Goal: Task Accomplishment & Management: Use online tool/utility

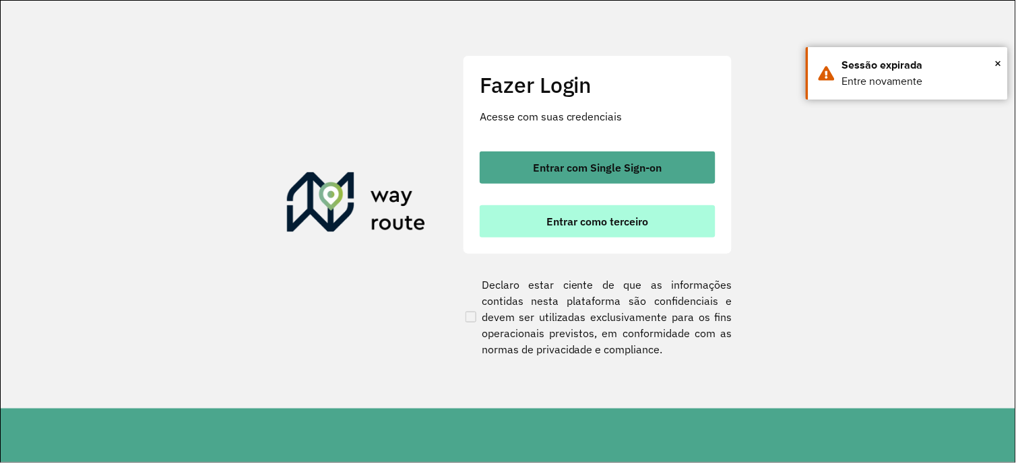
click at [624, 226] on span "Entrar como terceiro" at bounding box center [598, 221] width 102 height 11
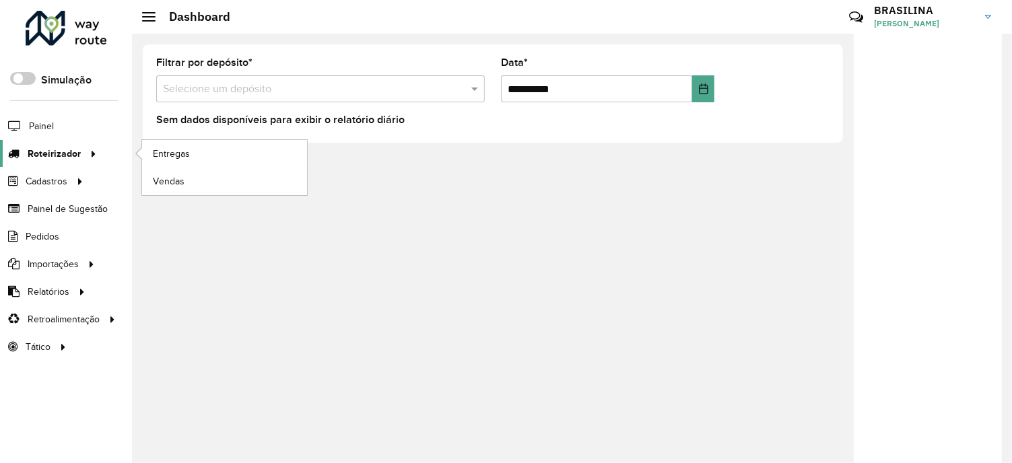
click at [48, 158] on span "Roteirizador" at bounding box center [54, 154] width 53 height 14
click at [209, 150] on link "Entregas" at bounding box center [224, 153] width 165 height 27
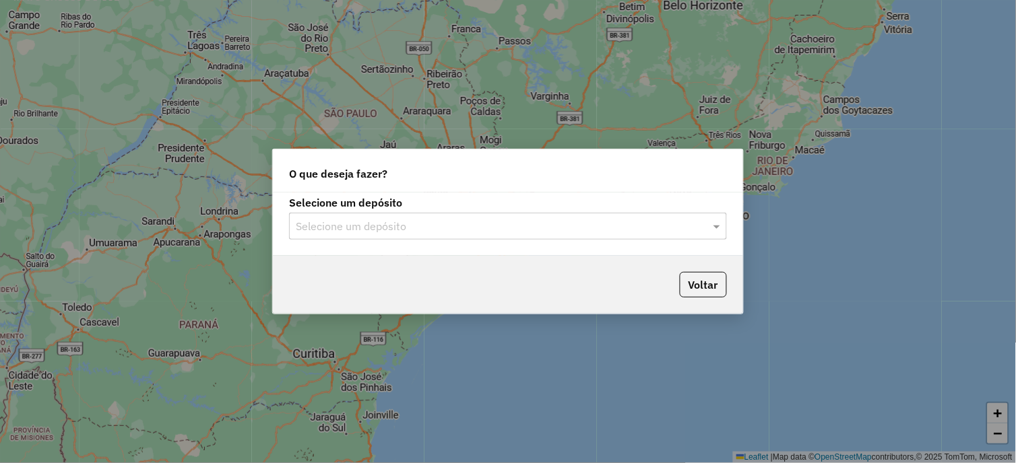
click at [414, 219] on input "text" at bounding box center [494, 227] width 397 height 16
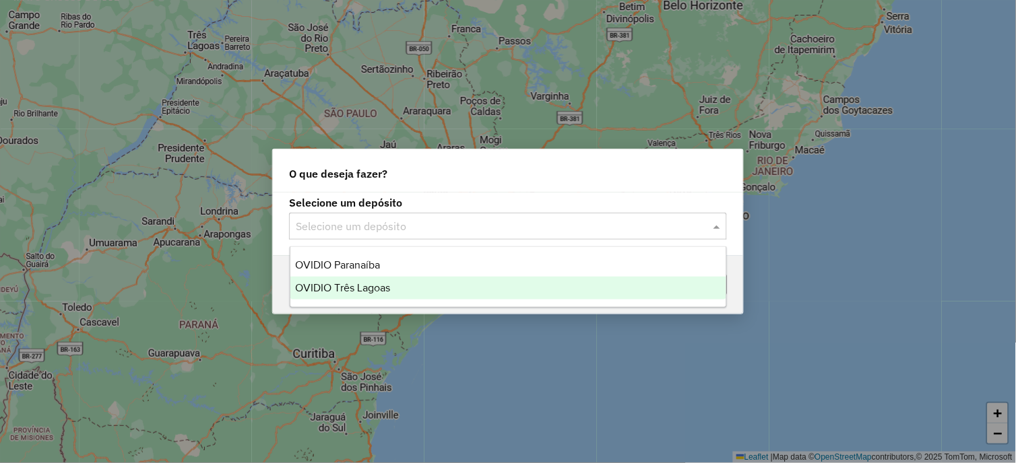
click at [402, 285] on div "OVIDIO Três Lagoas" at bounding box center [508, 288] width 436 height 23
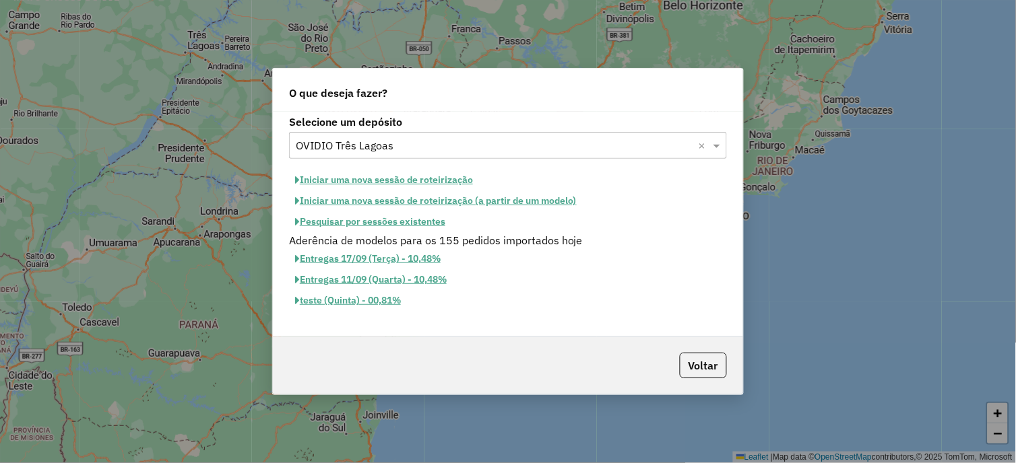
click at [373, 179] on button "Iniciar uma nova sessão de roteirização" at bounding box center [384, 180] width 190 height 21
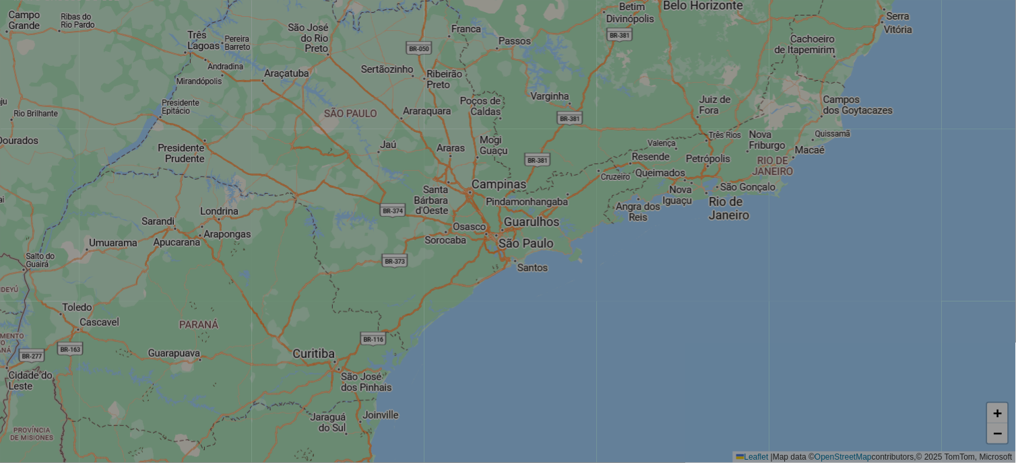
select select "*"
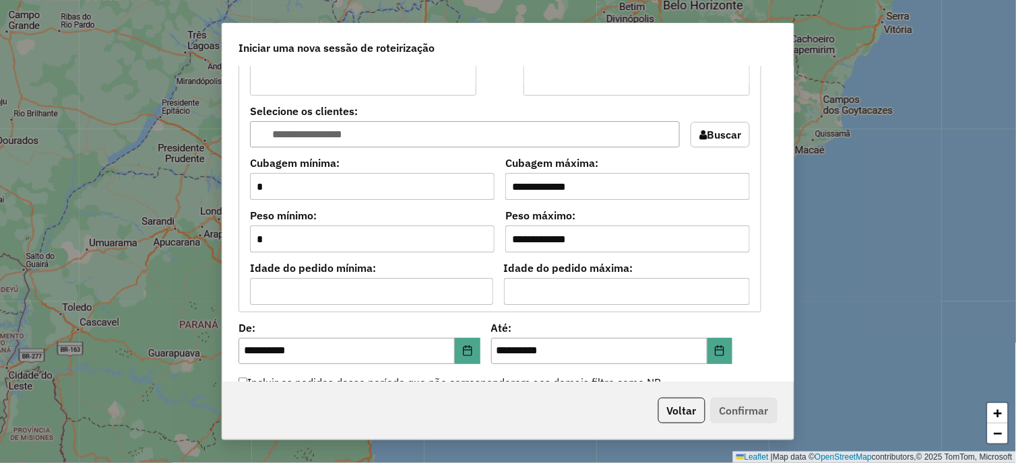
scroll to position [1272, 0]
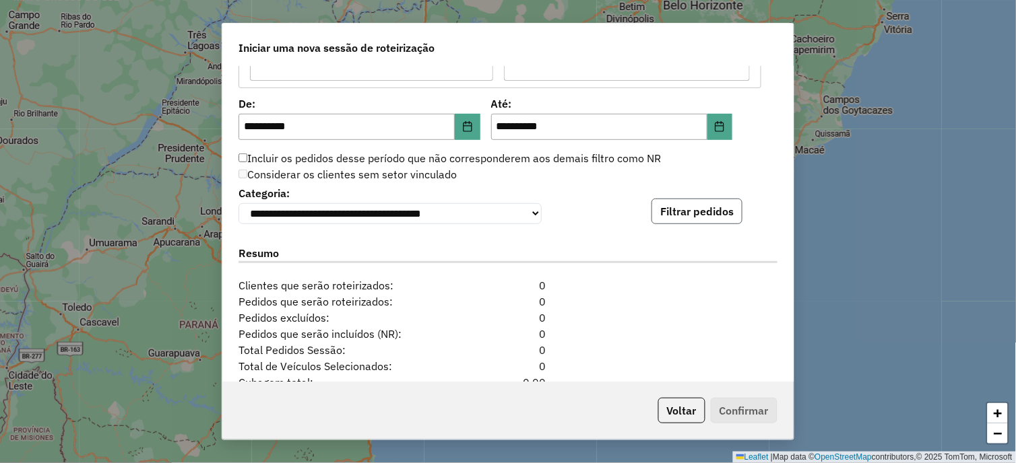
click at [695, 211] on button "Filtrar pedidos" at bounding box center [696, 212] width 91 height 26
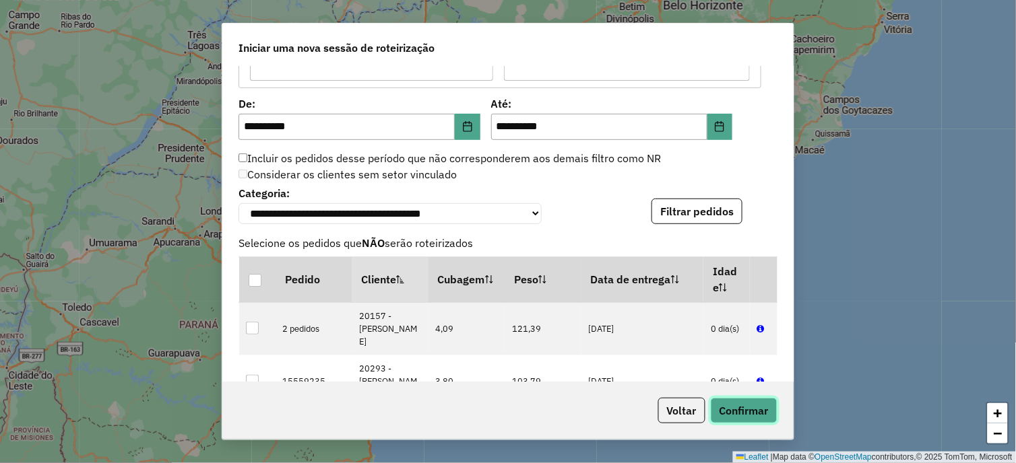
click at [737, 401] on button "Confirmar" at bounding box center [744, 411] width 67 height 26
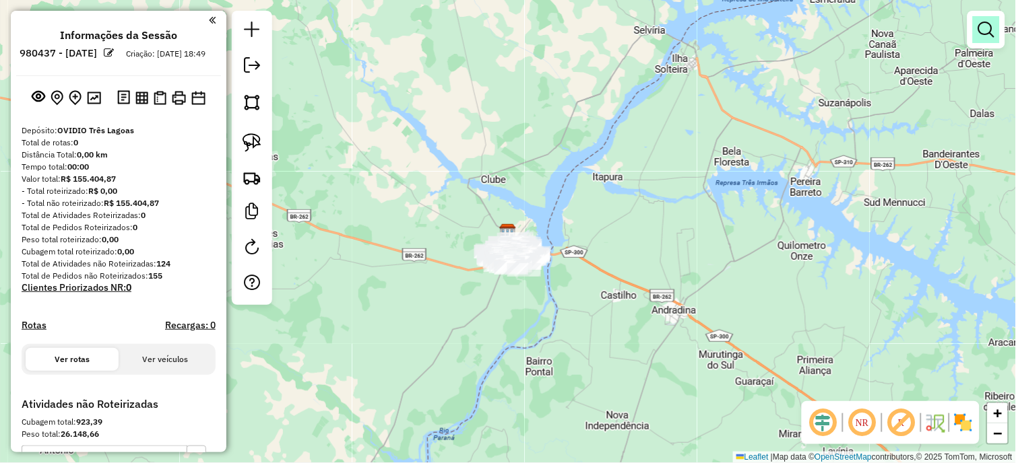
click at [992, 36] on em at bounding box center [986, 30] width 16 height 16
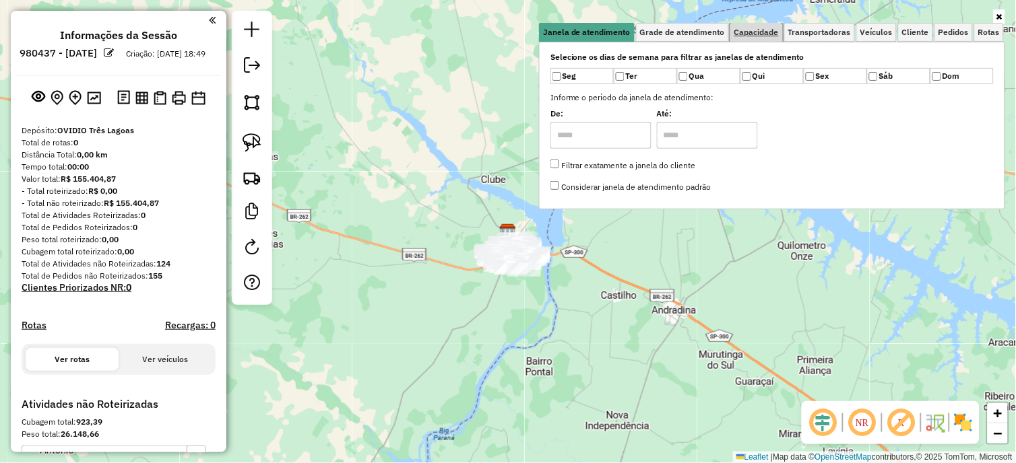
click at [762, 34] on span "Capacidade" at bounding box center [756, 32] width 44 height 8
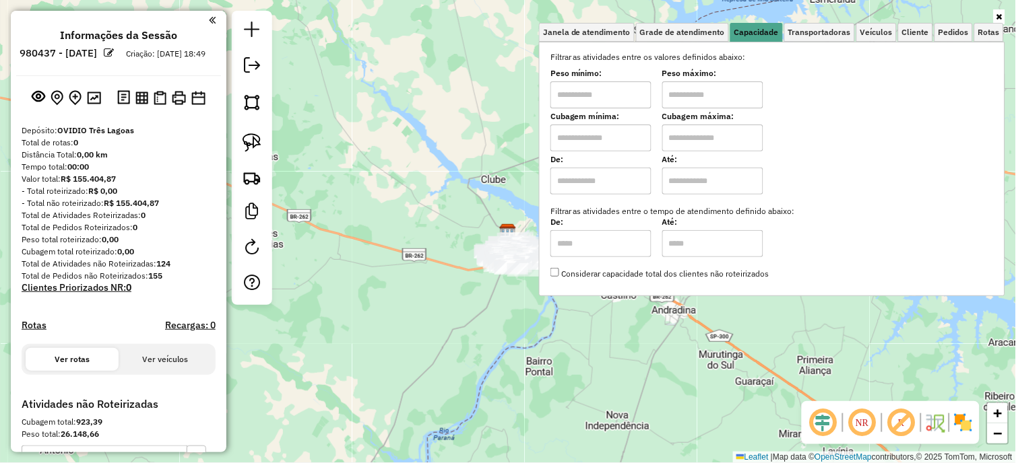
click at [637, 98] on input "text" at bounding box center [600, 95] width 101 height 27
type input "****"
drag, startPoint x: 585, startPoint y: 366, endPoint x: 581, endPoint y: 357, distance: 9.6
click at [586, 365] on div "Limpar filtros Janela de atendimento Grade de atendimento Capacidade Transporta…" at bounding box center [508, 231] width 1016 height 463
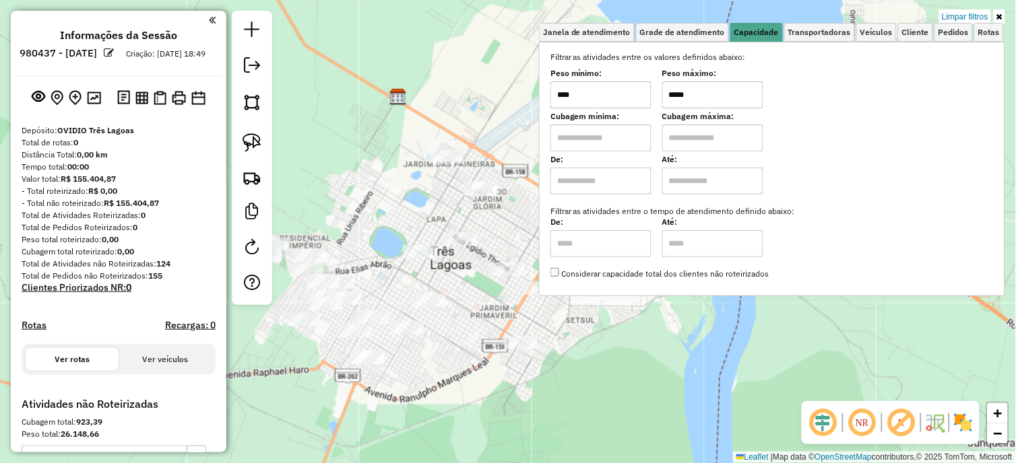
click at [637, 401] on div "Limpar filtros Janela de atendimento Grade de atendimento Capacidade Transporta…" at bounding box center [508, 231] width 1016 height 463
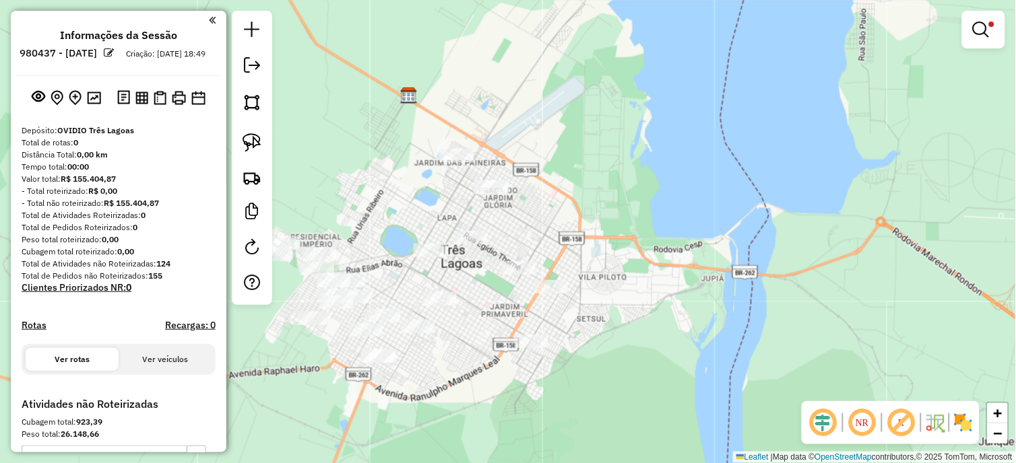
drag, startPoint x: 649, startPoint y: 380, endPoint x: 714, endPoint y: 379, distance: 65.3
click at [714, 379] on div "Limpar filtros Janela de atendimento Grade de atendimento Capacidade Transporta…" at bounding box center [508, 231] width 1016 height 463
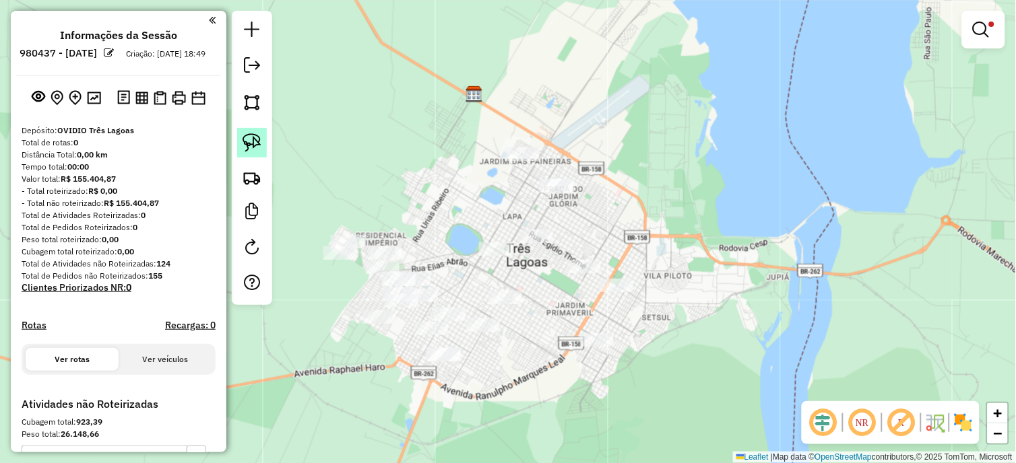
click at [251, 139] on img at bounding box center [251, 142] width 19 height 19
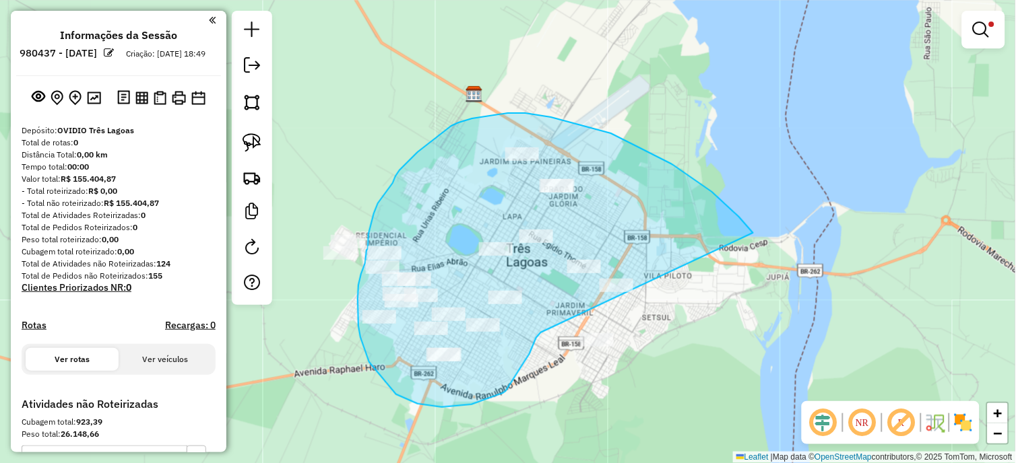
drag, startPoint x: 739, startPoint y: 217, endPoint x: 555, endPoint y: 327, distance: 214.2
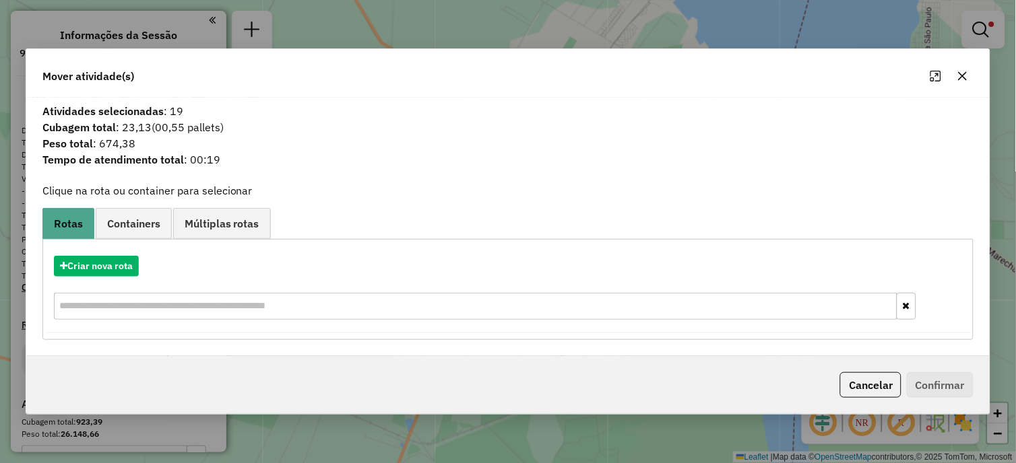
click at [959, 76] on icon "button" at bounding box center [962, 76] width 11 height 11
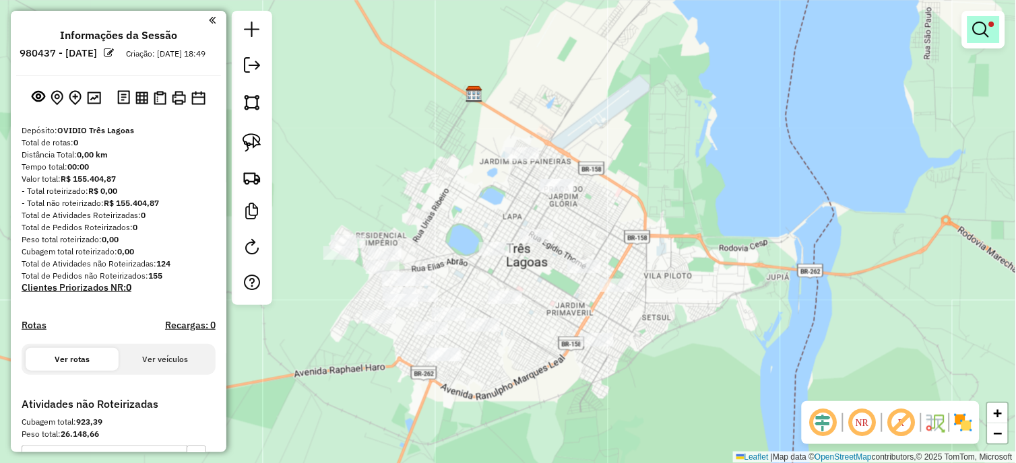
click at [982, 29] on em at bounding box center [981, 30] width 16 height 16
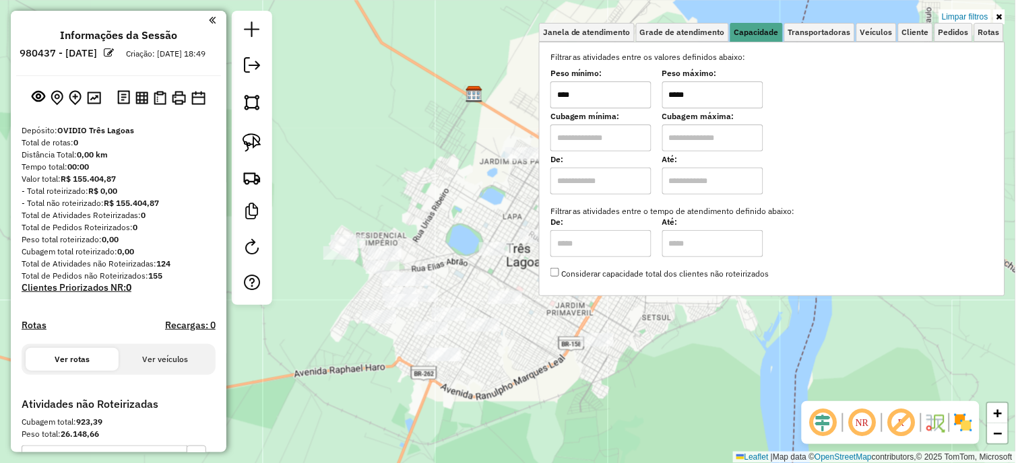
drag, startPoint x: 730, startPoint y: 96, endPoint x: 601, endPoint y: 103, distance: 128.9
click at [601, 103] on div "Peso mínimo: **** Peso máximo: *****" at bounding box center [771, 90] width 443 height 38
click at [676, 325] on div "Limpar filtros Janela de atendimento Grade de atendimento Capacidade Transporta…" at bounding box center [508, 231] width 1016 height 463
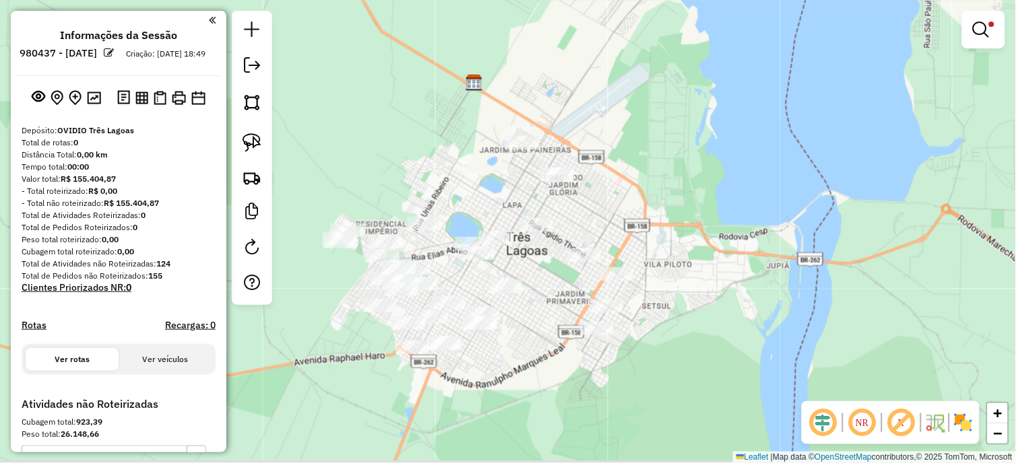
drag, startPoint x: 687, startPoint y: 414, endPoint x: 690, endPoint y: 379, distance: 35.2
click at [690, 379] on div "Limpar filtros Janela de atendimento Grade de atendimento Capacidade Transporta…" at bounding box center [508, 231] width 1016 height 463
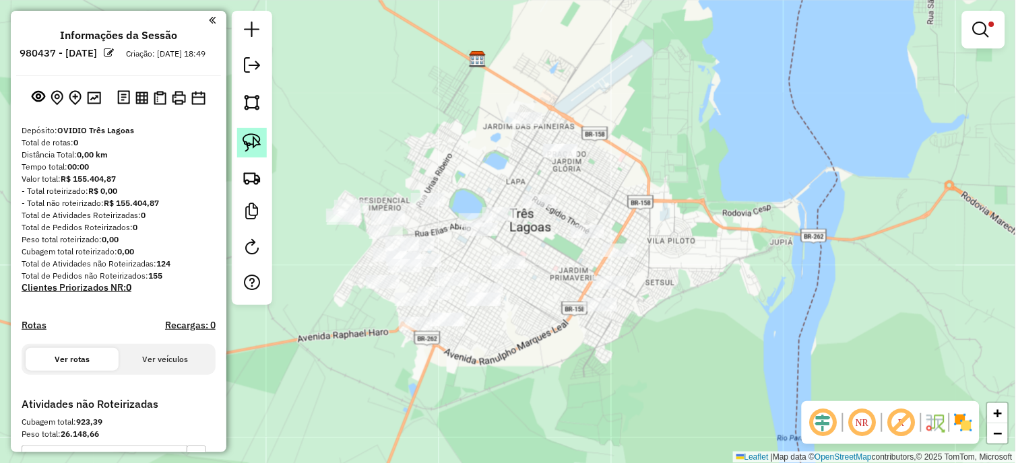
click at [261, 150] on link at bounding box center [252, 143] width 30 height 30
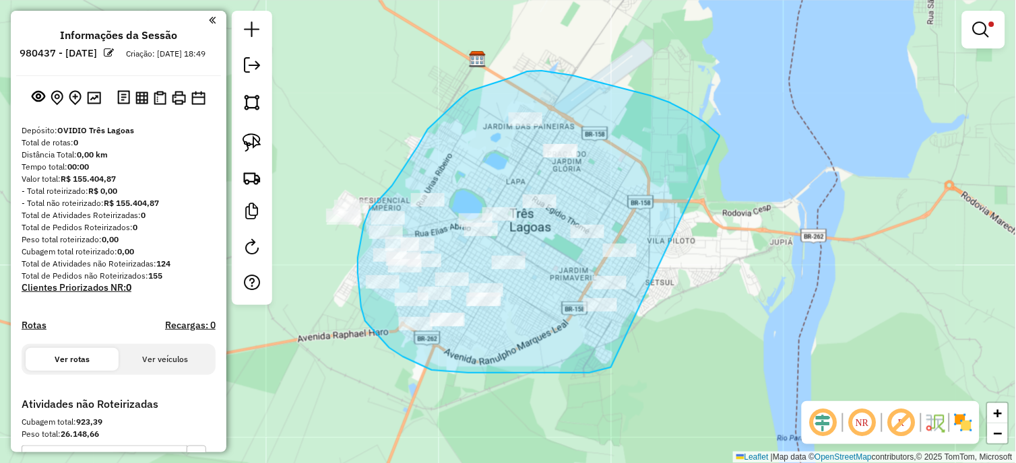
drag, startPoint x: 719, startPoint y: 137, endPoint x: 611, endPoint y: 368, distance: 255.2
click at [611, 368] on div "Limpar filtros Janela de atendimento Grade de atendimento Capacidade Transporta…" at bounding box center [508, 231] width 1016 height 463
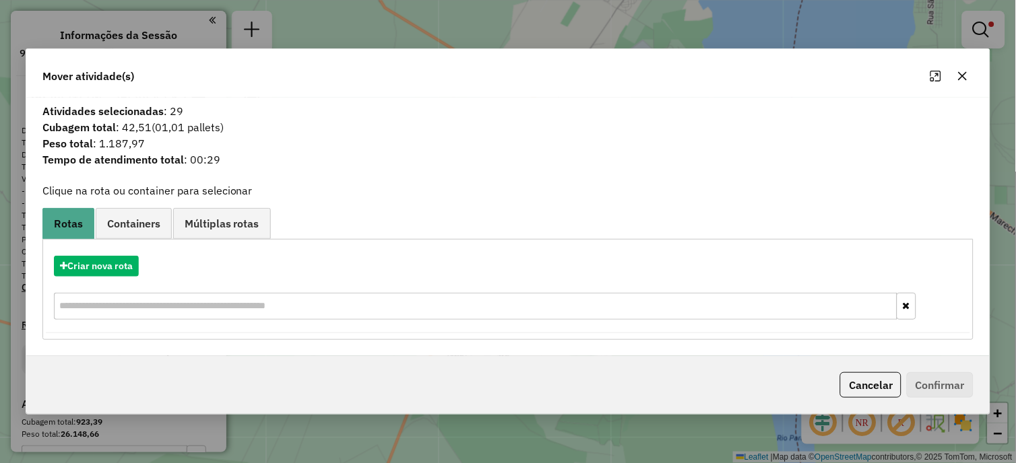
click at [965, 74] on icon "button" at bounding box center [962, 76] width 11 height 11
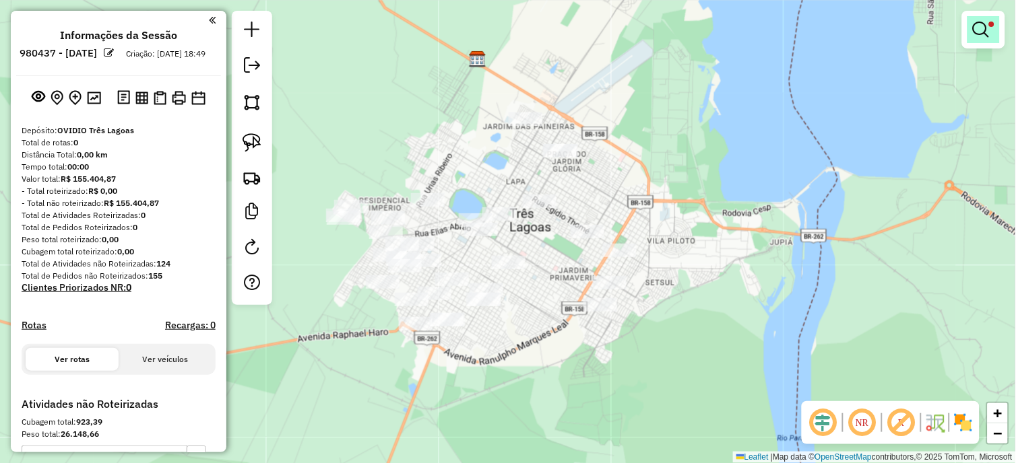
click at [981, 40] on link at bounding box center [983, 29] width 32 height 27
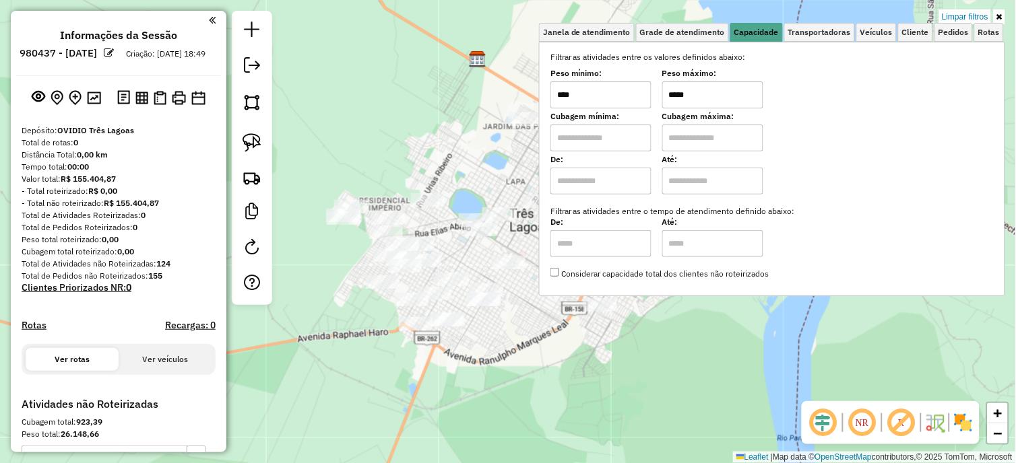
drag, startPoint x: 692, startPoint y: 92, endPoint x: 664, endPoint y: 98, distance: 29.1
click at [664, 98] on div "Peso mínimo: **** Peso máximo: *****" at bounding box center [771, 90] width 443 height 38
type input "*****"
click at [760, 352] on div "Limpar filtros Janela de atendimento Grade de atendimento Capacidade Transporta…" at bounding box center [508, 231] width 1016 height 463
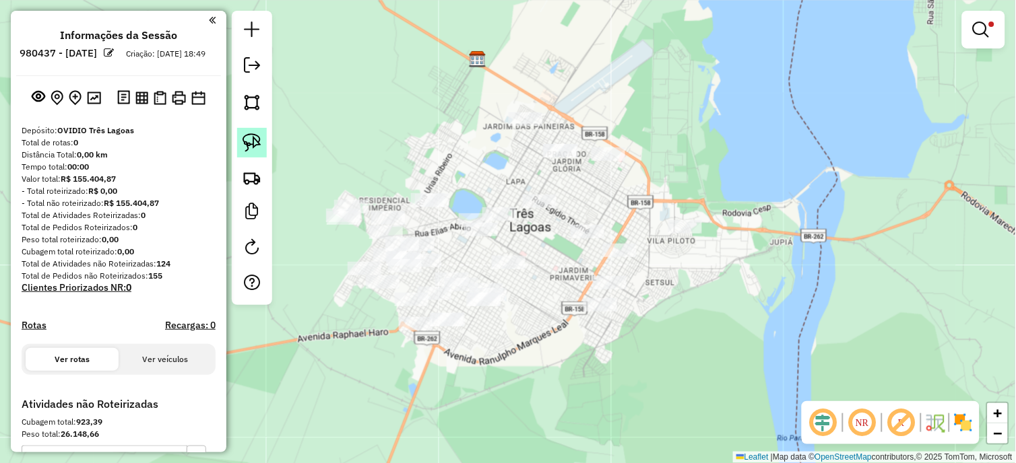
click at [257, 139] on img at bounding box center [251, 142] width 19 height 19
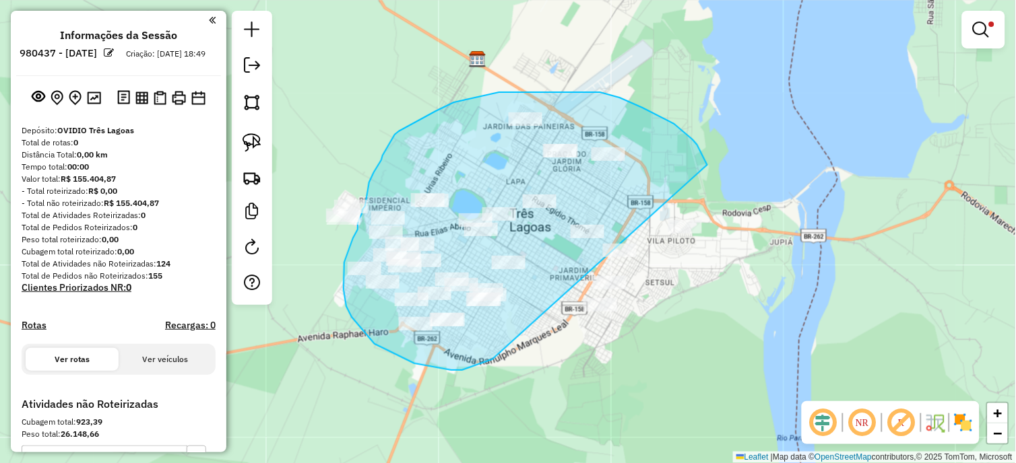
drag, startPoint x: 707, startPoint y: 165, endPoint x: 492, endPoint y: 360, distance: 289.9
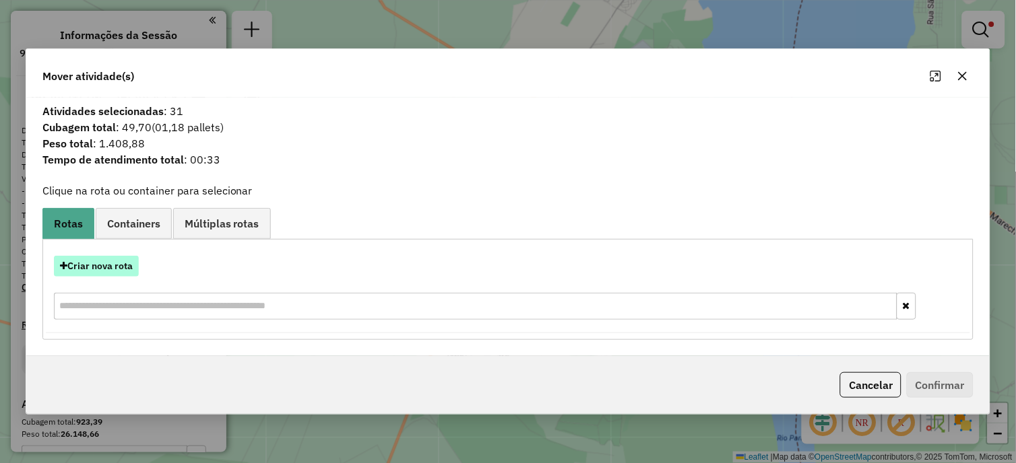
click at [121, 263] on button "Criar nova rota" at bounding box center [96, 266] width 85 height 21
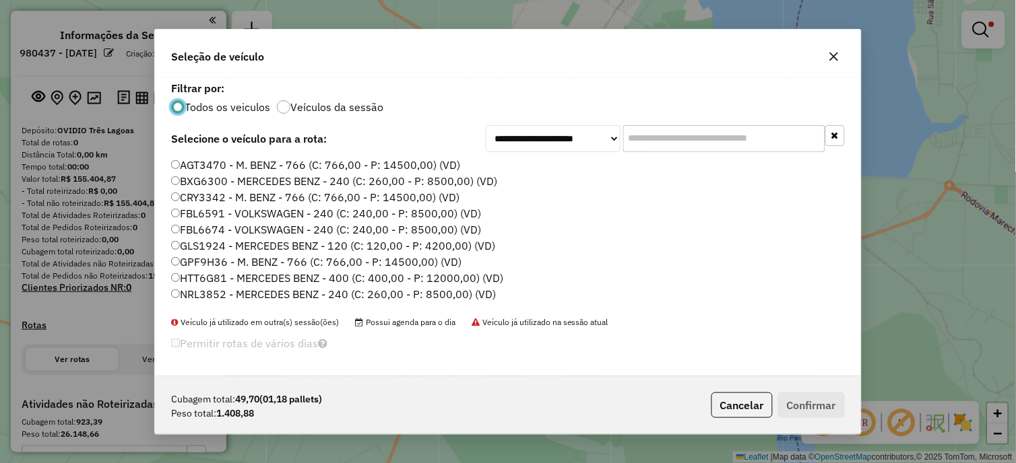
scroll to position [150, 0]
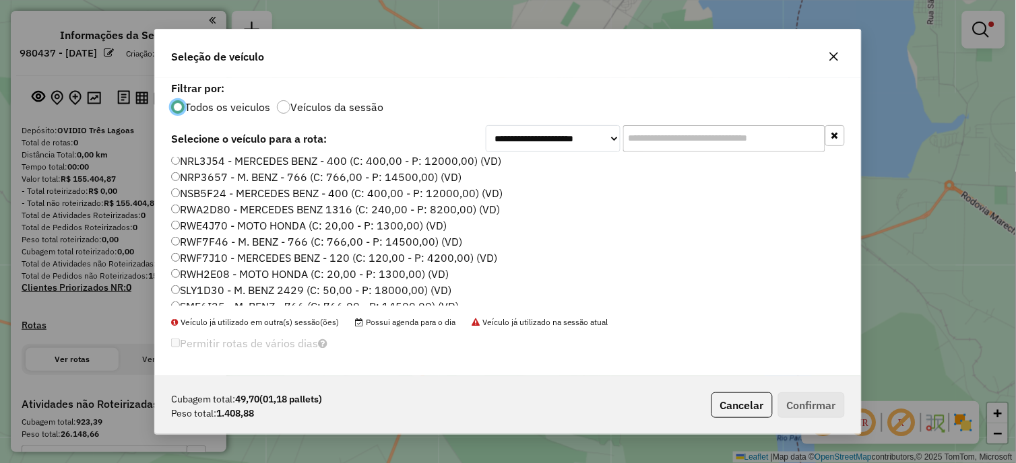
click at [233, 229] on label "RWE4J70 - MOTO HONDA (C: 20,00 - P: 1300,00) (VD)" at bounding box center [308, 226] width 275 height 16
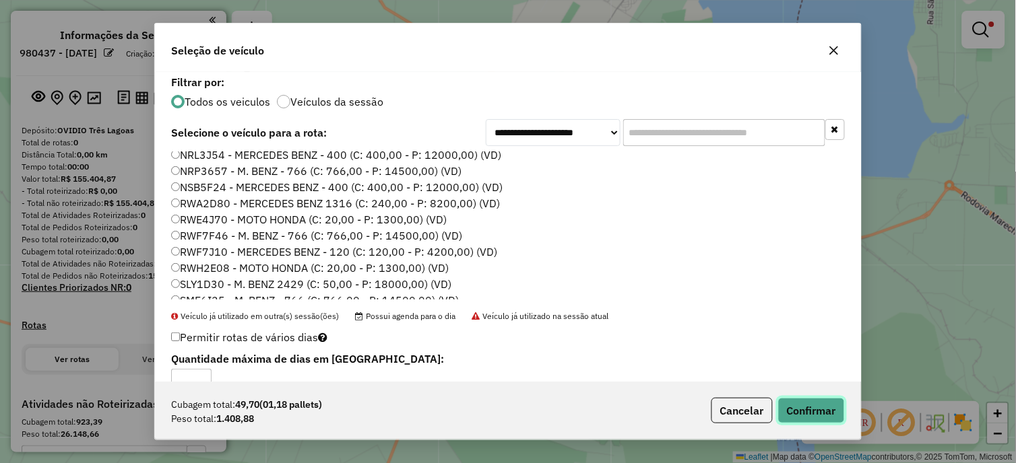
click at [831, 414] on button "Confirmar" at bounding box center [811, 411] width 67 height 26
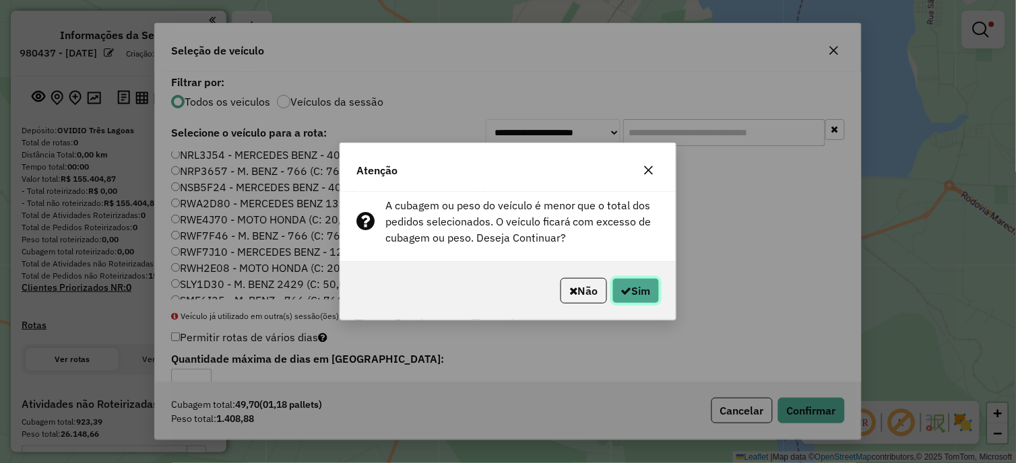
click at [622, 288] on icon "button" at bounding box center [626, 291] width 11 height 11
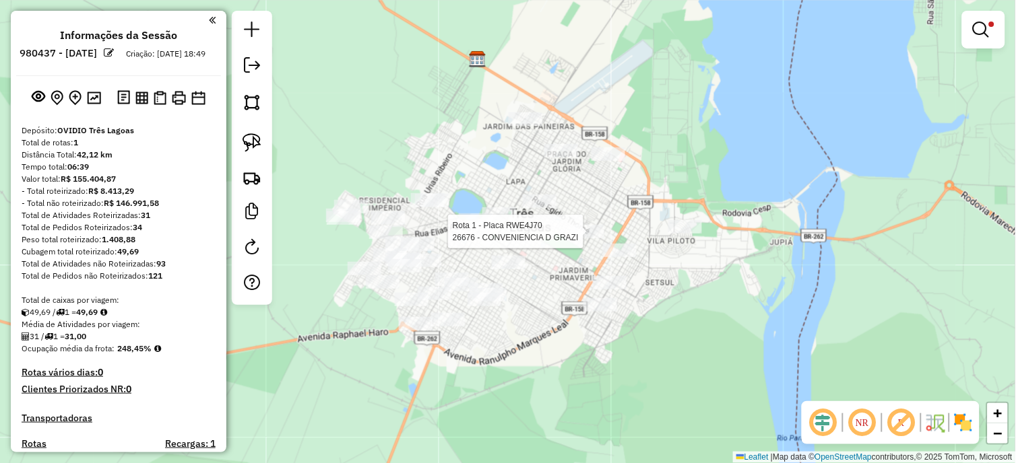
select select "**********"
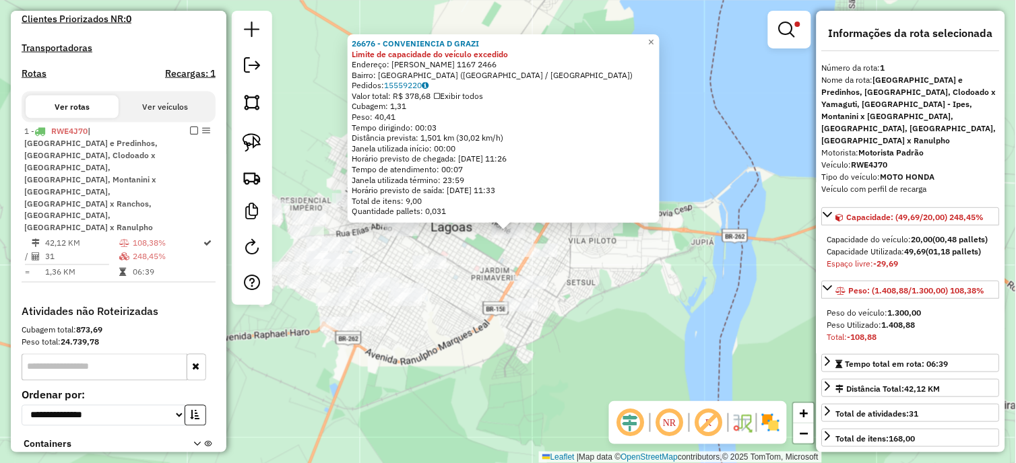
scroll to position [441, 0]
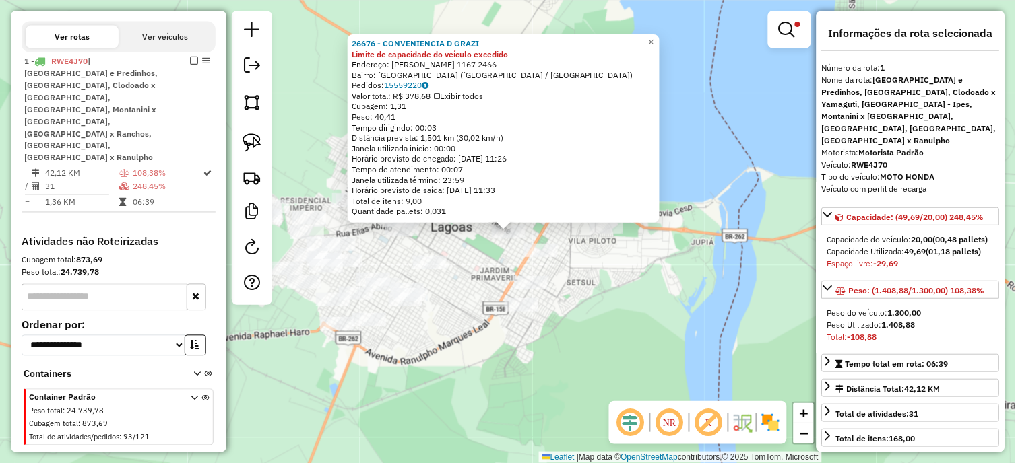
click at [681, 344] on div "26676 - CONVENIENCIA D GRAZI Limite de capacidade do veículo excedido Endereço:…" at bounding box center [508, 231] width 1016 height 463
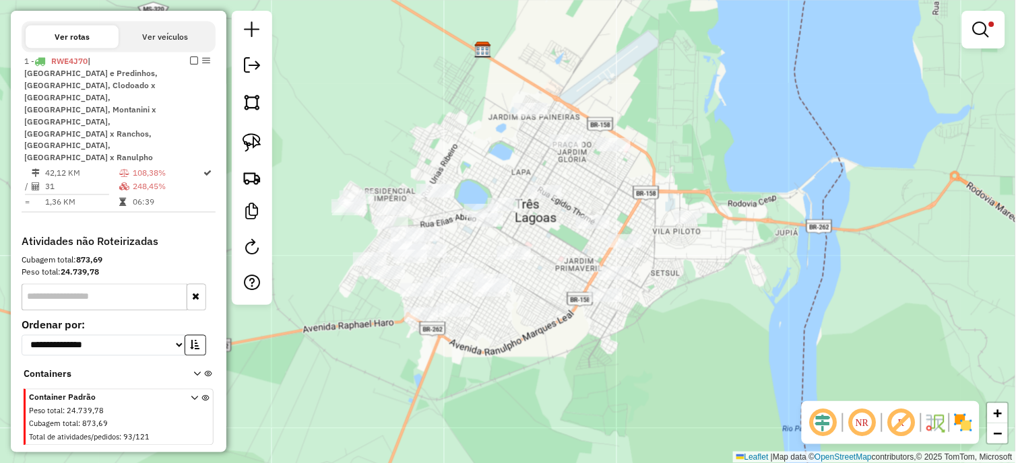
drag, startPoint x: 651, startPoint y: 337, endPoint x: 735, endPoint y: 328, distance: 84.7
click at [735, 328] on div "Limpar filtros Janela de atendimento Grade de atendimento Capacidade Transporta…" at bounding box center [508, 231] width 1016 height 463
click at [594, 229] on div at bounding box center [593, 222] width 34 height 13
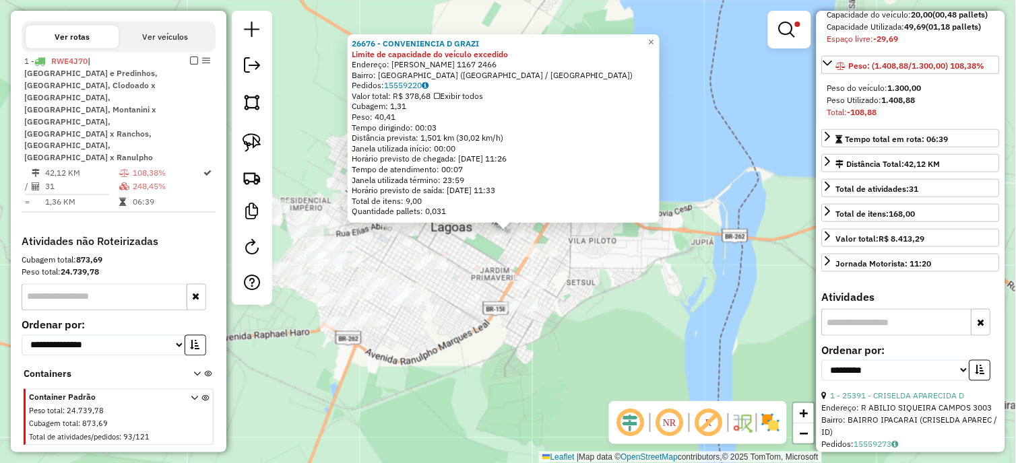
scroll to position [374, 0]
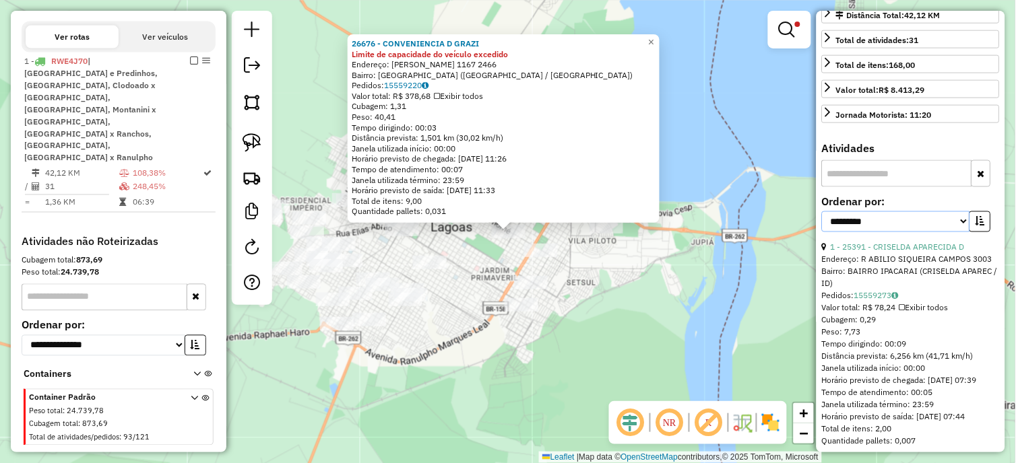
click at [921, 227] on select "**********" at bounding box center [896, 221] width 148 height 21
select select "*********"
click at [822, 211] on select "**********" at bounding box center [896, 221] width 148 height 21
click at [979, 226] on button "button" at bounding box center [980, 221] width 22 height 21
click at [903, 255] on strong "Limite de capacidade do veículo excedido" at bounding box center [900, 260] width 156 height 10
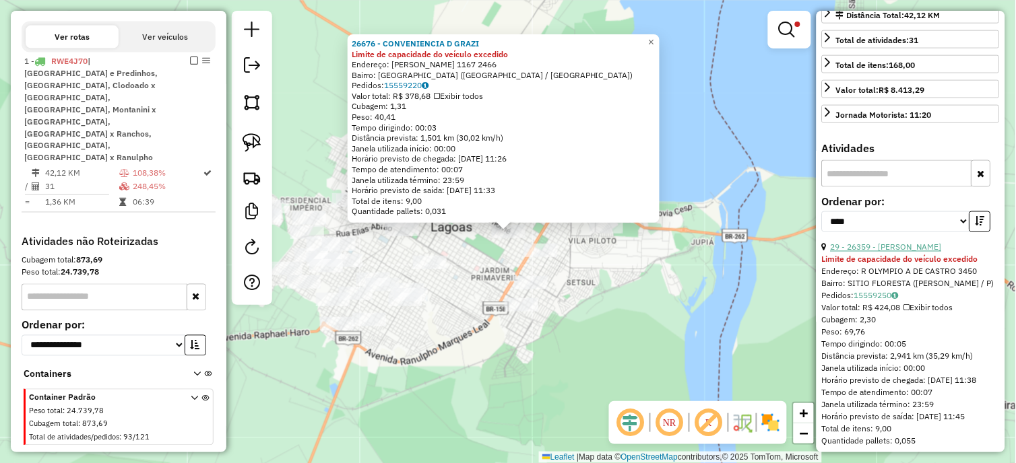
click at [901, 250] on link "29 - 26359 - [PERSON_NAME]" at bounding box center [886, 247] width 111 height 10
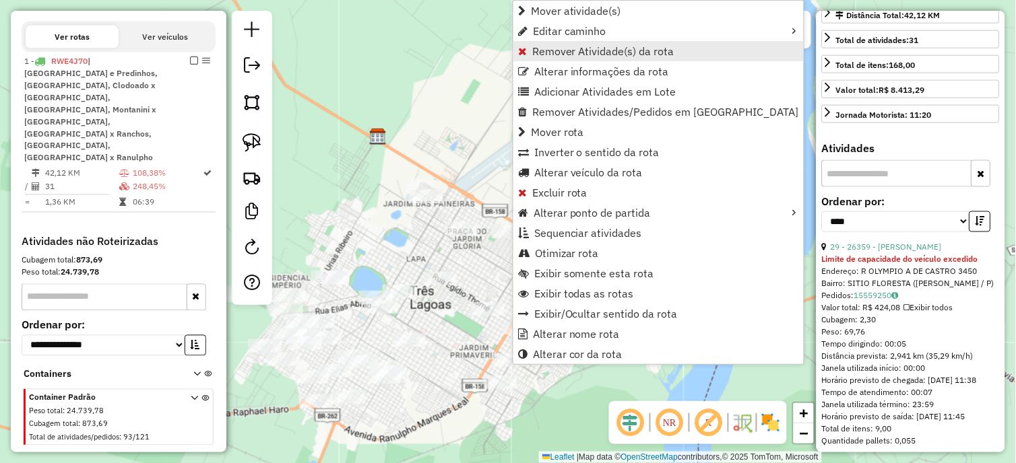
click at [577, 49] on span "Remover Atividade(s) da rota" at bounding box center [603, 51] width 142 height 11
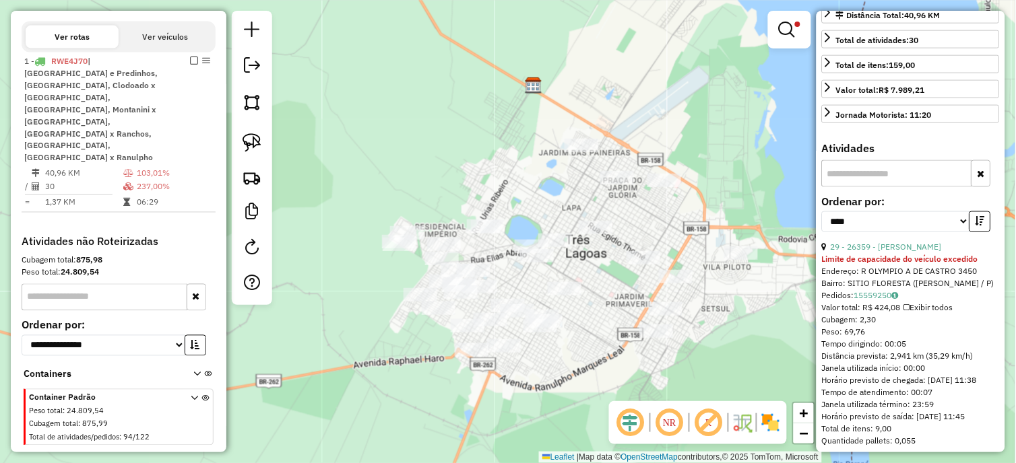
drag, startPoint x: 601, startPoint y: 392, endPoint x: 757, endPoint y: 341, distance: 163.8
click at [757, 341] on div "Limpar filtros Janela de atendimento Grade de atendimento Capacidade Transporta…" at bounding box center [508, 231] width 1016 height 463
click at [250, 142] on img at bounding box center [251, 142] width 19 height 19
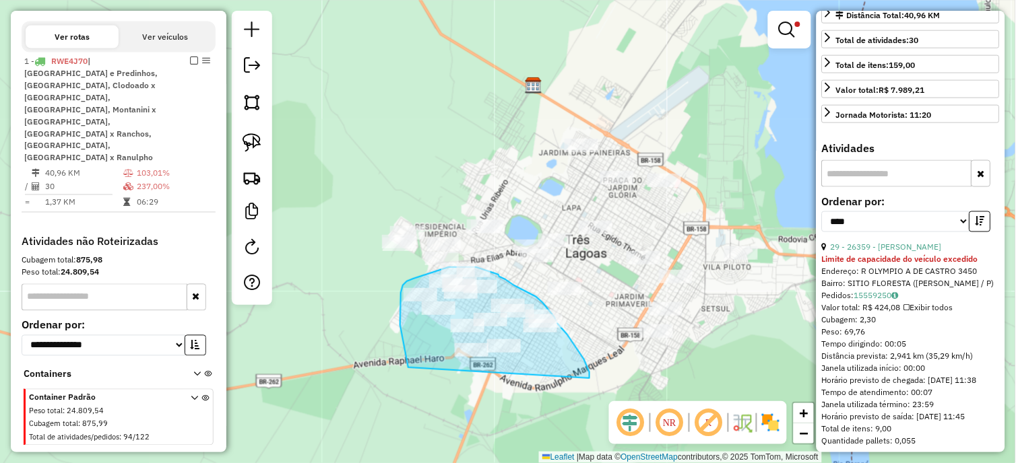
drag, startPoint x: 589, startPoint y: 379, endPoint x: 408, endPoint y: 368, distance: 181.5
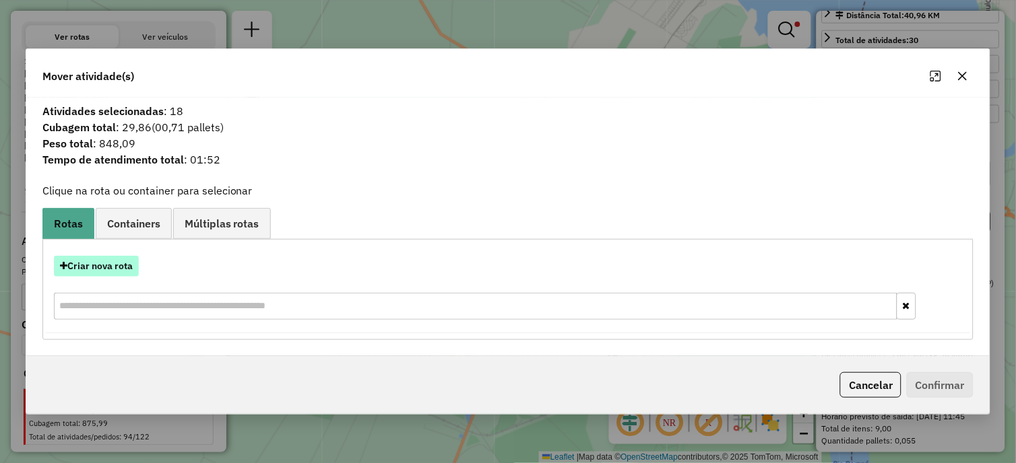
click at [97, 261] on button "Criar nova rota" at bounding box center [96, 266] width 85 height 21
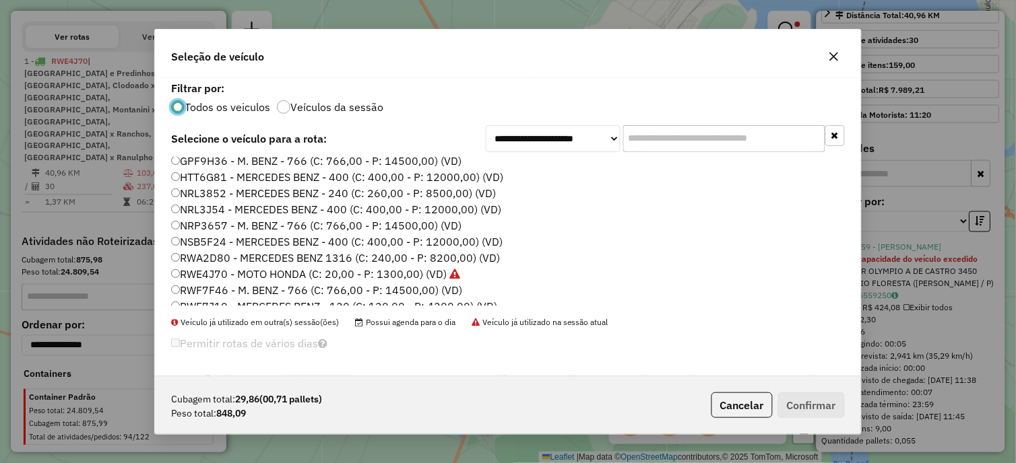
scroll to position [175, 0]
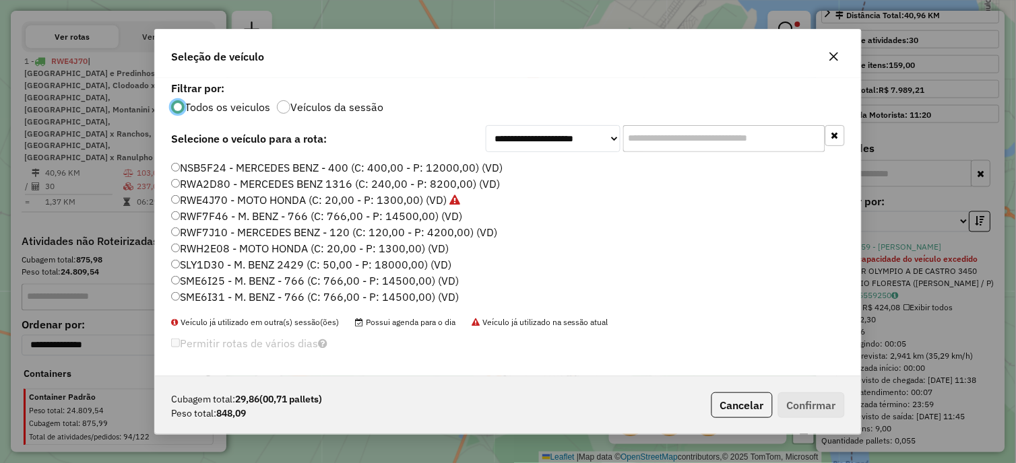
click at [219, 248] on label "RWH2E08 - MOTO HONDA (C: 20,00 - P: 1300,00) (VD)" at bounding box center [310, 248] width 278 height 16
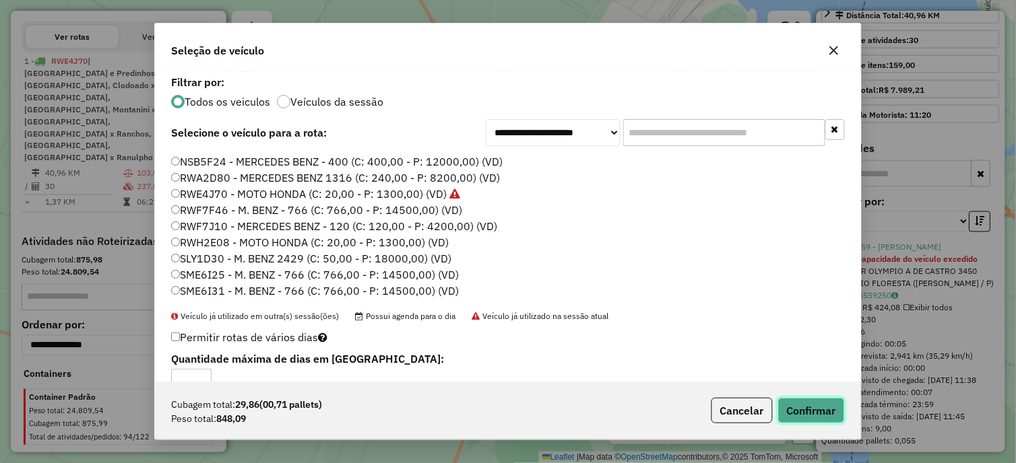
click at [825, 414] on button "Confirmar" at bounding box center [811, 411] width 67 height 26
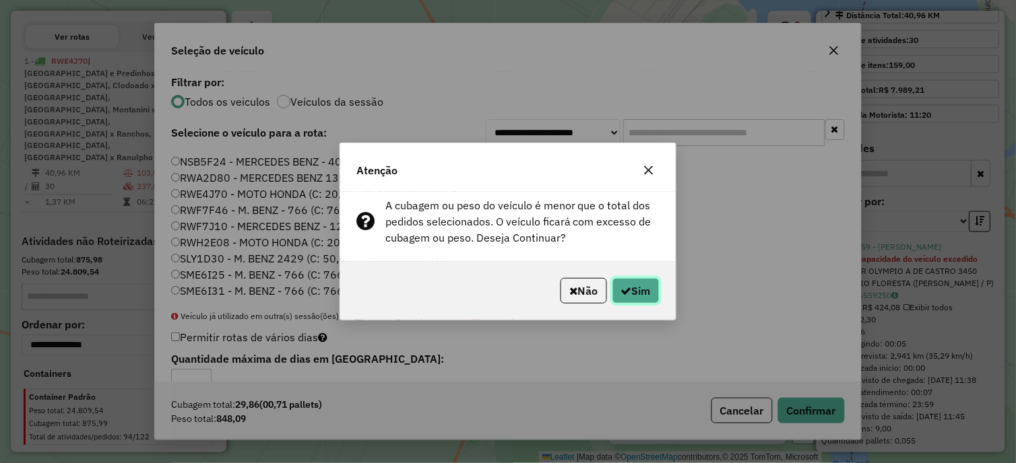
click at [629, 294] on button "Sim" at bounding box center [635, 291] width 47 height 26
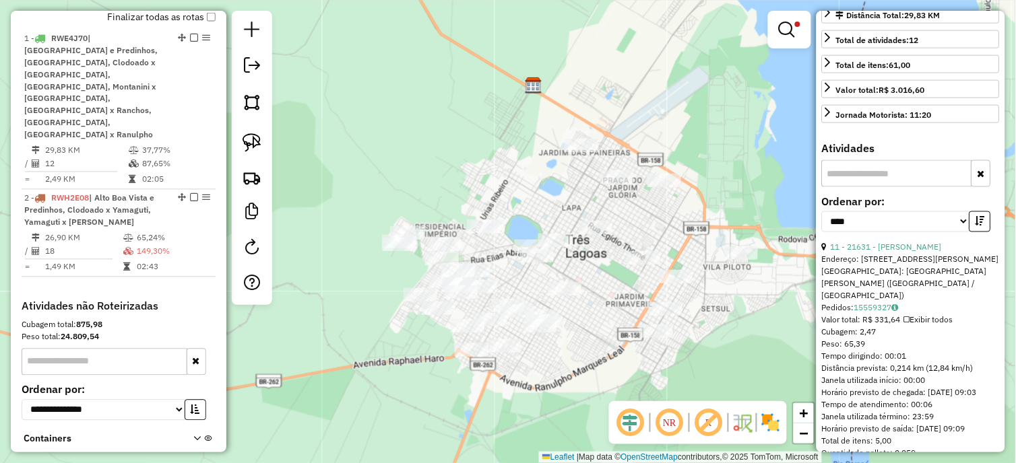
scroll to position [494, 0]
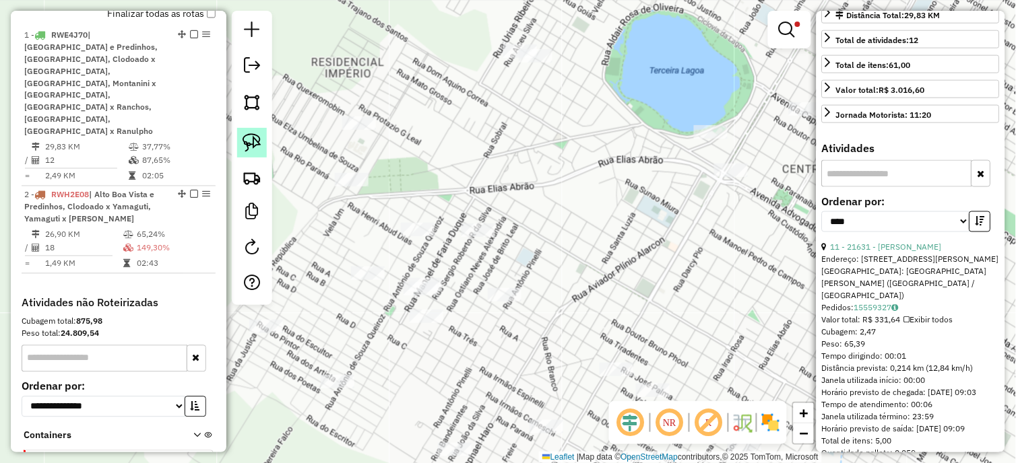
click at [243, 139] on img at bounding box center [251, 142] width 19 height 19
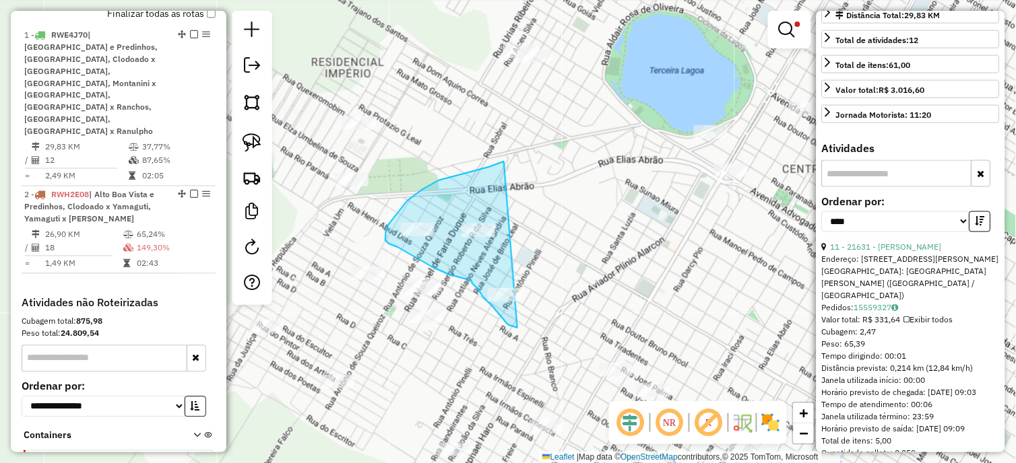
drag, startPoint x: 504, startPoint y: 162, endPoint x: 519, endPoint y: 328, distance: 167.0
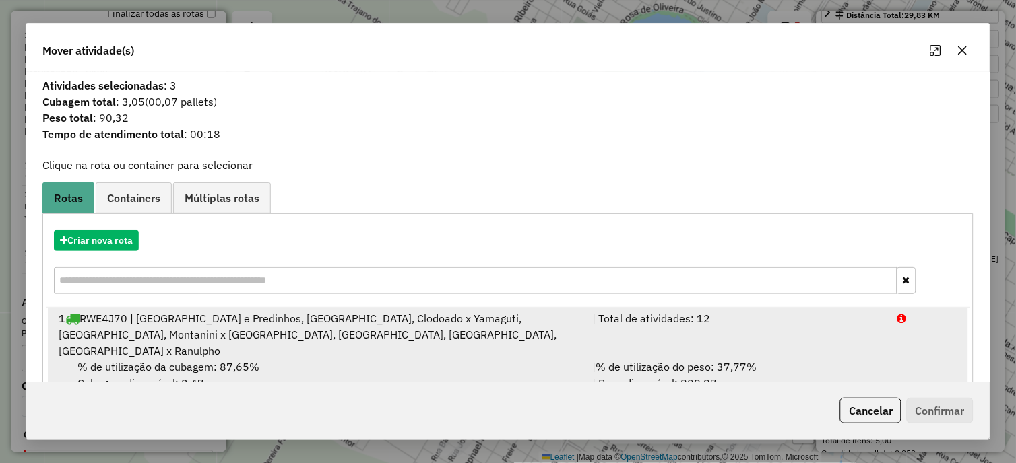
click at [584, 324] on div "| Total de atividades: 12" at bounding box center [736, 335] width 305 height 48
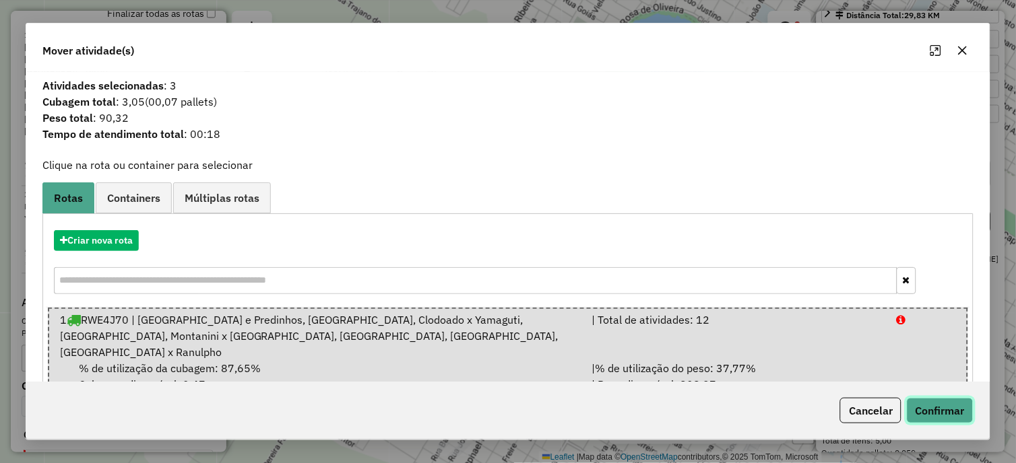
click at [948, 411] on button "Confirmar" at bounding box center [940, 411] width 67 height 26
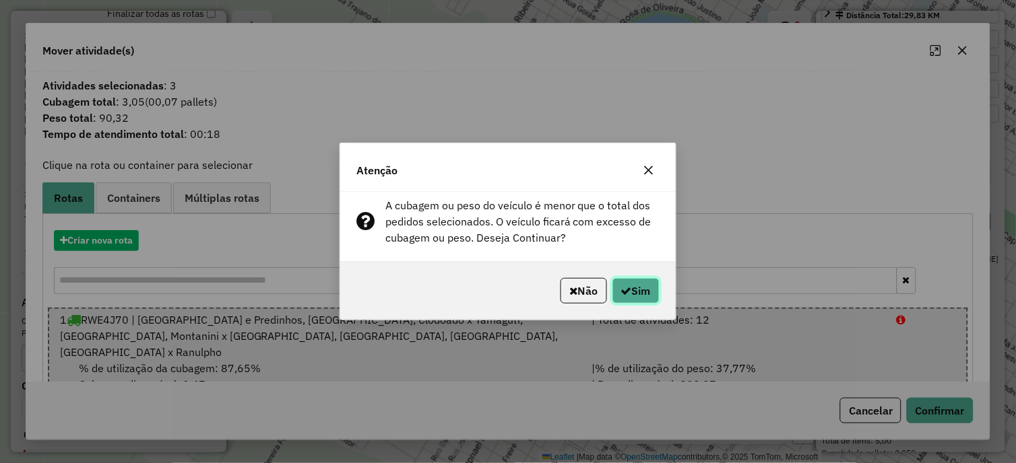
click at [641, 292] on button "Sim" at bounding box center [635, 291] width 47 height 26
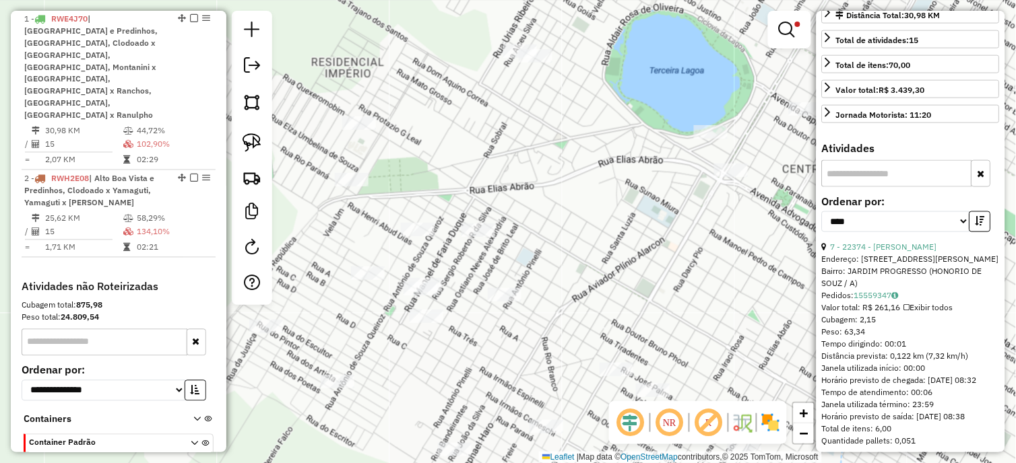
scroll to position [521, 0]
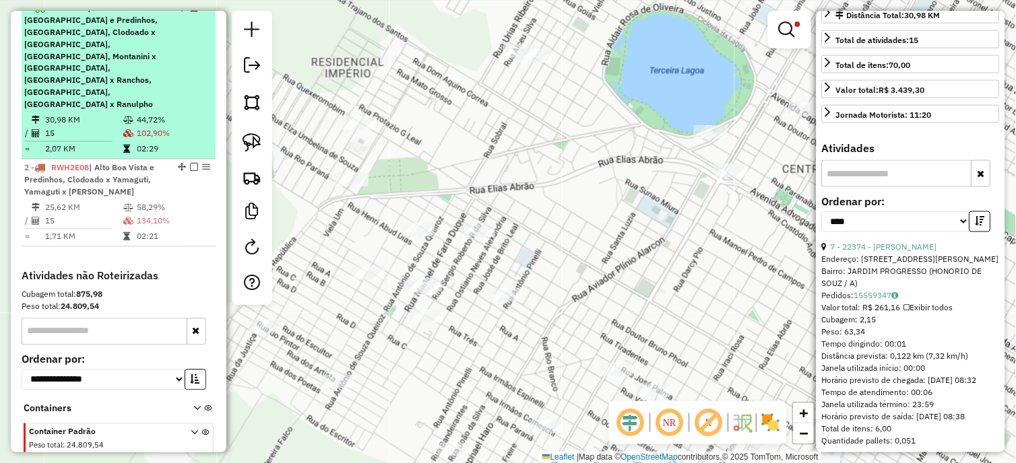
click at [79, 127] on td "15" at bounding box center [83, 133] width 78 height 13
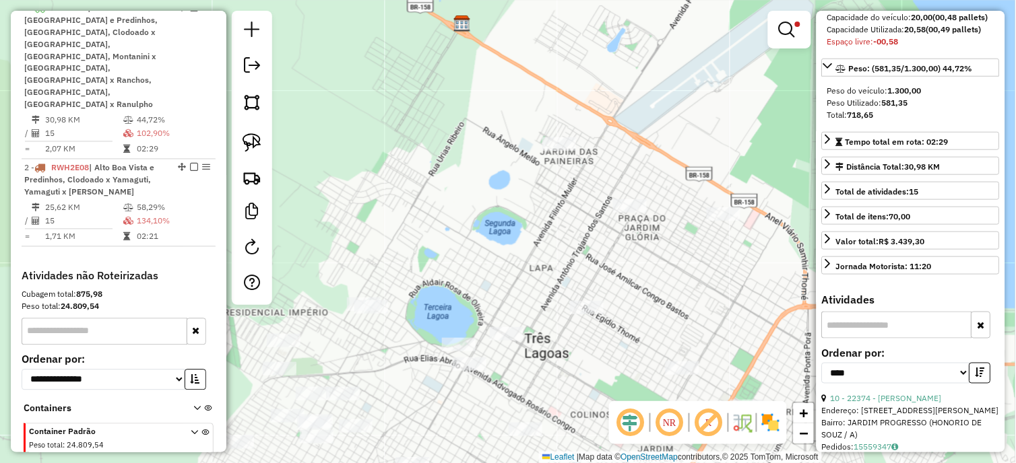
scroll to position [75, 0]
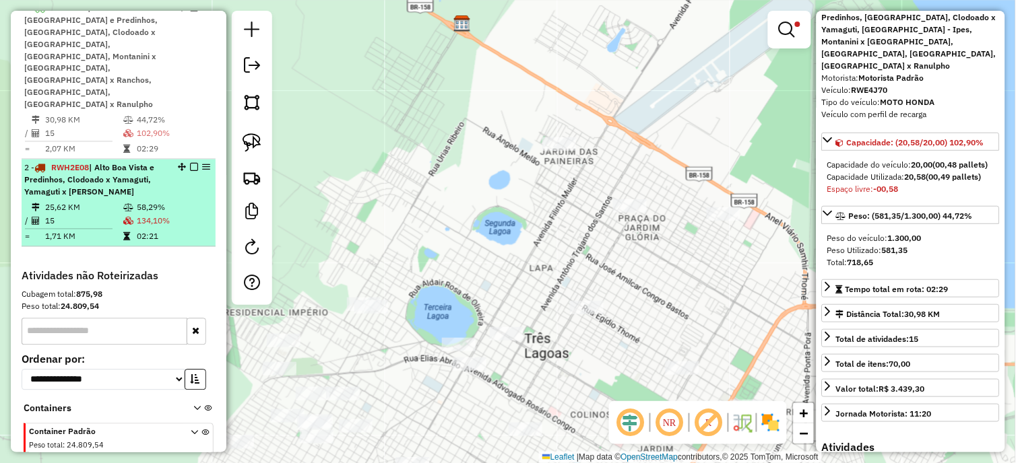
click at [203, 215] on td "134,10%" at bounding box center [173, 221] width 74 height 13
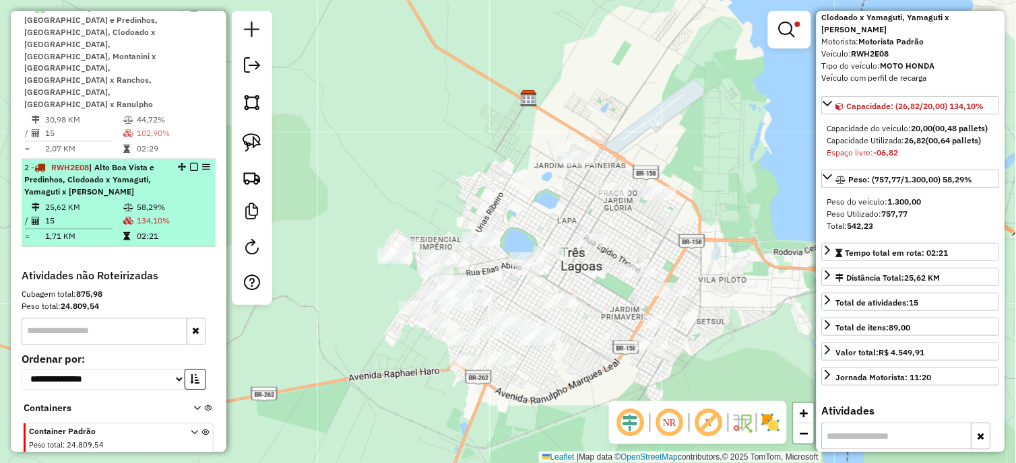
click at [190, 164] on em at bounding box center [194, 168] width 8 height 8
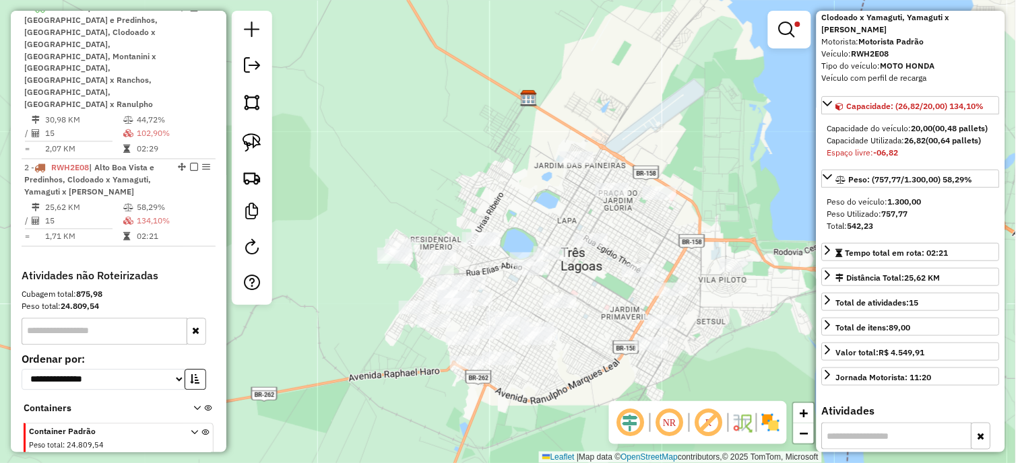
scroll to position [486, 0]
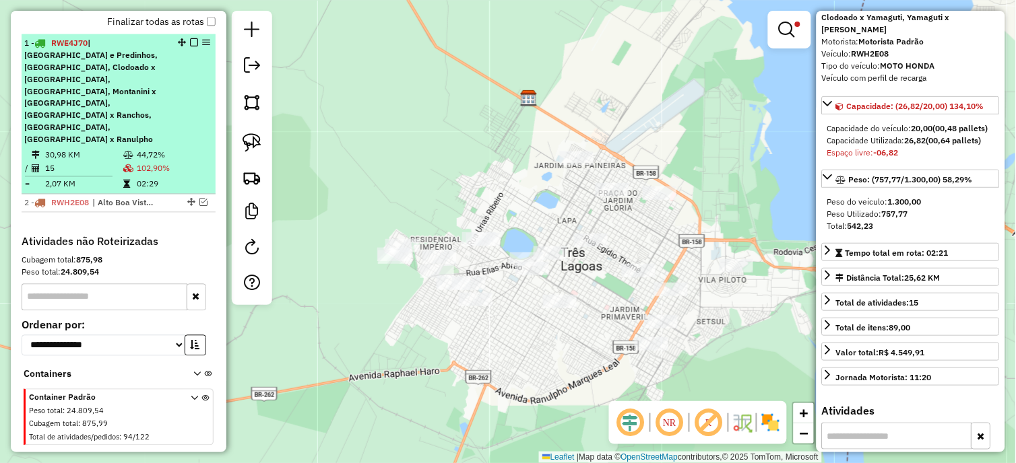
click at [190, 46] on em at bounding box center [194, 42] width 8 height 8
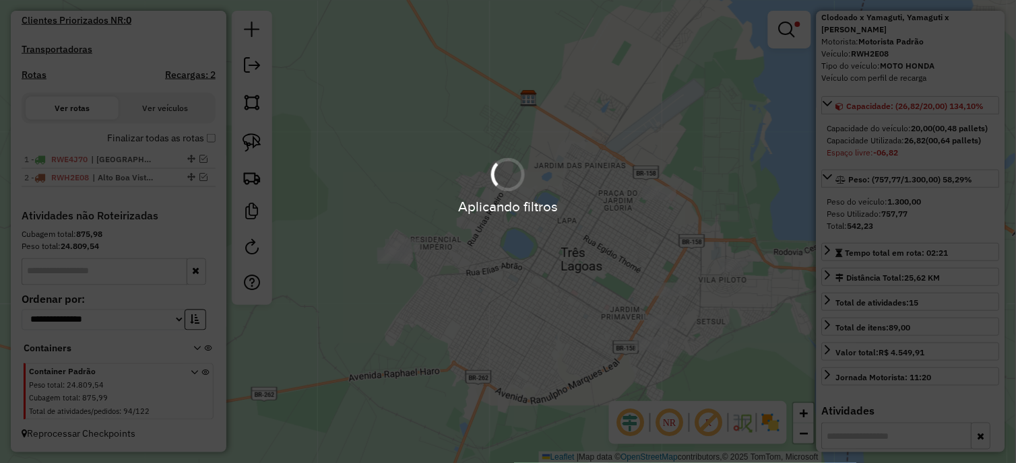
scroll to position [380, 0]
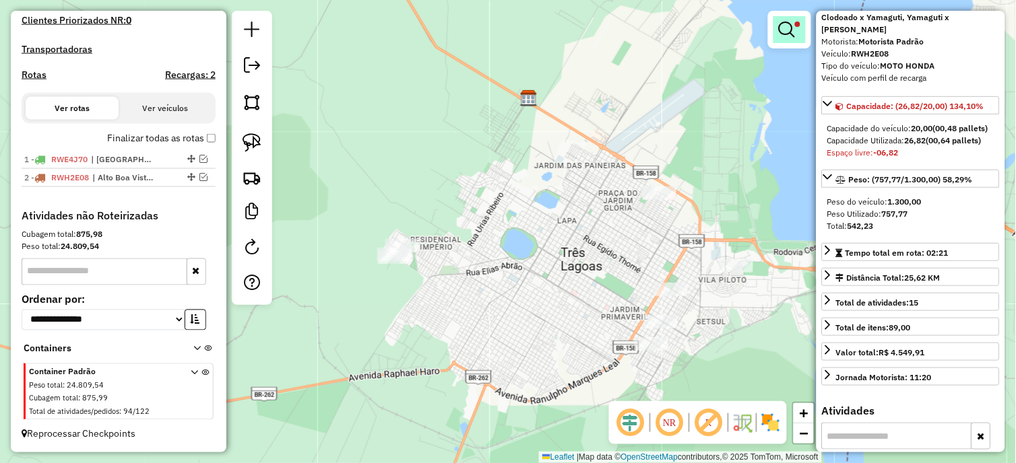
click at [776, 36] on link at bounding box center [789, 29] width 32 height 27
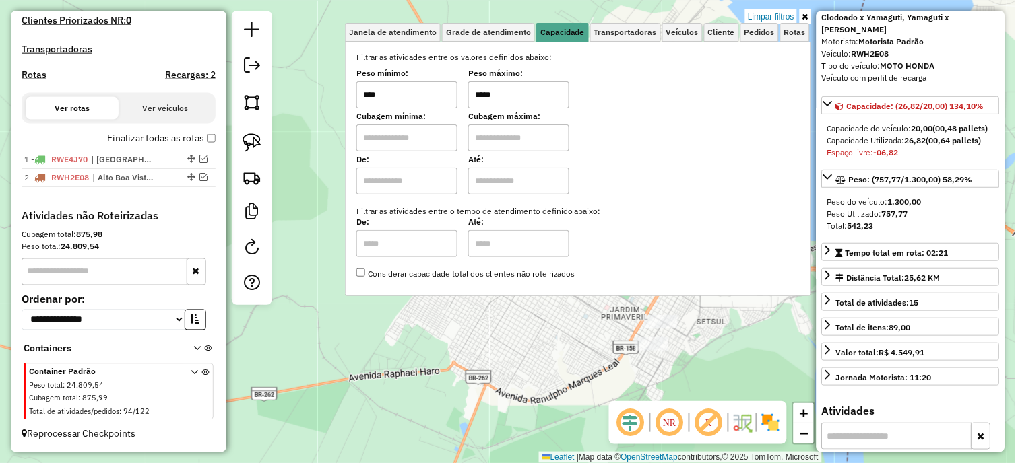
drag, startPoint x: 473, startPoint y: 102, endPoint x: 465, endPoint y: 104, distance: 8.2
click at [465, 104] on div "Peso mínimo: **** Peso máximo: *****" at bounding box center [577, 90] width 443 height 38
type input "****"
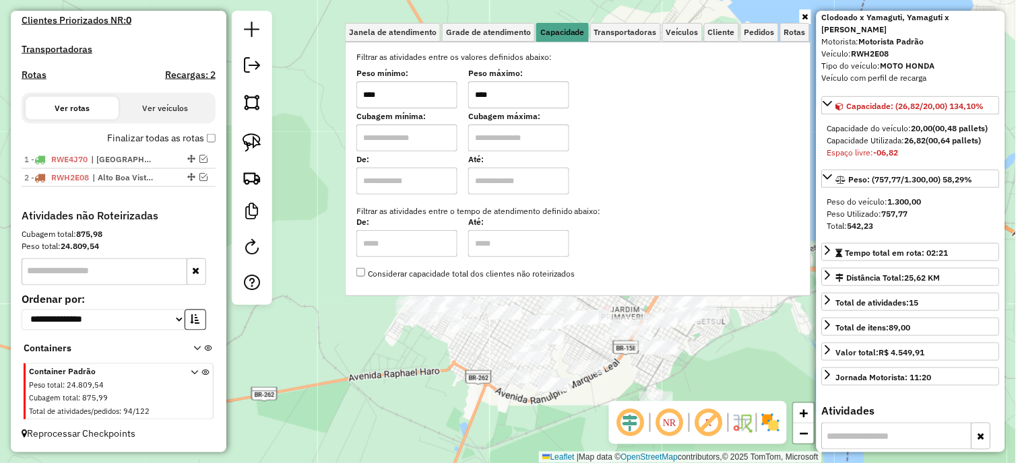
click at [453, 379] on div "Janela de atendimento Grade de atendimento Capacidade Transportadoras Veículos …" at bounding box center [508, 231] width 1016 height 463
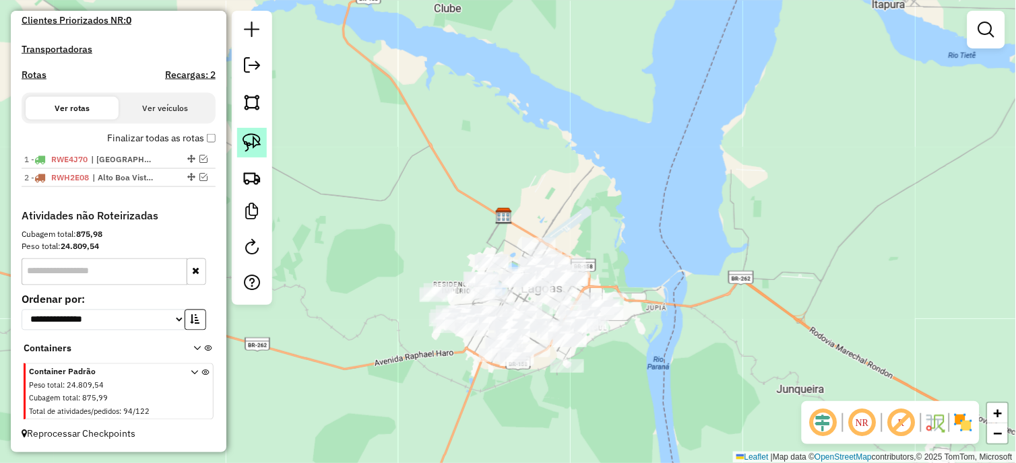
click at [242, 143] on img at bounding box center [251, 142] width 19 height 19
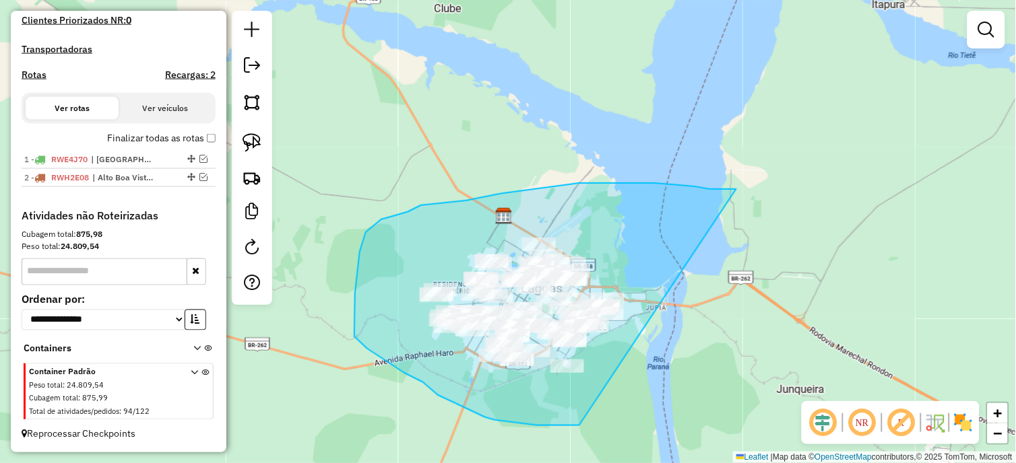
drag, startPoint x: 729, startPoint y: 189, endPoint x: 579, endPoint y: 426, distance: 280.1
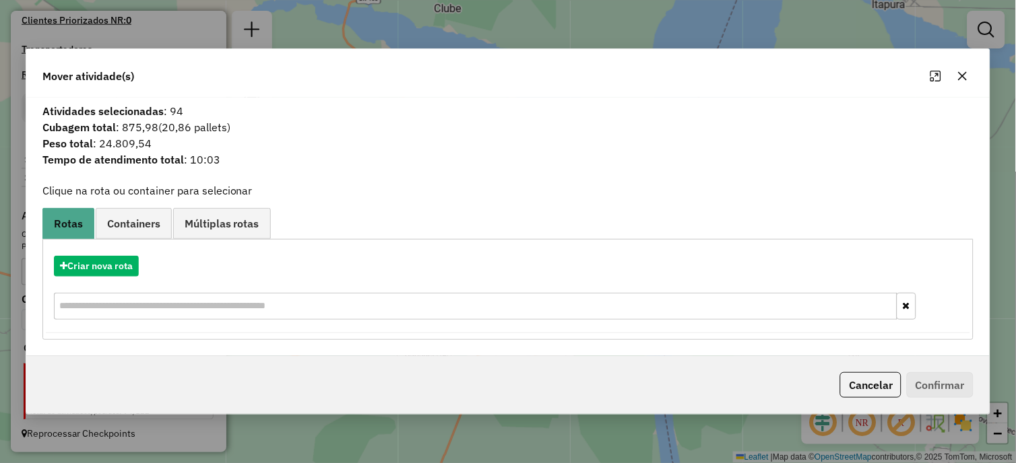
click at [962, 78] on icon "button" at bounding box center [962, 76] width 11 height 11
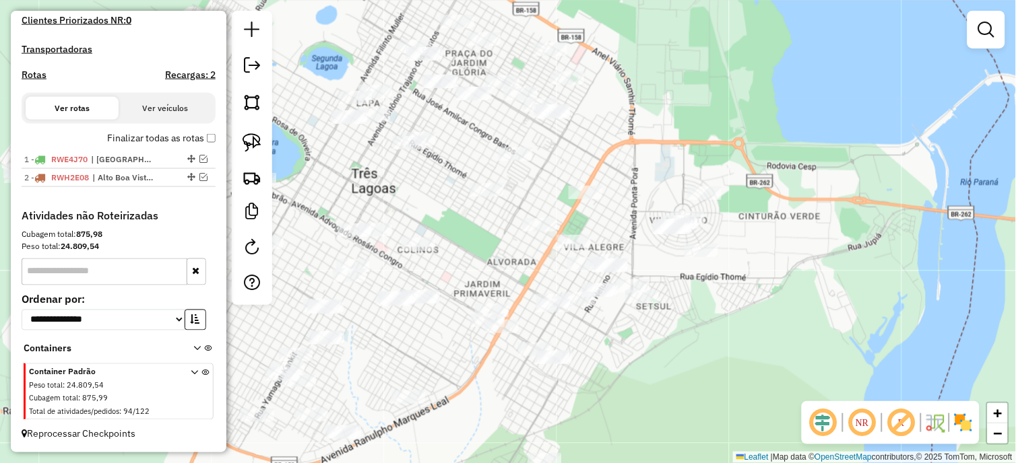
drag, startPoint x: 501, startPoint y: 216, endPoint x: 477, endPoint y: 277, distance: 65.3
click at [477, 277] on div "Janela de atendimento Grade de atendimento Capacidade Transportadoras Veículos …" at bounding box center [508, 231] width 1016 height 463
click at [245, 139] on img at bounding box center [251, 142] width 19 height 19
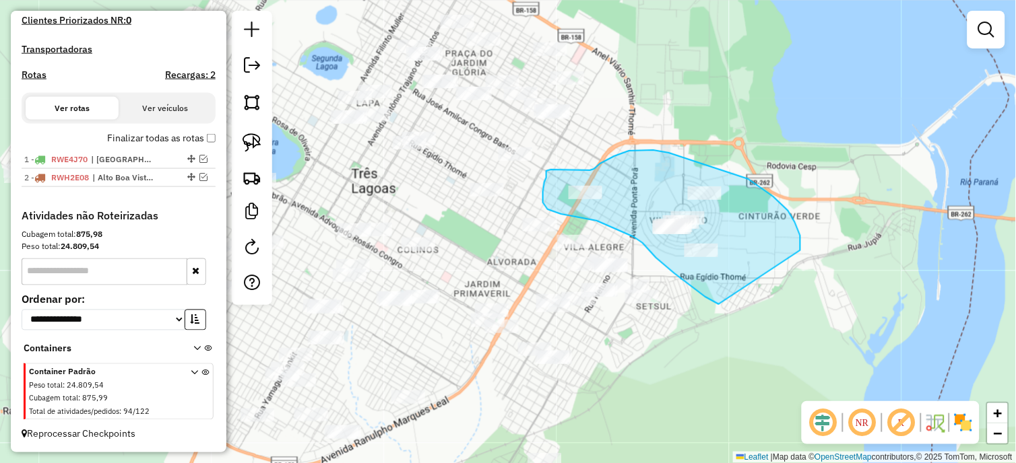
drag, startPoint x: 800, startPoint y: 251, endPoint x: 724, endPoint y: 306, distance: 94.4
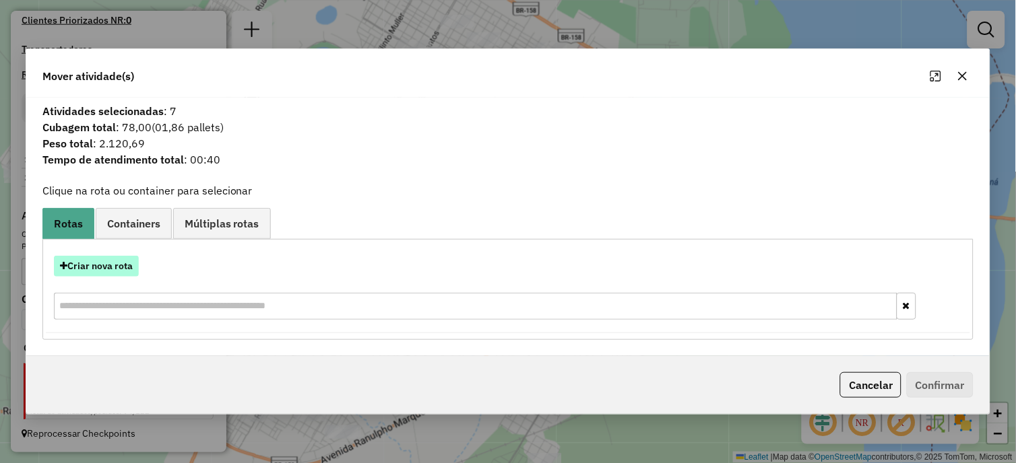
click at [119, 268] on button "Criar nova rota" at bounding box center [96, 266] width 85 height 21
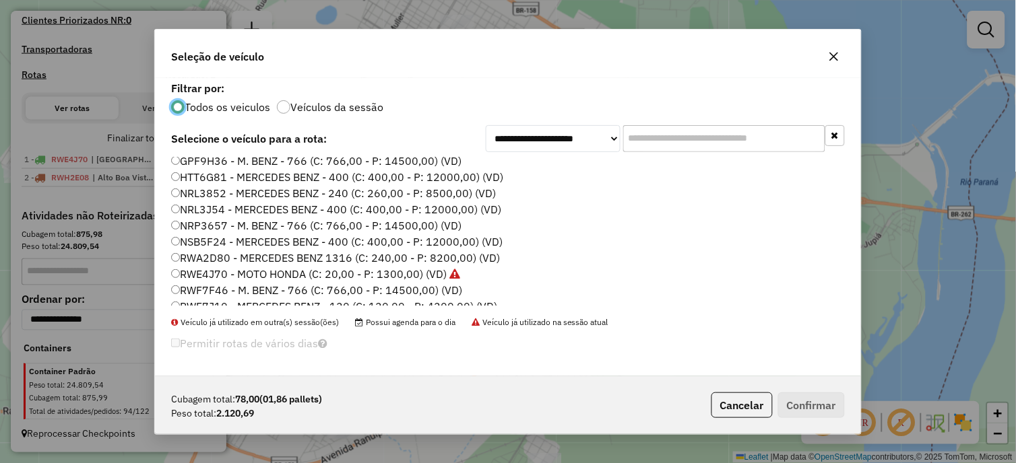
scroll to position [26, 0]
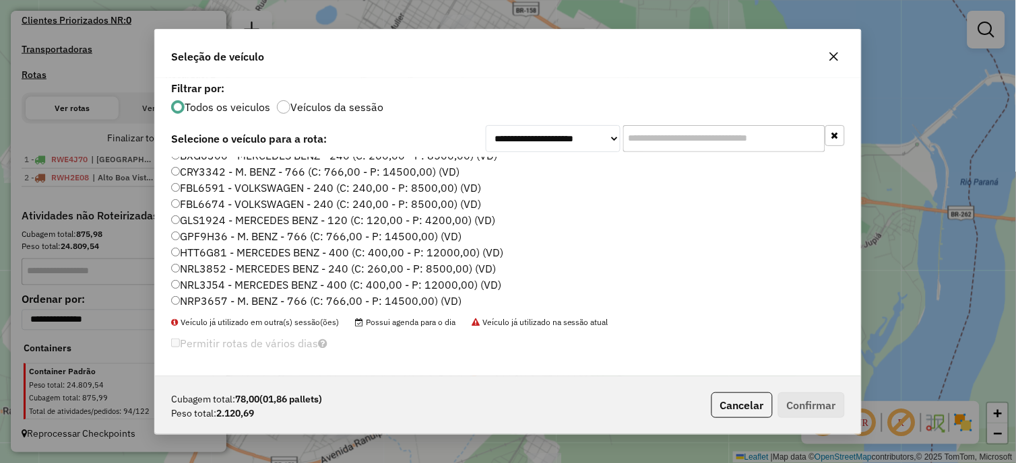
click at [219, 187] on label "FBL6591 - VOLKSWAGEN - 240 (C: 240,00 - P: 8500,00) (VD)" at bounding box center [326, 188] width 310 height 16
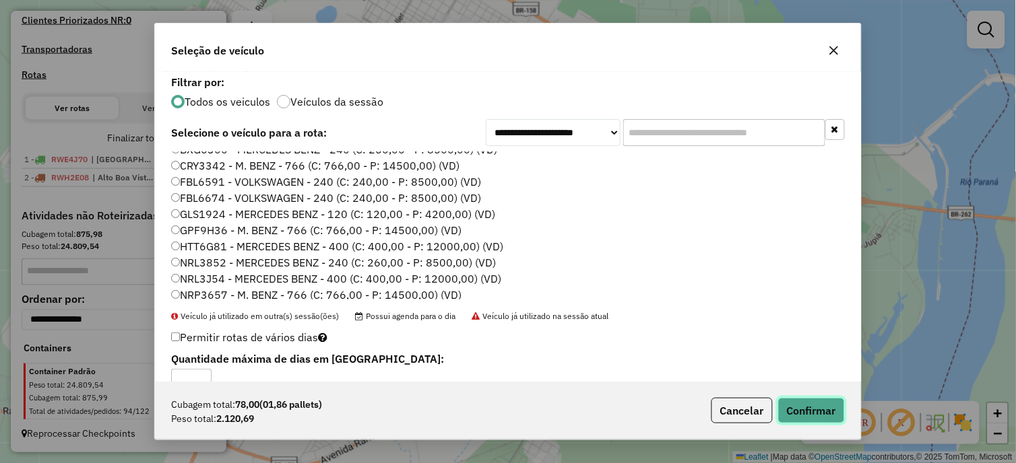
click at [818, 416] on button "Confirmar" at bounding box center [811, 411] width 67 height 26
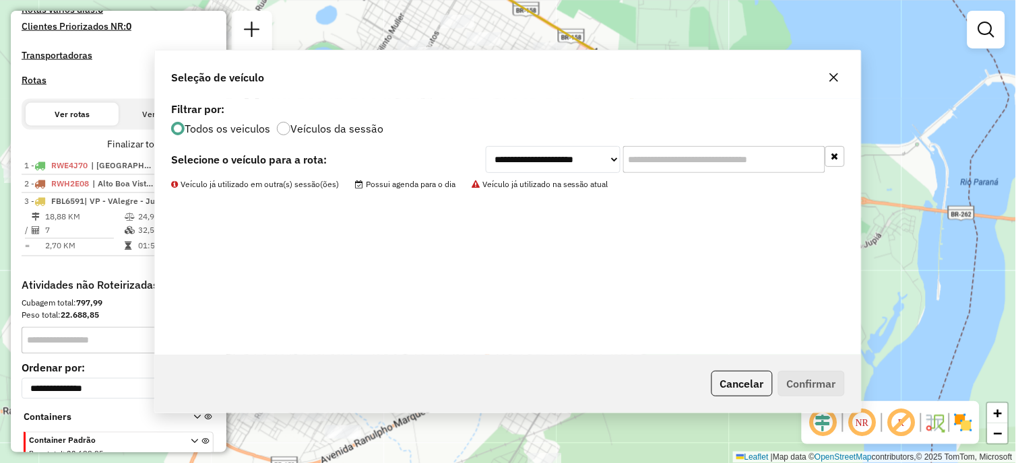
scroll to position [472, 0]
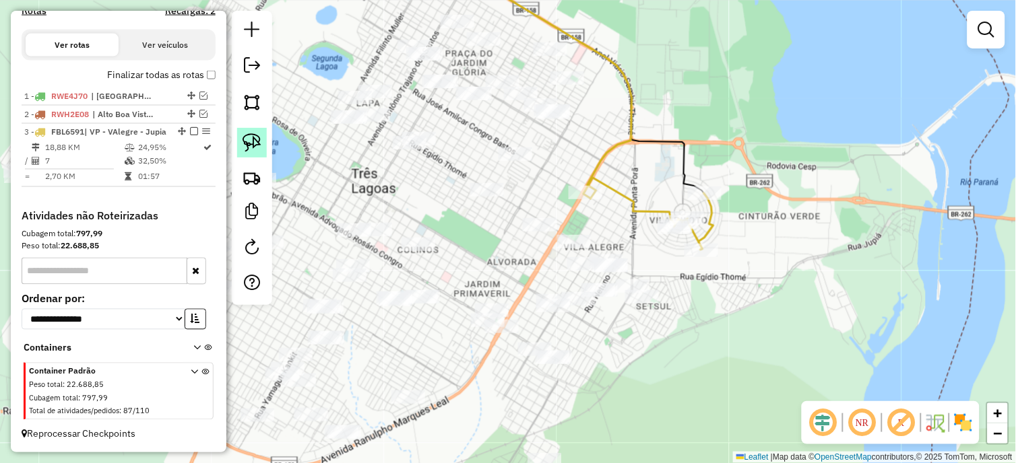
click at [259, 140] on img at bounding box center [251, 142] width 19 height 19
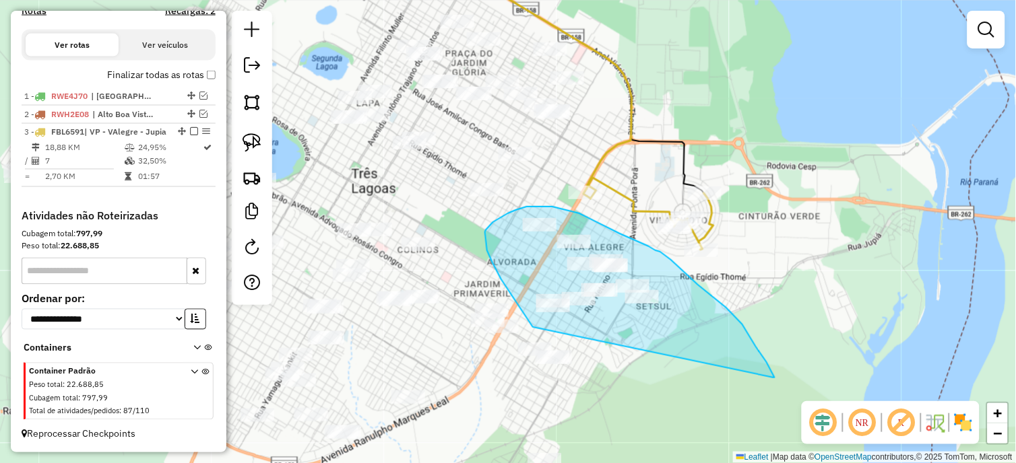
drag, startPoint x: 773, startPoint y: 378, endPoint x: 553, endPoint y: 344, distance: 222.9
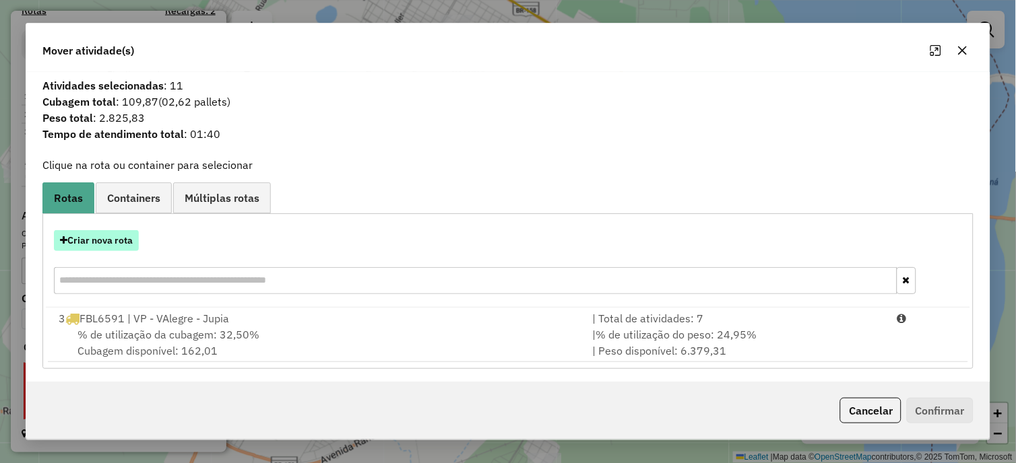
click at [129, 245] on button "Criar nova rota" at bounding box center [96, 240] width 85 height 21
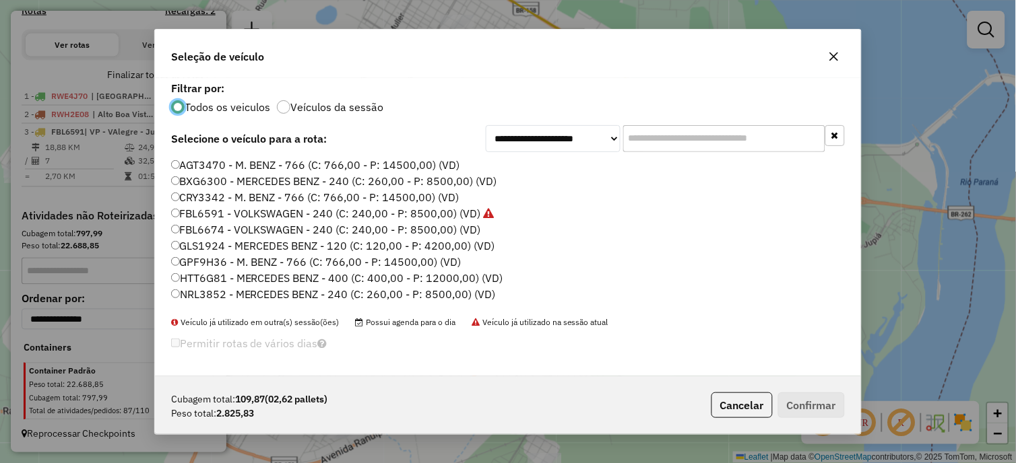
scroll to position [175, 0]
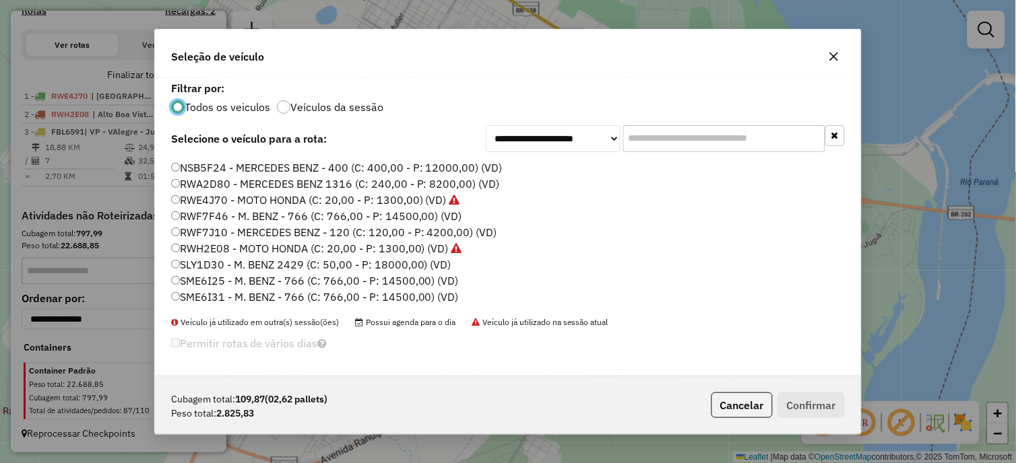
click at [232, 259] on label "SLY1D30 - M. BENZ 2429 (C: 50,00 - P: 18000,00) (VD)" at bounding box center [311, 265] width 280 height 16
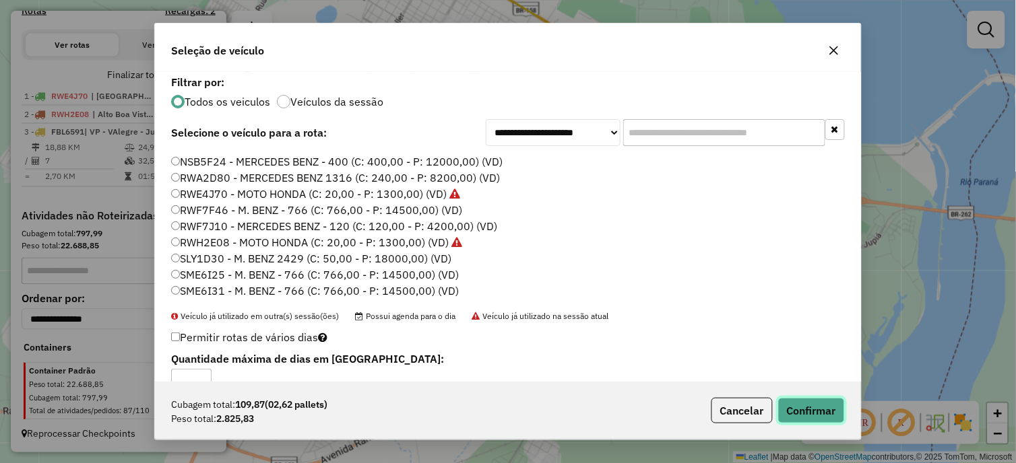
click at [809, 414] on button "Confirmar" at bounding box center [811, 411] width 67 height 26
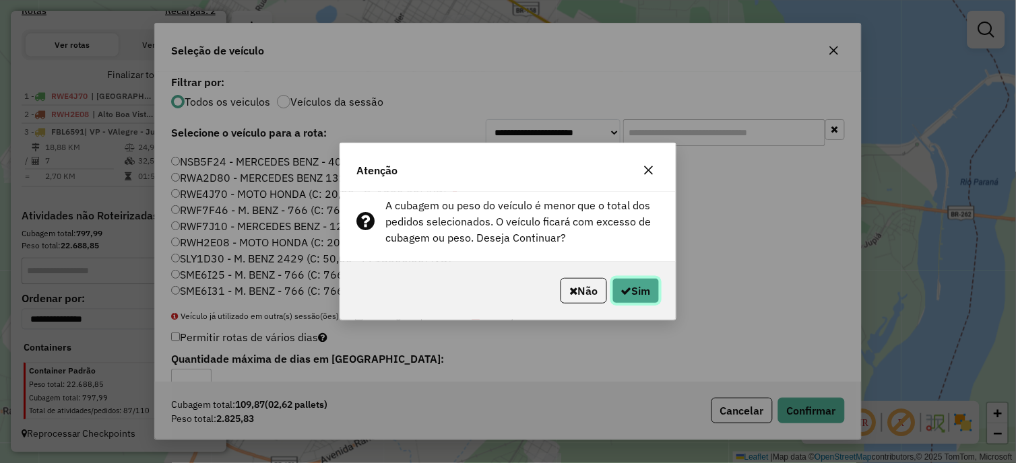
click at [616, 298] on button "Sim" at bounding box center [635, 291] width 47 height 26
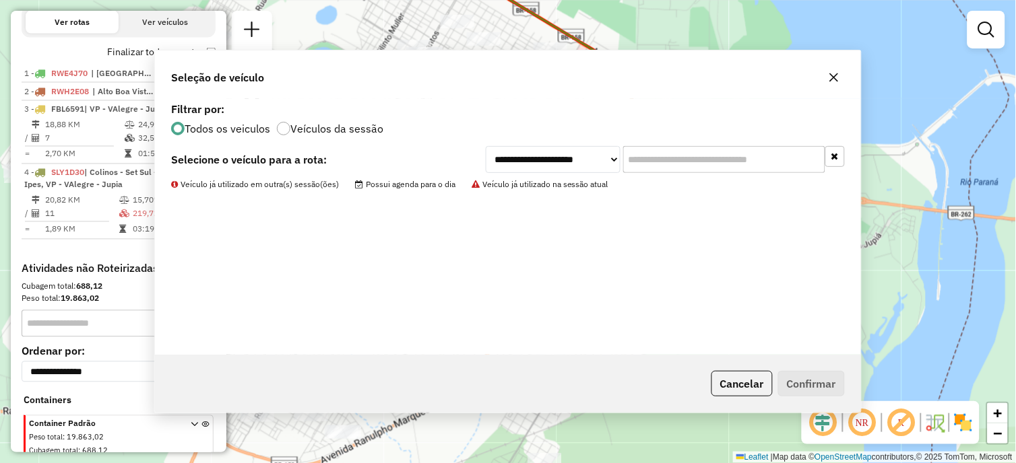
scroll to position [537, 0]
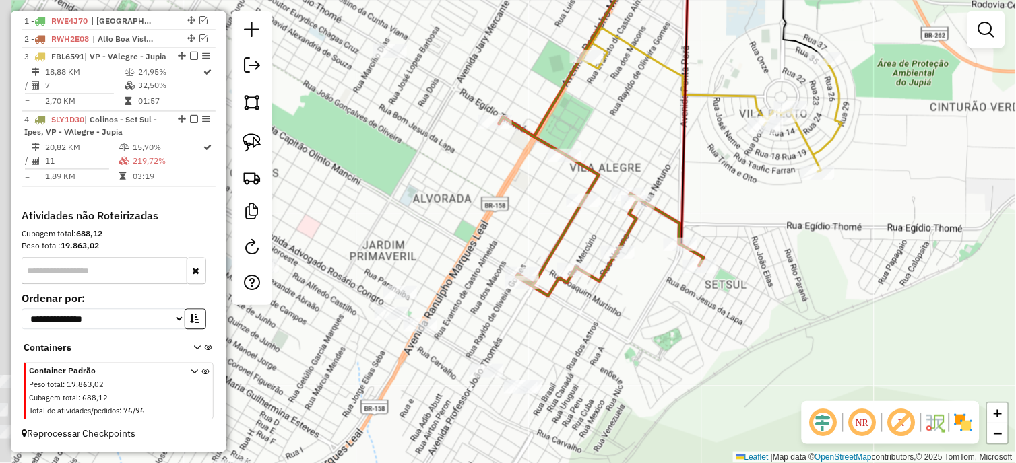
drag, startPoint x: 770, startPoint y: 350, endPoint x: 799, endPoint y: 257, distance: 97.4
click at [822, 253] on div "Janela de atendimento Grade de atendimento Capacidade Transportadoras Veículos …" at bounding box center [508, 231] width 1016 height 463
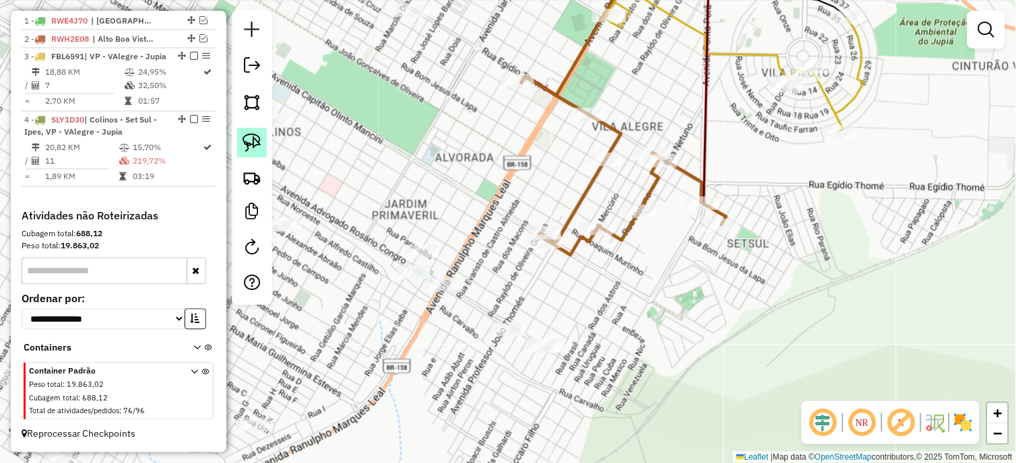
click at [259, 151] on img at bounding box center [251, 142] width 19 height 19
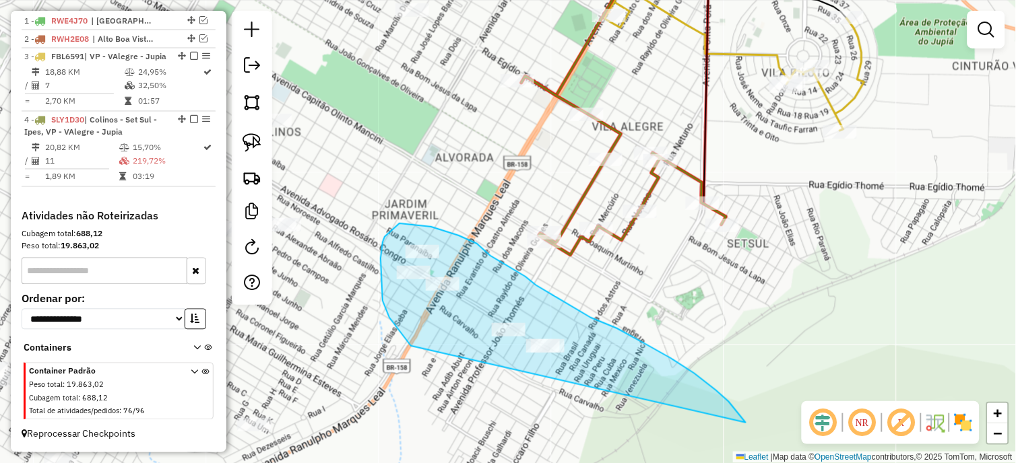
drag, startPoint x: 617, startPoint y: 329, endPoint x: 411, endPoint y: 346, distance: 206.9
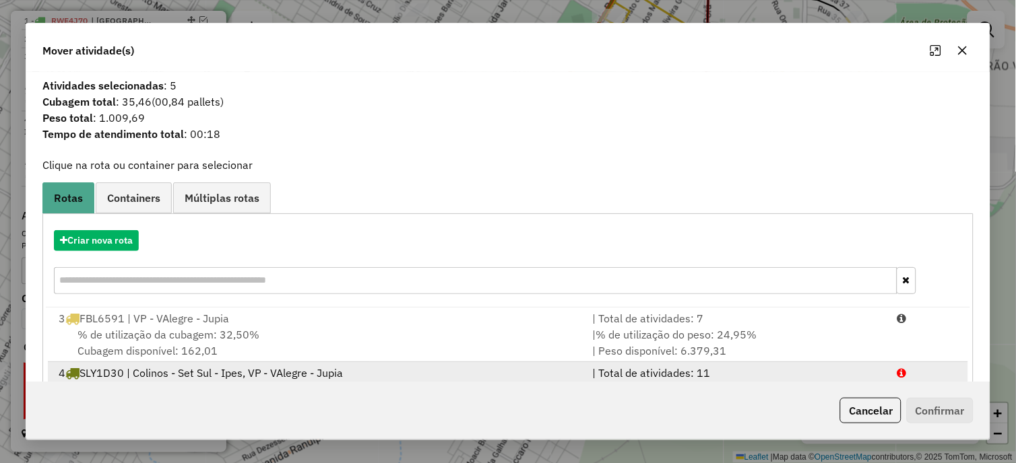
click at [320, 372] on div "4 SLY1D30 | Colinos - Set Sul - Ipes, VP - VAlegre - Jupia" at bounding box center [318, 373] width 534 height 16
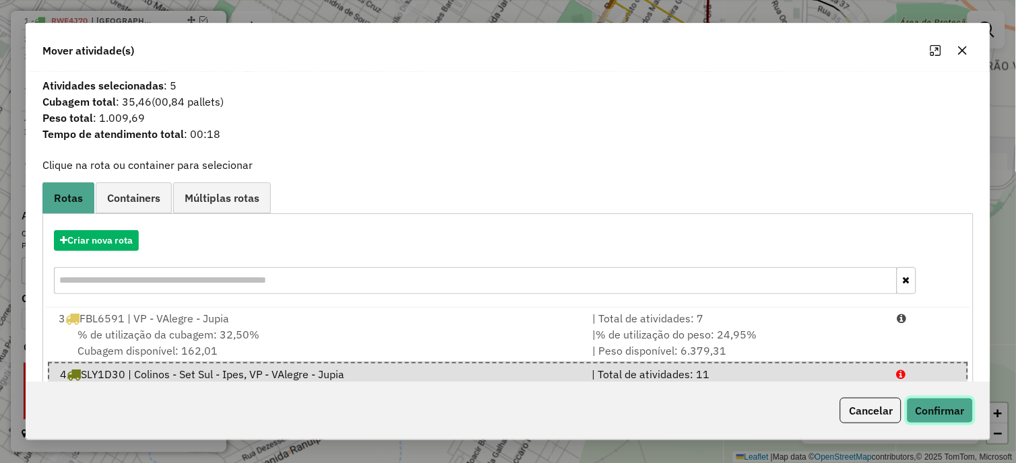
click at [945, 405] on button "Confirmar" at bounding box center [940, 411] width 67 height 26
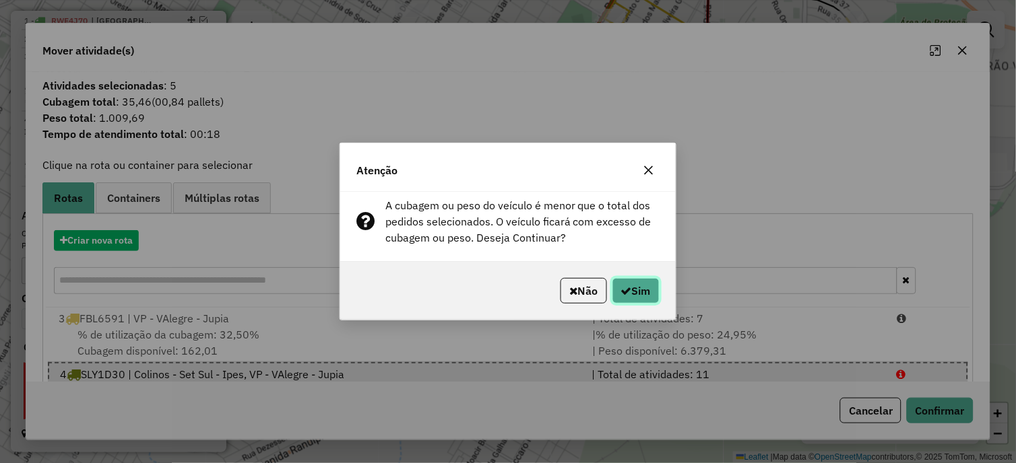
click at [645, 285] on button "Sim" at bounding box center [635, 291] width 47 height 26
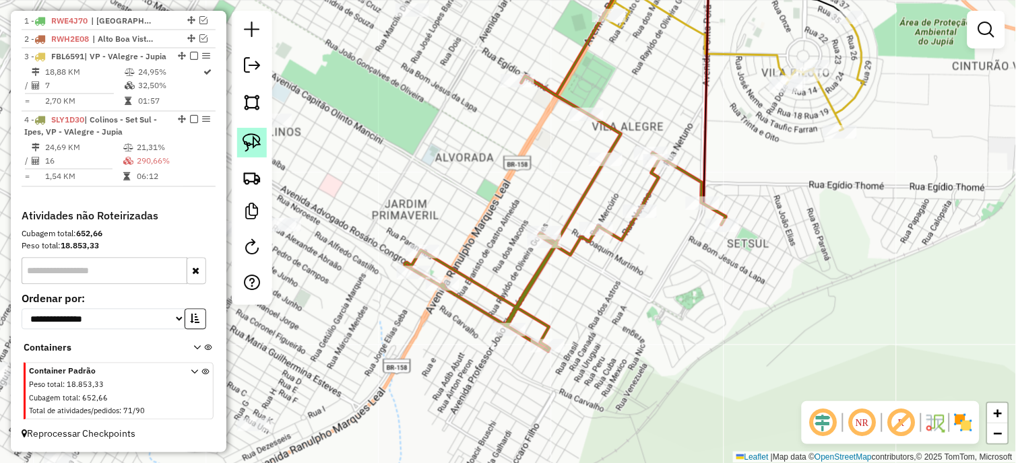
click at [248, 135] on img at bounding box center [251, 142] width 19 height 19
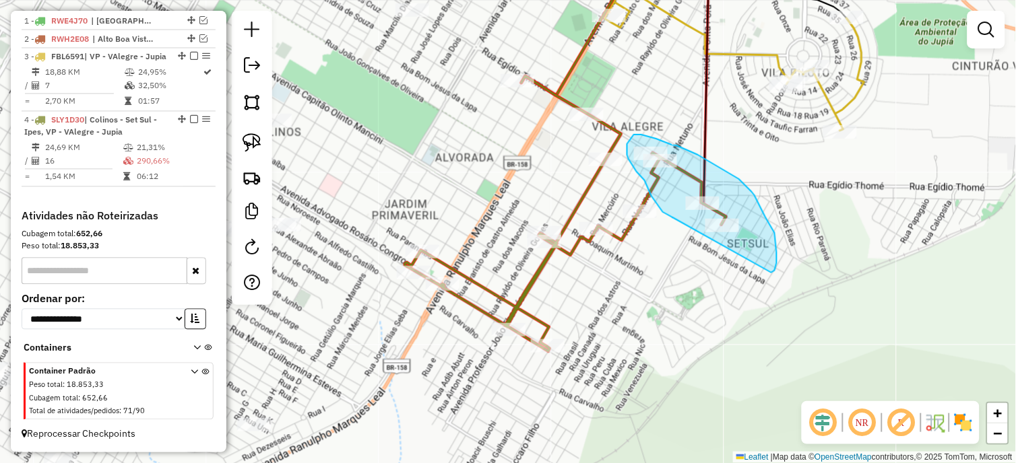
drag, startPoint x: 775, startPoint y: 271, endPoint x: 668, endPoint y: 219, distance: 119.0
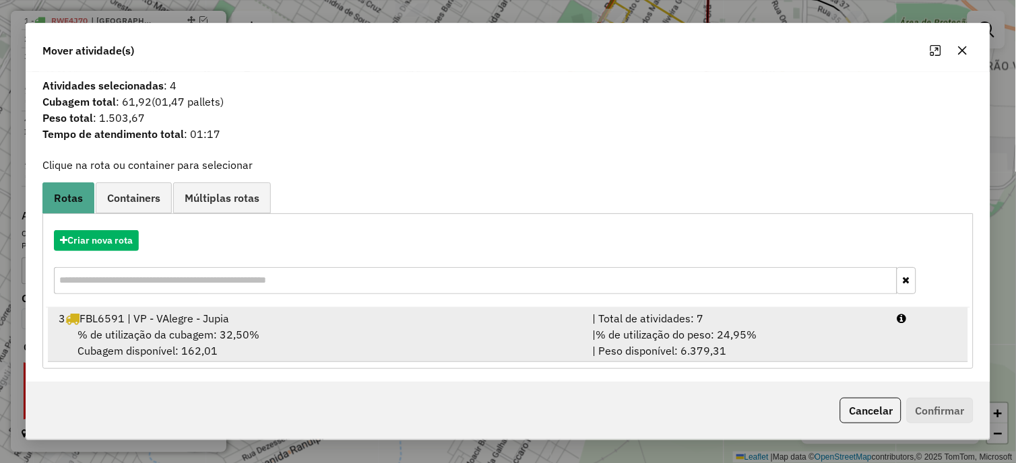
click at [273, 332] on hb-app "Aguarde... Pop-up bloqueado! Seu navegador bloqueou automáticamente a abertura …" at bounding box center [508, 231] width 1016 height 463
click at [273, 332] on div "% de utilização da cubagem: 32,50% Cubagem disponível: 162,01" at bounding box center [318, 343] width 534 height 32
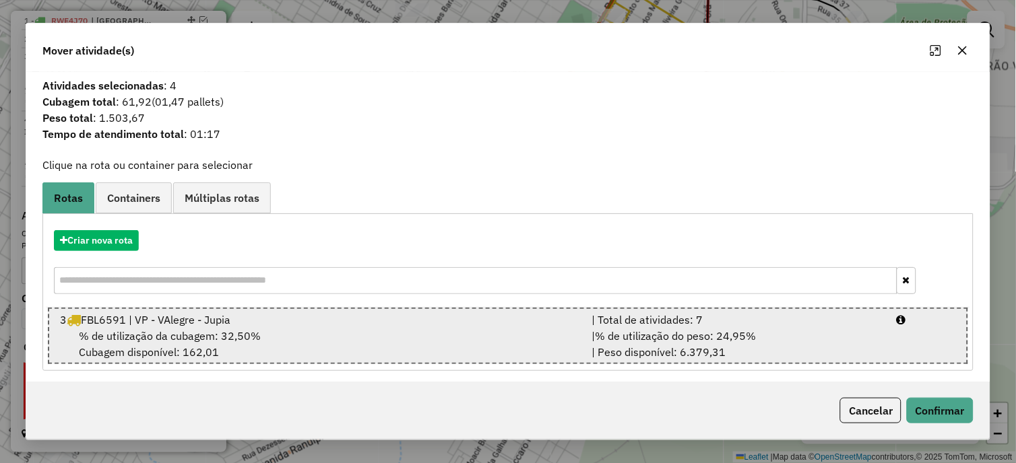
click at [273, 332] on div "% de utilização da cubagem: 32,50% Cubagem disponível: 162,01" at bounding box center [318, 344] width 532 height 32
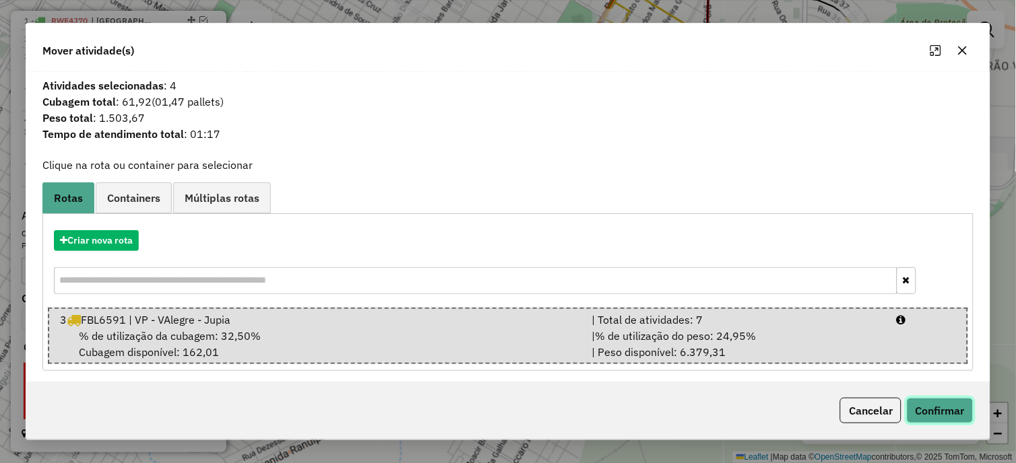
click at [924, 414] on button "Confirmar" at bounding box center [940, 411] width 67 height 26
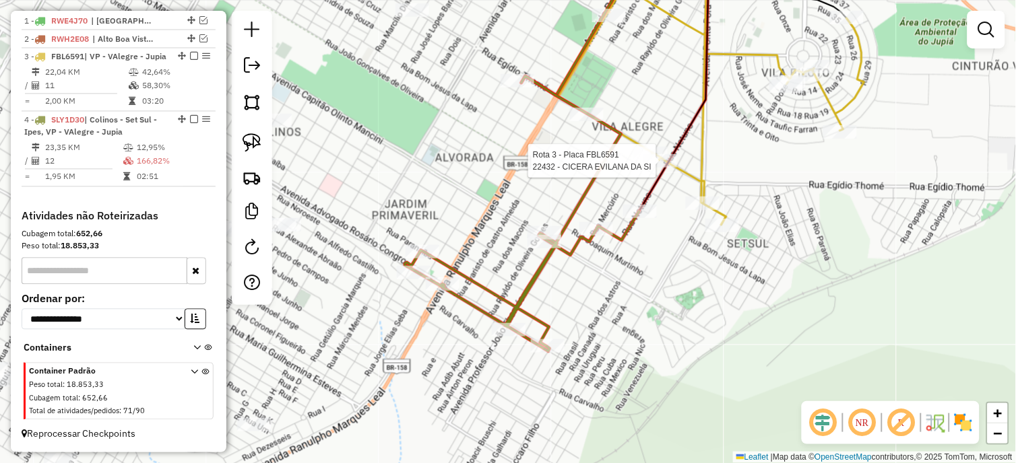
select select "*********"
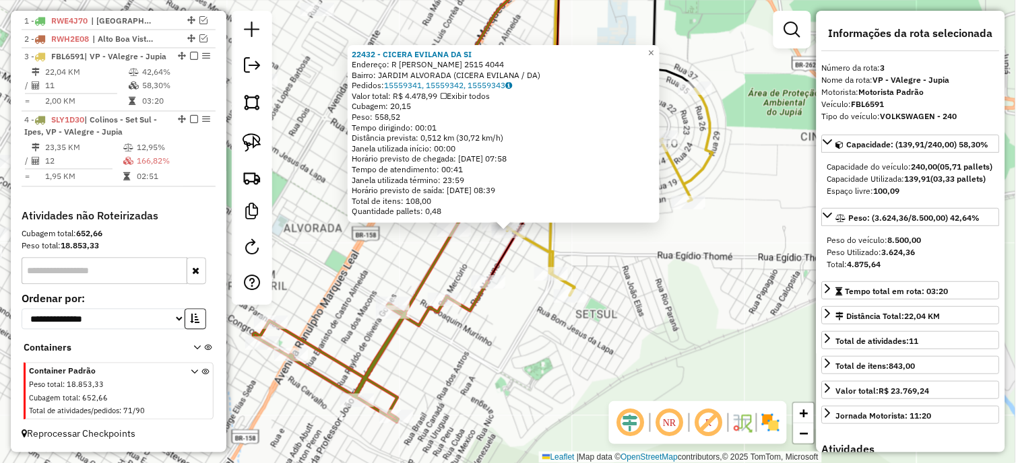
scroll to position [548, 0]
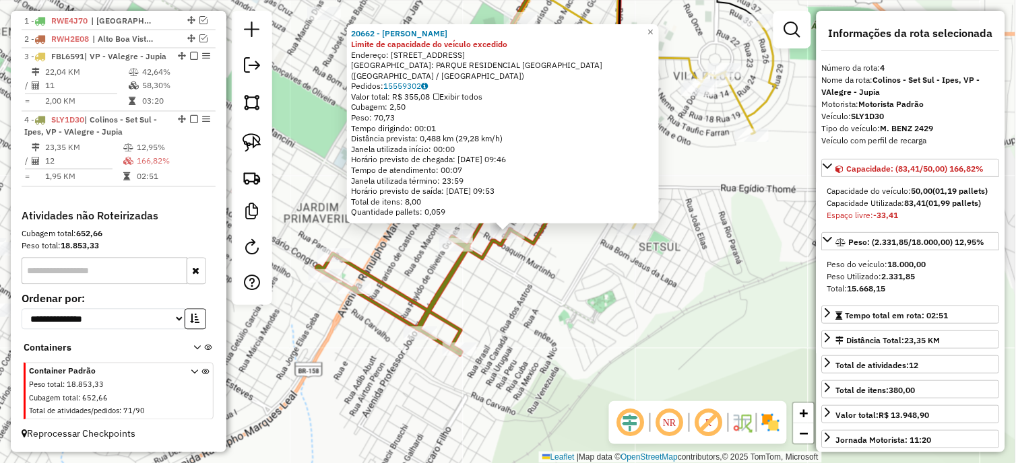
click at [566, 288] on div "20662 - DERCILIO MARQUES DAS Limite de capacidade do veículo excedido Endereço:…" at bounding box center [508, 231] width 1016 height 463
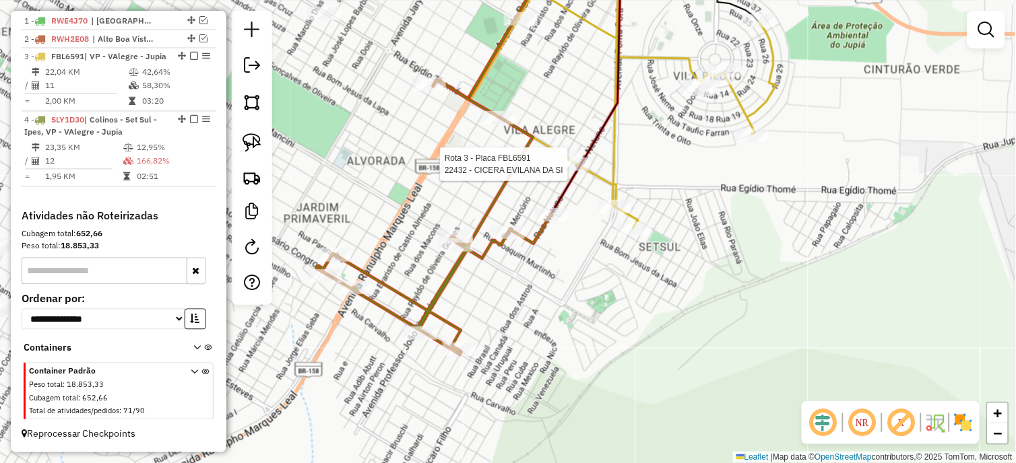
select select "*********"
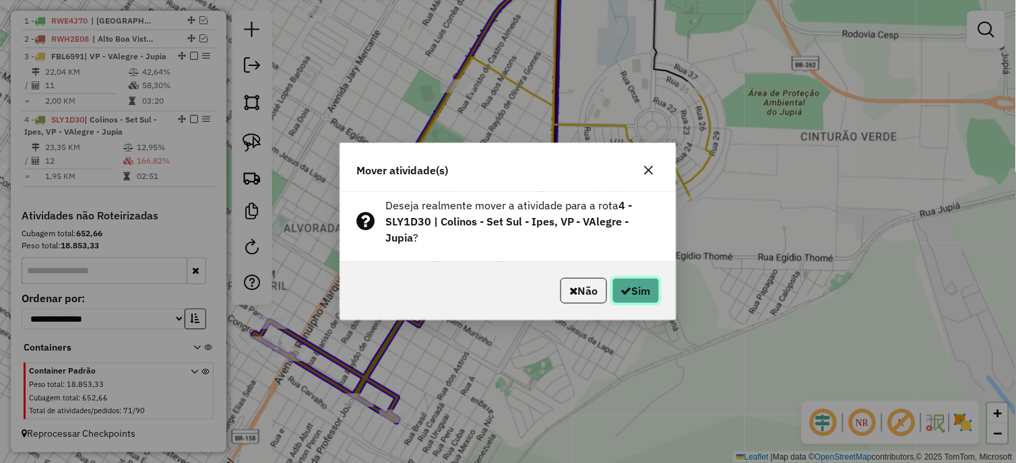
click at [623, 285] on button "Sim" at bounding box center [635, 291] width 47 height 26
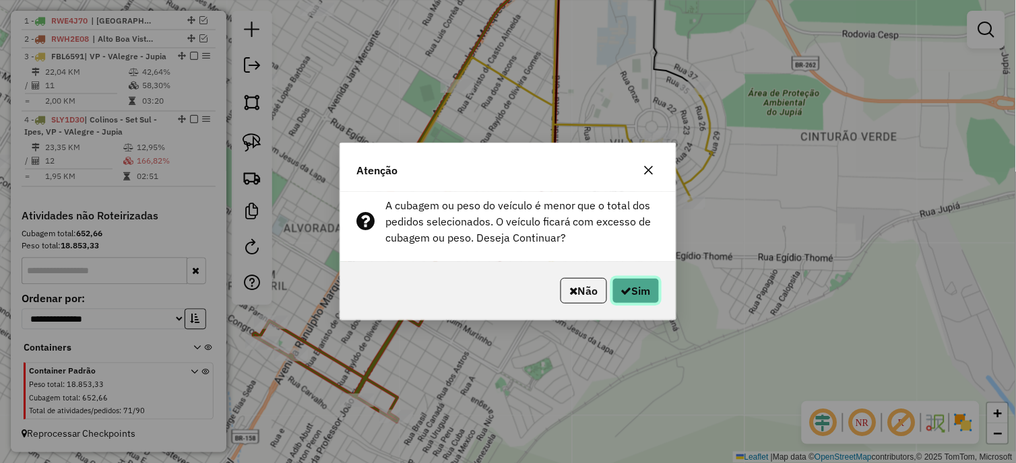
click at [623, 285] on button "Sim" at bounding box center [635, 291] width 47 height 26
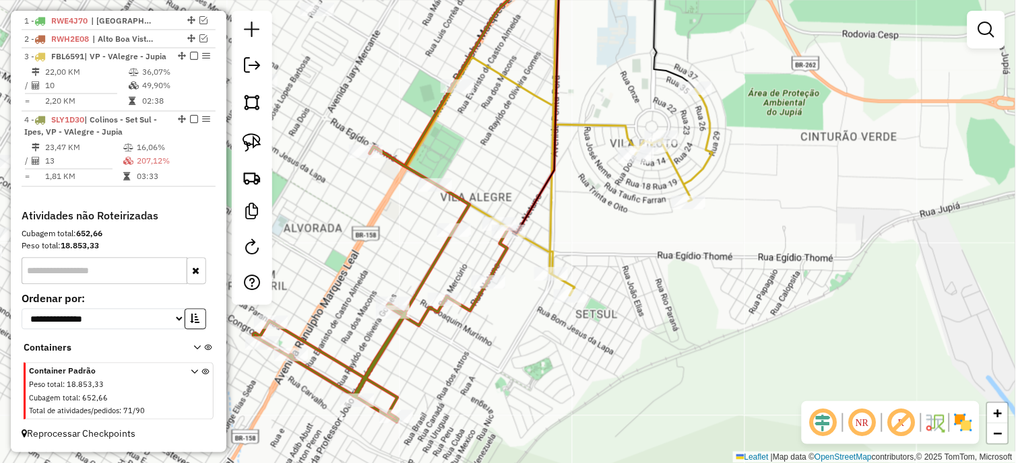
click at [640, 167] on div "Janela de atendimento Grade de atendimento Capacidade Transportadoras Veículos …" at bounding box center [508, 231] width 1016 height 463
select select "*********"
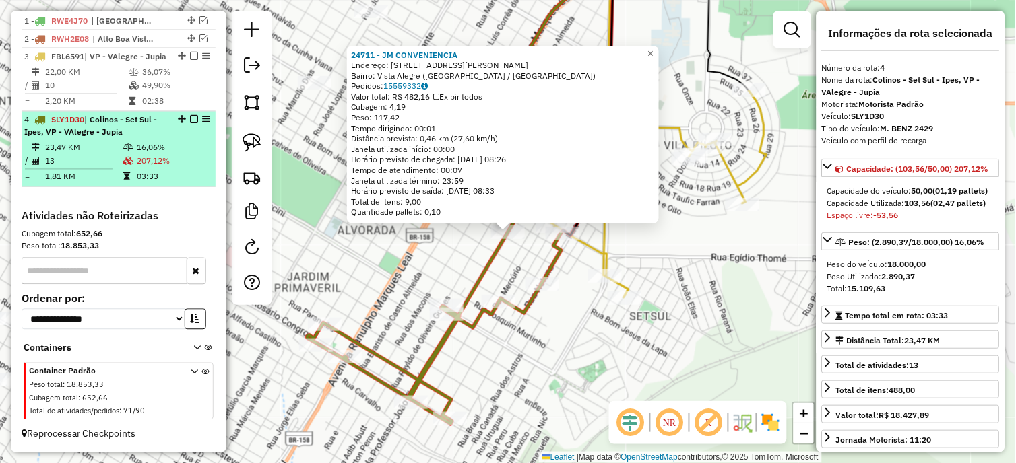
scroll to position [473, 0]
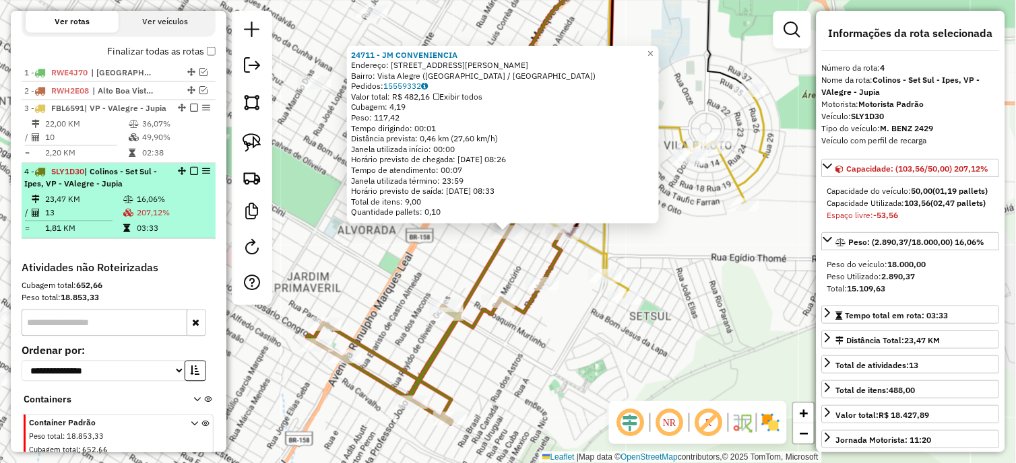
click at [190, 176] on em at bounding box center [194, 172] width 8 height 8
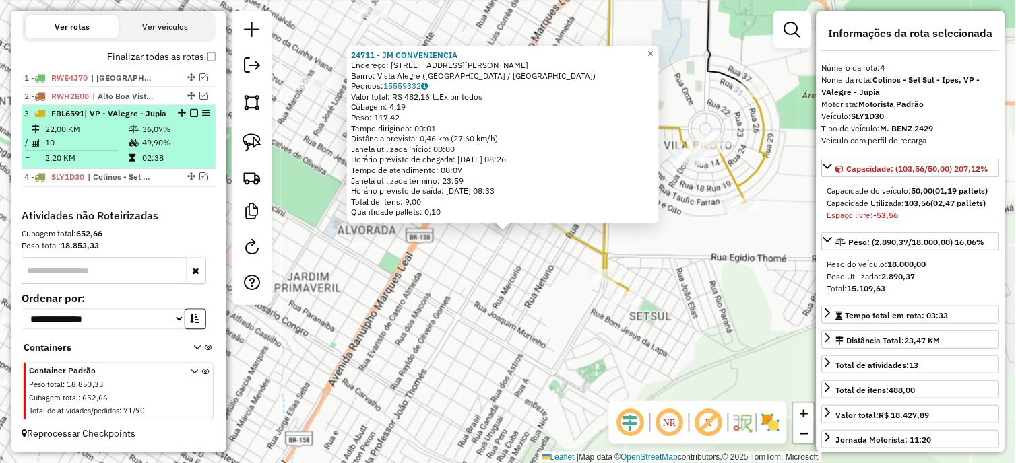
click at [190, 118] on em at bounding box center [194, 114] width 8 height 8
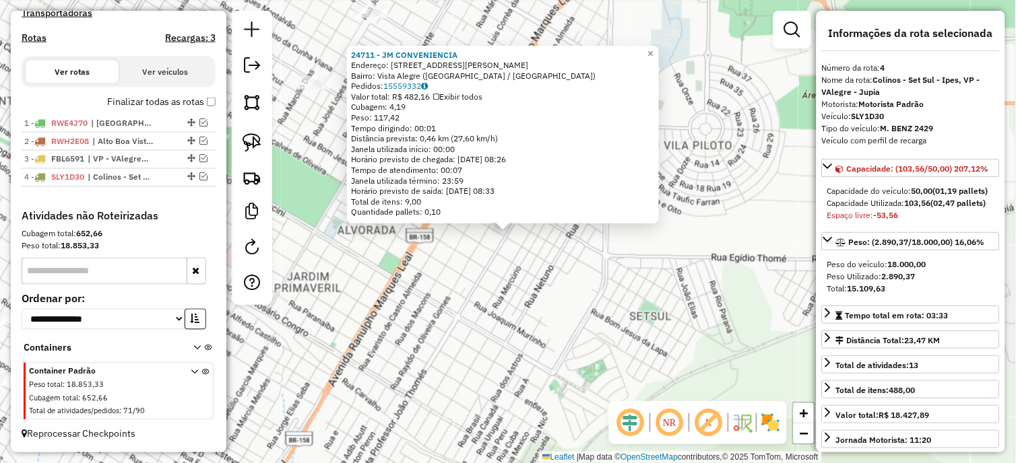
click at [377, 279] on div "24711 - JM CONVENIENCIA Endereço: [STREET_ADDRESS][PERSON_NAME] [GEOGRAPHIC_DAT…" at bounding box center [508, 231] width 1016 height 463
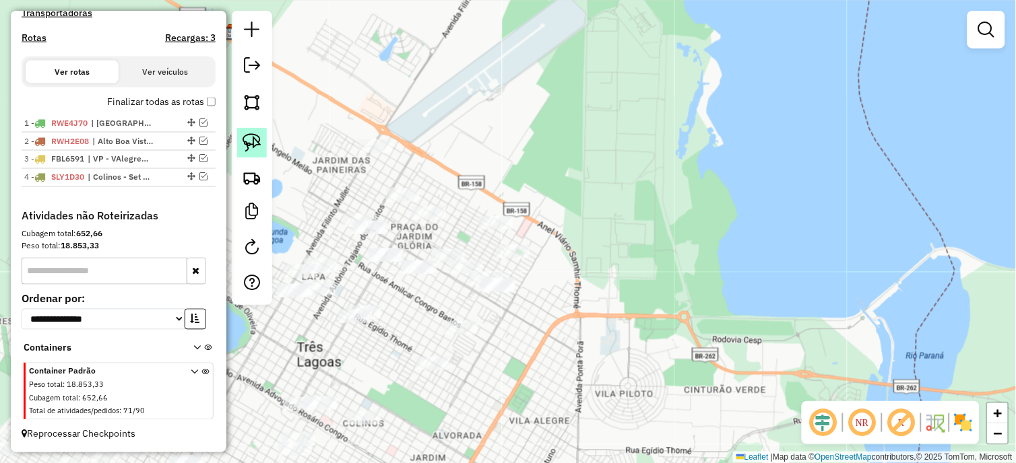
click at [257, 147] on img at bounding box center [251, 142] width 19 height 19
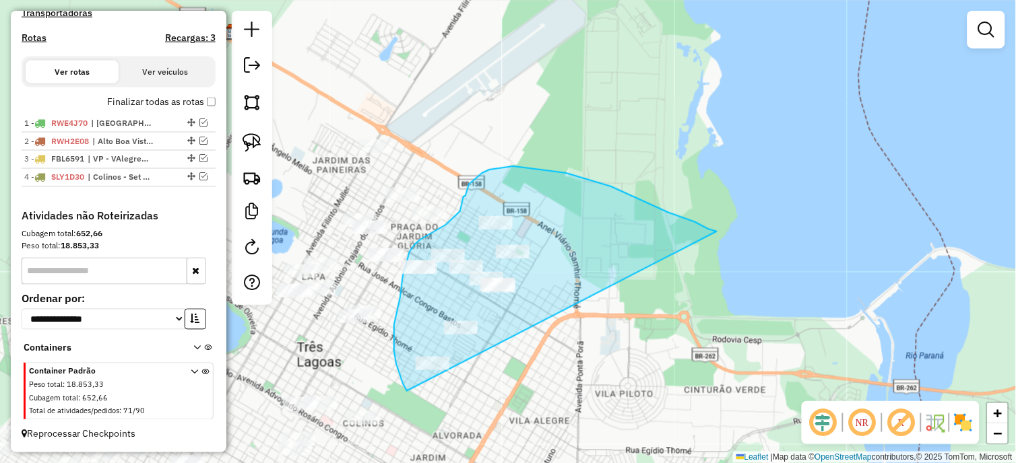
drag, startPoint x: 695, startPoint y: 222, endPoint x: 407, endPoint y: 391, distance: 334.2
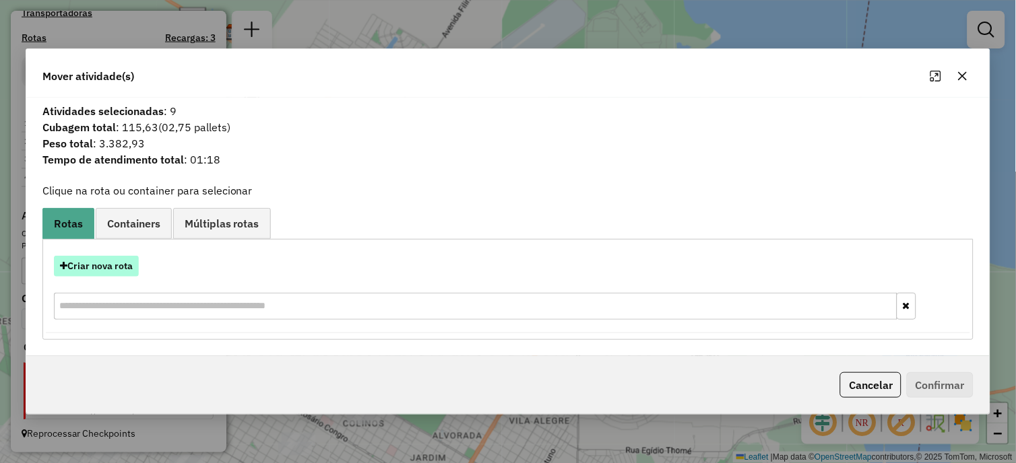
click at [86, 261] on button "Criar nova rota" at bounding box center [96, 266] width 85 height 21
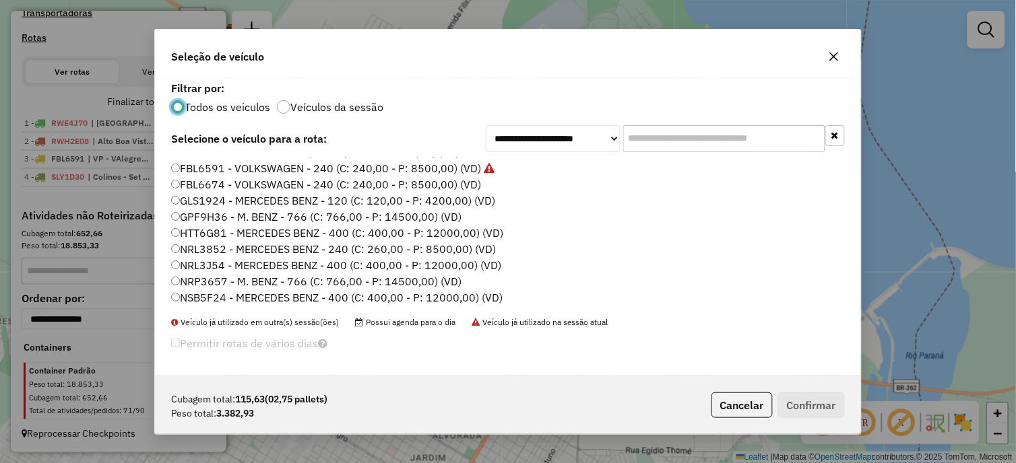
scroll to position [175, 0]
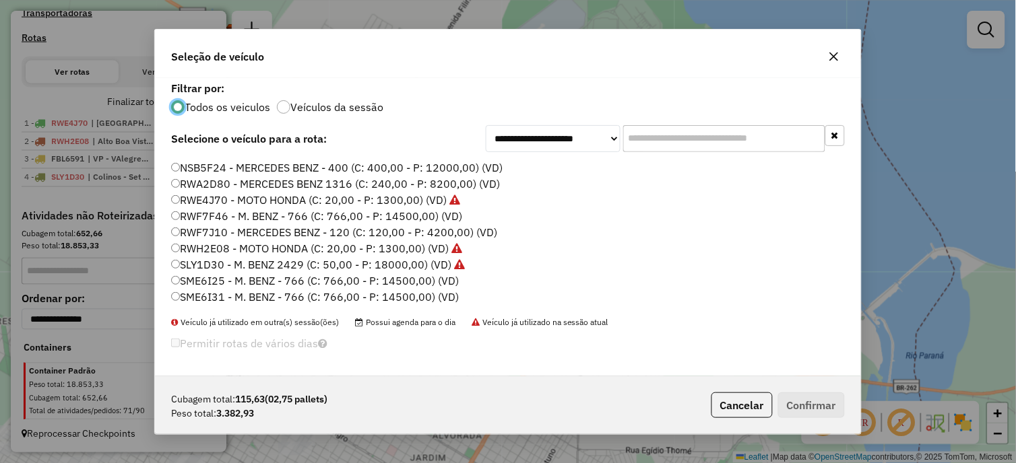
click at [240, 282] on label "SME6I25 - M. BENZ - 766 (C: 766,00 - P: 14500,00) (VD)" at bounding box center [315, 281] width 288 height 16
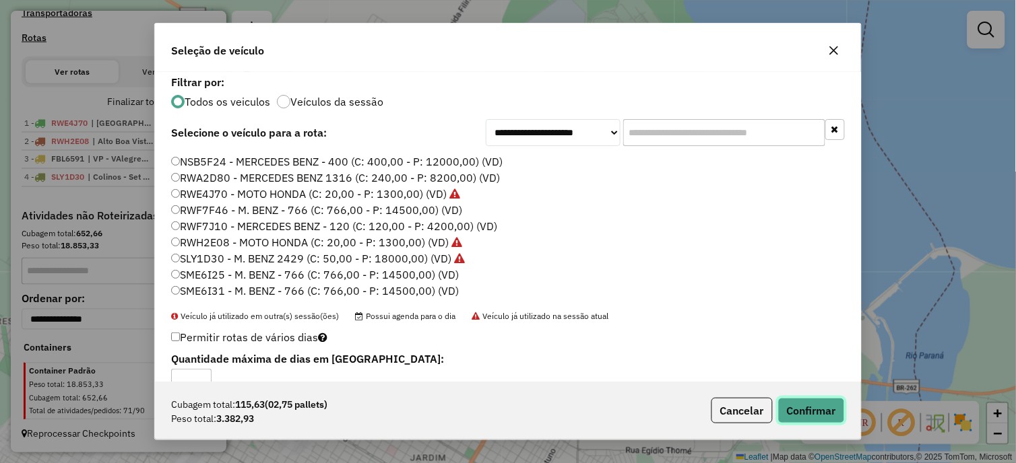
click at [824, 404] on button "Confirmar" at bounding box center [811, 411] width 67 height 26
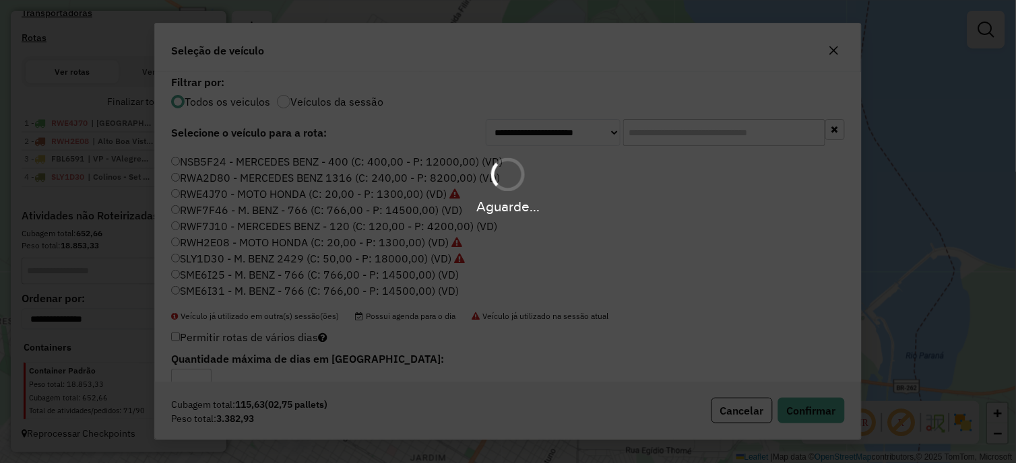
scroll to position [473, 0]
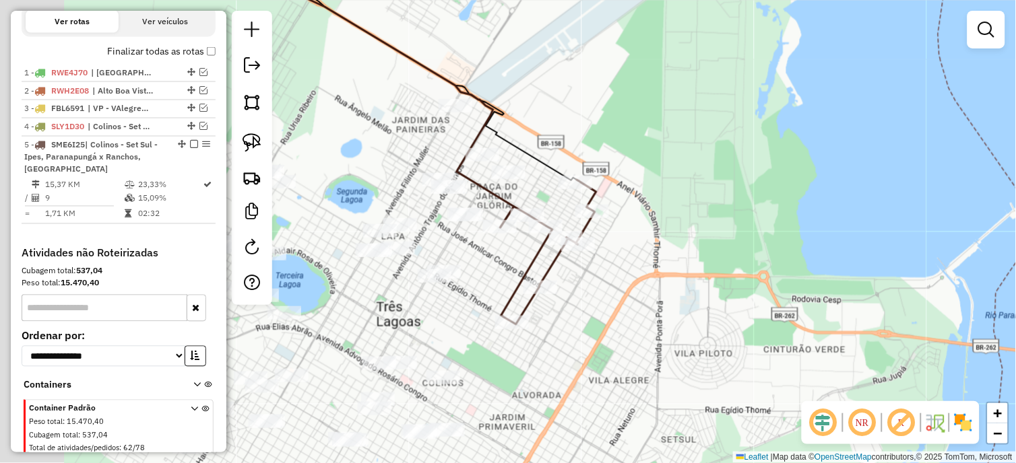
drag, startPoint x: 395, startPoint y: 301, endPoint x: 475, endPoint y: 261, distance: 89.2
click at [475, 261] on div "Janela de atendimento Grade de atendimento Capacidade Transportadoras Veículos …" at bounding box center [508, 231] width 1016 height 463
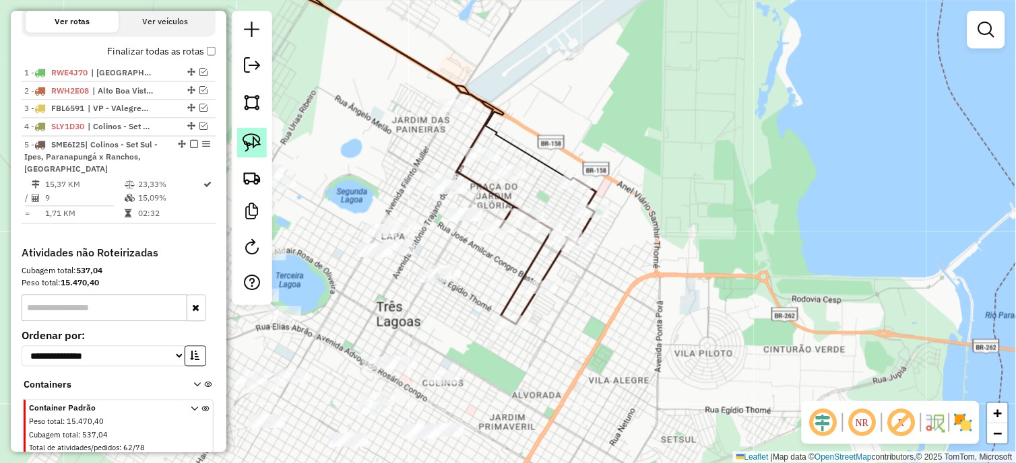
click at [250, 139] on img at bounding box center [251, 142] width 19 height 19
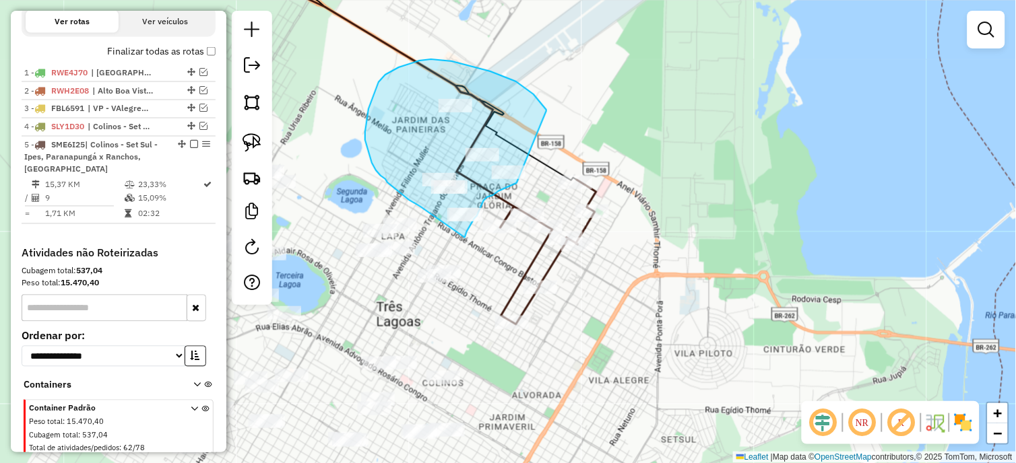
drag, startPoint x: 546, startPoint y: 111, endPoint x: 517, endPoint y: 183, distance: 77.0
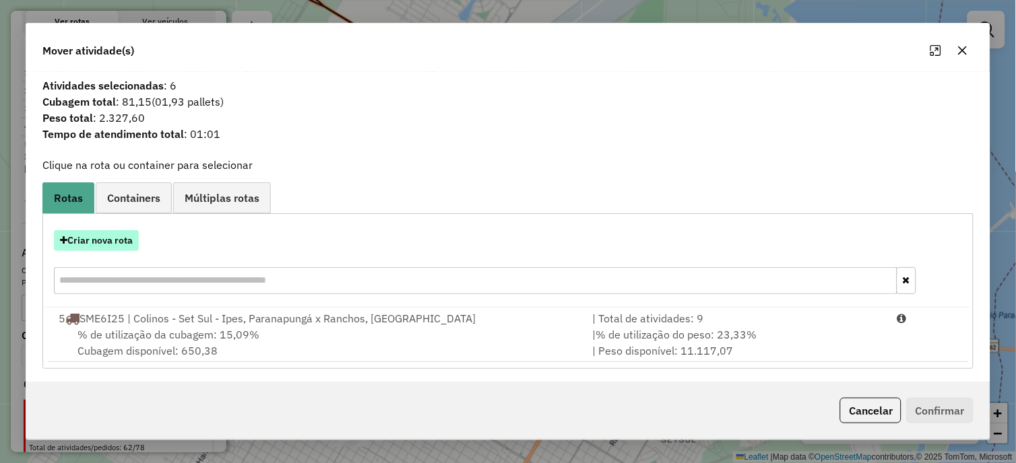
click at [88, 240] on button "Criar nova rota" at bounding box center [96, 240] width 85 height 21
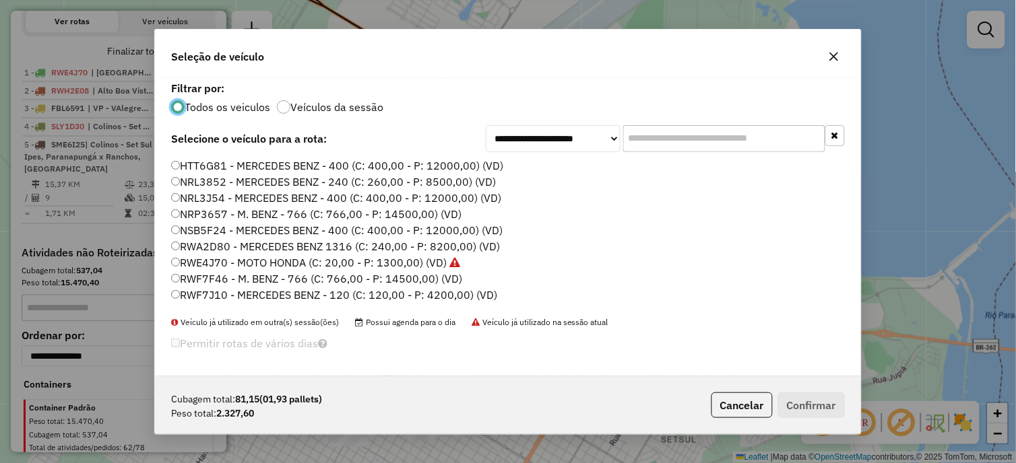
scroll to position [175, 0]
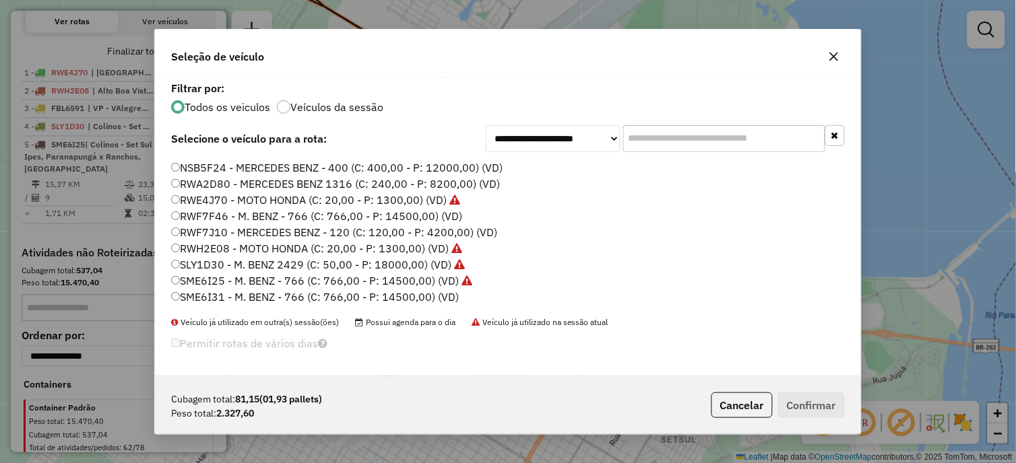
click at [224, 290] on label "SME6I31 - M. BENZ - 766 (C: 766,00 - P: 14500,00) (VD)" at bounding box center [315, 297] width 288 height 16
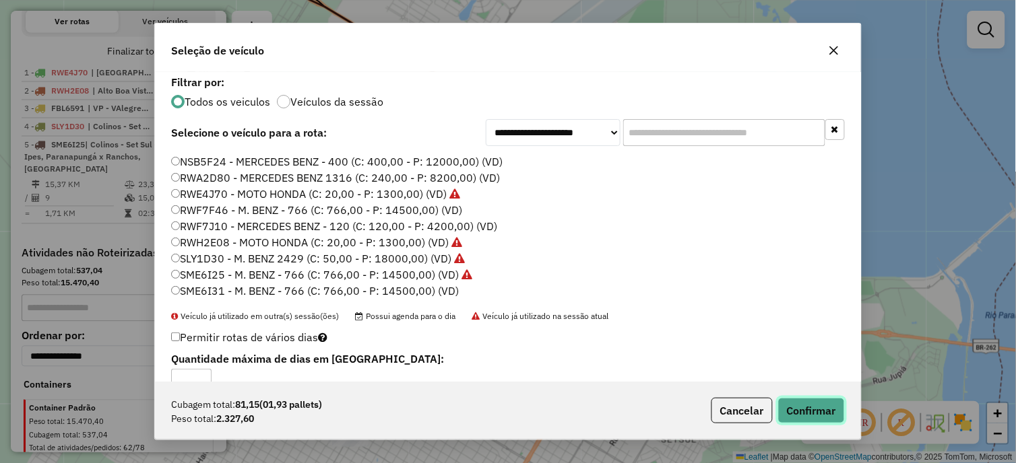
click at [795, 414] on button "Confirmar" at bounding box center [811, 411] width 67 height 26
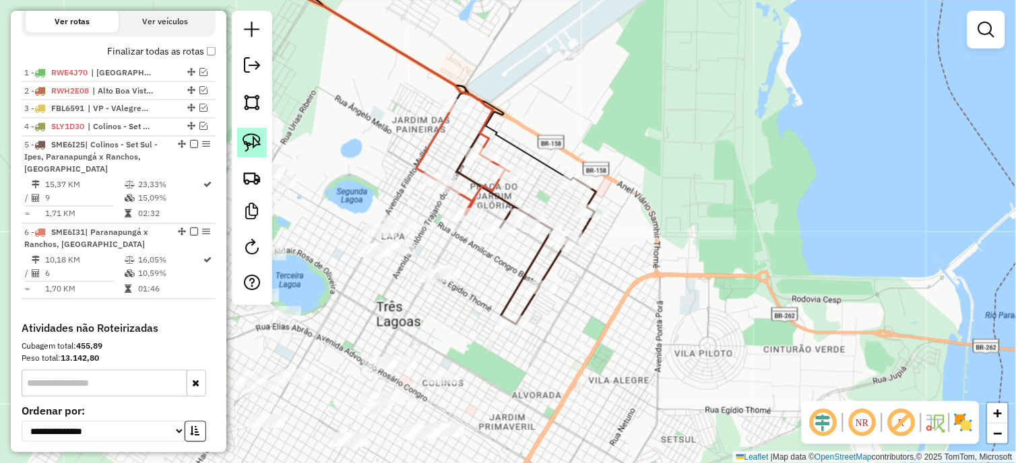
click at [263, 142] on link at bounding box center [252, 143] width 30 height 30
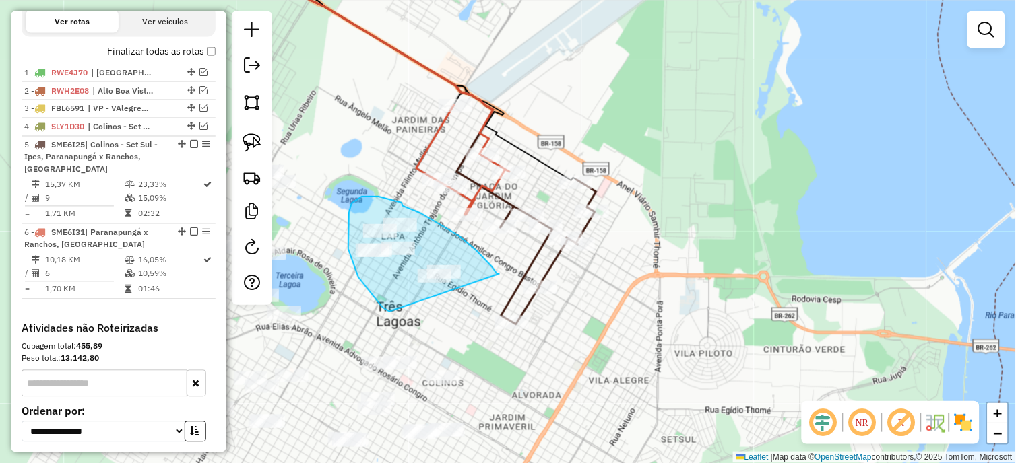
drag, startPoint x: 492, startPoint y: 267, endPoint x: 391, endPoint y: 312, distance: 110.7
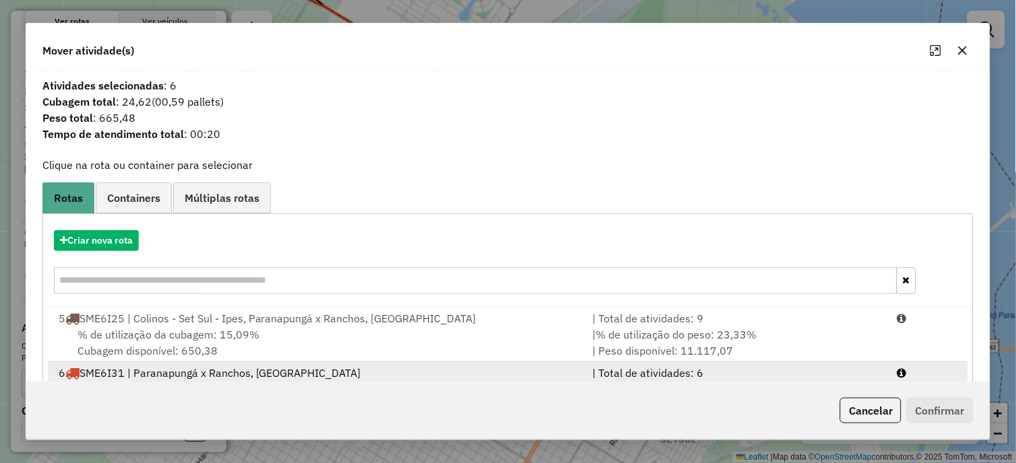
click at [271, 378] on div "6 SME6I31 | Paranapungá x Ranchos, [GEOGRAPHIC_DATA]" at bounding box center [318, 373] width 534 height 16
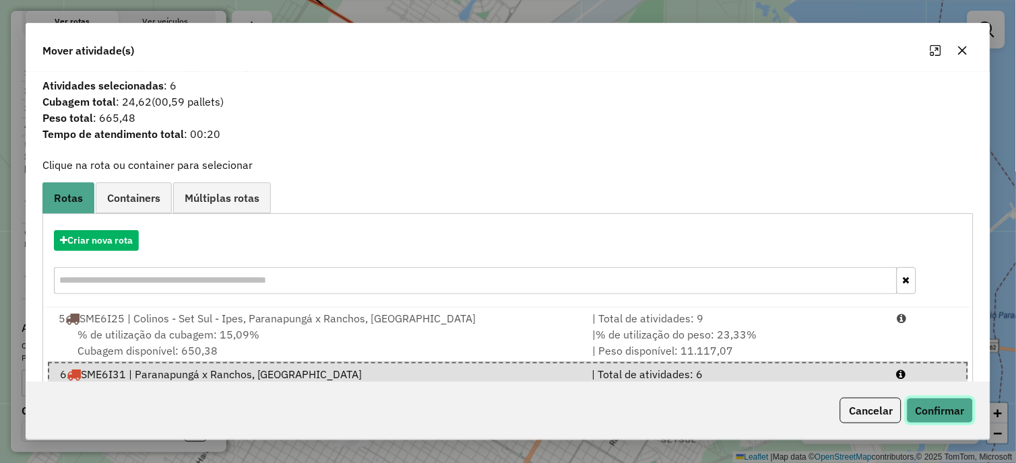
click at [958, 412] on button "Confirmar" at bounding box center [940, 411] width 67 height 26
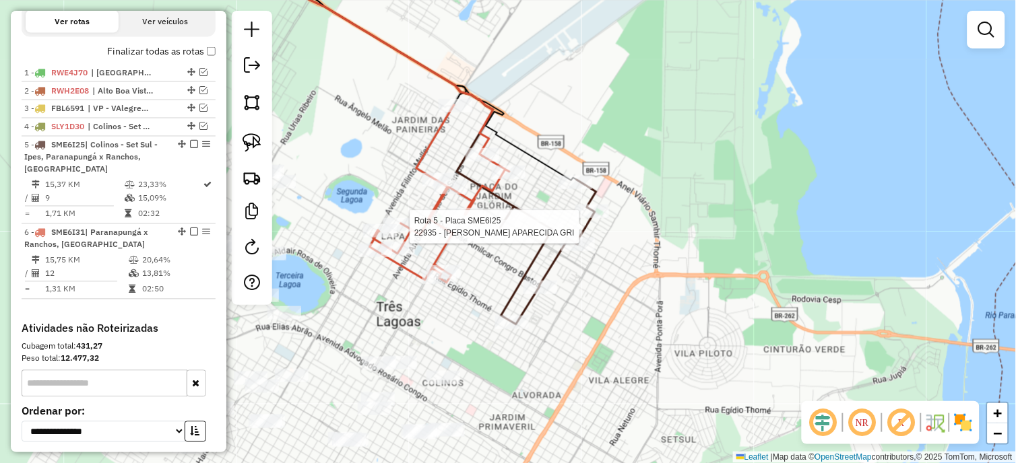
select select "*********"
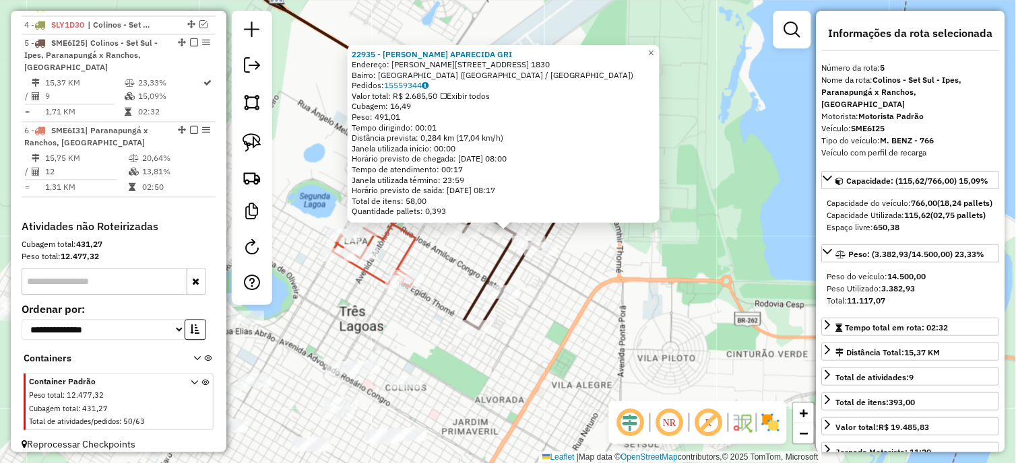
scroll to position [596, 0]
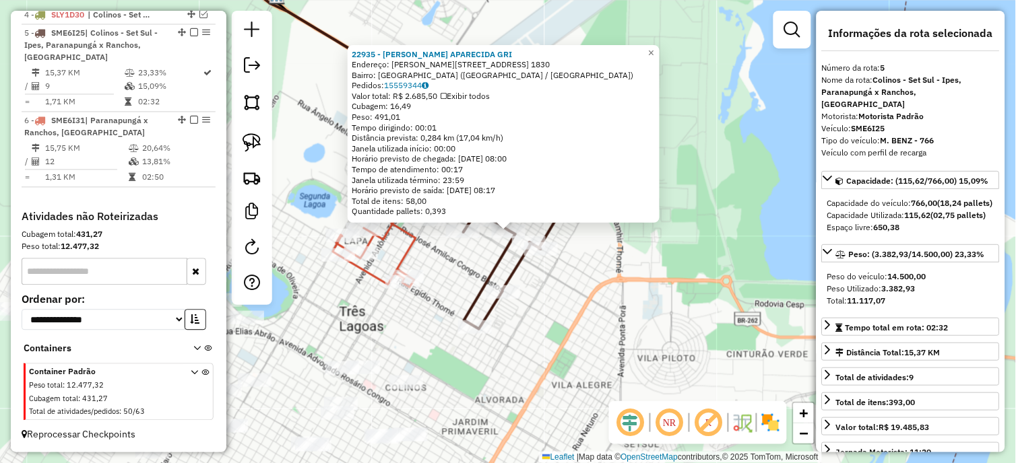
click at [599, 261] on div "22935 - [PERSON_NAME] APARECIDA GRI Endereço: R [PERSON_NAME] 1 1830 Bairro: [G…" at bounding box center [508, 231] width 1016 height 463
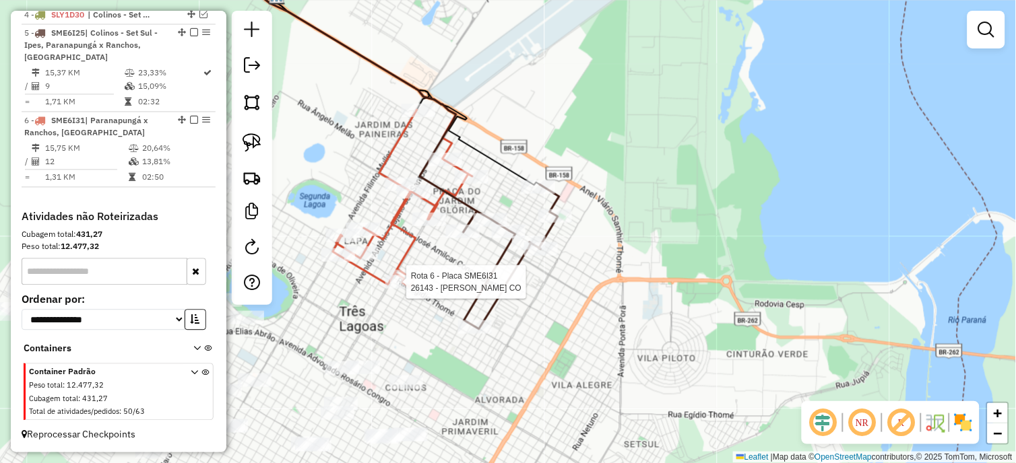
select select "*********"
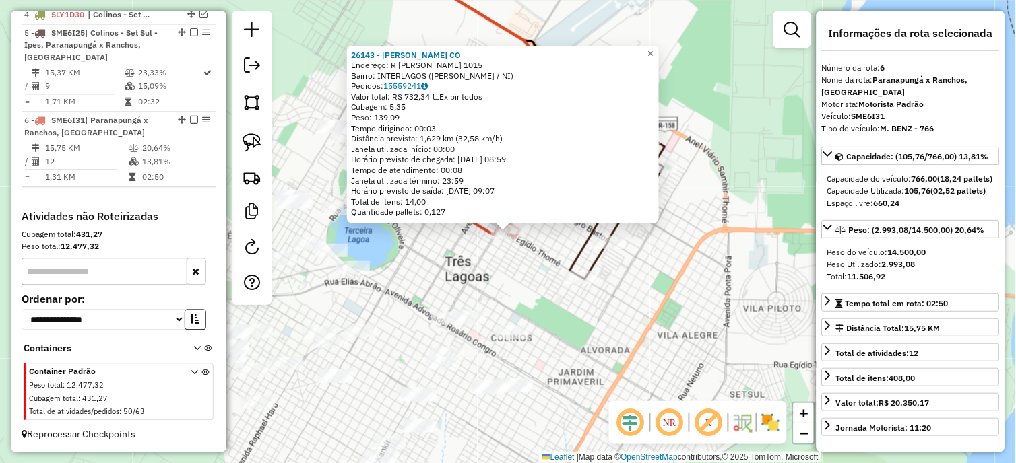
click at [714, 259] on div "Rota 5 - Placa SME6I25 23940 - KIL GELOS CONV 26143 - [PERSON_NAME] CO Endereço…" at bounding box center [508, 231] width 1016 height 463
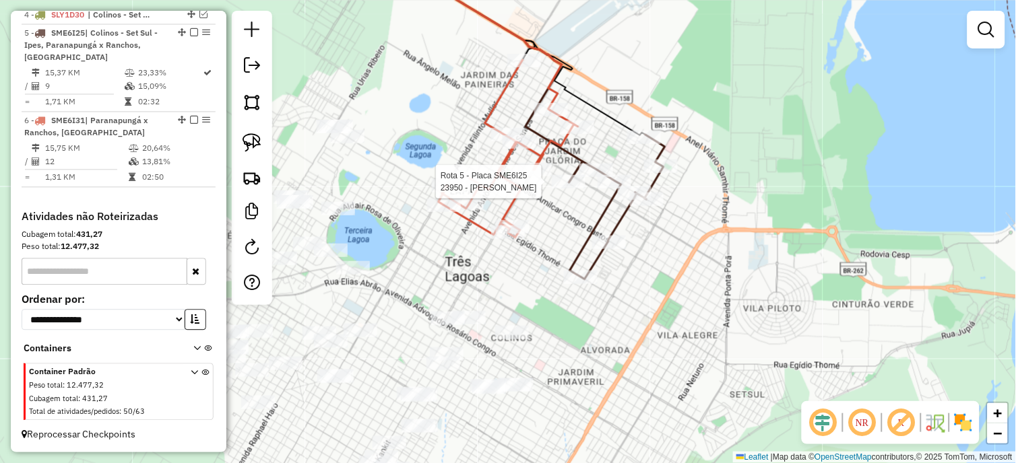
select select "*********"
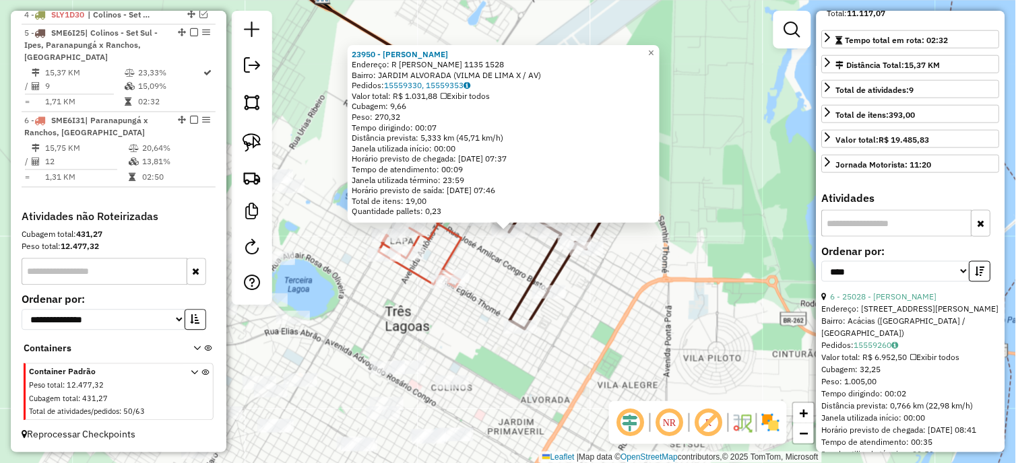
scroll to position [299, 0]
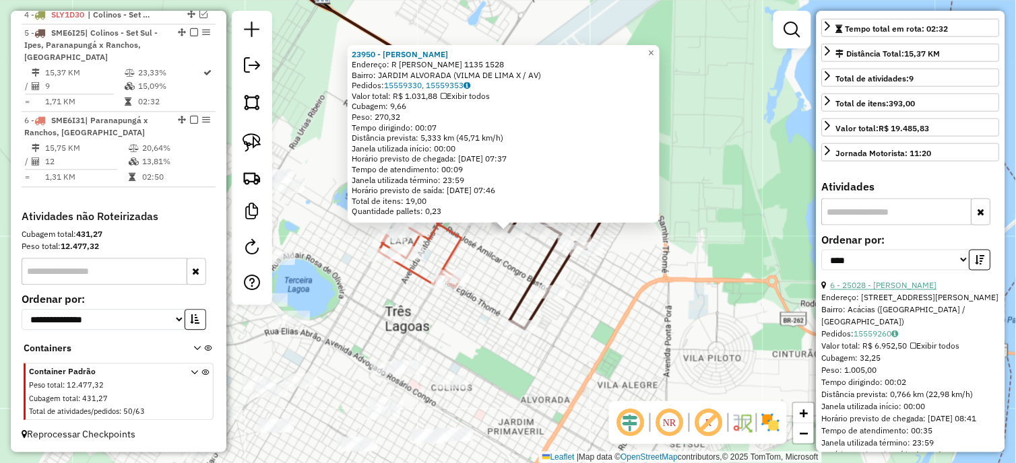
click at [919, 291] on link "6 - 25028 - [PERSON_NAME]" at bounding box center [884, 286] width 106 height 10
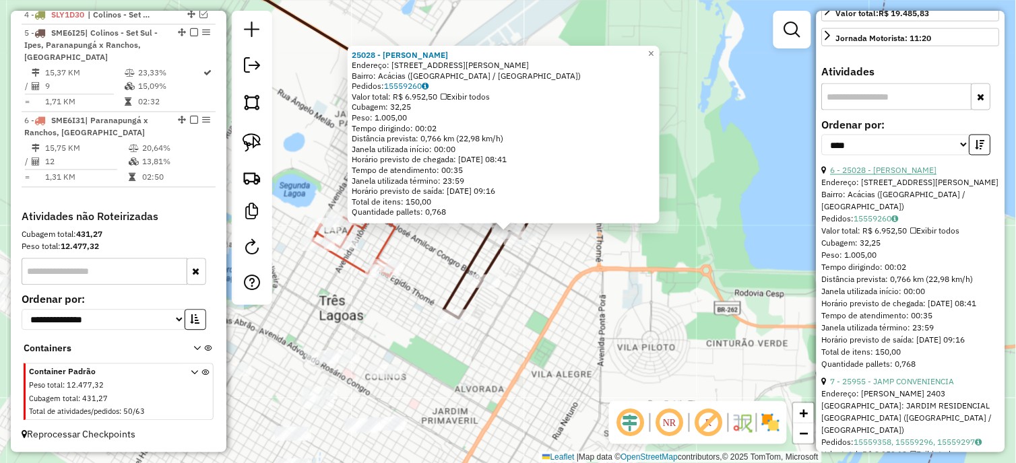
scroll to position [523, 0]
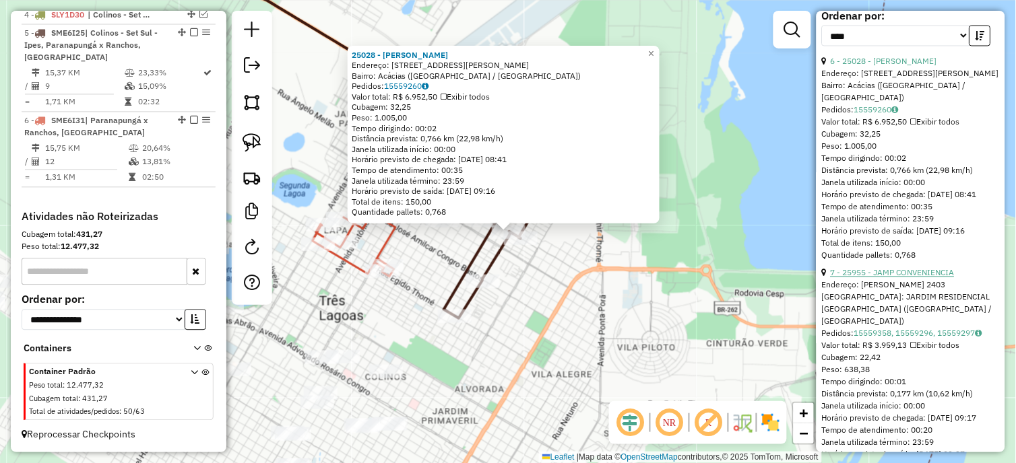
click at [914, 278] on link "7 - 25955 - JAMP CONVENIENCIA" at bounding box center [893, 273] width 124 height 10
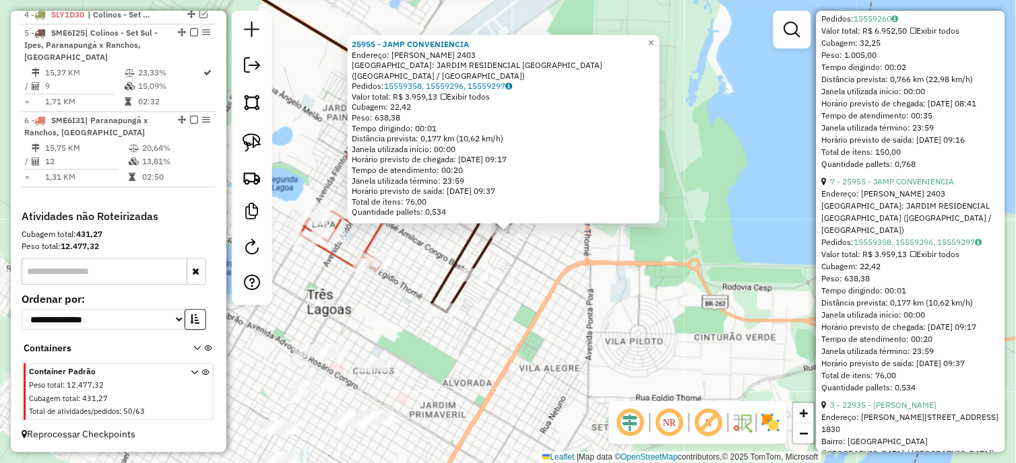
scroll to position [823, 0]
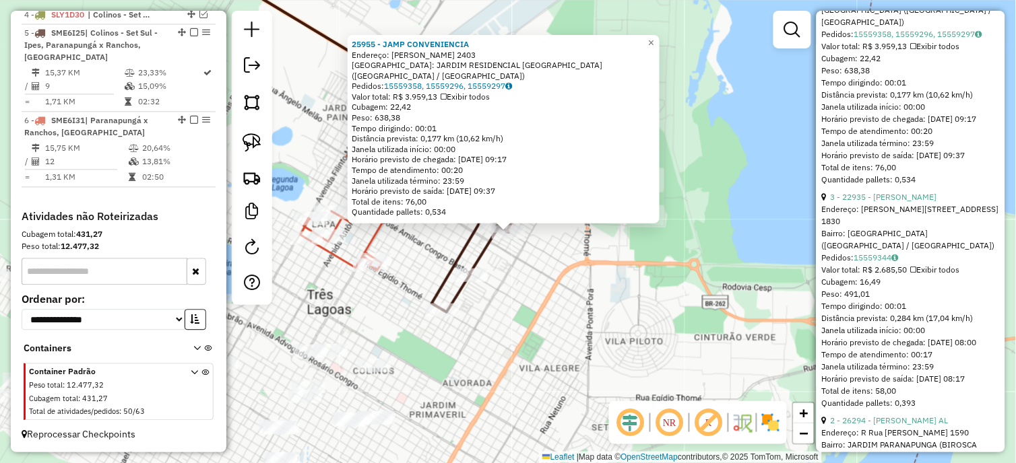
click at [908, 202] on link "3 - 22935 - [PERSON_NAME]" at bounding box center [884, 197] width 106 height 10
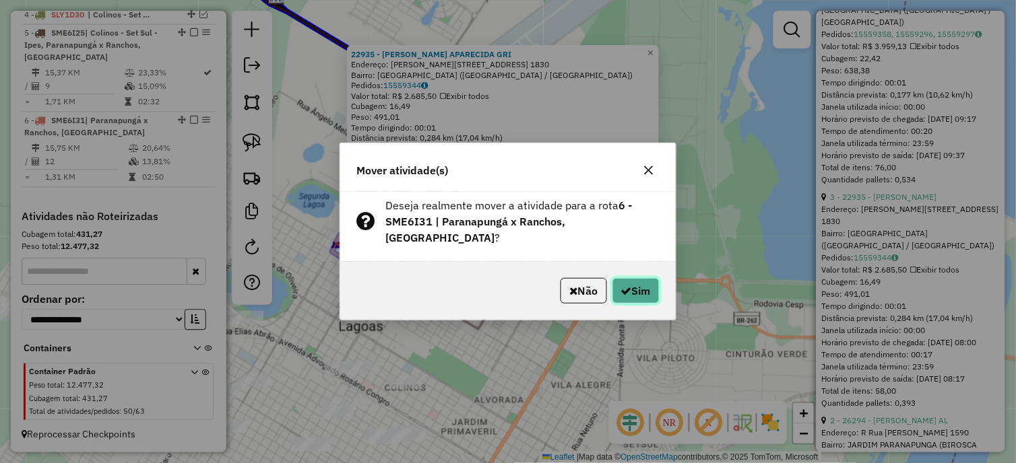
click at [641, 287] on button "Sim" at bounding box center [635, 291] width 47 height 26
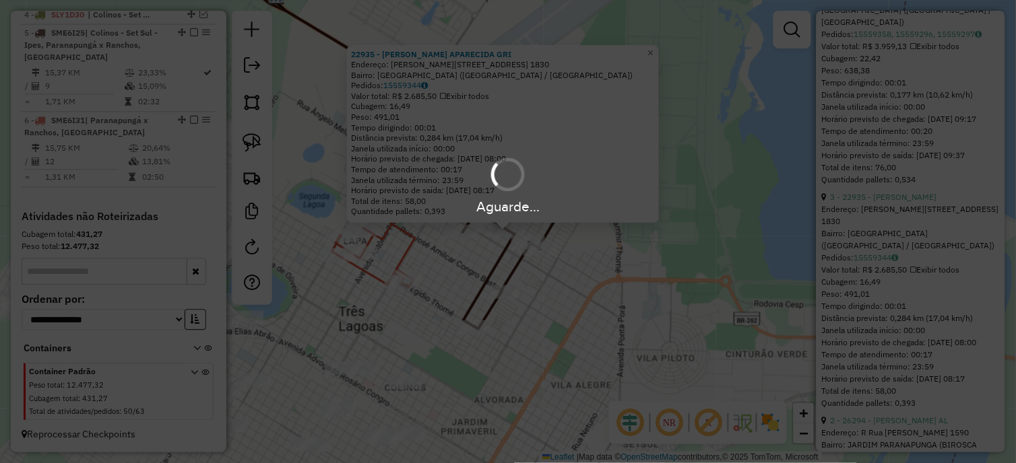
click at [641, 287] on div "Aguarde..." at bounding box center [508, 231] width 1016 height 463
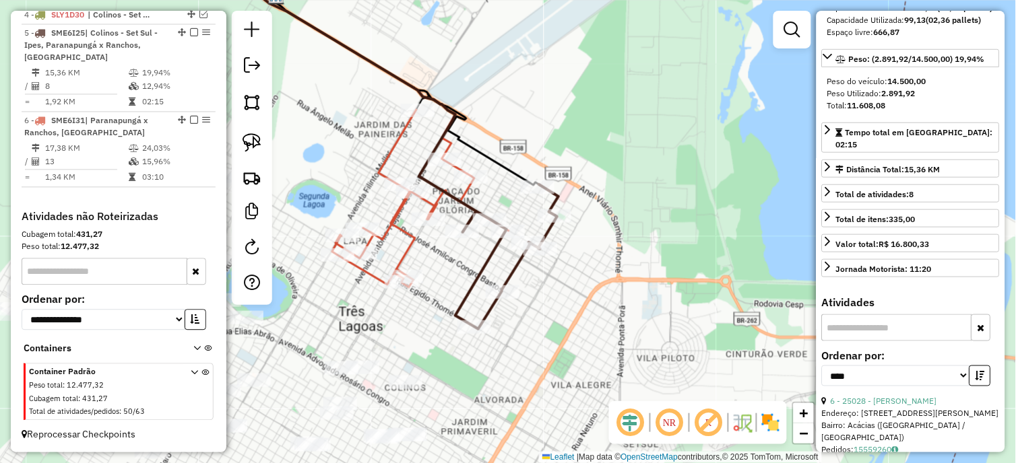
scroll to position [63, 0]
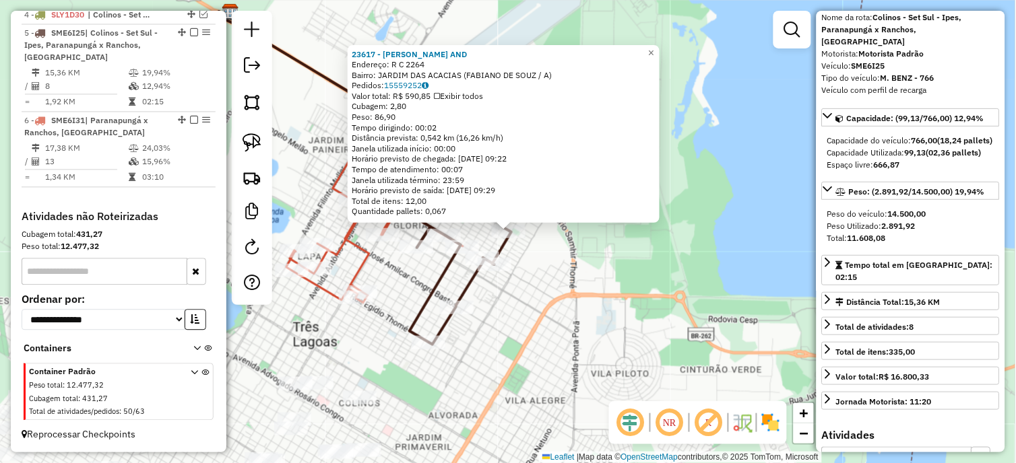
click at [603, 241] on div "23617 - [PERSON_NAME] AND Endereço: R C 2264 Bairro: [GEOGRAPHIC_DATA] (FABIANO…" at bounding box center [508, 231] width 1016 height 463
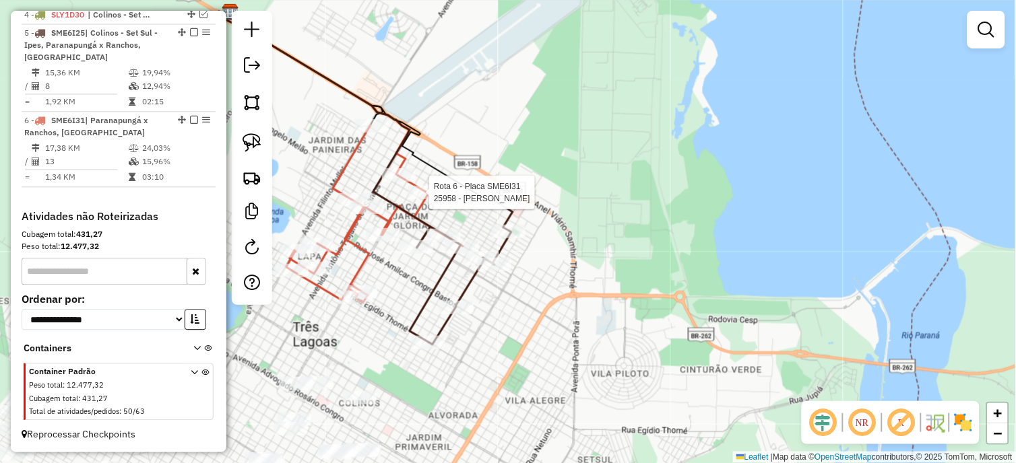
click at [424, 199] on div at bounding box center [425, 192] width 34 height 13
select select "*********"
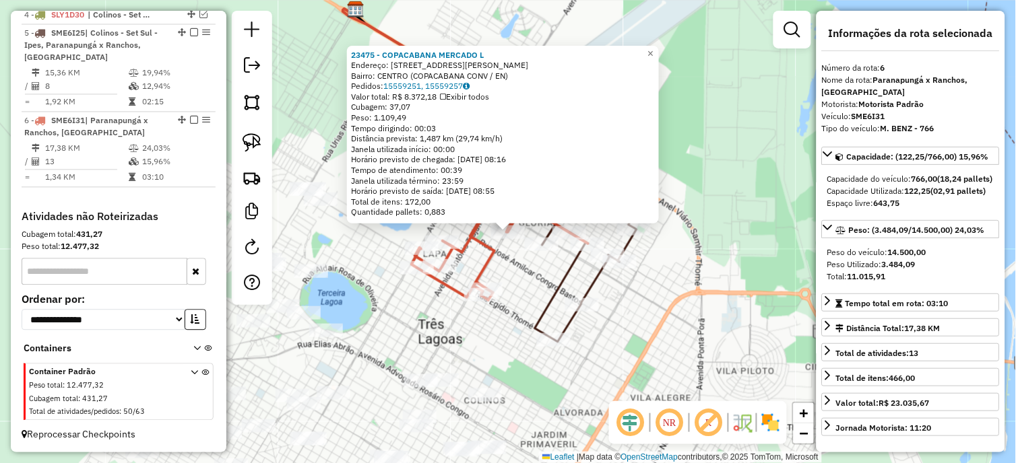
click at [492, 263] on icon at bounding box center [500, 212] width 176 height 178
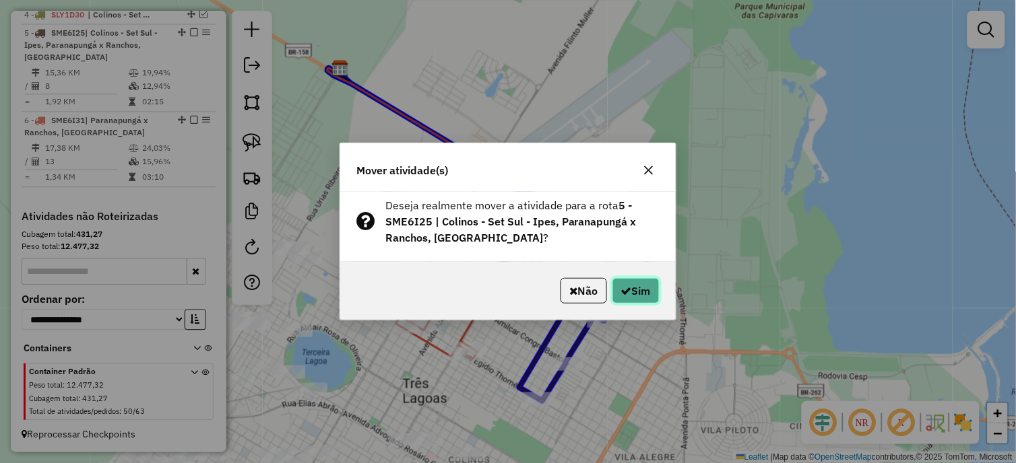
click at [624, 283] on button "Sim" at bounding box center [635, 291] width 47 height 26
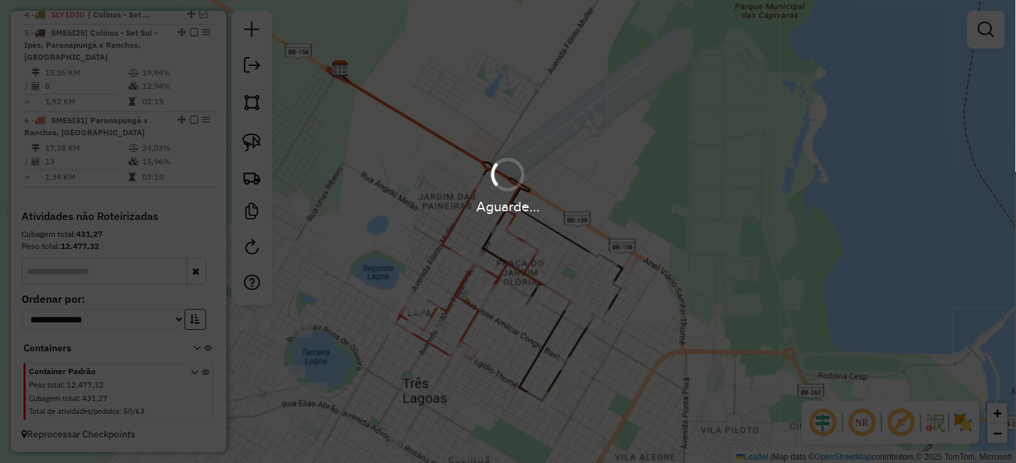
click at [624, 283] on div "Aguarde..." at bounding box center [508, 231] width 1016 height 463
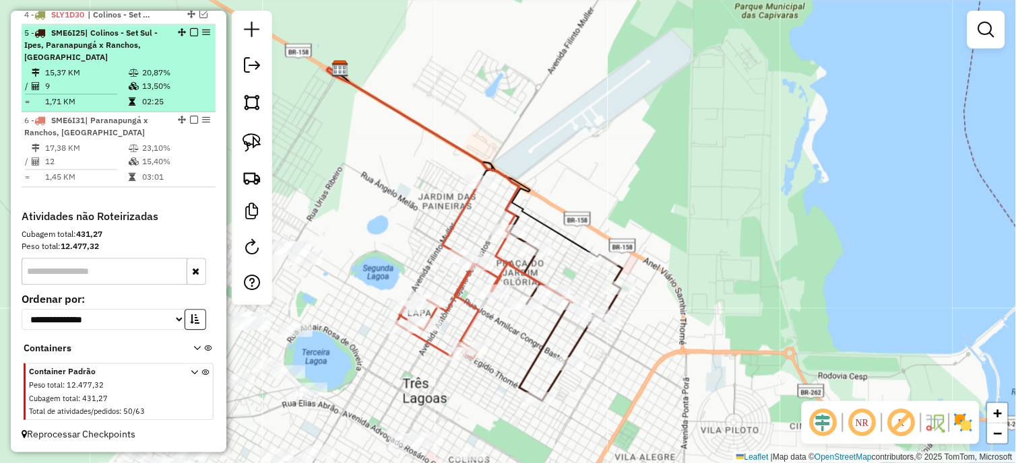
click at [145, 82] on td "13,50%" at bounding box center [175, 85] width 68 height 13
select select "*********"
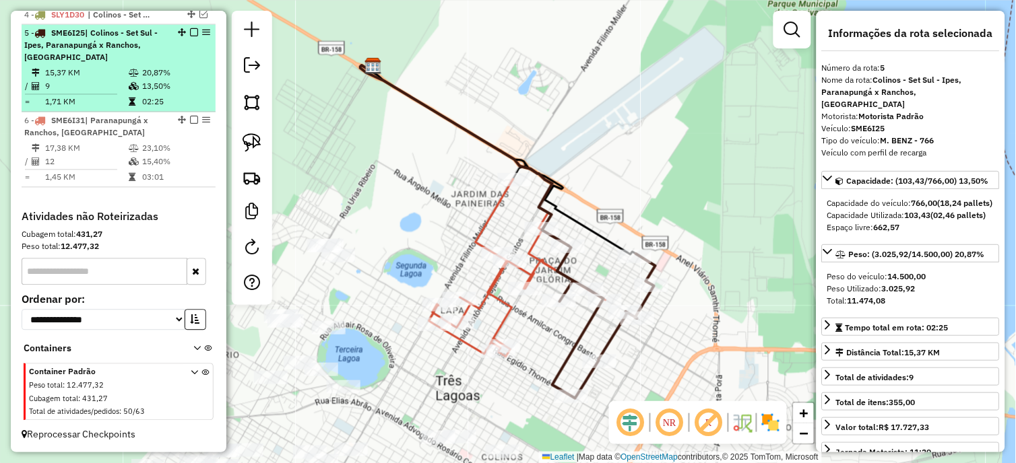
click at [190, 30] on em at bounding box center [194, 32] width 8 height 8
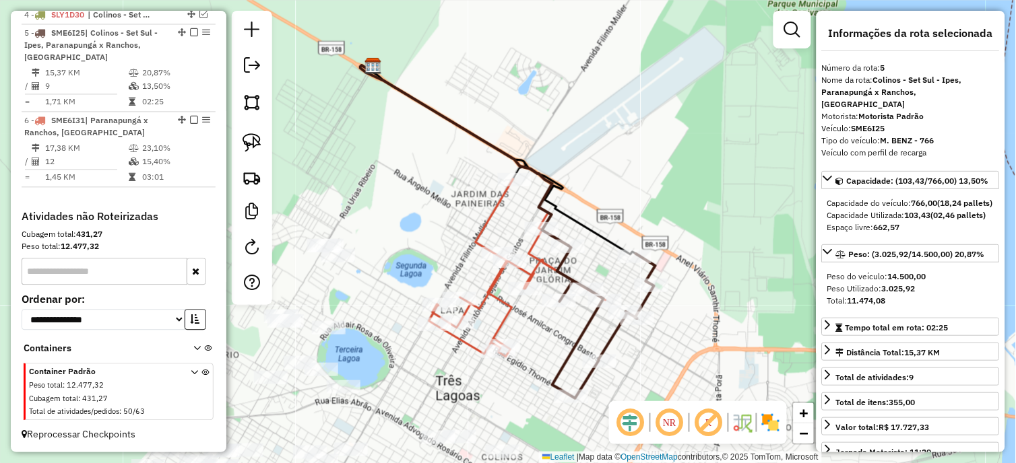
scroll to position [527, 0]
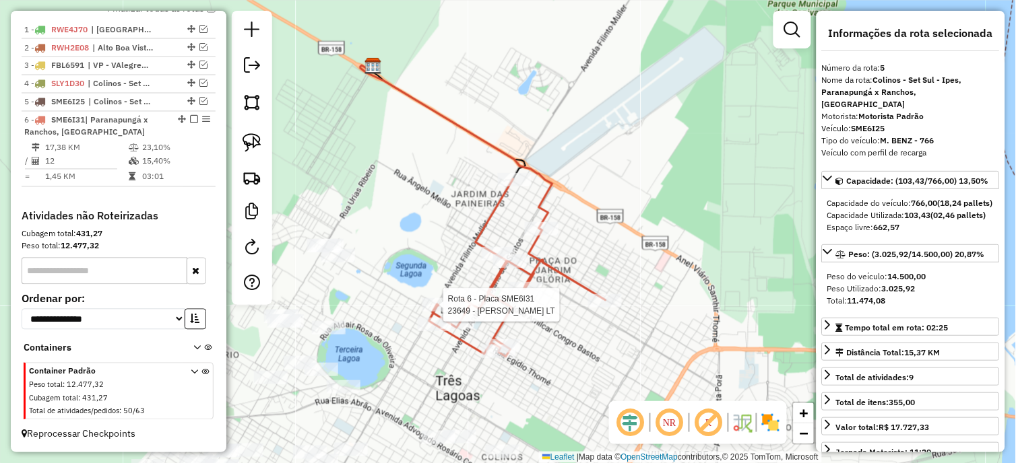
click at [440, 312] on div at bounding box center [439, 304] width 34 height 13
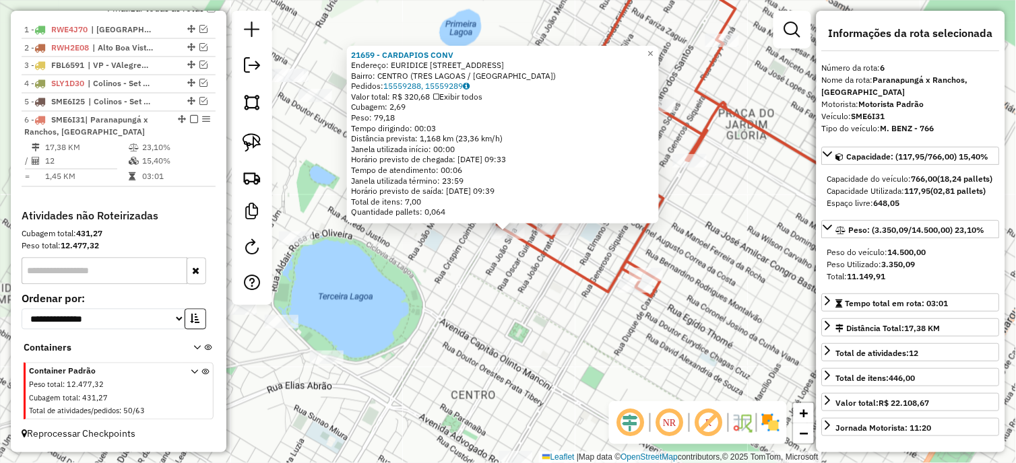
click at [492, 263] on div "21659 - CARDAPIOS CONV Endereço: EURIDICE CHAGAS CRUZ 1 91 Bairro: [GEOGRAPHIC_…" at bounding box center [508, 231] width 1016 height 463
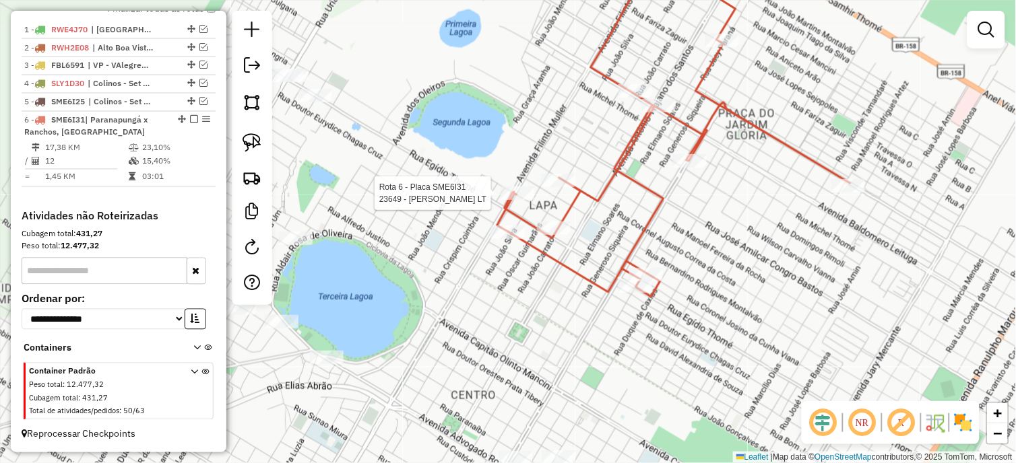
select select "*********"
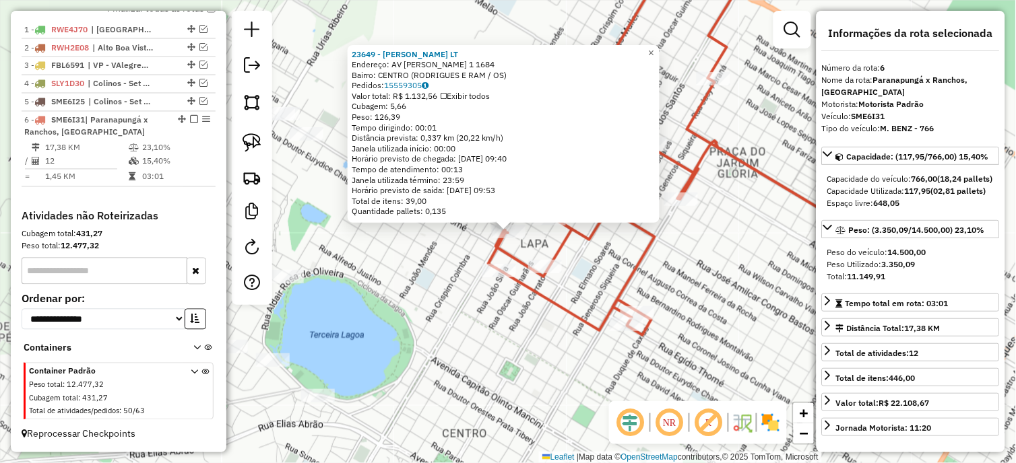
click at [475, 264] on div "23649 - [PERSON_NAME] E RAMOS LT Endereço: AV [PERSON_NAME] 1 1684 Bairro: CENT…" at bounding box center [508, 231] width 1016 height 463
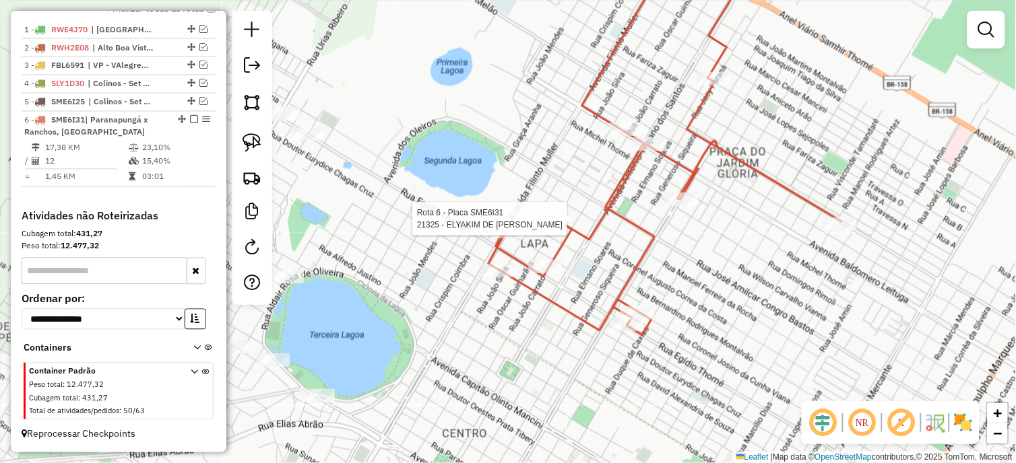
select select "*********"
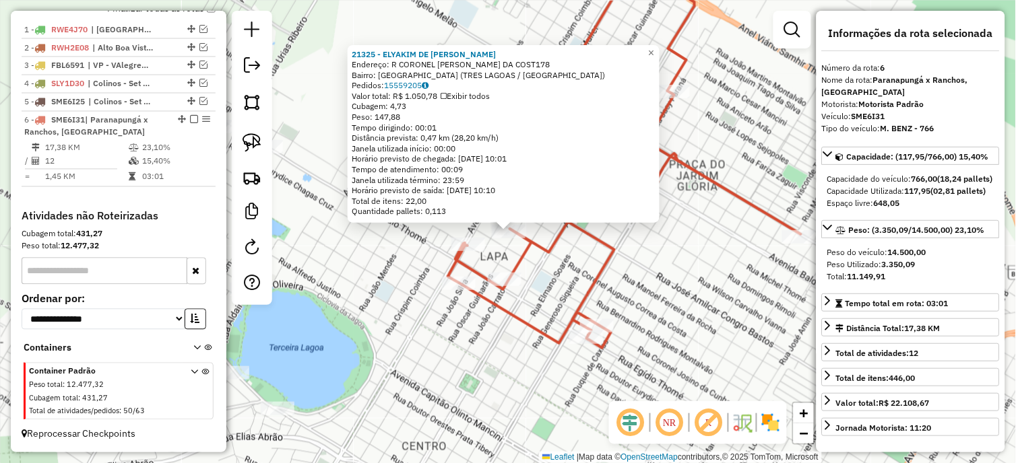
click at [423, 292] on div "21325 - ELYAKIM DE [PERSON_NAME]: R CORONEL [PERSON_NAME] DA COST178 Bairro: [G…" at bounding box center [508, 231] width 1016 height 463
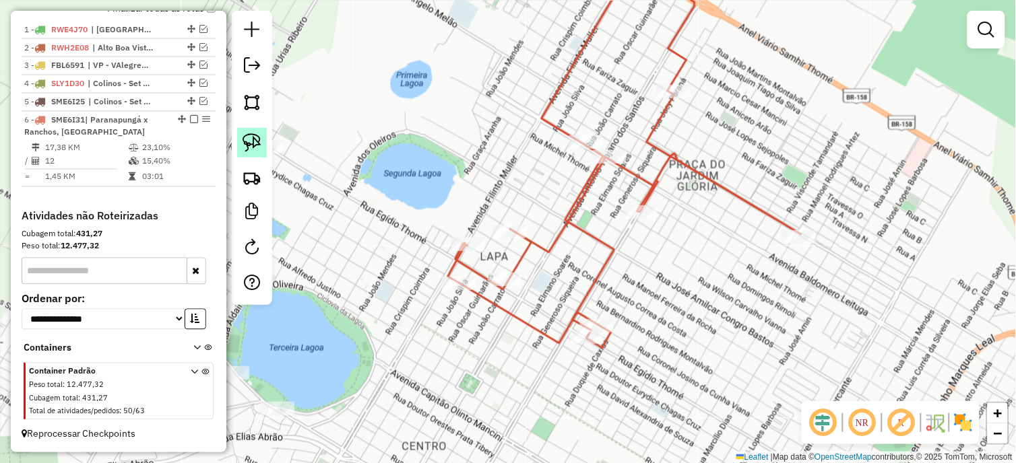
click at [257, 152] on img at bounding box center [251, 142] width 19 height 19
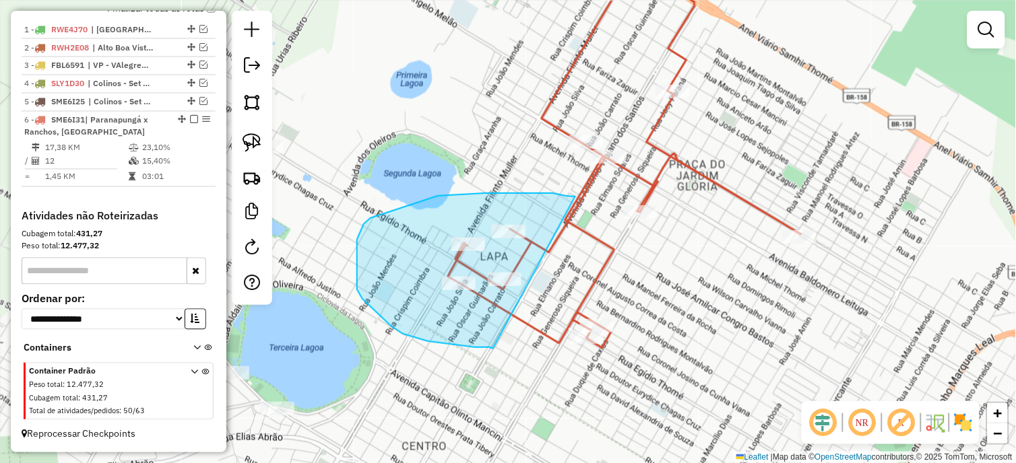
drag, startPoint x: 575, startPoint y: 197, endPoint x: 490, endPoint y: 346, distance: 171.9
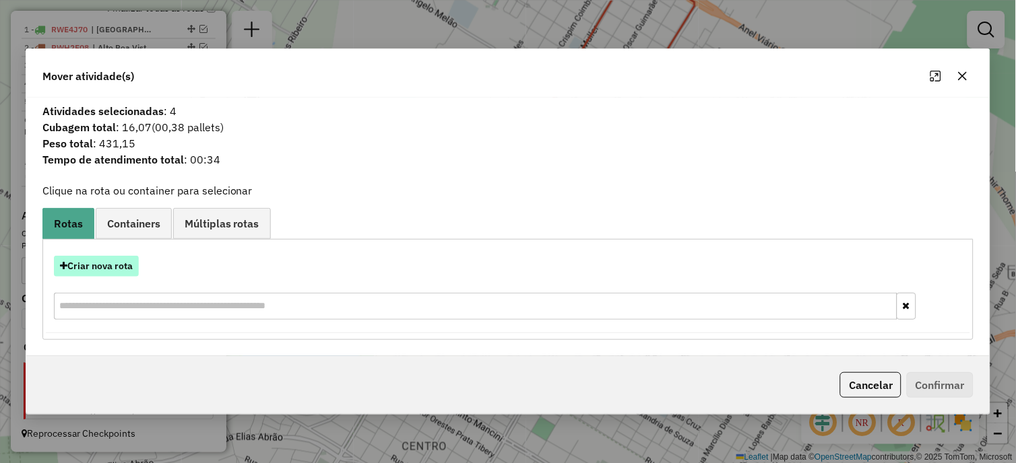
click at [120, 273] on button "Criar nova rota" at bounding box center [96, 266] width 85 height 21
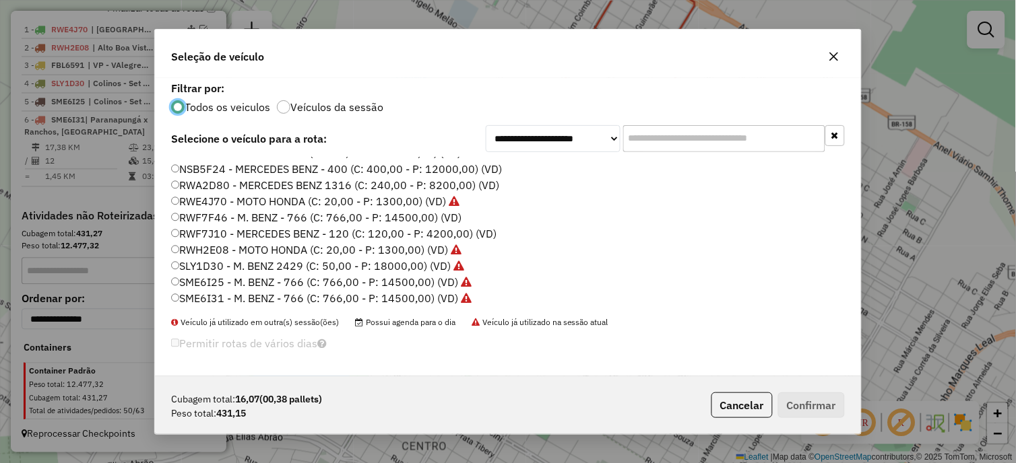
scroll to position [175, 0]
click at [237, 181] on label "RWA2D80 - MERCEDES BENZ 1316 (C: 240,00 - P: 8200,00) (VD)" at bounding box center [335, 184] width 328 height 16
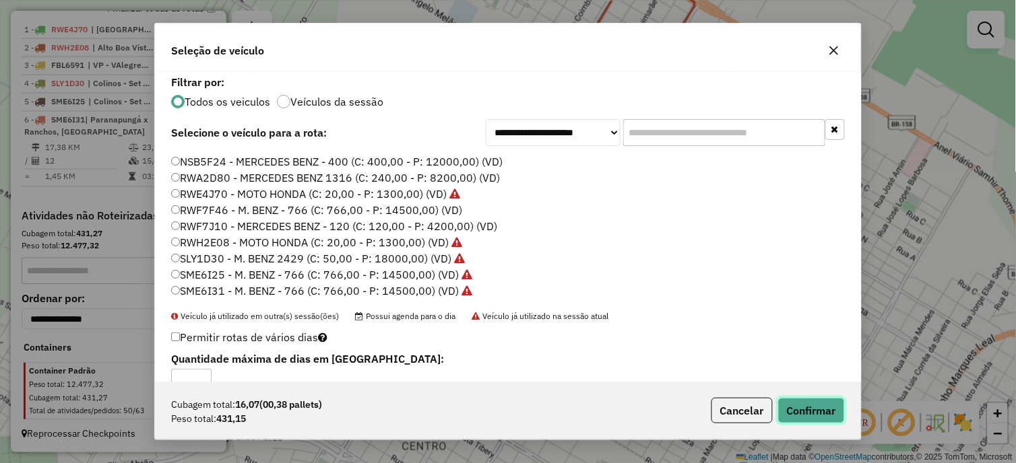
click at [837, 420] on button "Confirmar" at bounding box center [811, 411] width 67 height 26
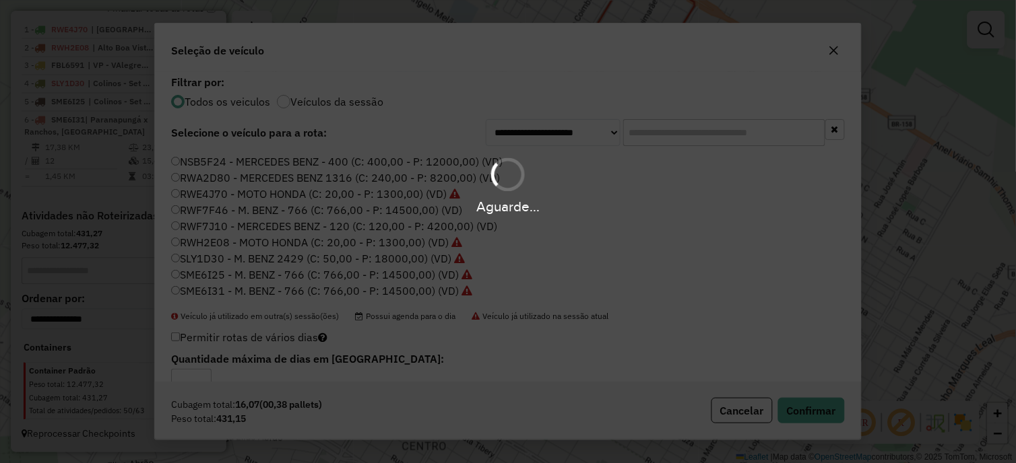
scroll to position [590, 0]
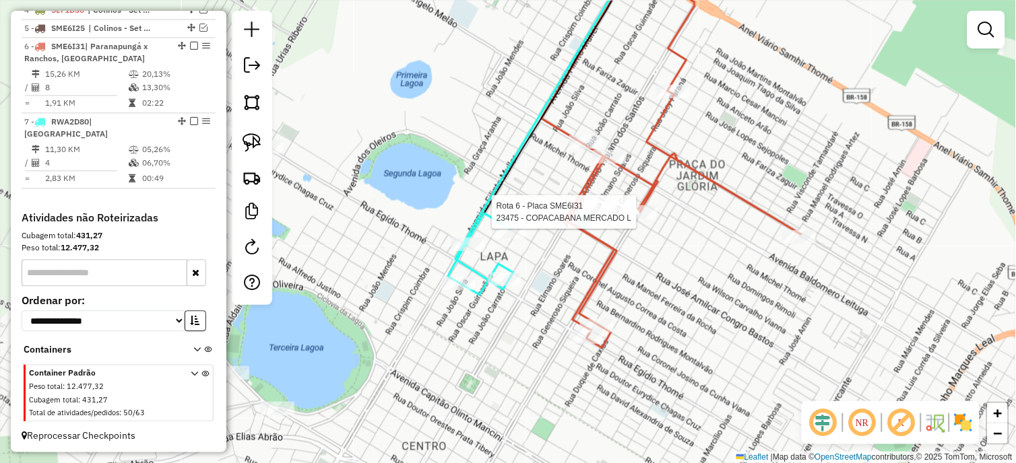
select select "*********"
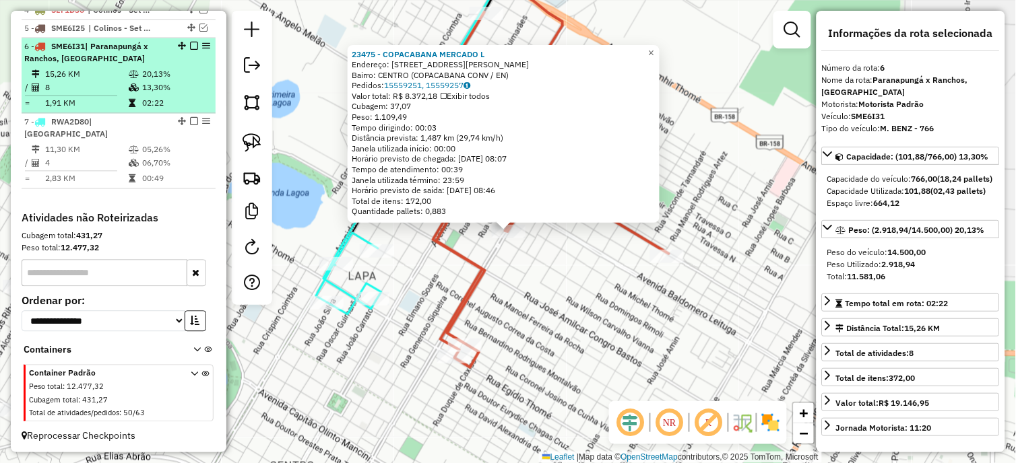
click at [190, 50] on em at bounding box center [194, 46] width 8 height 8
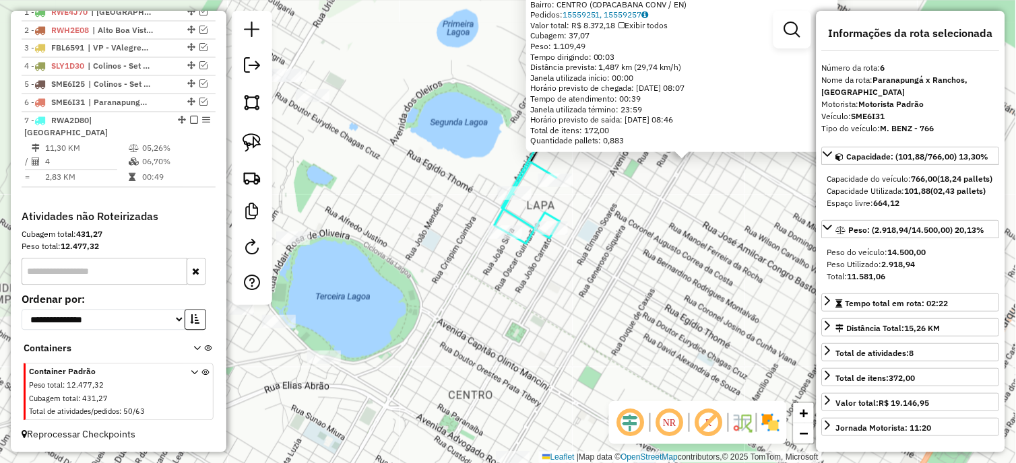
drag, startPoint x: 449, startPoint y: 315, endPoint x: 627, endPoint y: 252, distance: 188.8
click at [628, 245] on div "23475 - COPACABANA MERCADO L Endereço: [STREET_ADDRESS][PERSON_NAME] Bairro: CE…" at bounding box center [508, 231] width 1016 height 463
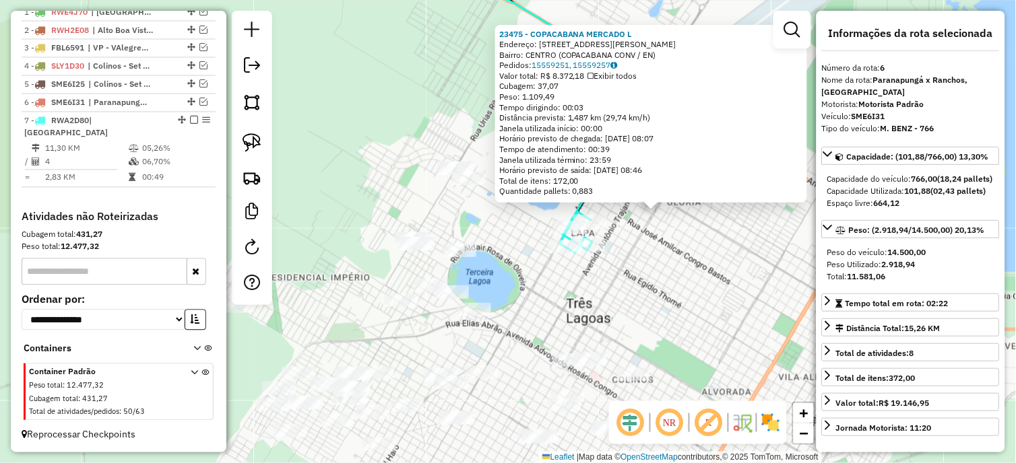
click at [591, 300] on div "23475 - COPACABANA MERCADO L Endereço: [STREET_ADDRESS][PERSON_NAME] Bairro: CE…" at bounding box center [508, 231] width 1016 height 463
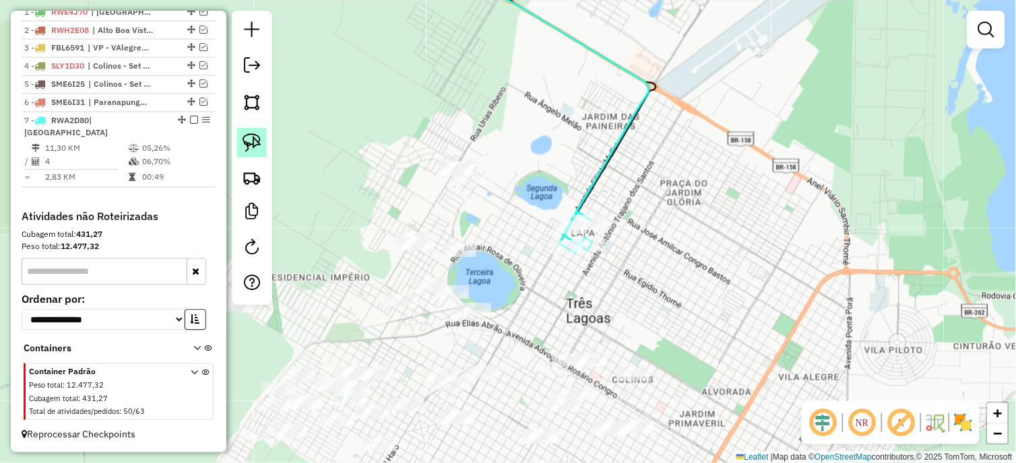
click at [246, 147] on img at bounding box center [251, 142] width 19 height 19
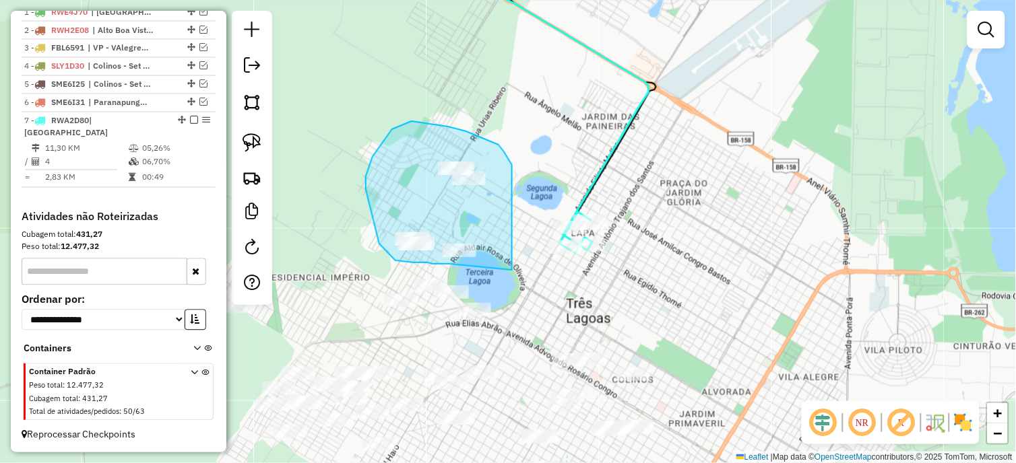
drag, startPoint x: 511, startPoint y: 270, endPoint x: 449, endPoint y: 264, distance: 61.6
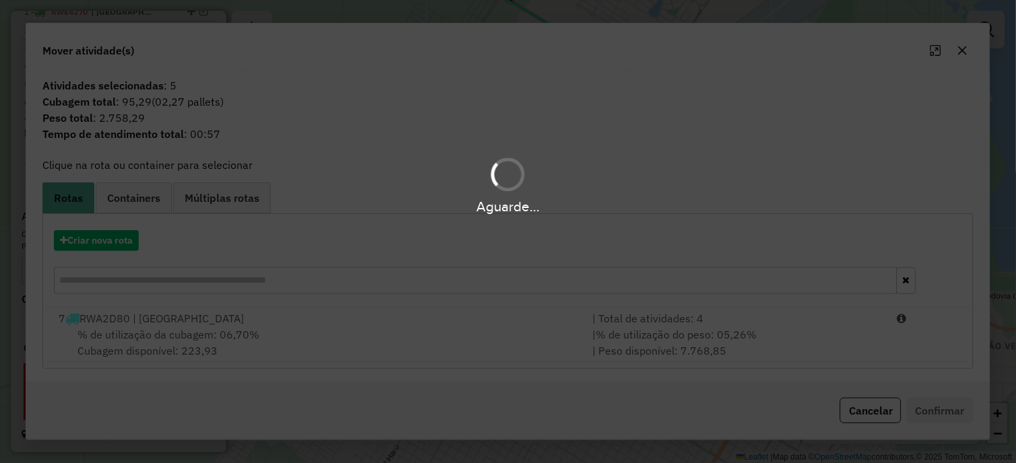
click at [249, 339] on hb-app "Aguarde... Pop-up bloqueado! Seu navegador bloqueou automáticamente a abertura …" at bounding box center [508, 231] width 1016 height 463
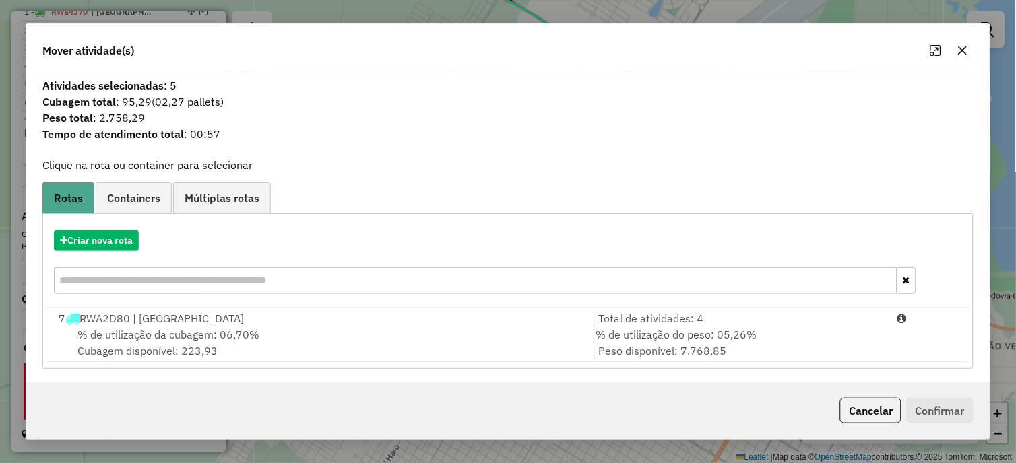
click at [249, 339] on span "% de utilização da cubagem: 06,70%" at bounding box center [168, 334] width 182 height 13
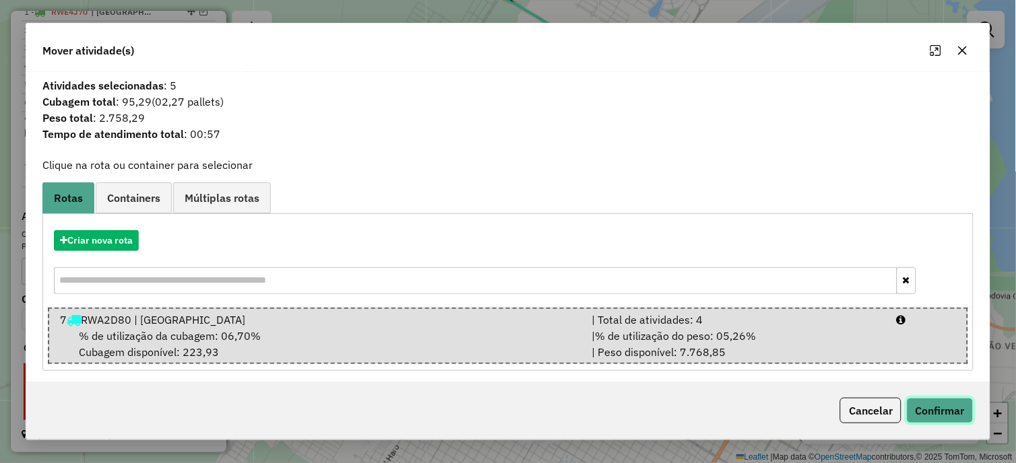
click at [938, 420] on button "Confirmar" at bounding box center [940, 411] width 67 height 26
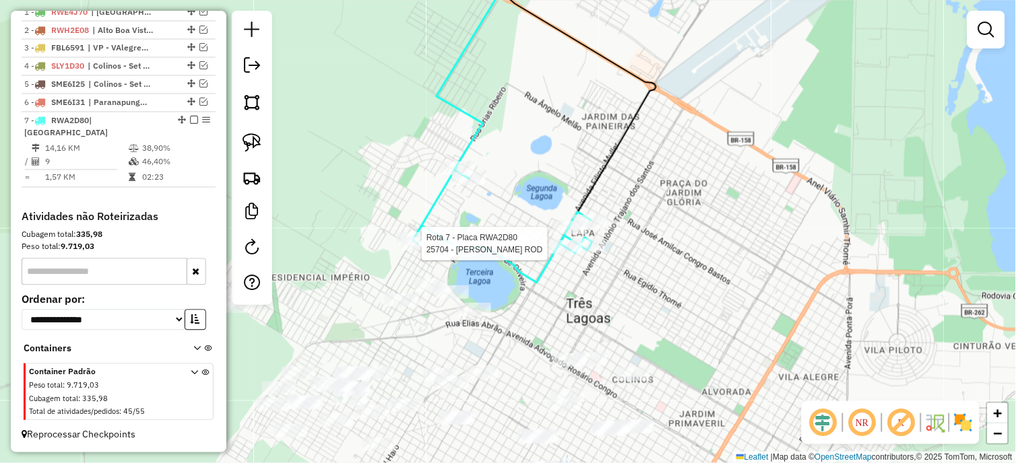
select select "*********"
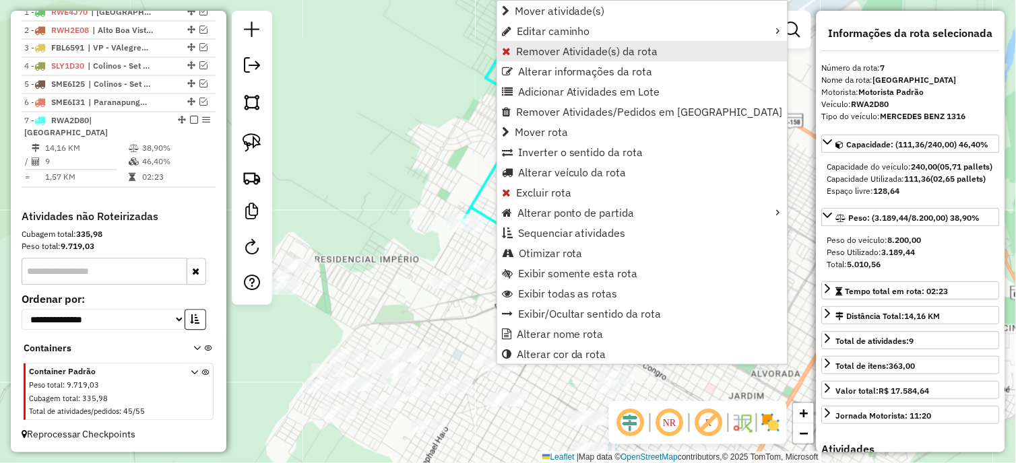
click at [548, 52] on span "Remover Atividade(s) da rota" at bounding box center [587, 51] width 142 height 11
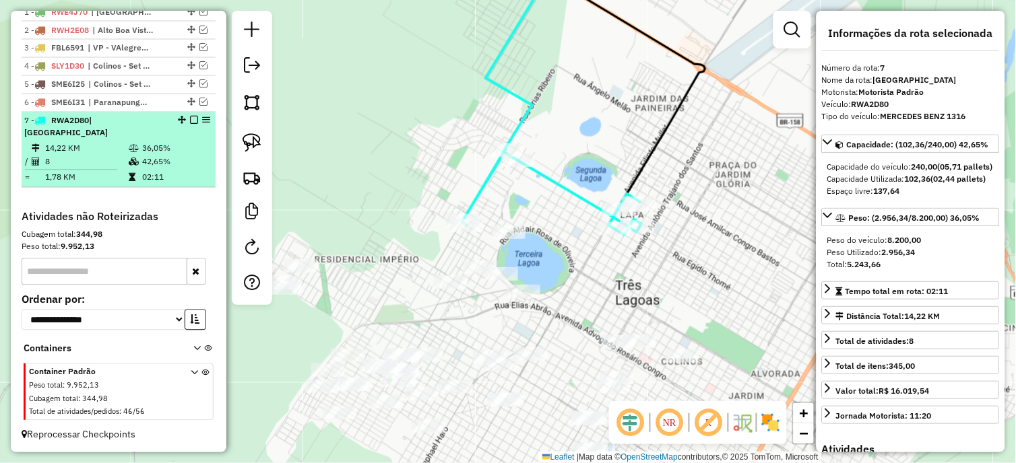
click at [193, 125] on em at bounding box center [194, 121] width 8 height 8
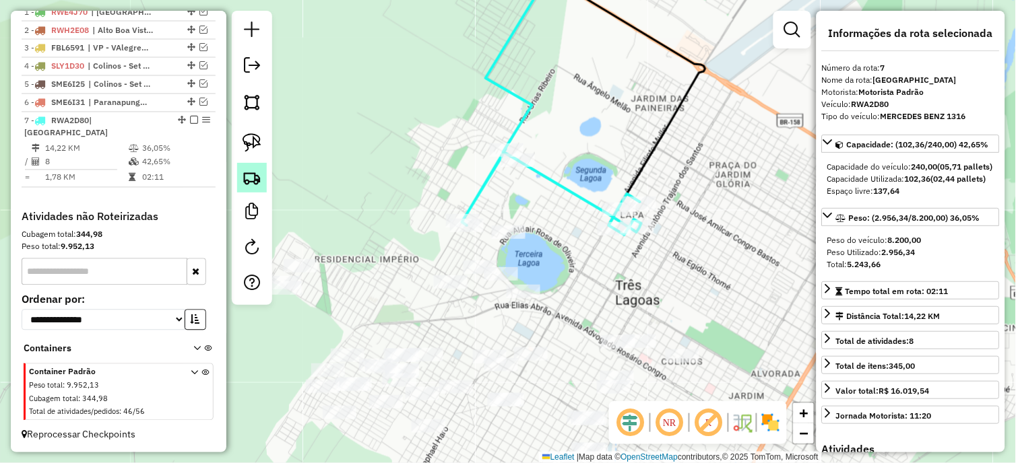
scroll to position [488, 0]
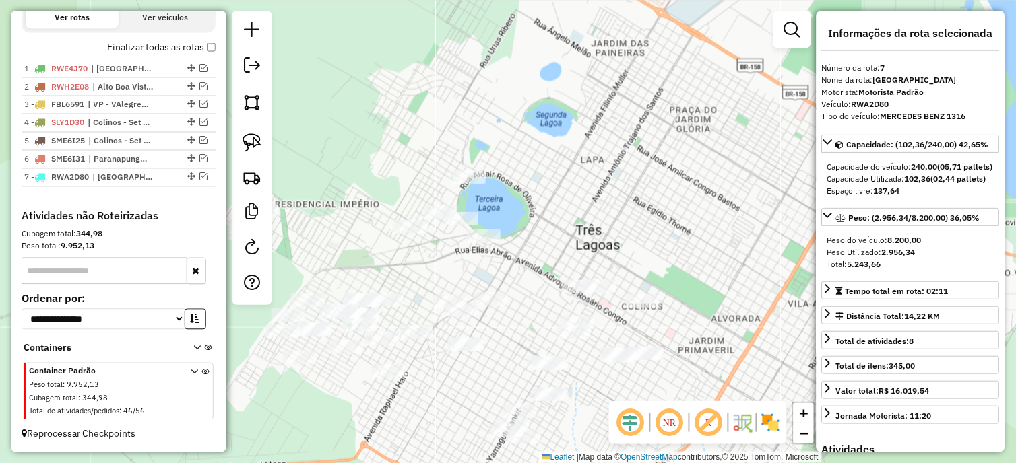
drag, startPoint x: 394, startPoint y: 227, endPoint x: 354, endPoint y: 171, distance: 68.6
click at [354, 171] on div "Janela de atendimento Grade de atendimento Capacidade Transportadoras Veículos …" at bounding box center [508, 231] width 1016 height 463
click at [255, 139] on img at bounding box center [251, 142] width 19 height 19
drag, startPoint x: 573, startPoint y: 166, endPoint x: 435, endPoint y: 137, distance: 140.6
click at [201, 178] on em at bounding box center [203, 177] width 8 height 8
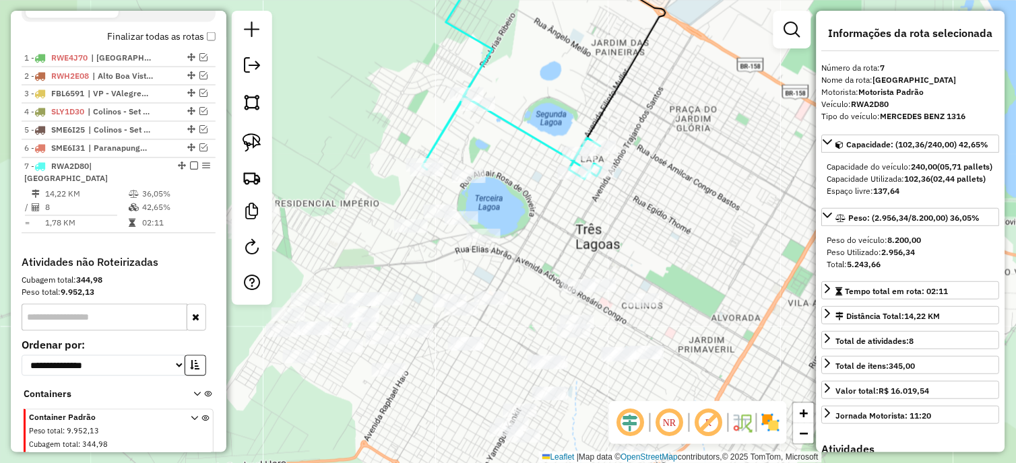
scroll to position [533, 0]
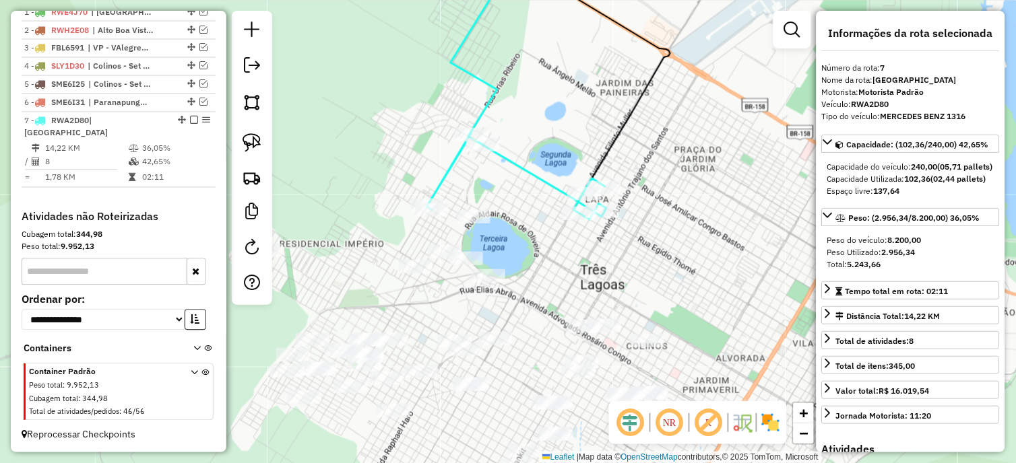
drag, startPoint x: 553, startPoint y: 234, endPoint x: 558, endPoint y: 275, distance: 40.7
click at [558, 275] on div "Janela de atendimento Grade de atendimento Capacidade Transportadoras Veículos …" at bounding box center [508, 231] width 1016 height 463
click at [254, 143] on img at bounding box center [251, 142] width 19 height 19
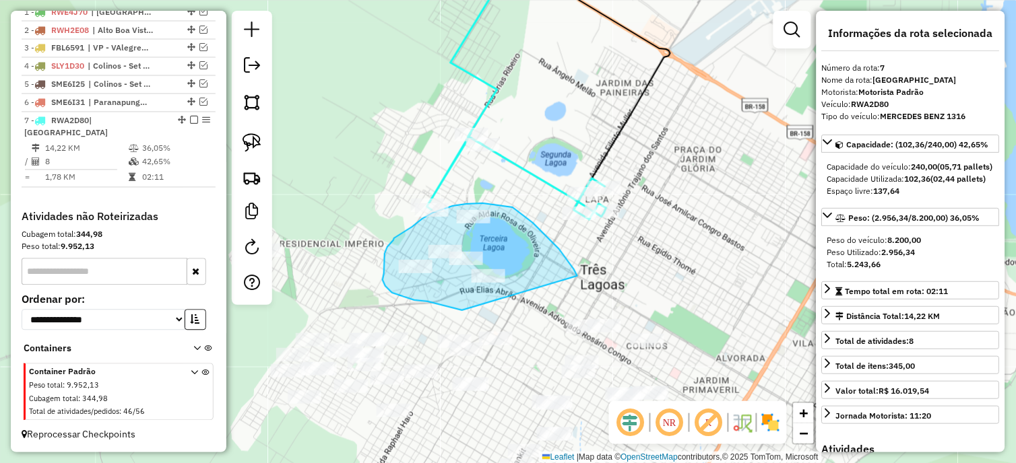
drag, startPoint x: 577, startPoint y: 276, endPoint x: 462, endPoint y: 311, distance: 120.2
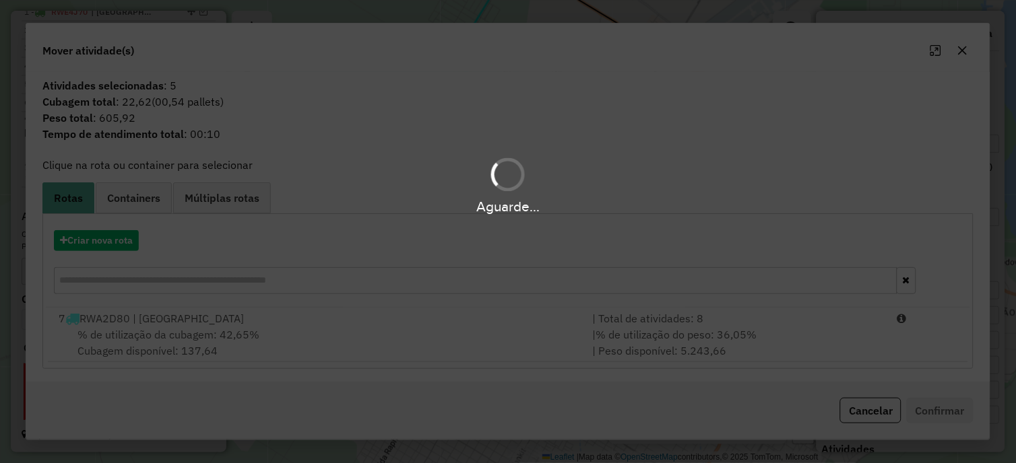
click at [224, 339] on div "Aguarde..." at bounding box center [508, 231] width 1016 height 463
click at [224, 339] on span "% de utilização da cubagem: 42,65%" at bounding box center [168, 334] width 182 height 13
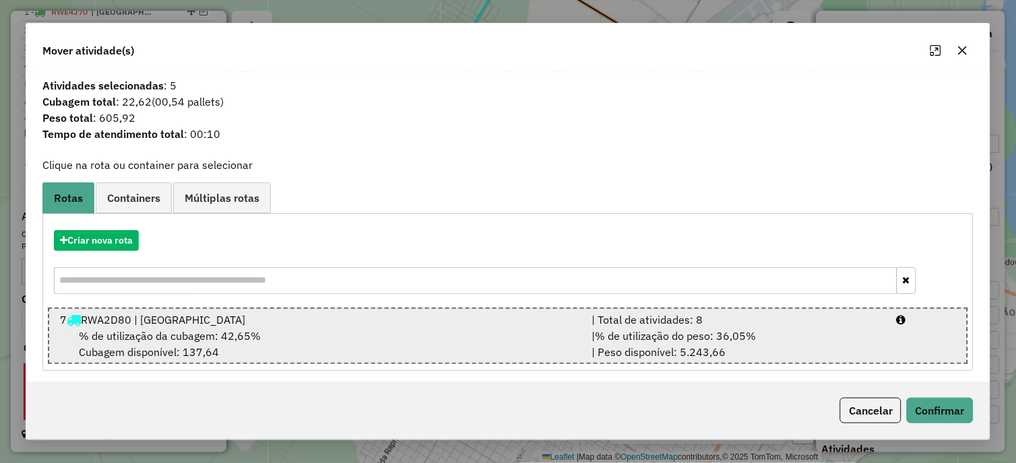
click at [224, 339] on span "% de utilização da cubagem: 42,65%" at bounding box center [170, 335] width 182 height 13
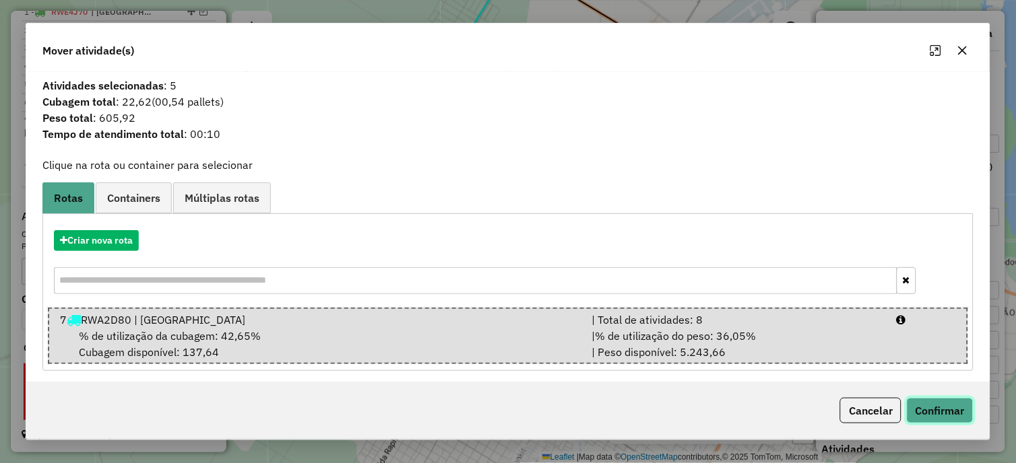
click at [960, 406] on button "Confirmar" at bounding box center [940, 411] width 67 height 26
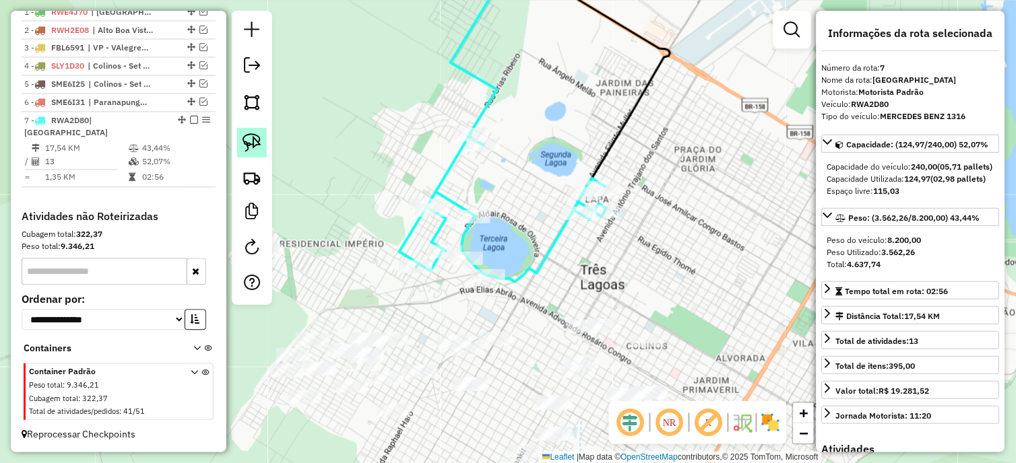
click at [263, 143] on link at bounding box center [252, 143] width 30 height 30
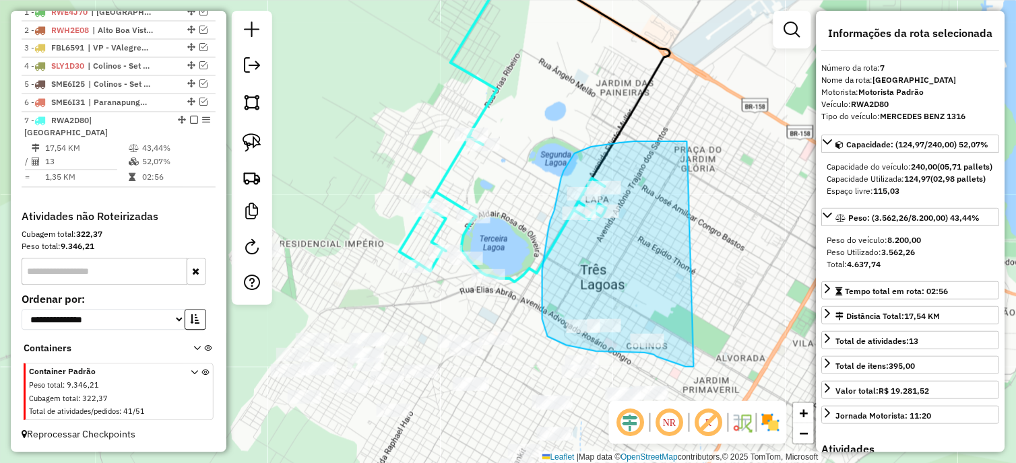
drag, startPoint x: 687, startPoint y: 141, endPoint x: 694, endPoint y: 367, distance: 225.7
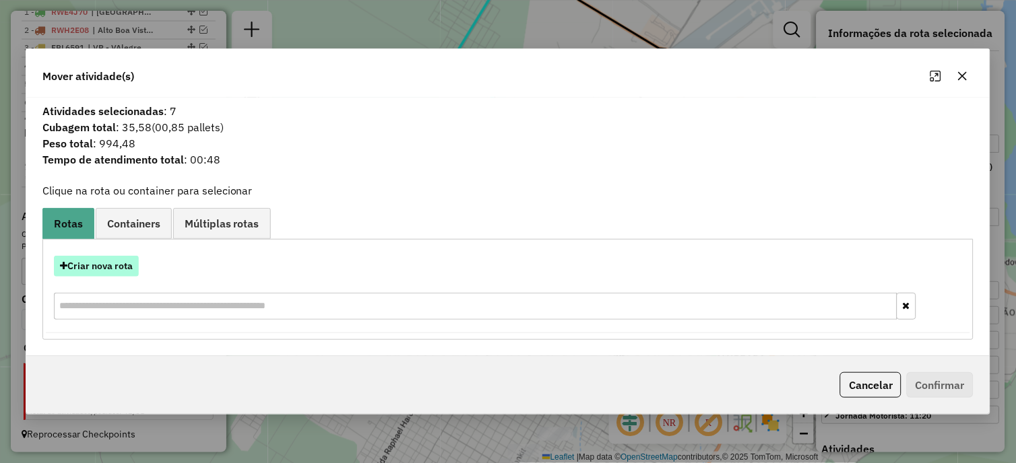
click at [136, 273] on button "Criar nova rota" at bounding box center [96, 266] width 85 height 21
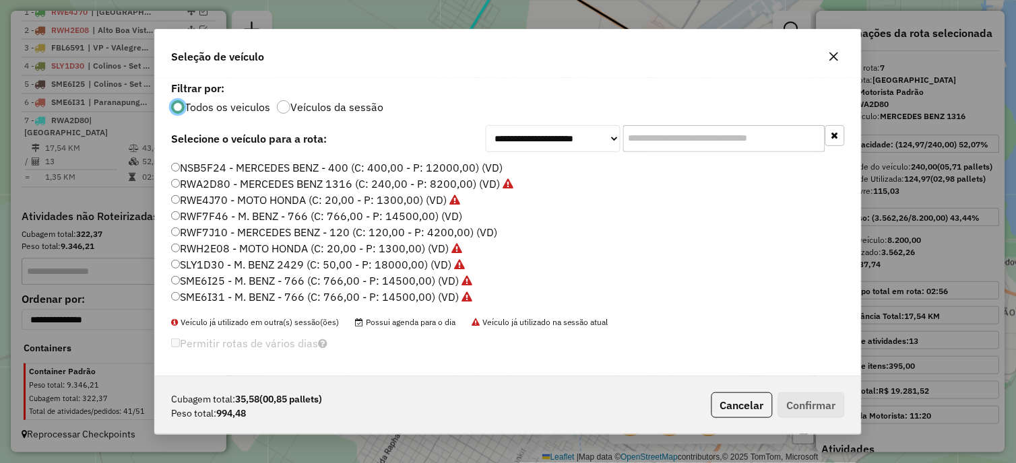
scroll to position [101, 0]
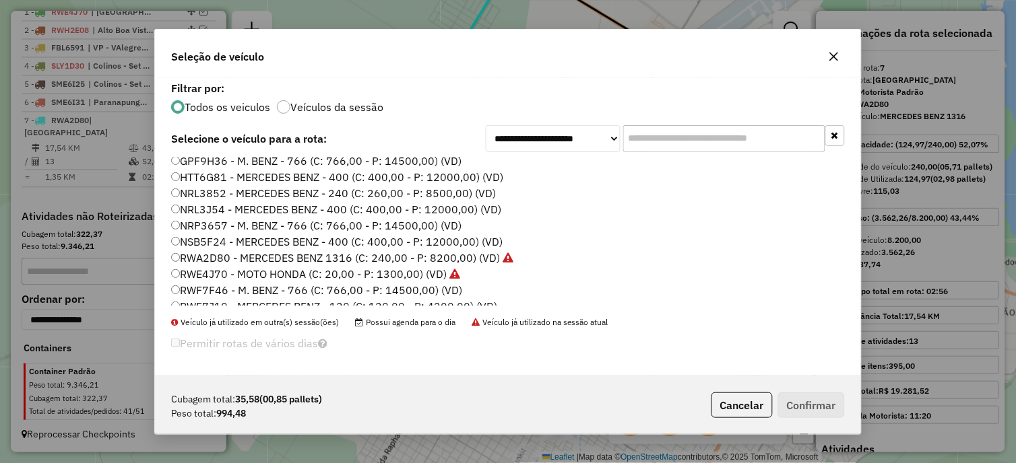
click at [236, 238] on label "NSB5F24 - MERCEDES BENZ - 400 (C: 400,00 - P: 12000,00) (VD)" at bounding box center [336, 242] width 331 height 16
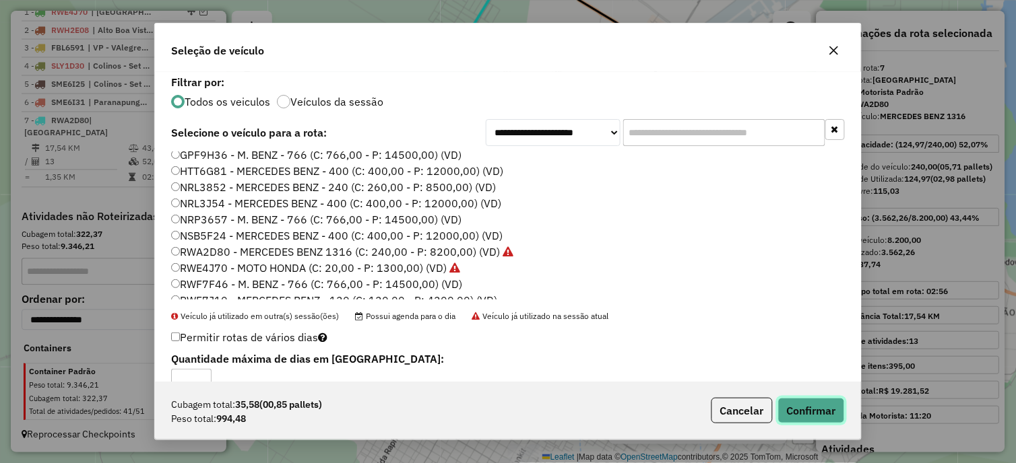
click at [791, 412] on button "Confirmar" at bounding box center [811, 411] width 67 height 26
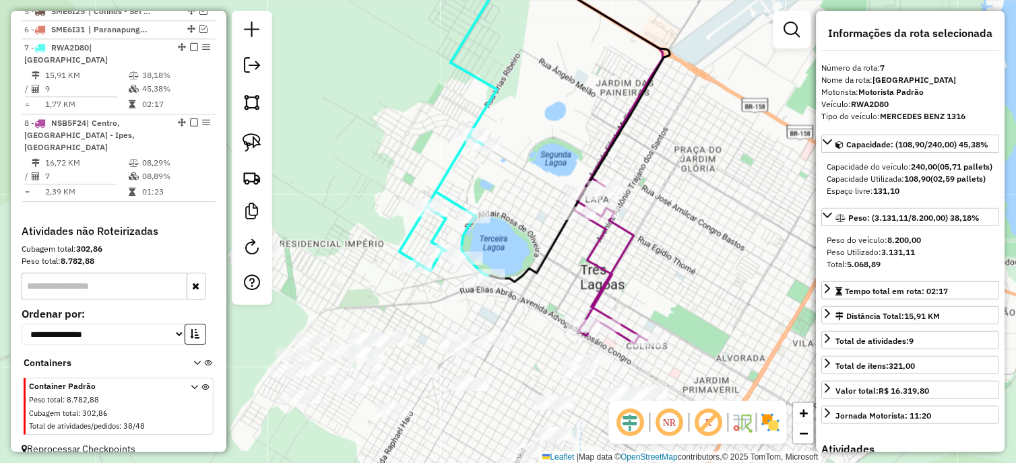
scroll to position [608, 0]
click at [476, 224] on div at bounding box center [474, 216] width 34 height 13
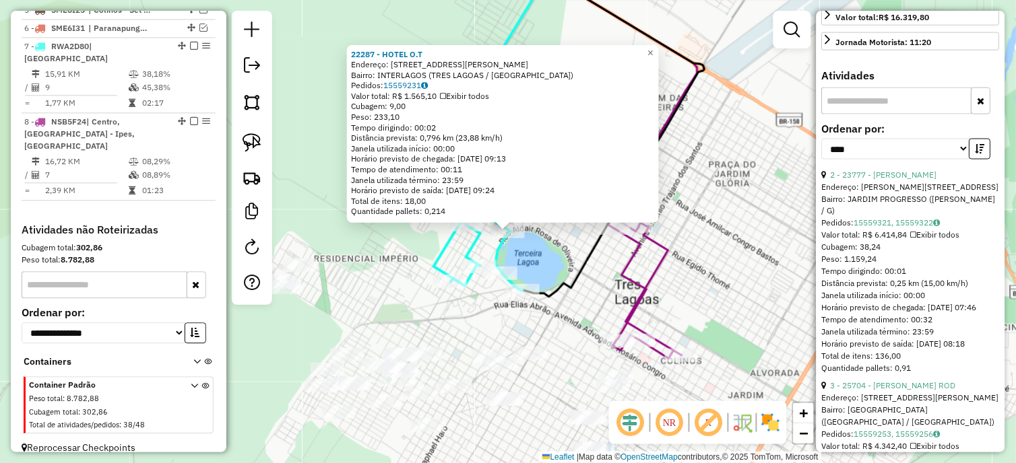
scroll to position [598, 0]
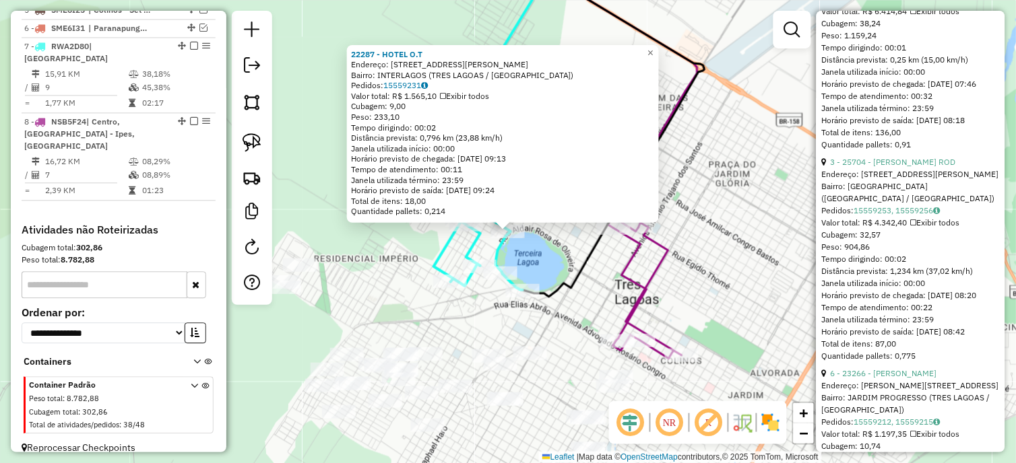
click at [583, 271] on icon at bounding box center [614, 135] width 182 height 323
click at [610, 238] on div "22287 - HOTEL O.T Endereço: AV [PERSON_NAME] 1800 Bairro: [GEOGRAPHIC_DATA] (TR…" at bounding box center [508, 231] width 1016 height 463
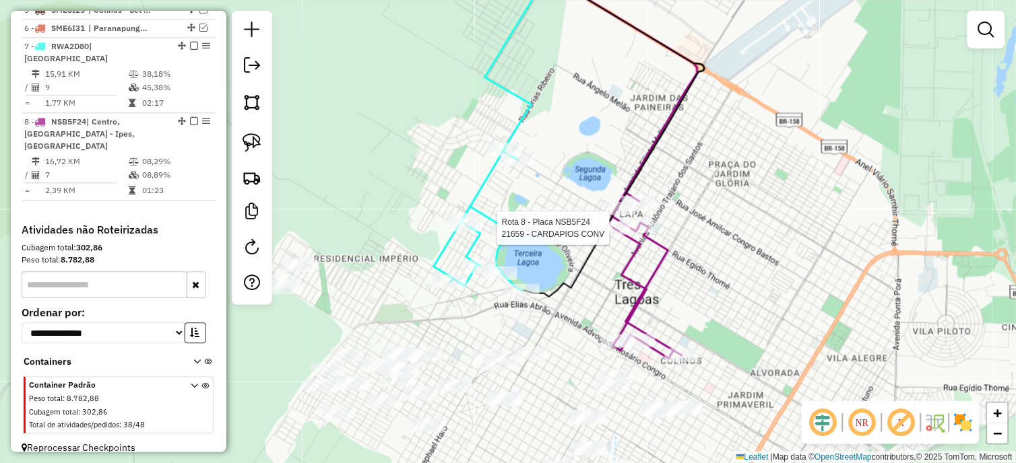
select select "*********"
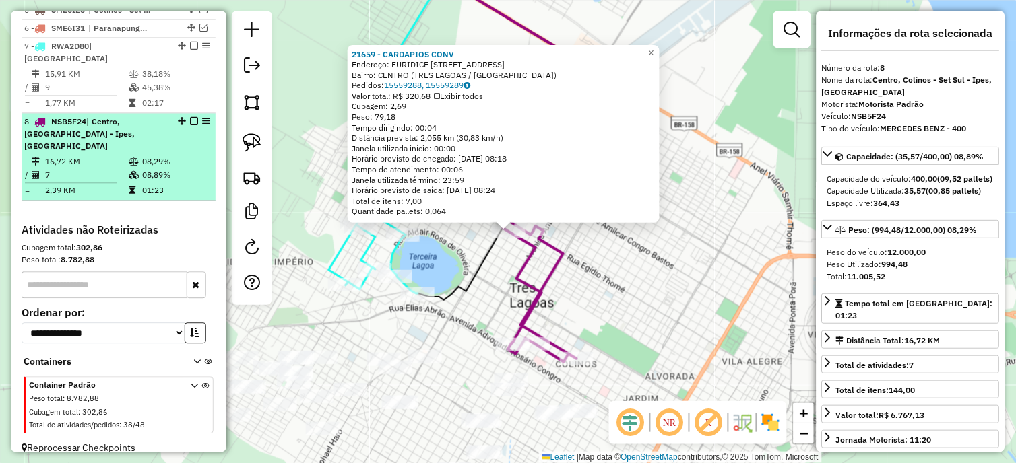
scroll to position [533, 0]
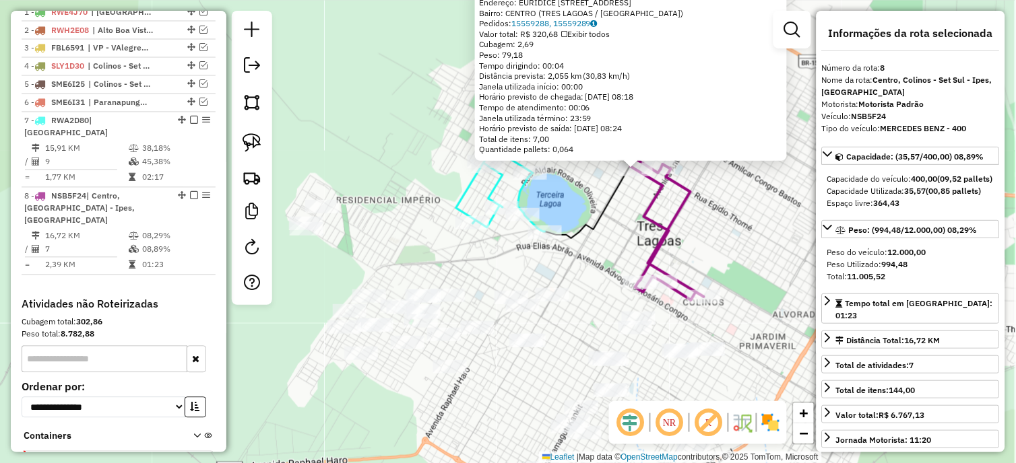
drag, startPoint x: 315, startPoint y: 304, endPoint x: 470, endPoint y: 231, distance: 171.4
click at [470, 230] on div "21659 - CARDAPIOS CONV Endereço: EURIDICE CHAGAS CRUZ 1 91 Bairro: [GEOGRAPHIC_…" at bounding box center [508, 231] width 1016 height 463
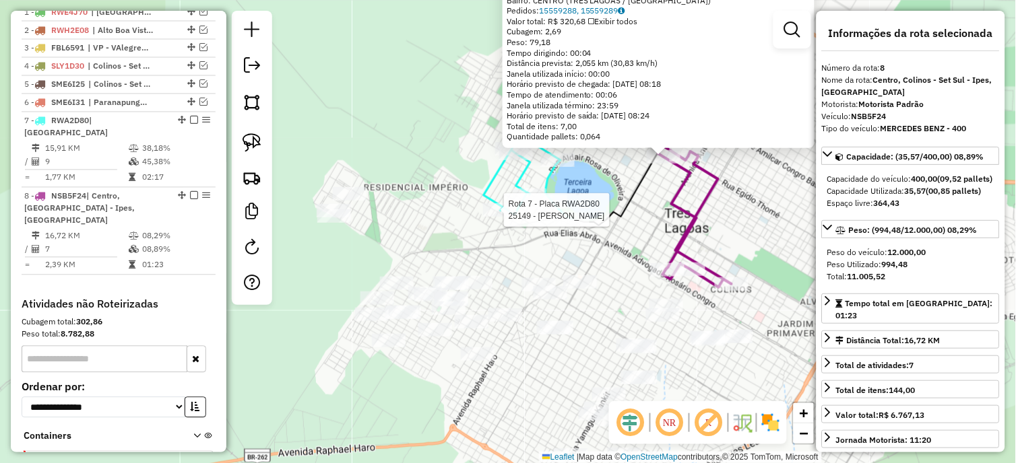
click at [388, 245] on div "Rota 7 - Placa RWA2D80 25149 - [PERSON_NAME] 21659 - CARDAPIOS CONV Endereço: E…" at bounding box center [508, 231] width 1016 height 463
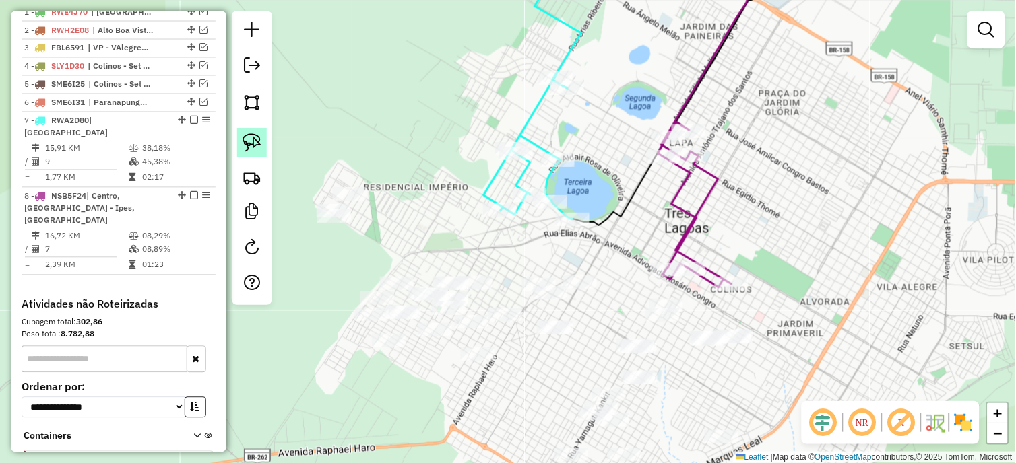
click at [246, 142] on img at bounding box center [251, 142] width 19 height 19
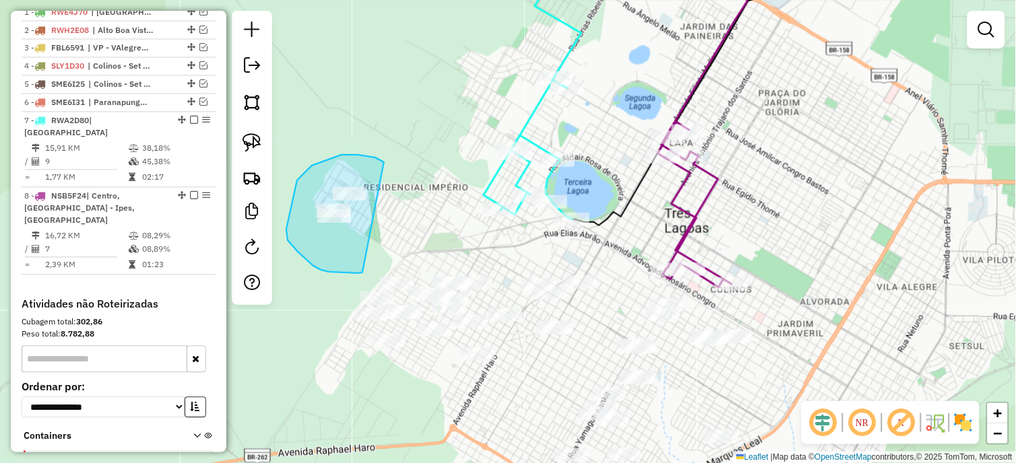
drag, startPoint x: 384, startPoint y: 162, endPoint x: 362, endPoint y: 273, distance: 112.5
click at [362, 273] on div "Janela de atendimento Grade de atendimento Capacidade Transportadoras Veículos …" at bounding box center [508, 231] width 1016 height 463
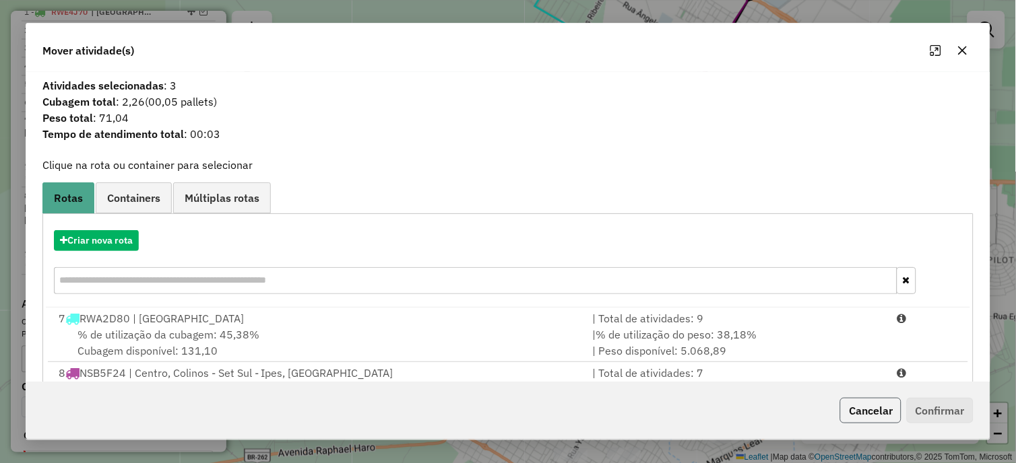
click at [849, 405] on button "Cancelar" at bounding box center [870, 411] width 61 height 26
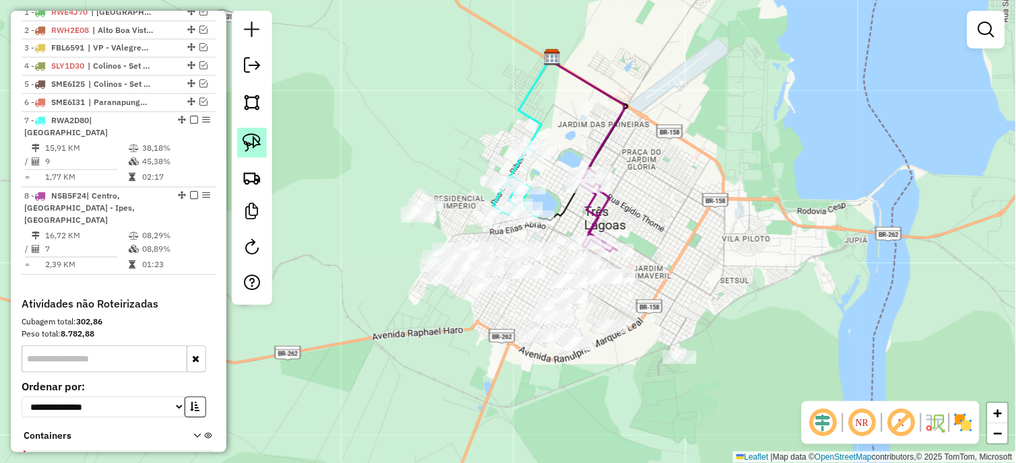
click at [247, 144] on img at bounding box center [251, 142] width 19 height 19
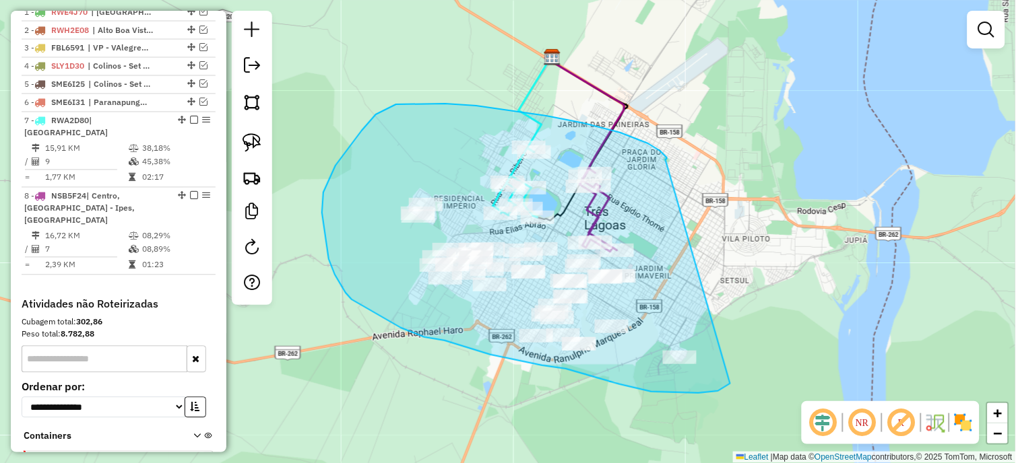
drag, startPoint x: 667, startPoint y: 159, endPoint x: 730, endPoint y: 384, distance: 233.7
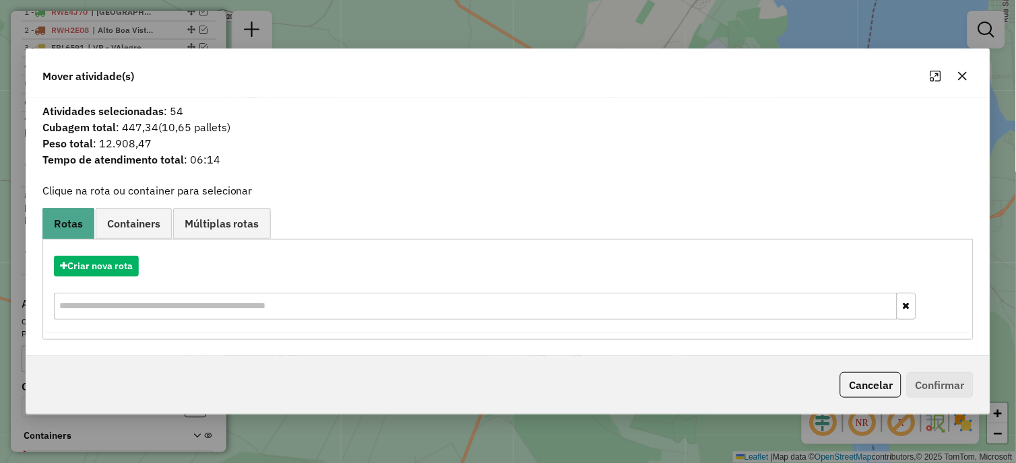
click at [963, 78] on icon "button" at bounding box center [962, 76] width 11 height 11
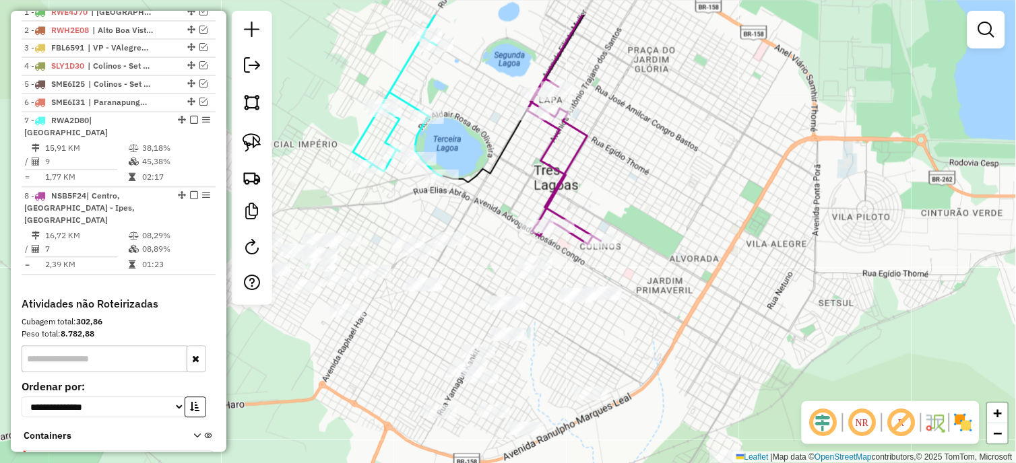
drag, startPoint x: 620, startPoint y: 313, endPoint x: 618, endPoint y: 332, distance: 18.9
click at [618, 332] on div "Janela de atendimento Grade de atendimento Capacidade Transportadoras Veículos …" at bounding box center [508, 231] width 1016 height 463
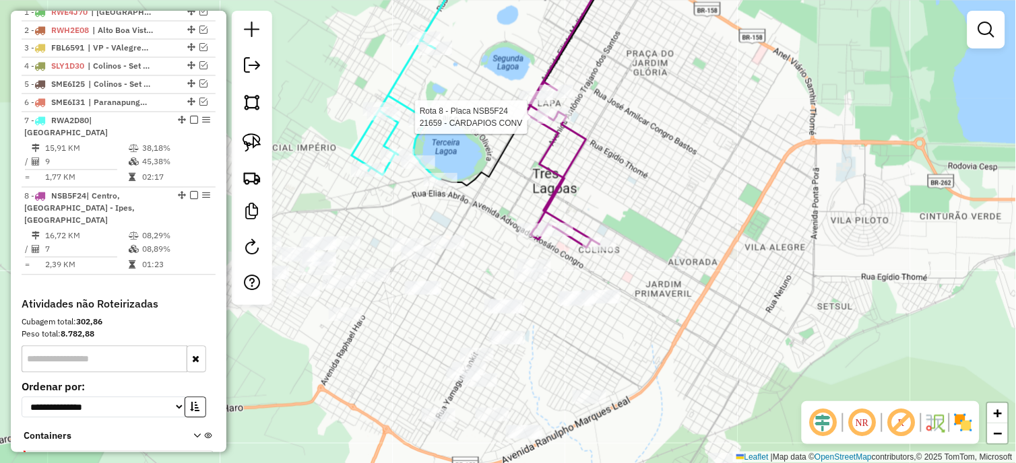
select select "*********"
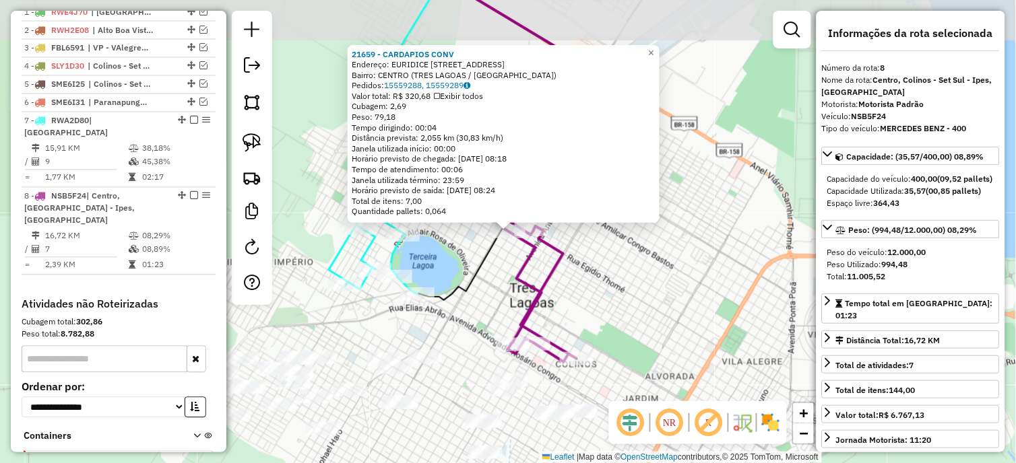
scroll to position [608, 0]
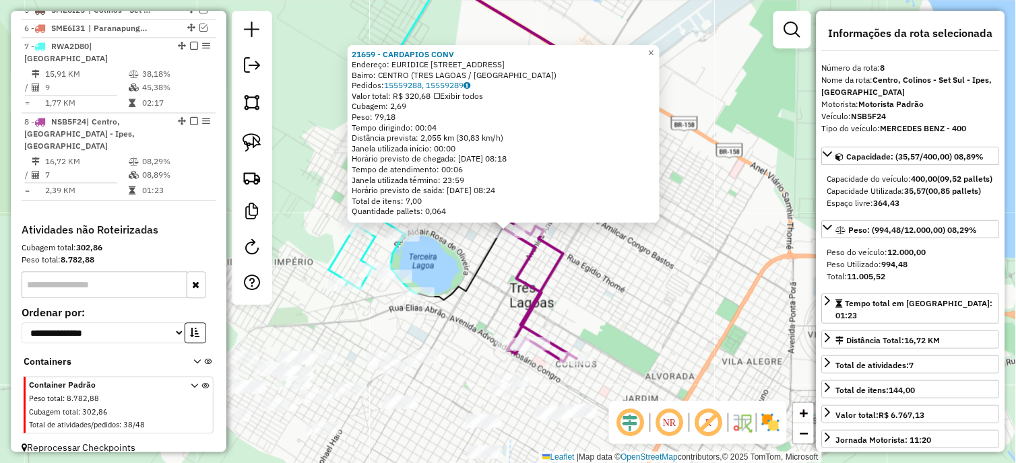
click at [496, 285] on div "21659 - CARDAPIOS CONV Endereço: EURIDICE CHAGAS CRUZ 1 91 Bairro: [GEOGRAPHIC_…" at bounding box center [508, 231] width 1016 height 463
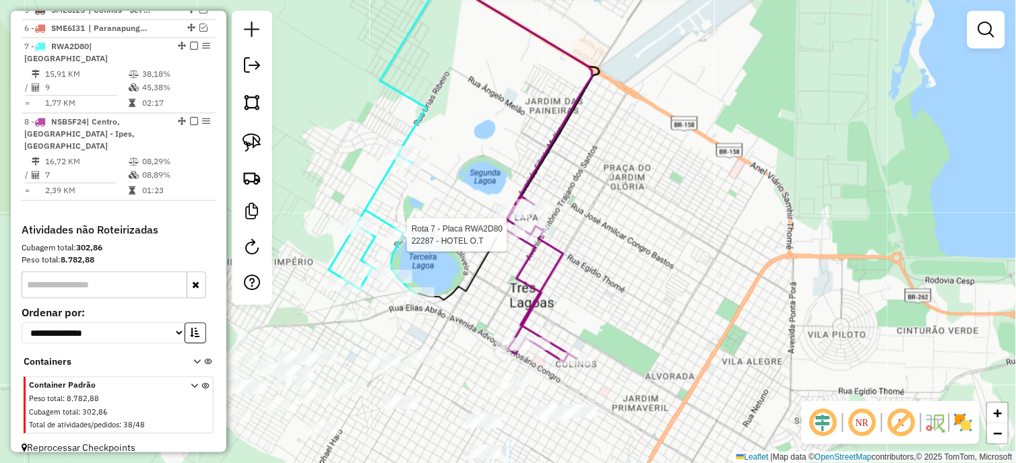
select select "*********"
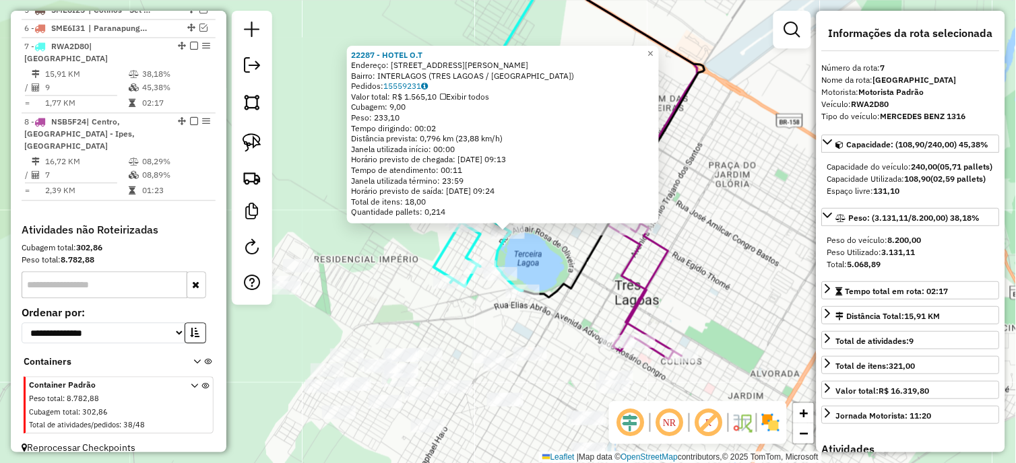
scroll to position [299, 0]
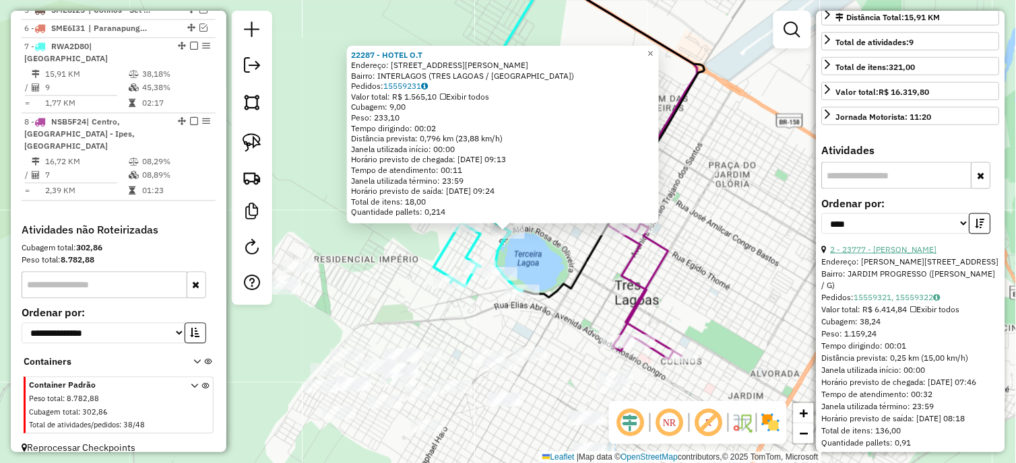
click at [909, 255] on link "2 - 23777 - [PERSON_NAME]" at bounding box center [884, 250] width 106 height 10
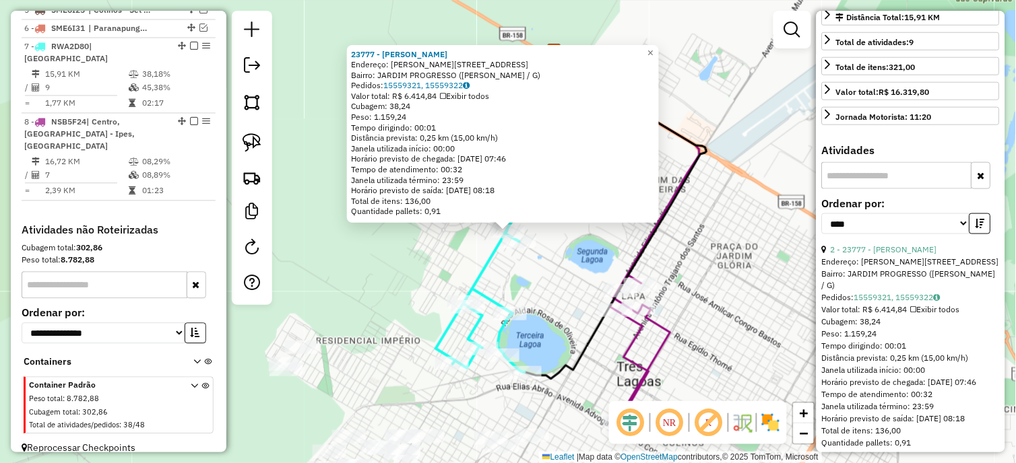
click at [540, 303] on div "Rota 8 - Placa NSB5F24 21659 - CARDAPIOS CONV 23777 - [PERSON_NAME] Endereço: […" at bounding box center [508, 231] width 1016 height 463
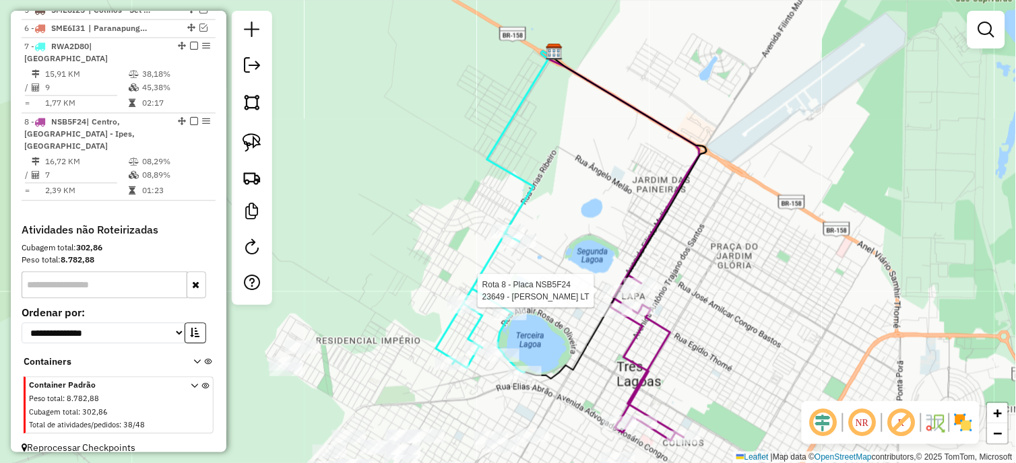
select select "*********"
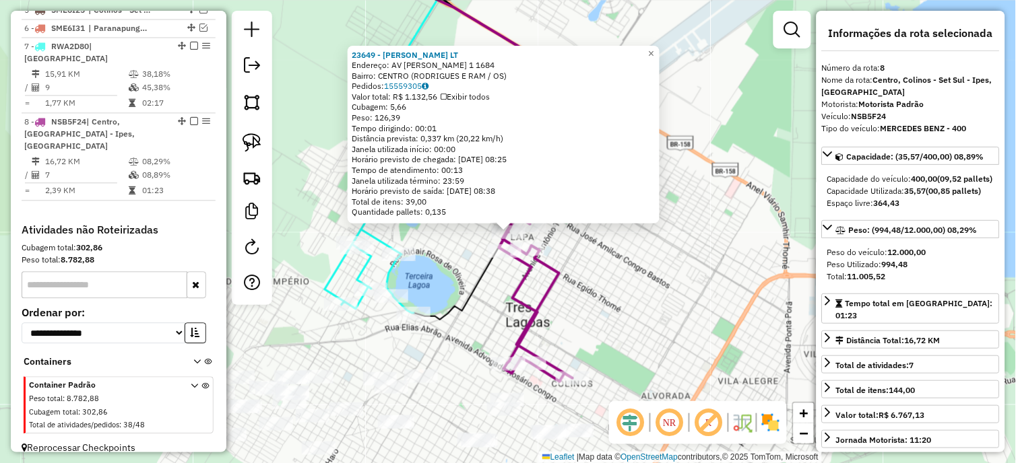
click at [662, 313] on div "23649 - [PERSON_NAME] LT Endereço: AV [PERSON_NAME] 1 1684 Bairro: CENTRO (RODR…" at bounding box center [508, 231] width 1016 height 463
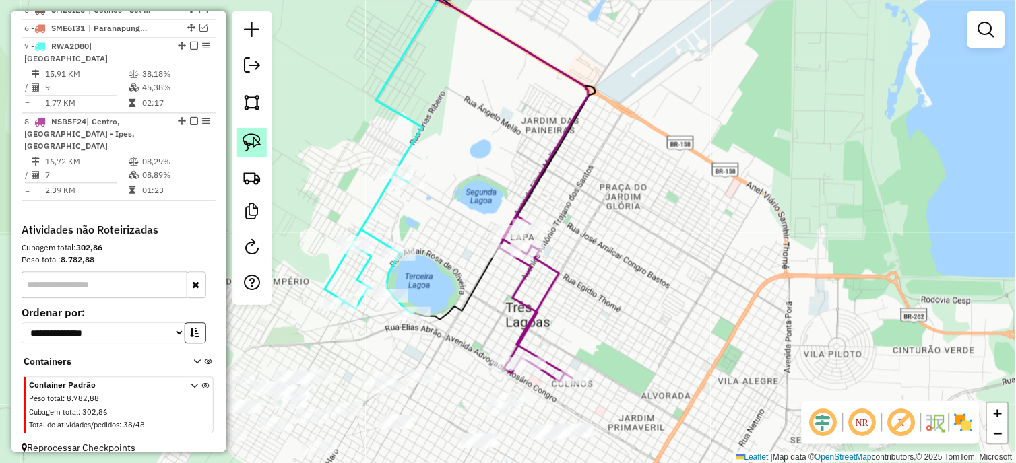
click at [256, 142] on img at bounding box center [251, 142] width 19 height 19
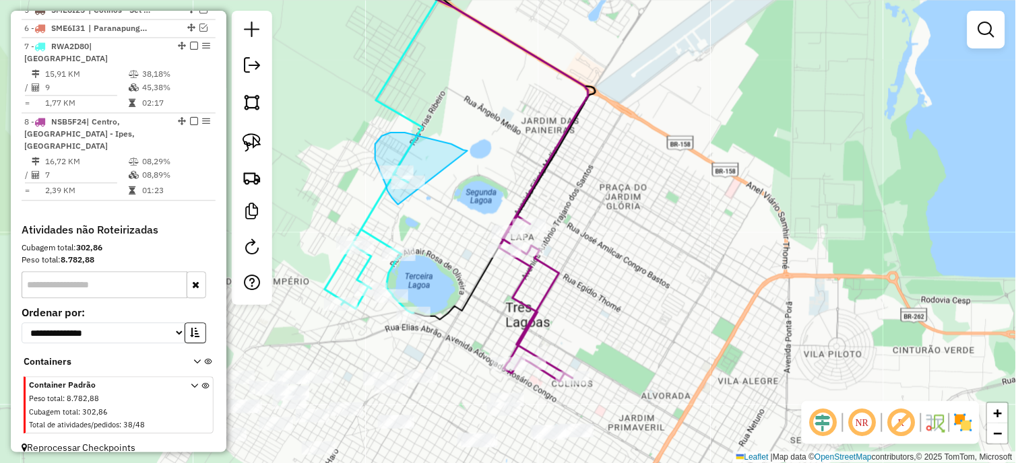
drag, startPoint x: 467, startPoint y: 151, endPoint x: 402, endPoint y: 209, distance: 87.8
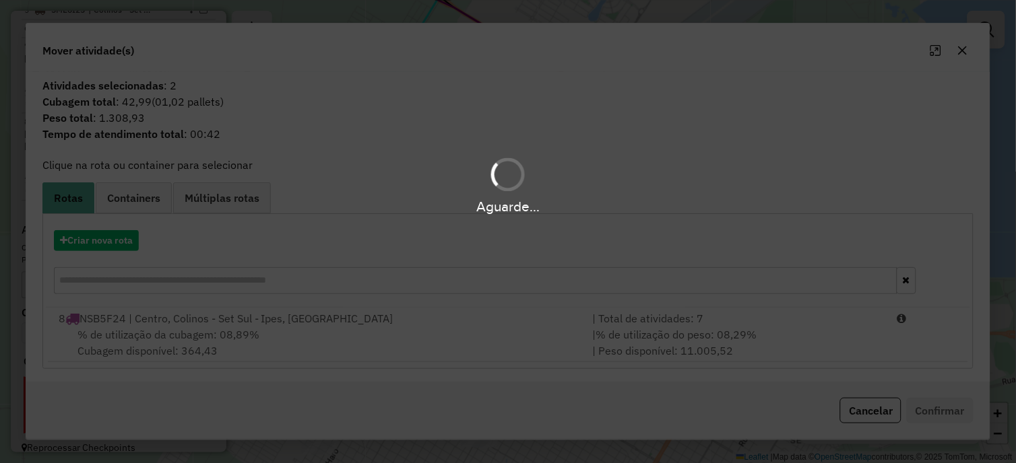
click at [364, 341] on div "Aguarde..." at bounding box center [508, 231] width 1016 height 463
click at [364, 341] on div "% de utilização da cubagem: 08,89% Cubagem disponível: 364,43" at bounding box center [318, 343] width 534 height 32
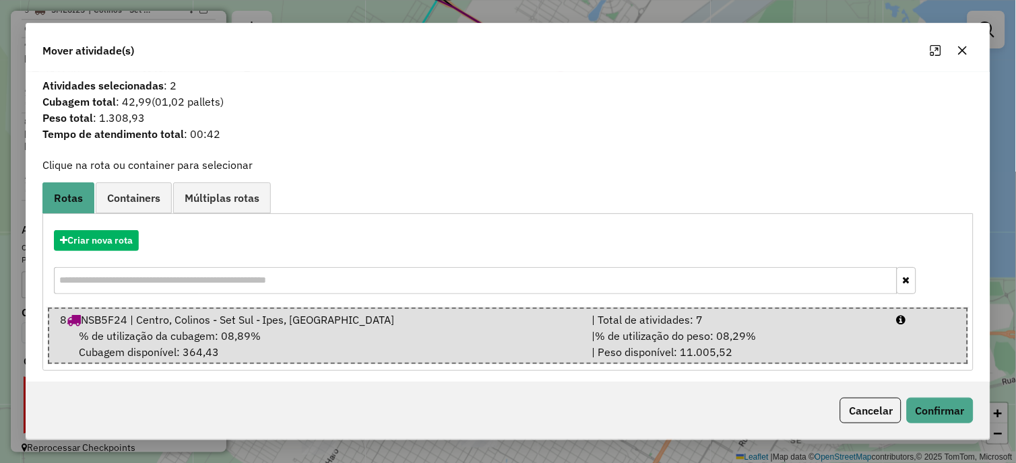
click at [364, 341] on div "% de utilização da cubagem: 08,89% Cubagem disponível: 364,43" at bounding box center [318, 344] width 532 height 32
drag, startPoint x: 952, startPoint y: 411, endPoint x: 913, endPoint y: 401, distance: 39.7
click at [952, 412] on button "Confirmar" at bounding box center [940, 411] width 67 height 26
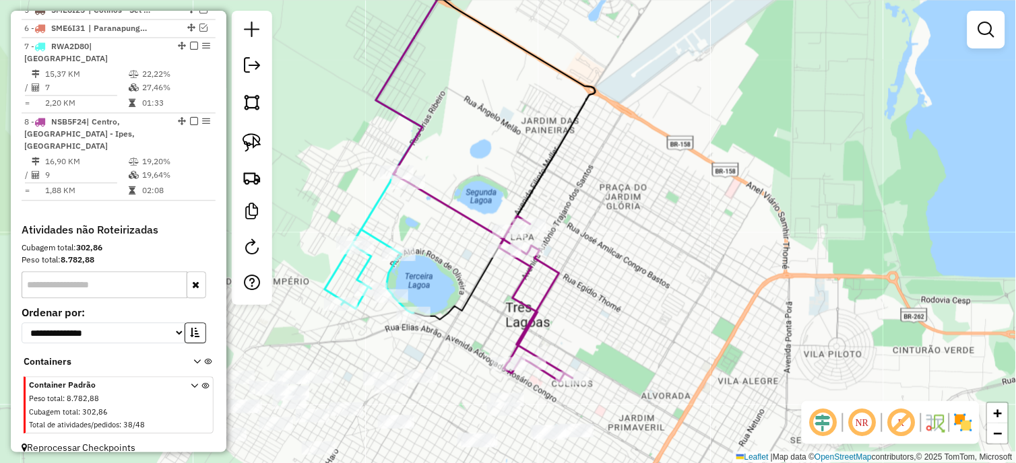
click at [530, 238] on icon at bounding box center [482, 276] width 179 height 211
select select "*********"
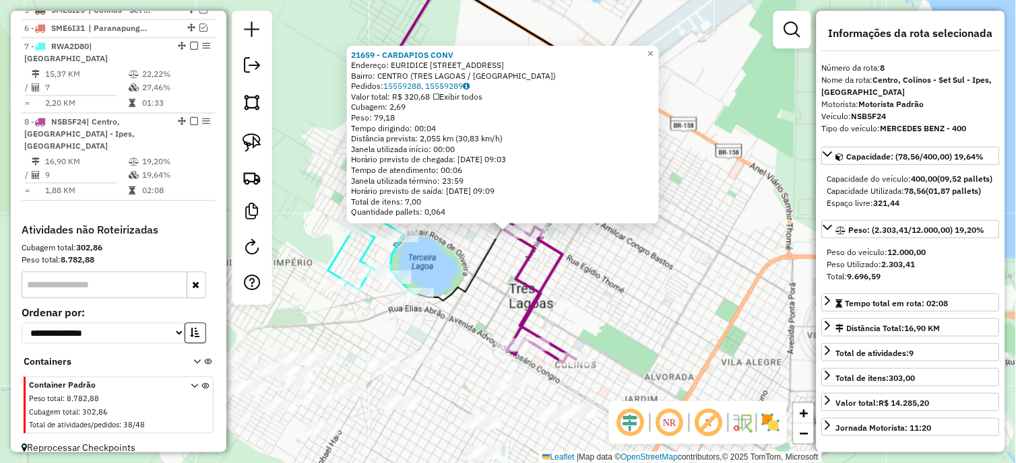
click at [597, 275] on div "21659 - CARDAPIOS CONV Endereço: EURIDICE CHAGAS CRUZ 1 91 Bairro: [GEOGRAPHIC_…" at bounding box center [508, 231] width 1016 height 463
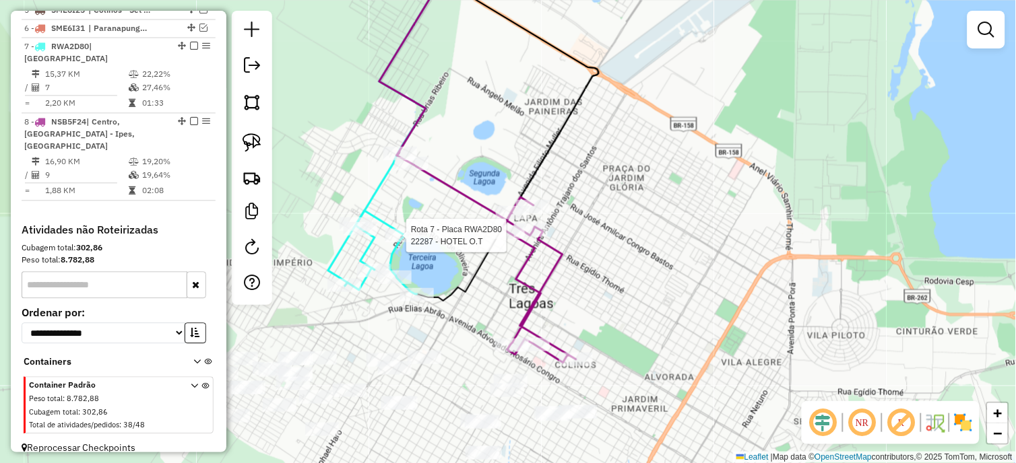
select select "*********"
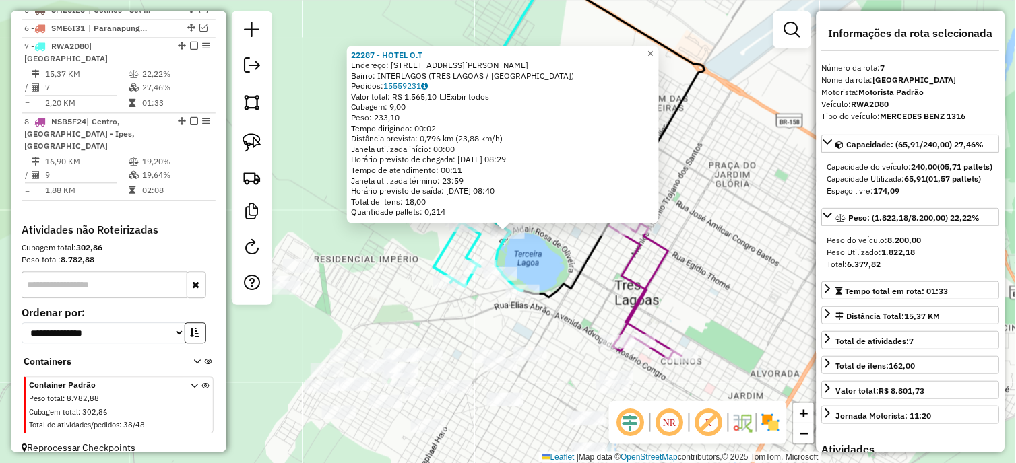
click at [541, 245] on div "22287 - HOTEL O.T Endereço: AV [PERSON_NAME] 1800 Bairro: [GEOGRAPHIC_DATA] (TR…" at bounding box center [508, 231] width 1016 height 463
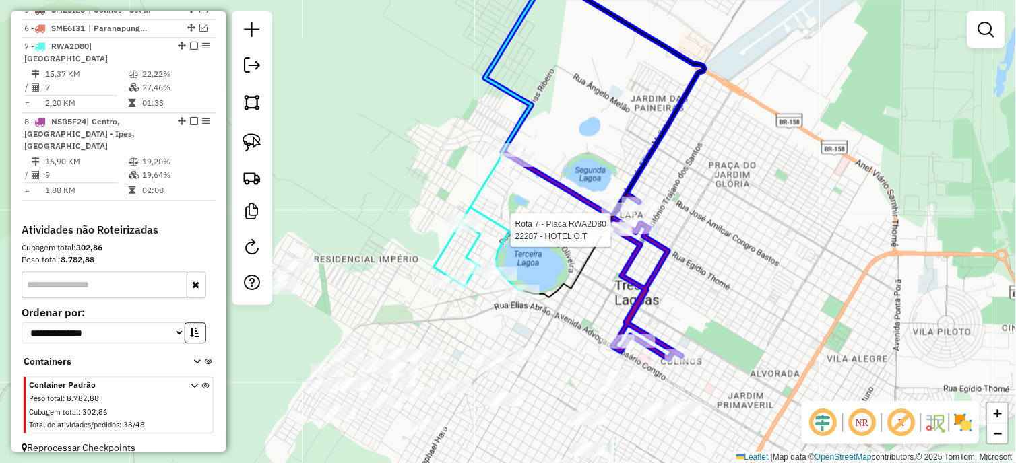
click at [622, 236] on div at bounding box center [616, 229] width 34 height 13
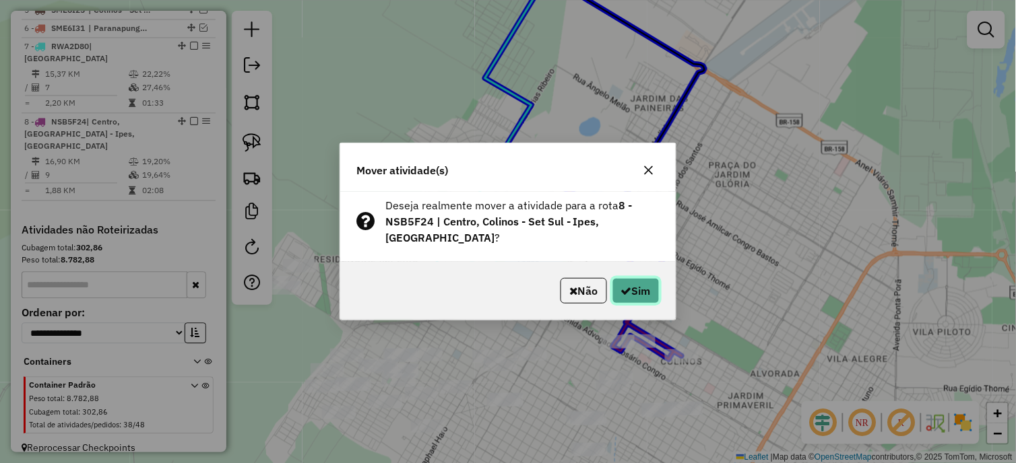
click at [656, 283] on button "Sim" at bounding box center [635, 291] width 47 height 26
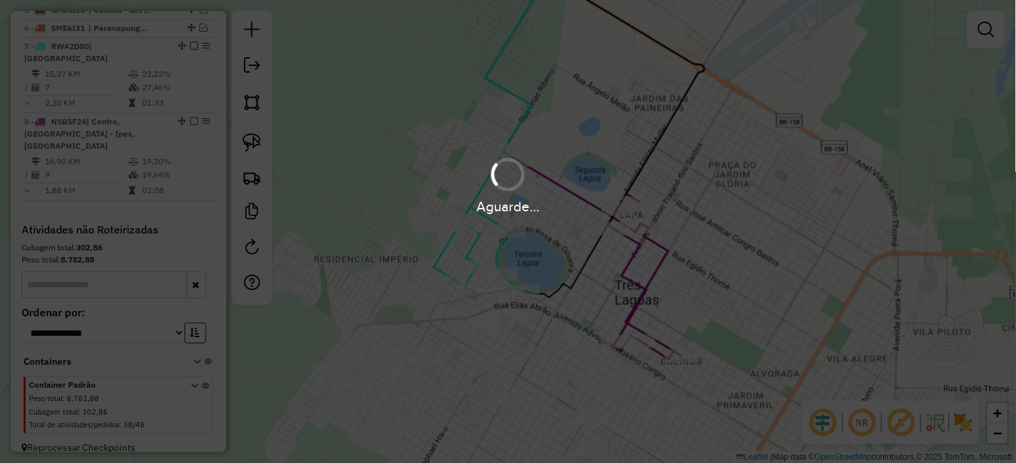
click at [656, 283] on div "Aguarde..." at bounding box center [508, 231] width 1016 height 463
click at [656, 284] on div "Aguarde..." at bounding box center [508, 231] width 1016 height 463
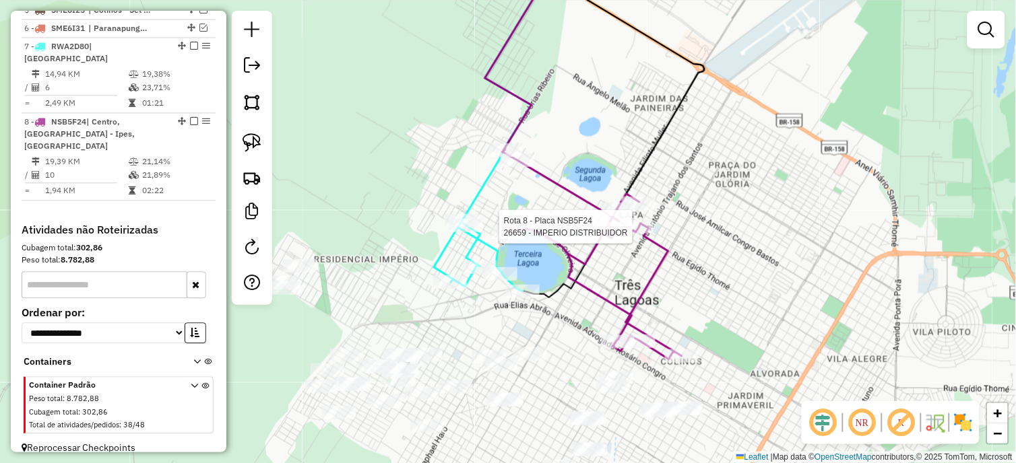
select select "*********"
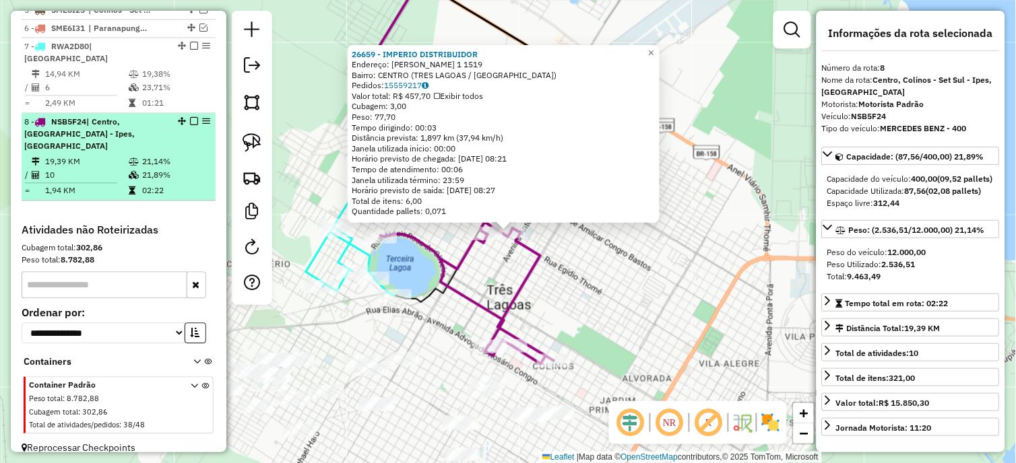
click at [190, 118] on em at bounding box center [194, 121] width 8 height 8
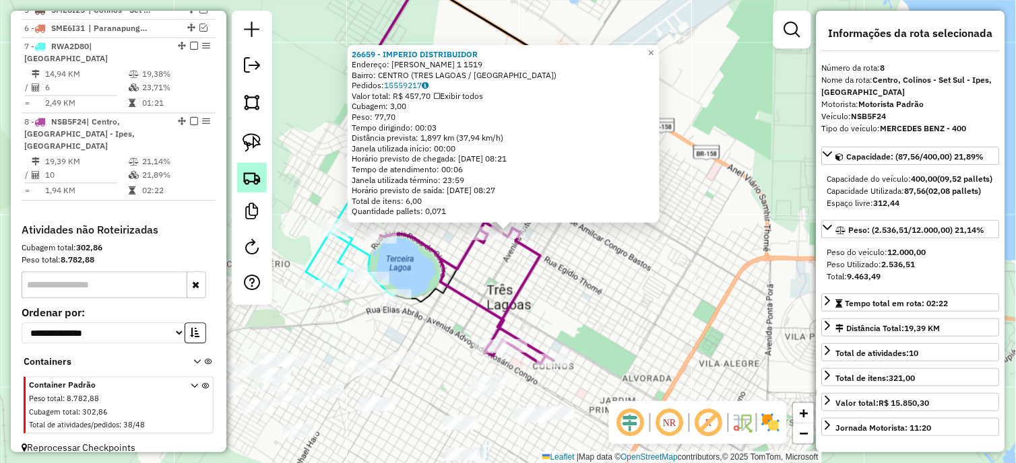
scroll to position [551, 0]
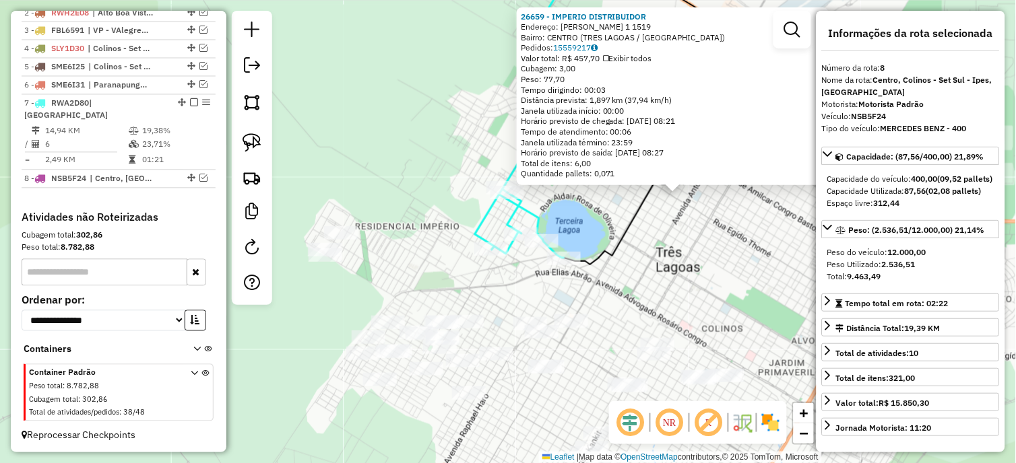
drag, startPoint x: 451, startPoint y: 298, endPoint x: 620, endPoint y: 260, distance: 173.2
click at [620, 260] on div "26659 - IMPERIO DISTRIBUIDOR Endereço: [PERSON_NAME] 1 1519 Bairro: [GEOGRAPHIC…" at bounding box center [508, 231] width 1016 height 463
click at [255, 142] on img at bounding box center [251, 142] width 19 height 19
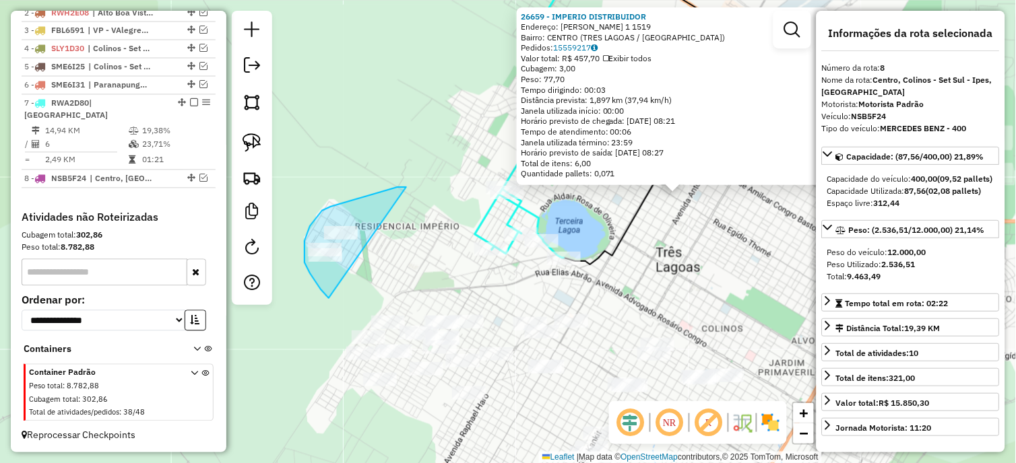
drag, startPoint x: 406, startPoint y: 187, endPoint x: 329, endPoint y: 298, distance: 135.5
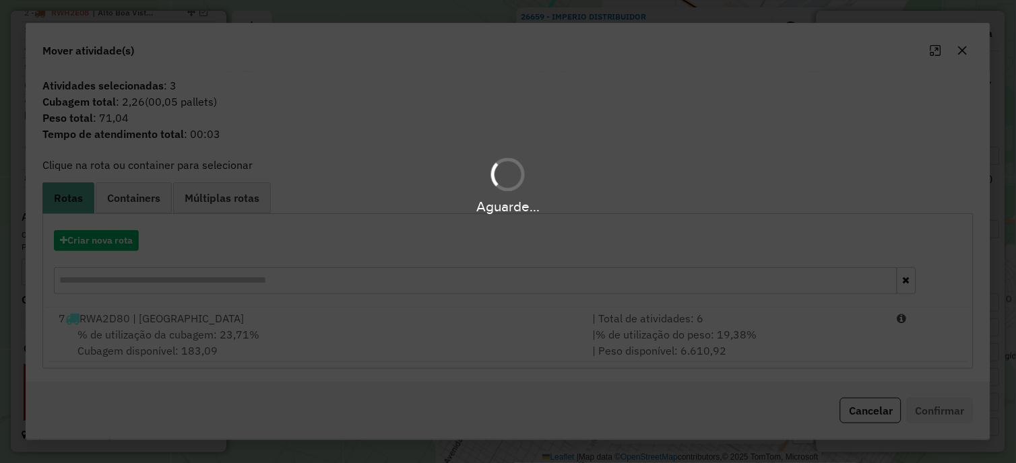
click at [256, 325] on div "Aguarde..." at bounding box center [508, 231] width 1016 height 463
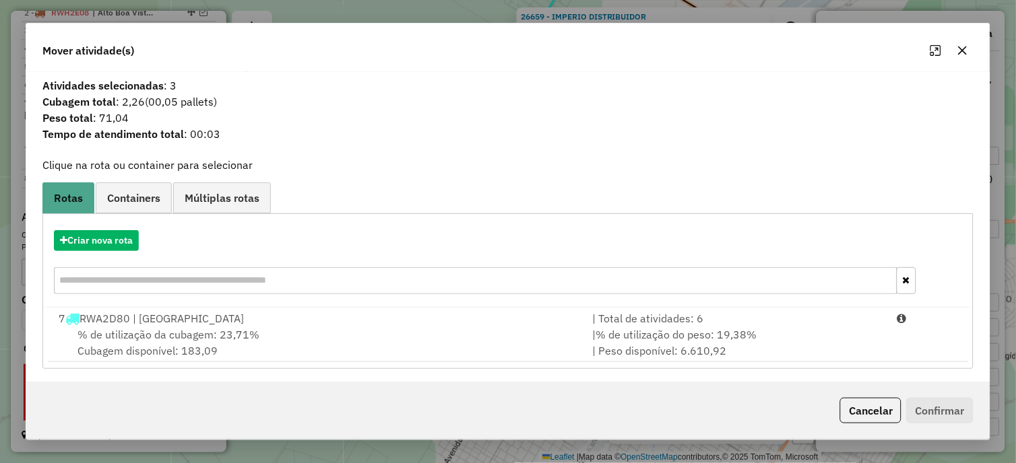
click at [256, 325] on div "7 RWA2D80 | [GEOGRAPHIC_DATA]" at bounding box center [318, 319] width 534 height 16
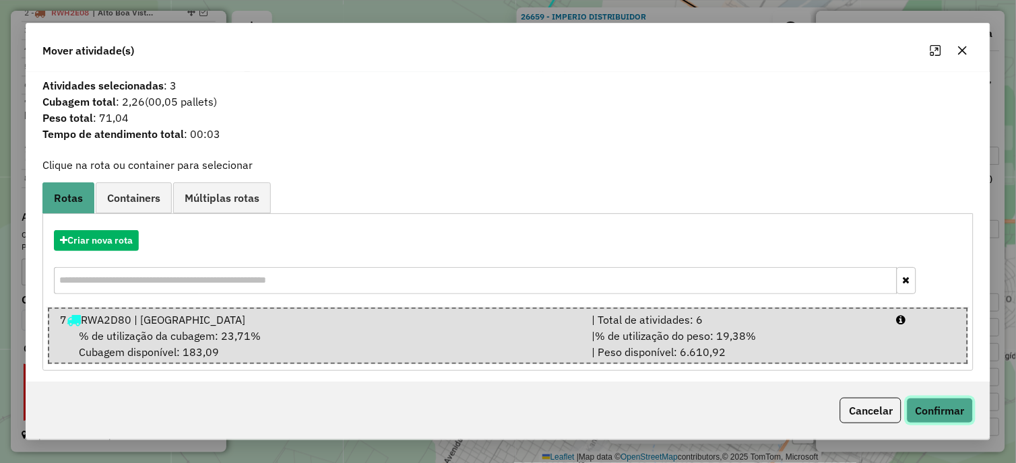
click at [956, 409] on button "Confirmar" at bounding box center [940, 411] width 67 height 26
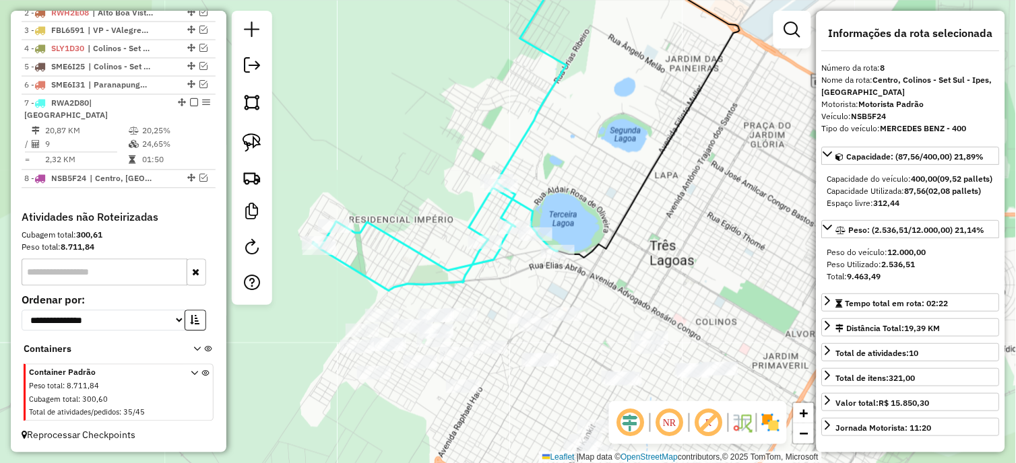
drag, startPoint x: 596, startPoint y: 194, endPoint x: 462, endPoint y: -50, distance: 278.2
click at [462, 0] on html "Aguarde... Pop-up bloqueado! Seu navegador bloqueou automáticamente a abertura …" at bounding box center [508, 231] width 1016 height 463
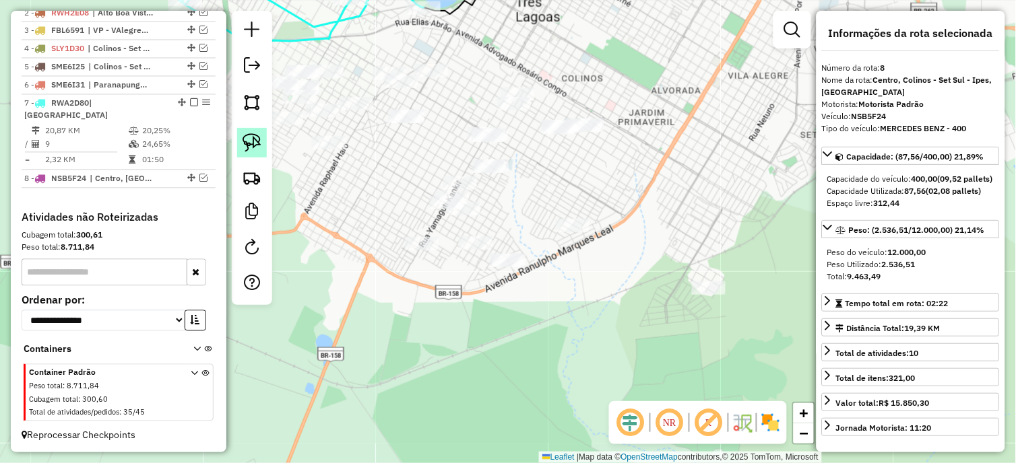
click at [256, 133] on link at bounding box center [252, 143] width 30 height 30
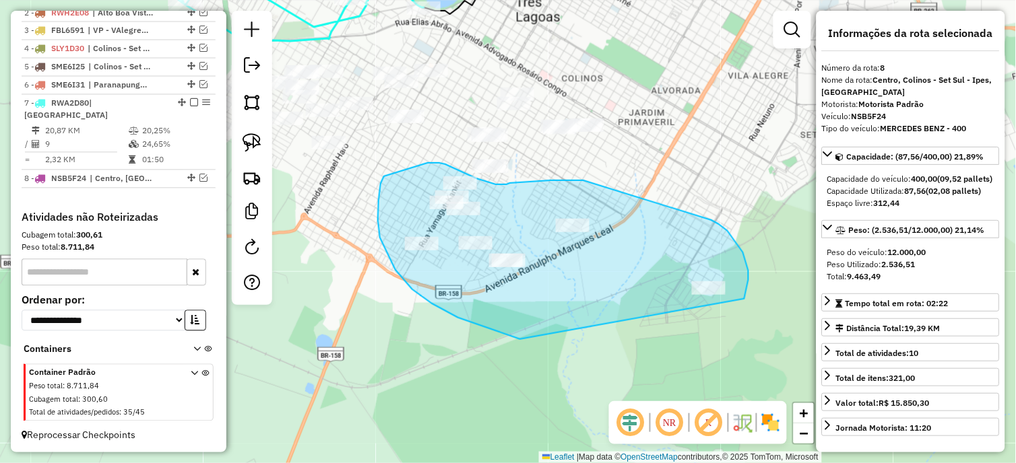
drag, startPoint x: 744, startPoint y: 299, endPoint x: 540, endPoint y: 346, distance: 210.1
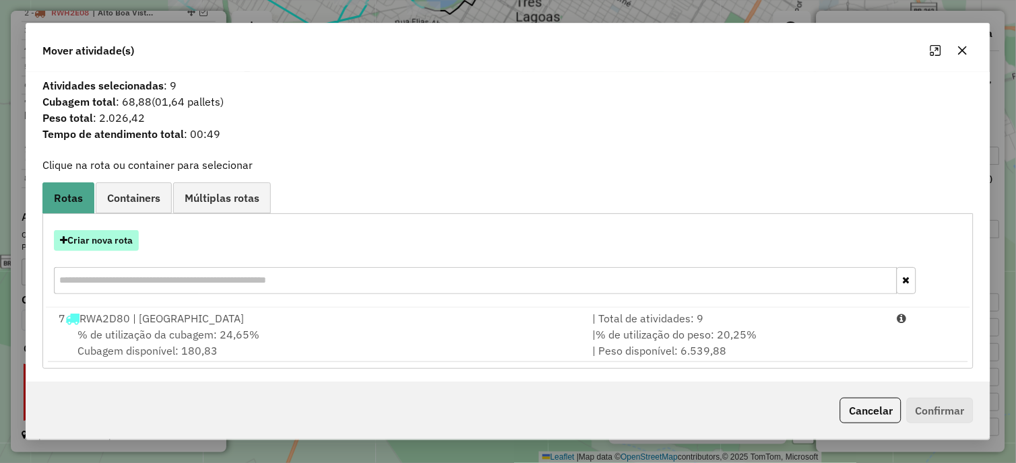
click at [96, 245] on button "Criar nova rota" at bounding box center [96, 240] width 85 height 21
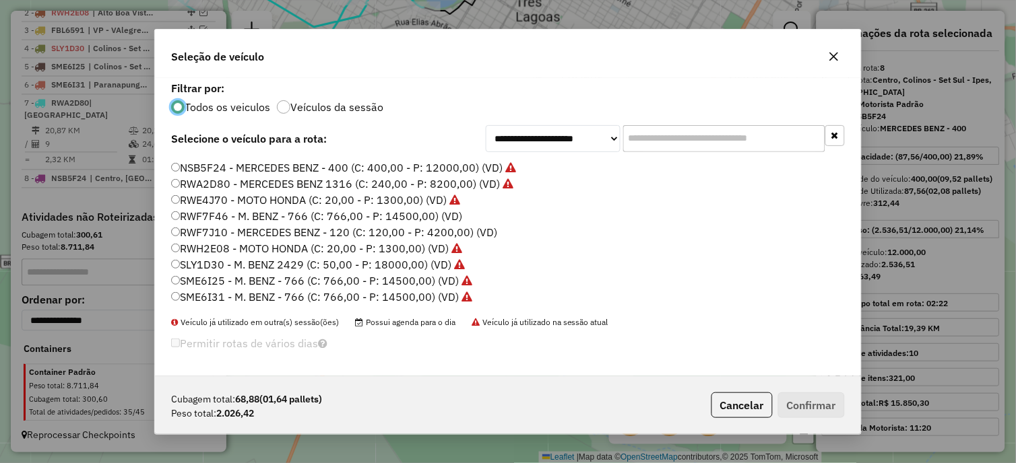
scroll to position [101, 0]
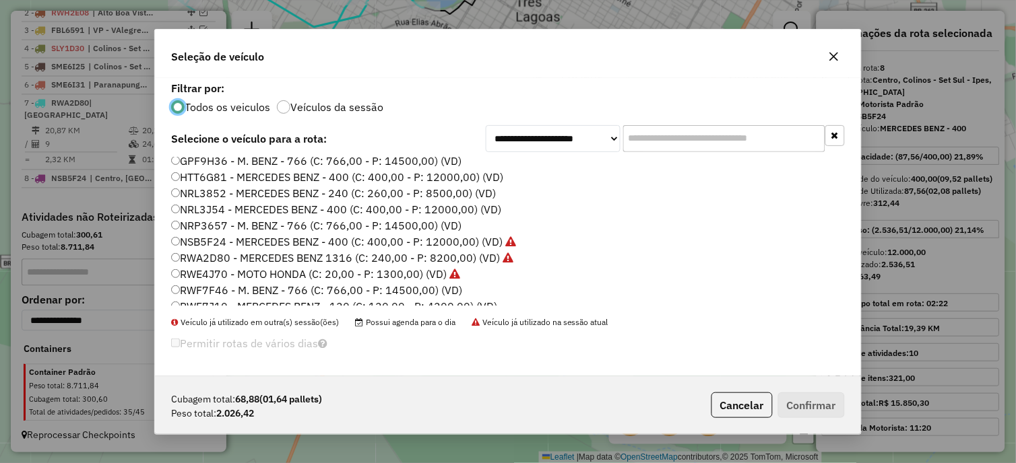
click at [232, 212] on label "NRL3J54 - MERCEDES BENZ - 400 (C: 400,00 - P: 12000,00) (VD)" at bounding box center [336, 209] width 330 height 16
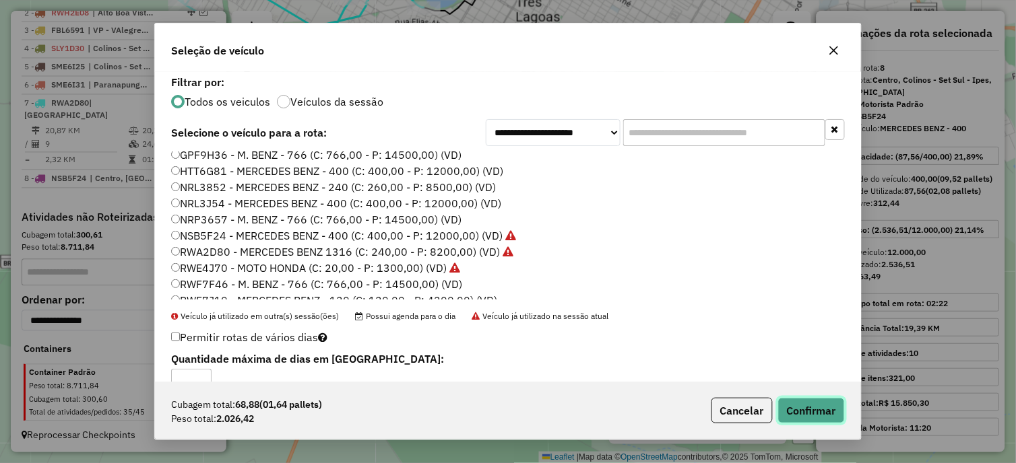
click at [827, 419] on button "Confirmar" at bounding box center [811, 411] width 67 height 26
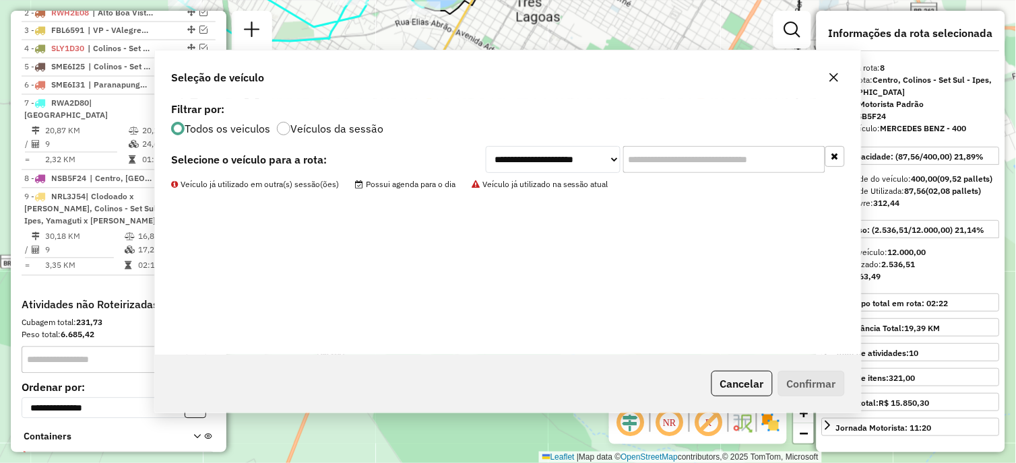
scroll to position [639, 0]
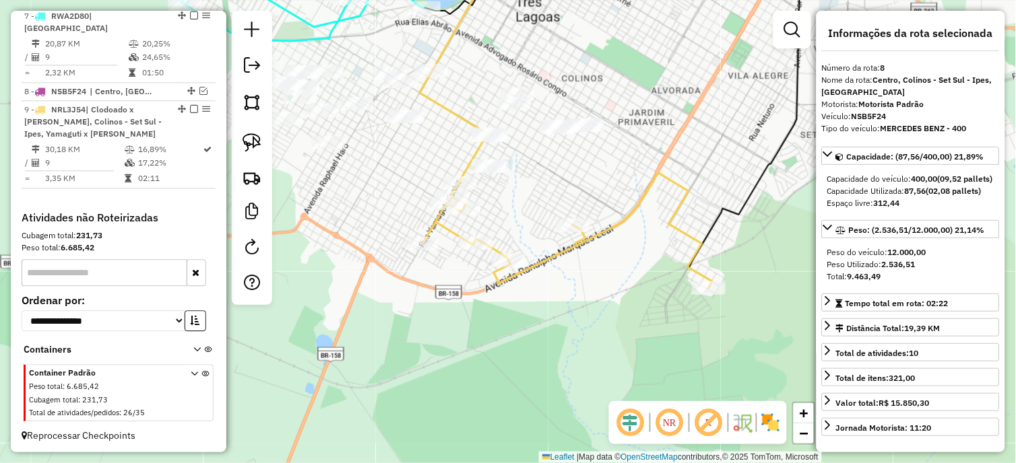
drag, startPoint x: 357, startPoint y: 167, endPoint x: 355, endPoint y: 231, distance: 64.0
click at [355, 231] on div "Janela de atendimento Grade de atendimento Capacidade Transportadoras Veículos …" at bounding box center [508, 231] width 1016 height 463
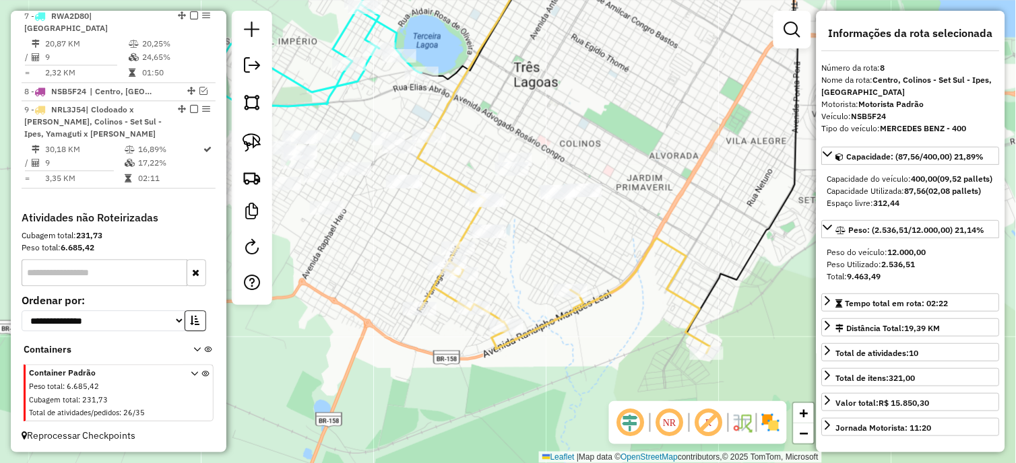
click at [254, 127] on div at bounding box center [252, 158] width 40 height 294
click at [257, 138] on img at bounding box center [251, 142] width 19 height 19
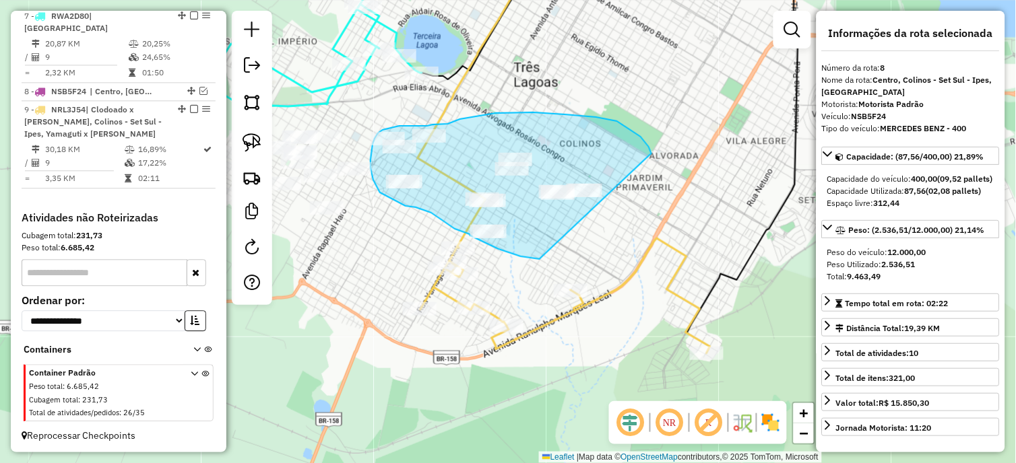
drag, startPoint x: 651, startPoint y: 154, endPoint x: 551, endPoint y: 259, distance: 145.8
click at [551, 259] on div "Janela de atendimento Grade de atendimento Capacidade Transportadoras Veículos …" at bounding box center [508, 231] width 1016 height 463
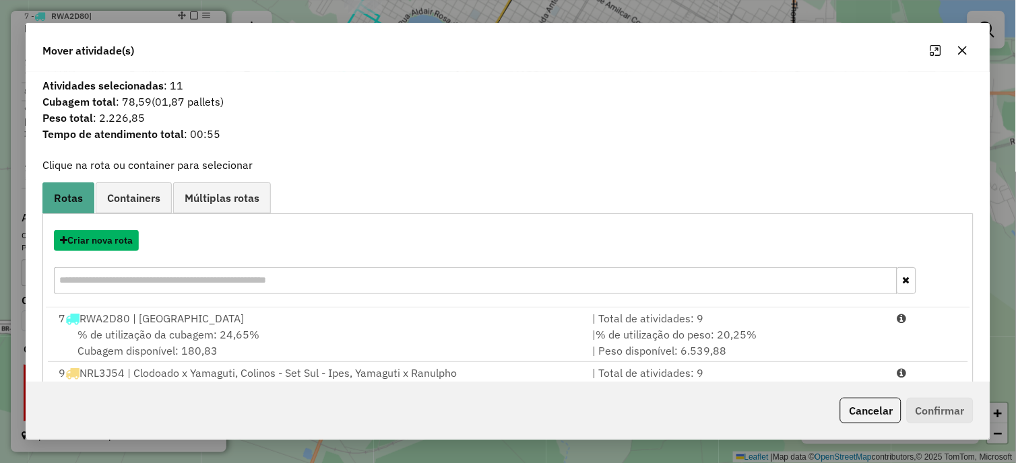
click at [110, 245] on button "Criar nova rota" at bounding box center [96, 240] width 85 height 21
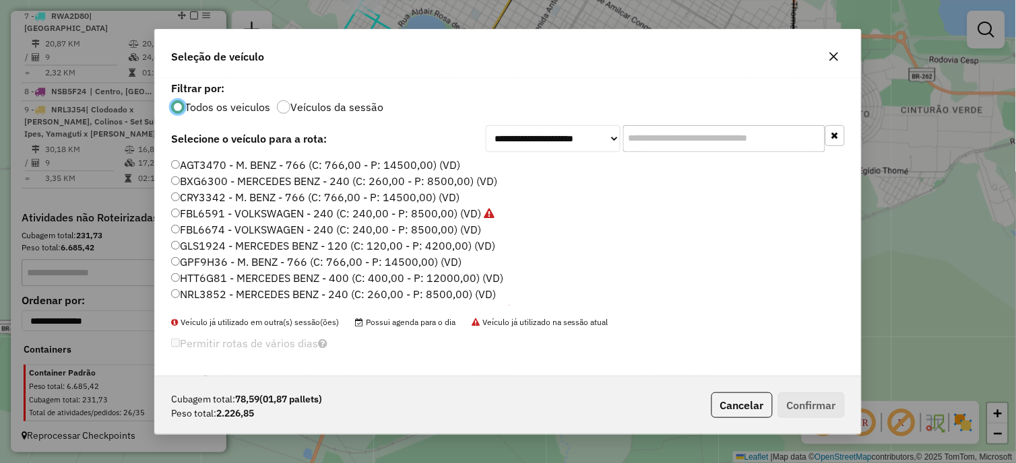
scroll to position [7, 3]
click at [242, 231] on label "FBL6674 - VOLKSWAGEN - 240 (C: 240,00 - P: 8500,00) (VD)" at bounding box center [326, 230] width 310 height 16
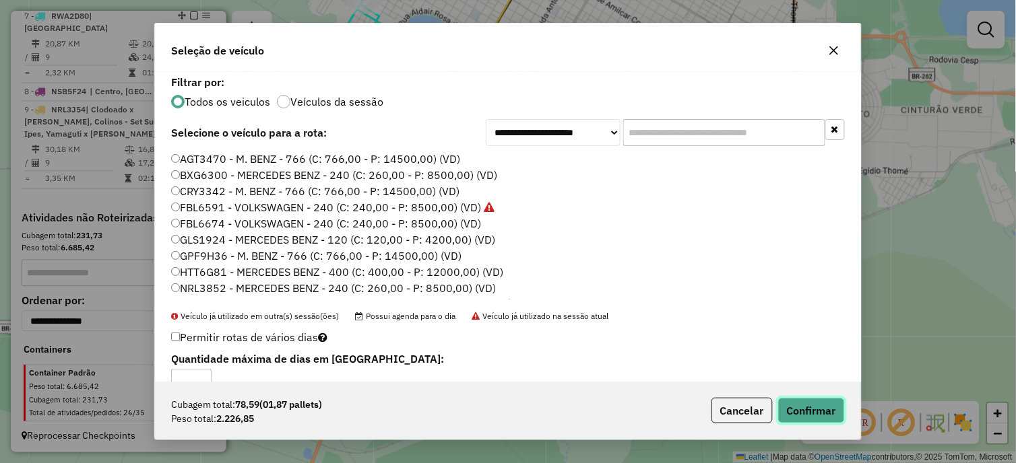
click at [802, 404] on button "Confirmar" at bounding box center [811, 411] width 67 height 26
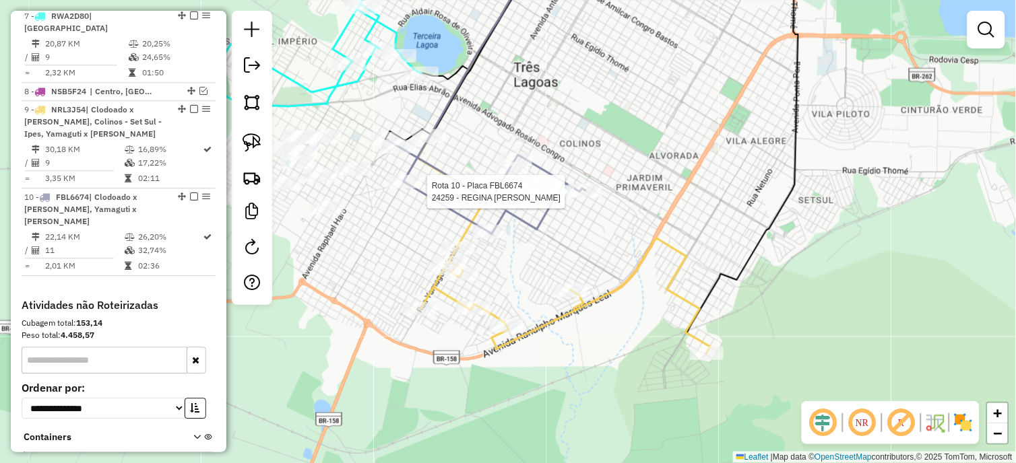
select select "*********"
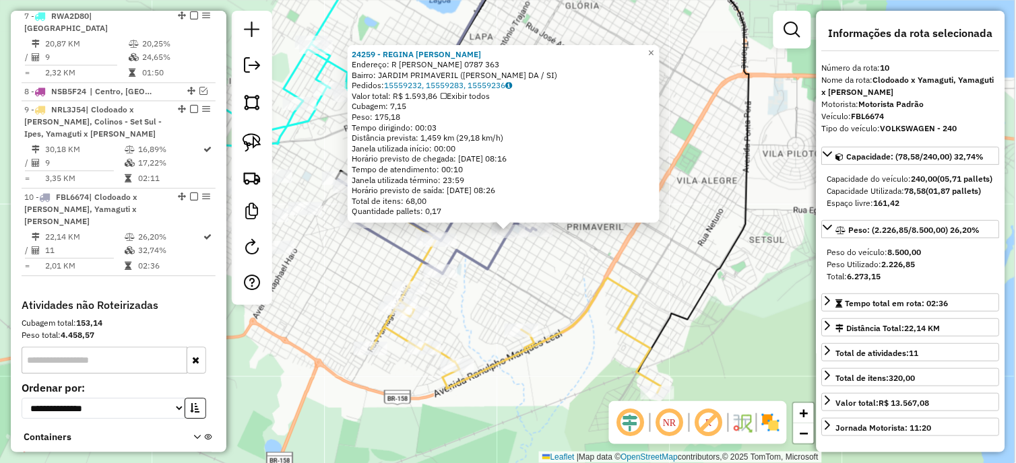
scroll to position [715, 0]
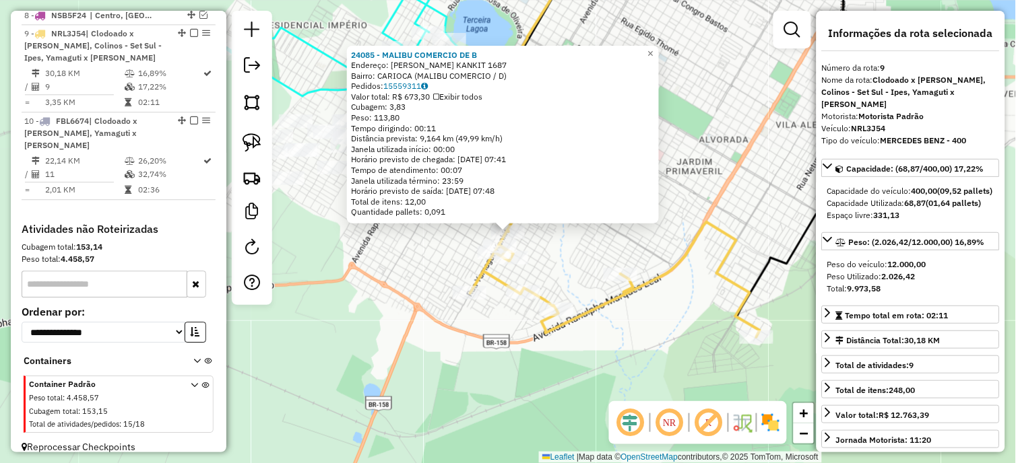
click at [558, 270] on div "24085 - MALIBU COMERCIO DE B Endereço: R YAMAGUTI KANKIT 1687 Bairro: [GEOGRAPH…" at bounding box center [508, 231] width 1016 height 463
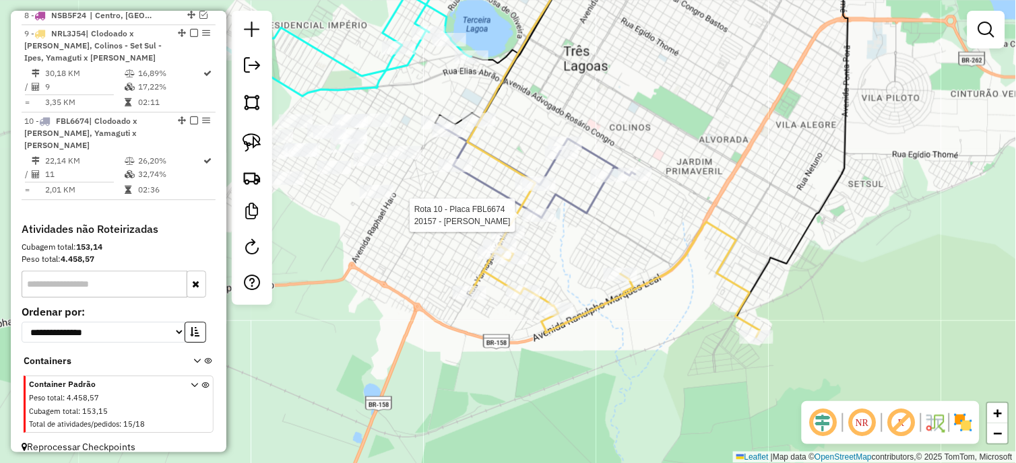
select select "*********"
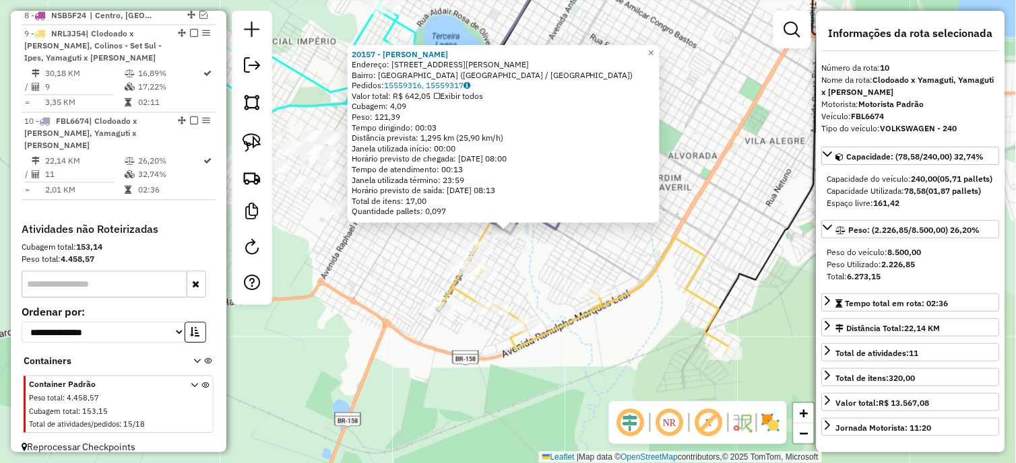
click at [531, 263] on div "20157 - [PERSON_NAME]: [STREET_ADDRESS][PERSON_NAME] Bairro: [GEOGRAPHIC_DATA] …" at bounding box center [508, 231] width 1016 height 463
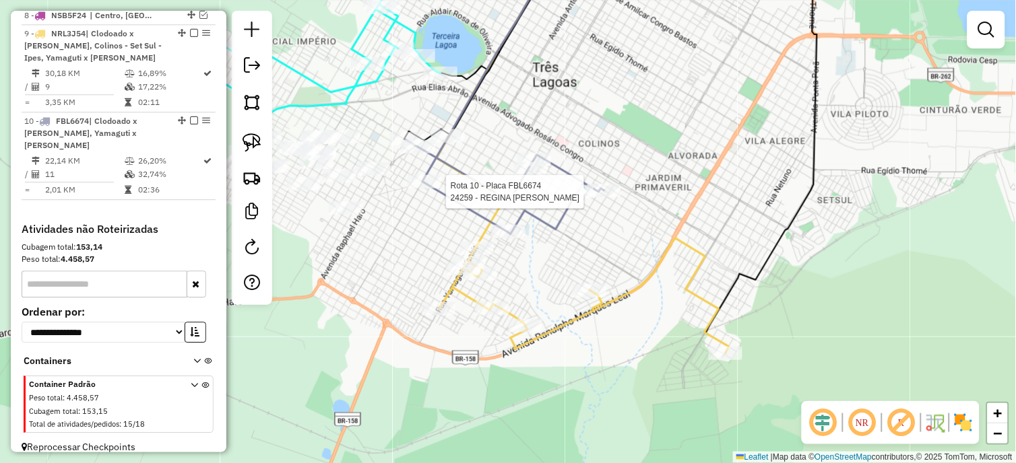
select select "*********"
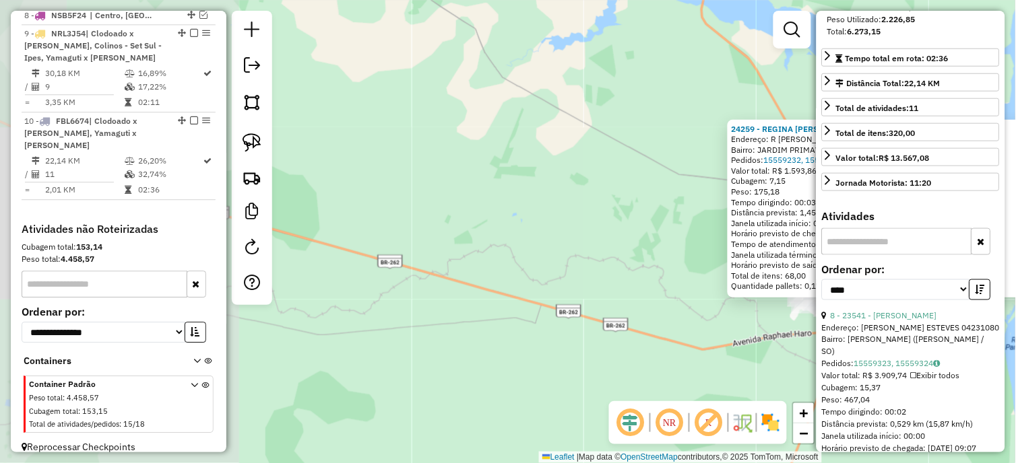
scroll to position [374, 0]
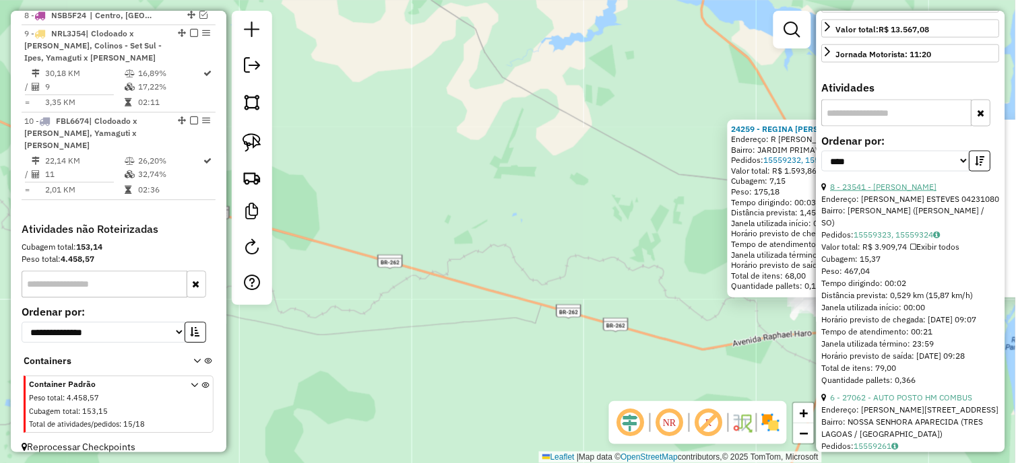
click at [906, 192] on link "8 - 23541 - [PERSON_NAME]" at bounding box center [884, 187] width 106 height 10
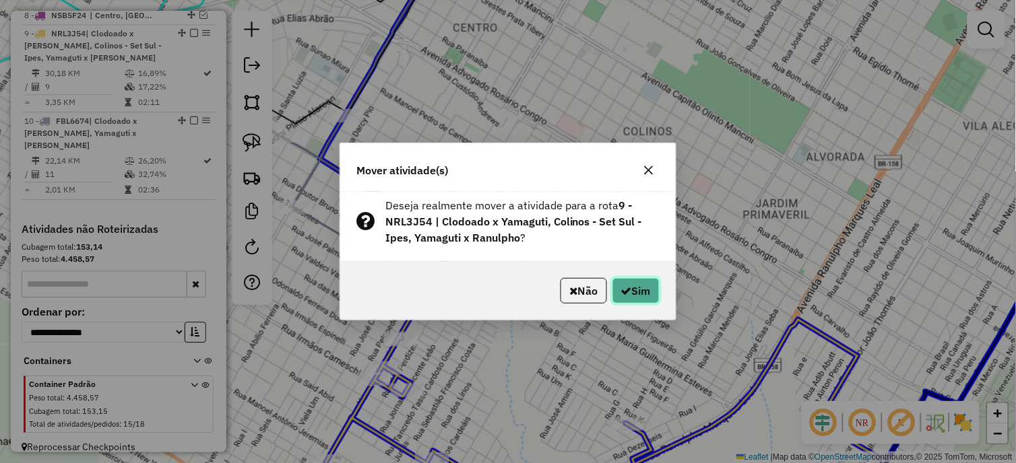
click at [627, 290] on icon "button" at bounding box center [626, 291] width 11 height 11
click at [0, 0] on div "Aguarde..." at bounding box center [0, 0] width 0 height 0
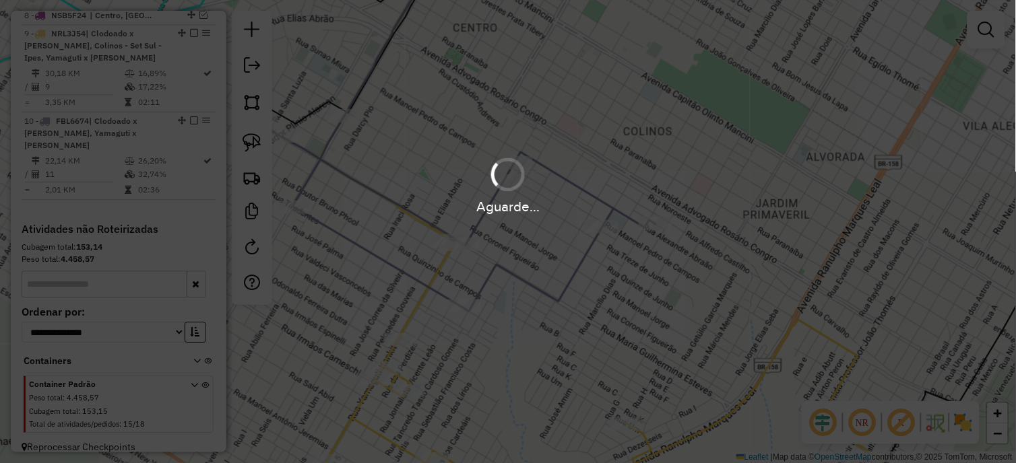
click at [627, 290] on div "Aguarde..." at bounding box center [508, 231] width 1016 height 463
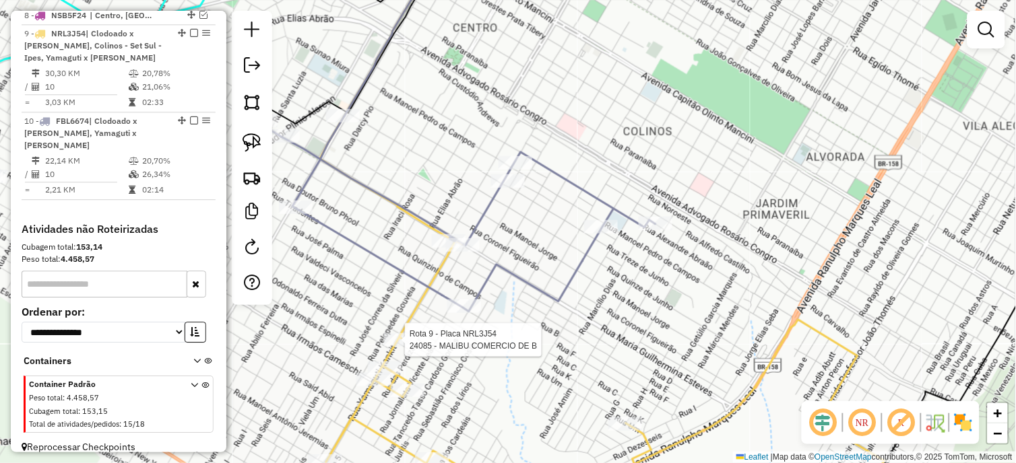
select select "*********"
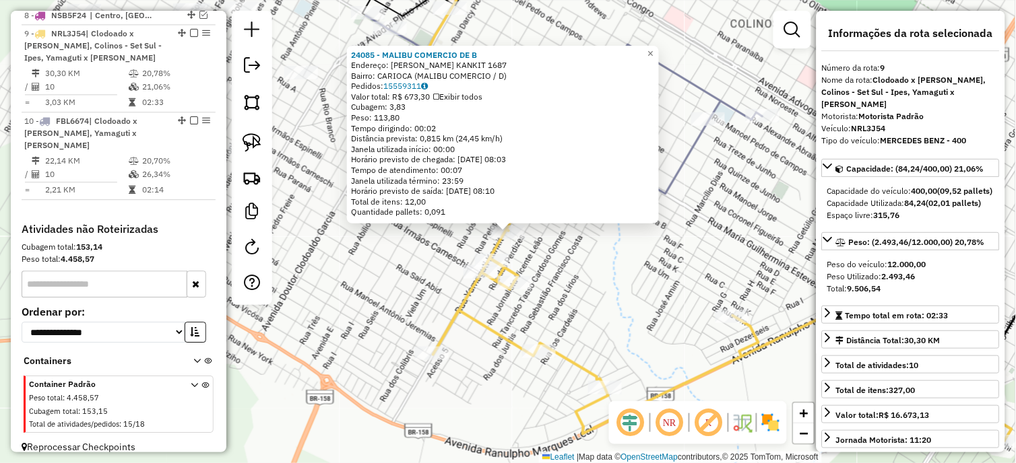
click at [607, 302] on div "24085 - MALIBU COMERCIO DE B Endereço: R YAMAGUTI KANKIT 1687 Bairro: [GEOGRAPH…" at bounding box center [508, 231] width 1016 height 463
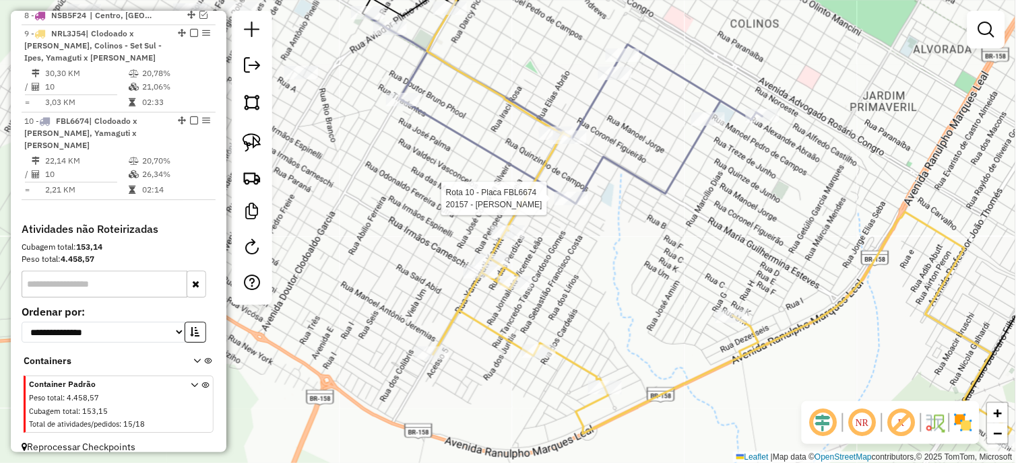
select select "*********"
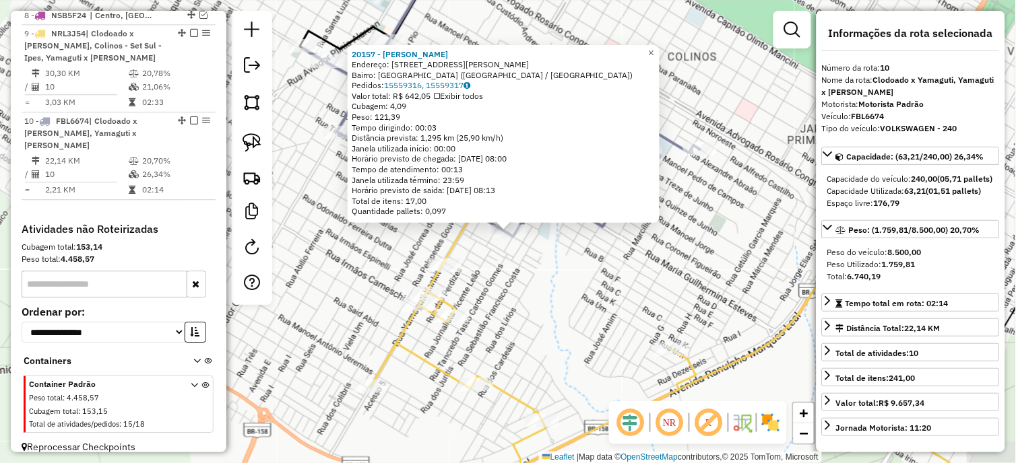
click at [527, 268] on div "20157 - [PERSON_NAME]: [STREET_ADDRESS][PERSON_NAME] Bairro: [GEOGRAPHIC_DATA] …" at bounding box center [508, 231] width 1016 height 463
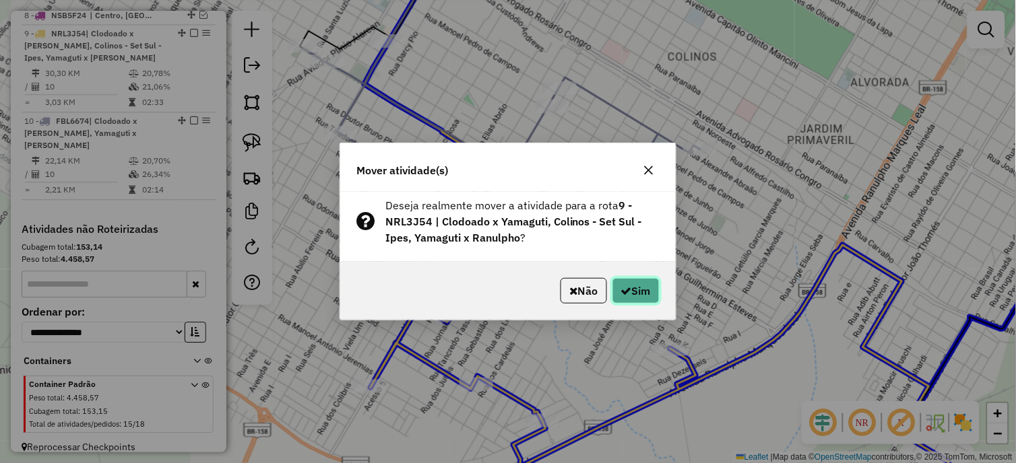
click at [651, 288] on button "Sim" at bounding box center [635, 291] width 47 height 26
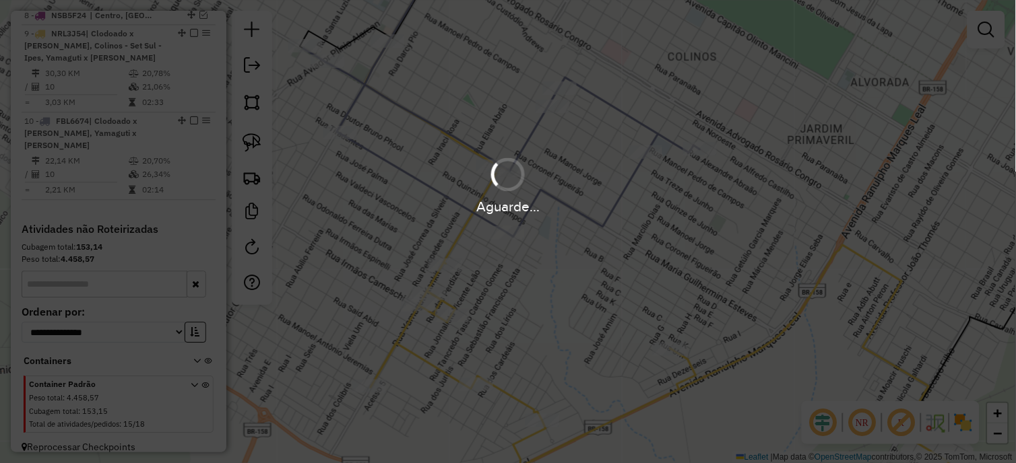
click at [651, 288] on div "Aguarde..." at bounding box center [508, 231] width 1016 height 463
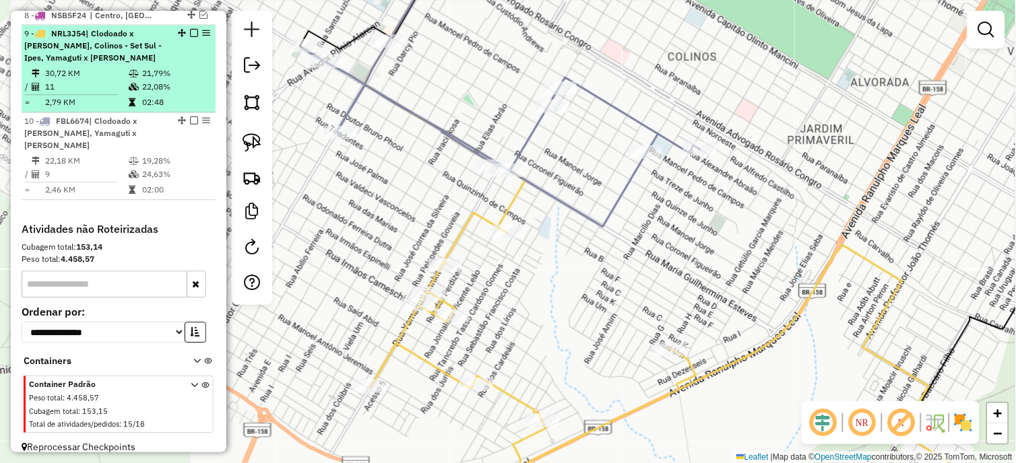
click at [159, 46] on div "9 - NRL3J54 | Clodoado x Yamaguti, Colinos - Set Sul - Ipes, Yamaguti x Ranulpho" at bounding box center [95, 46] width 143 height 36
select select "*********"
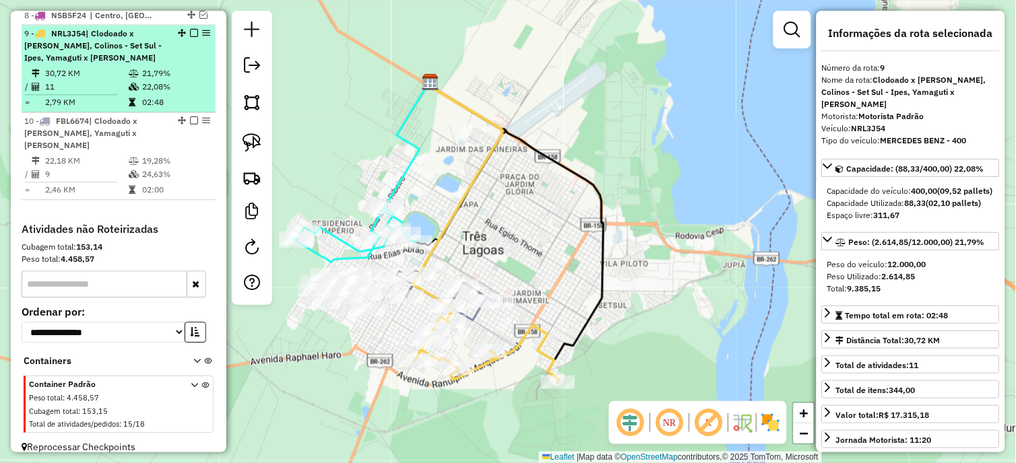
click at [190, 31] on em at bounding box center [194, 33] width 8 height 8
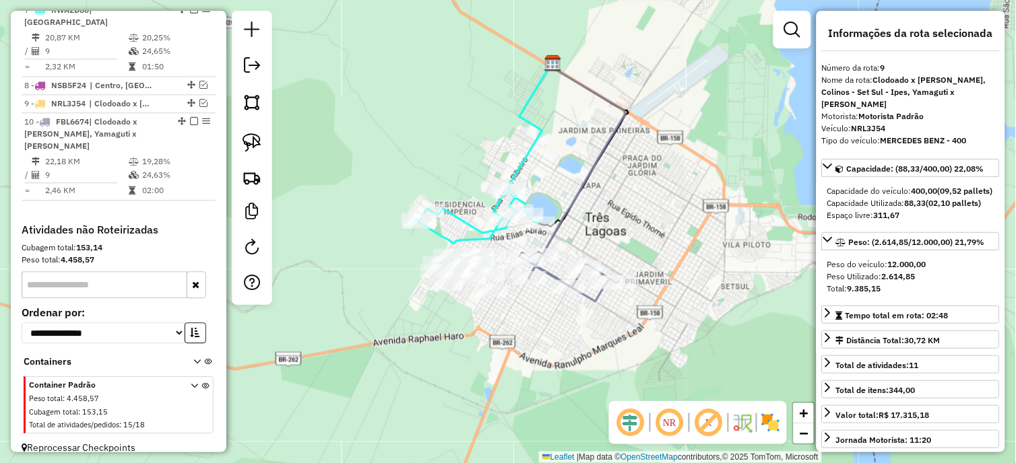
drag, startPoint x: 584, startPoint y: 231, endPoint x: 605, endPoint y: 224, distance: 21.9
click at [605, 224] on div "Janela de atendimento Grade de atendimento Capacidade Transportadoras Veículos …" at bounding box center [508, 231] width 1016 height 463
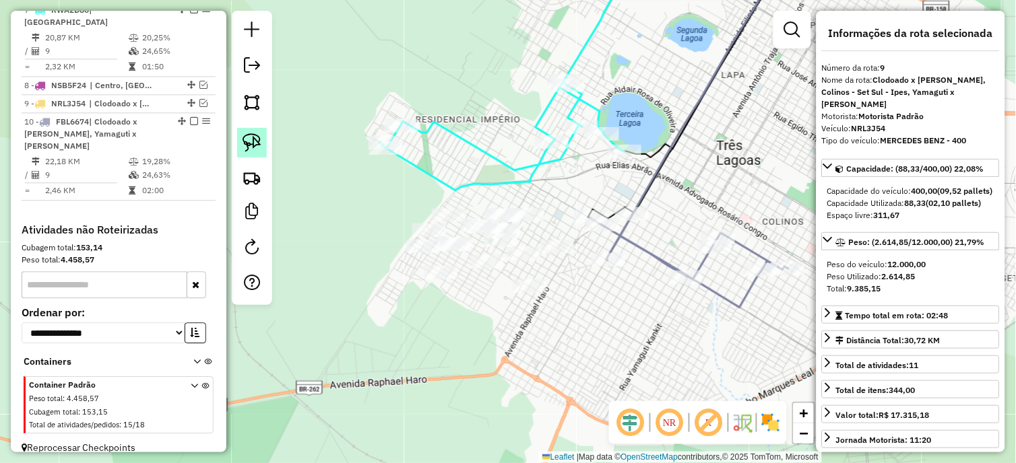
click at [261, 145] on img at bounding box center [251, 142] width 19 height 19
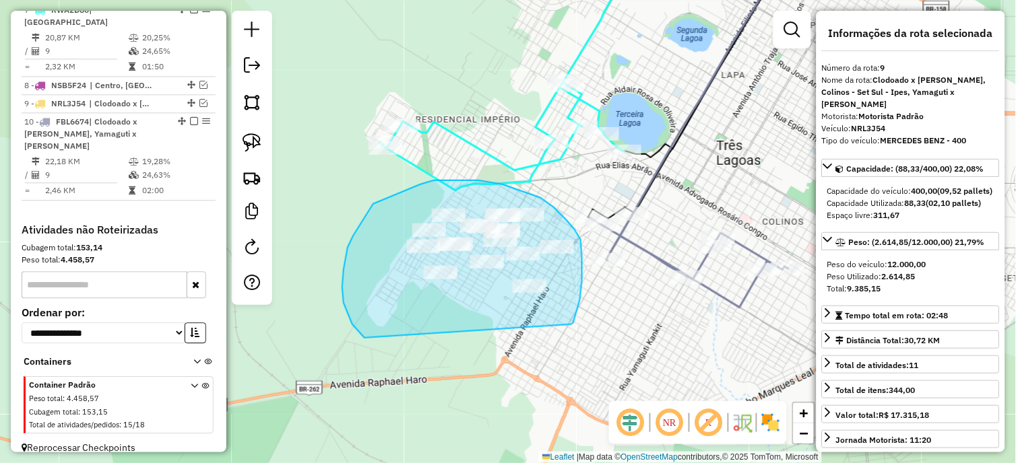
drag, startPoint x: 571, startPoint y: 325, endPoint x: 364, endPoint y: 338, distance: 207.2
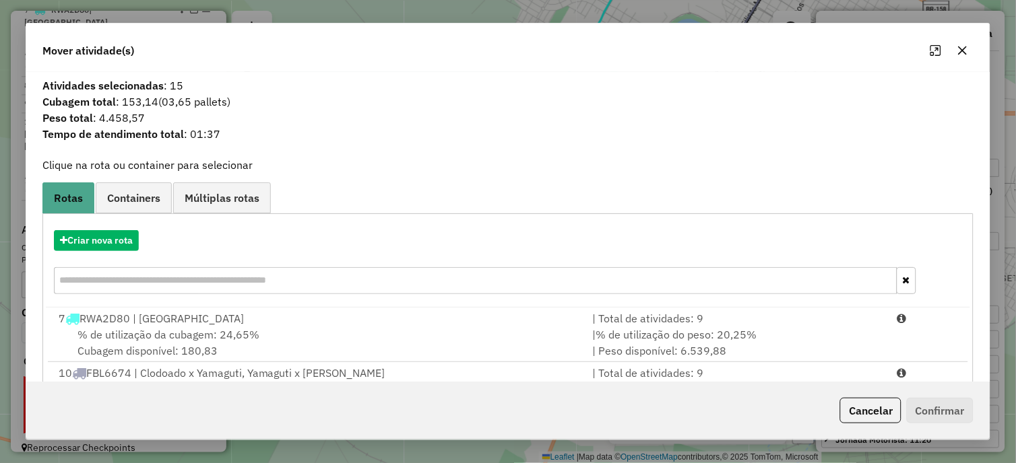
click at [110, 231] on hb-app "Aguarde... Pop-up bloqueado! Seu navegador bloqueou automáticamente a abertura …" at bounding box center [508, 231] width 1016 height 463
click at [110, 232] on button "Criar nova rota" at bounding box center [96, 240] width 85 height 21
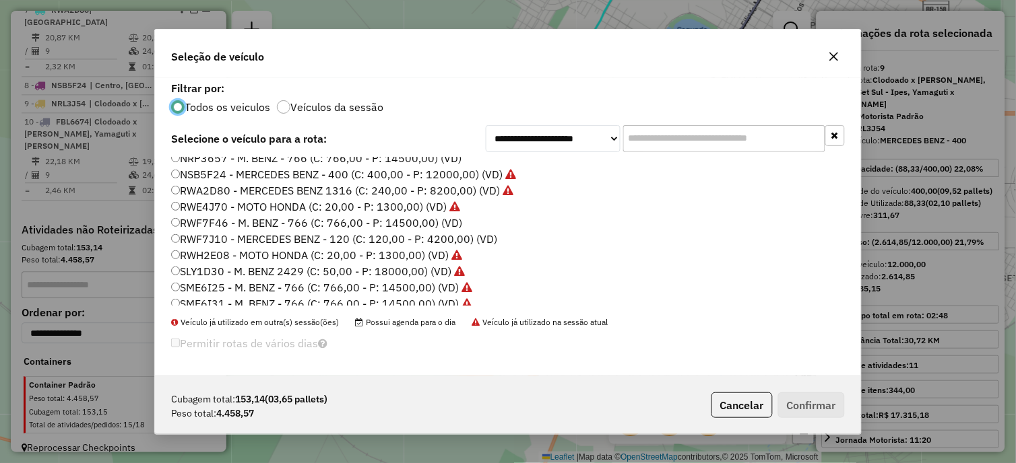
scroll to position [175, 0]
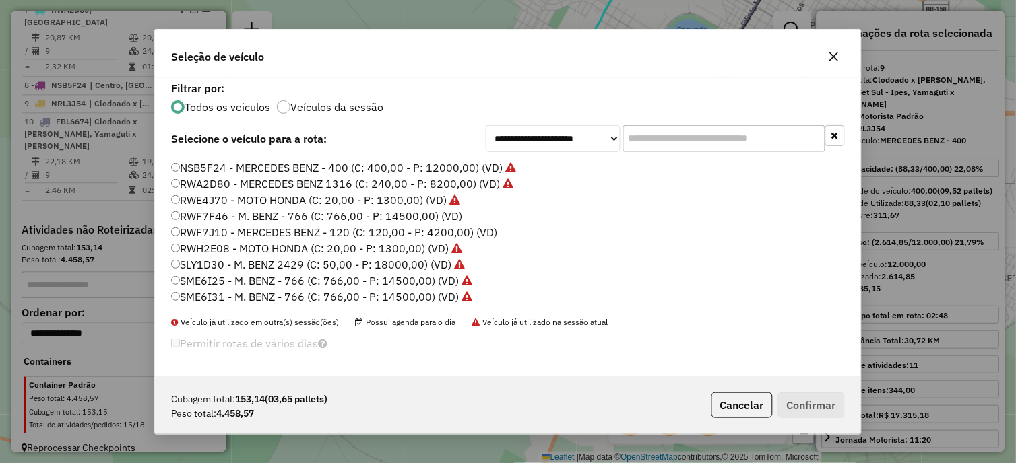
click at [236, 216] on label "RWF7F46 - M. BENZ - 766 (C: 766,00 - P: 14500,00) (VD)" at bounding box center [316, 216] width 291 height 16
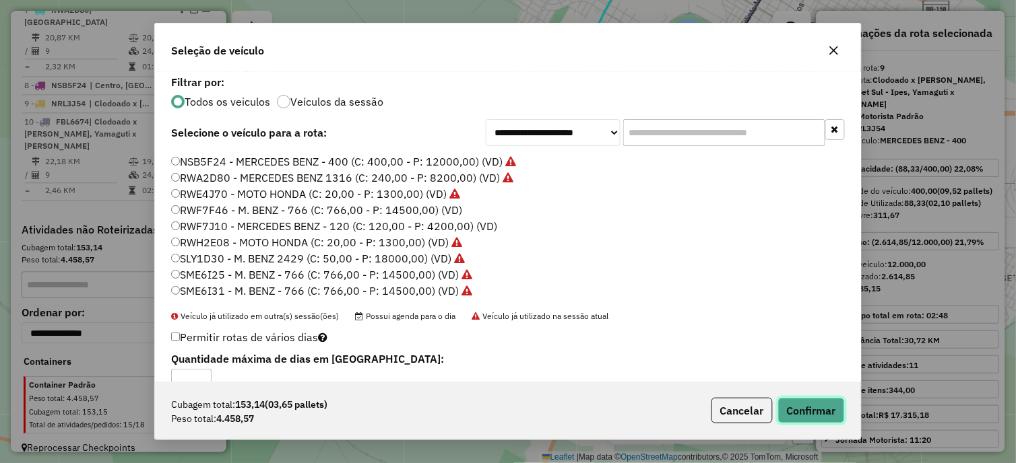
click at [824, 404] on button "Confirmar" at bounding box center [811, 411] width 67 height 26
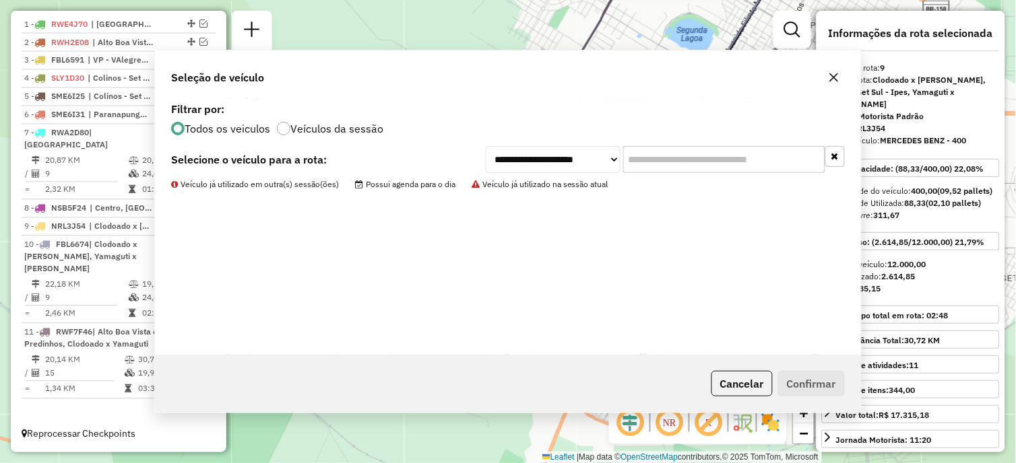
scroll to position [508, 0]
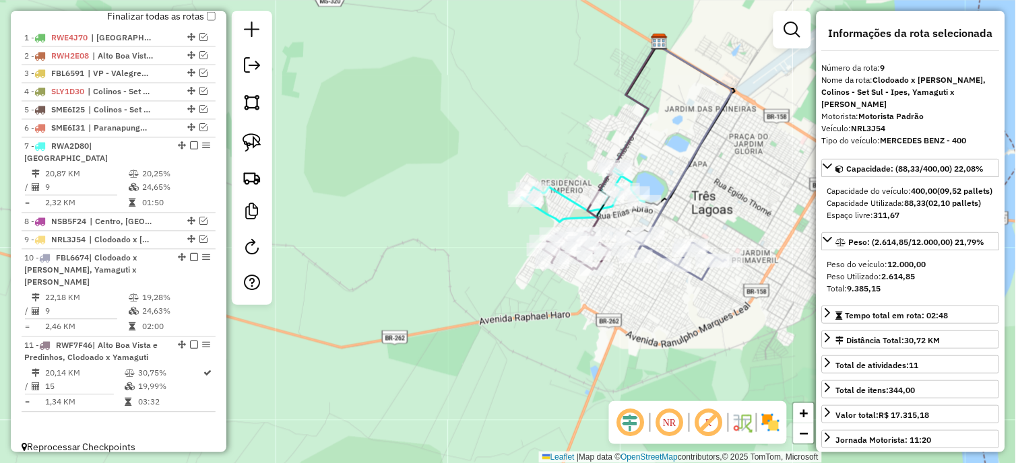
drag, startPoint x: 441, startPoint y: 278, endPoint x: 346, endPoint y: 248, distance: 99.7
click at [346, 248] on div "Janela de atendimento Grade de atendimento Capacidade Transportadoras Veículos …" at bounding box center [508, 231] width 1016 height 463
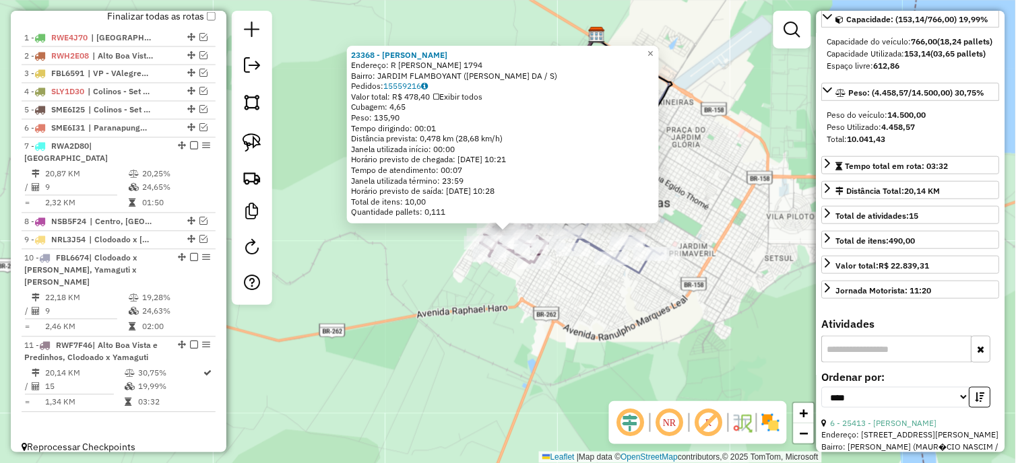
scroll to position [374, 0]
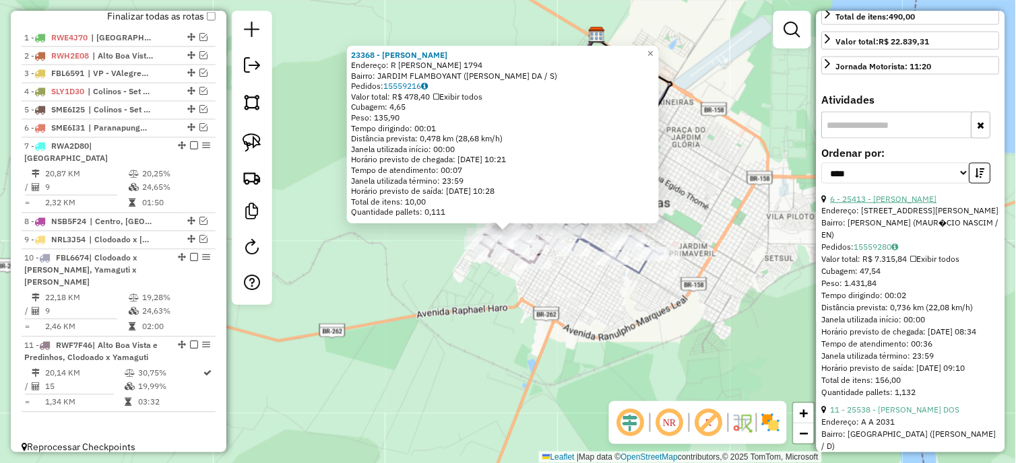
click at [905, 204] on link "6 - 25413 - [PERSON_NAME]" at bounding box center [884, 199] width 106 height 10
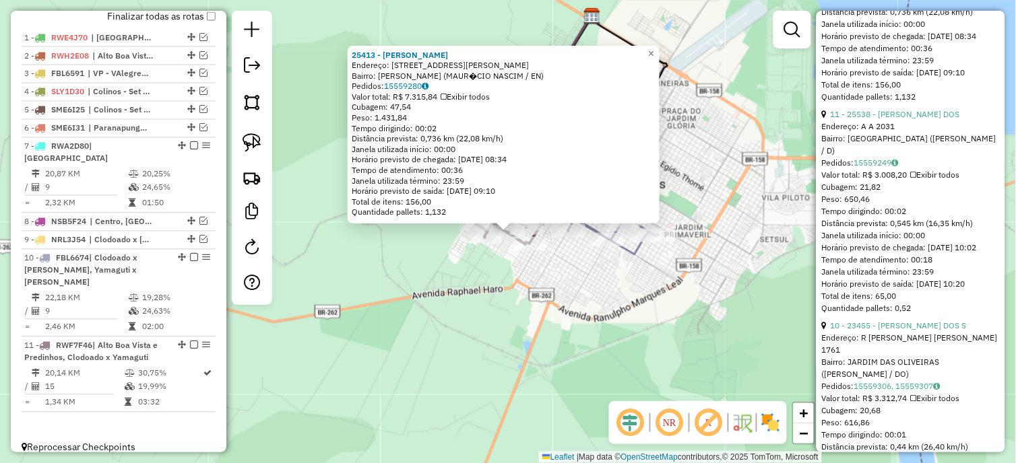
scroll to position [674, 0]
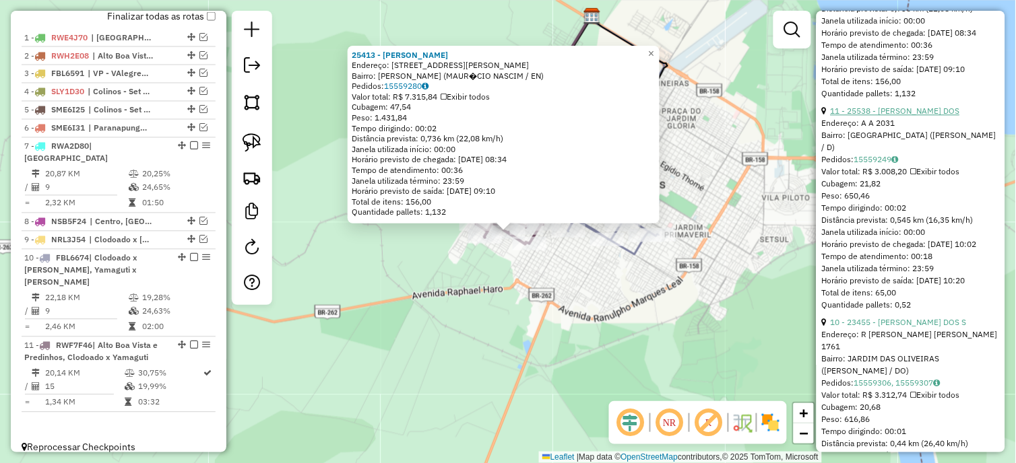
click at [900, 116] on link "11 - 25538 - [PERSON_NAME] DOS" at bounding box center [895, 111] width 129 height 10
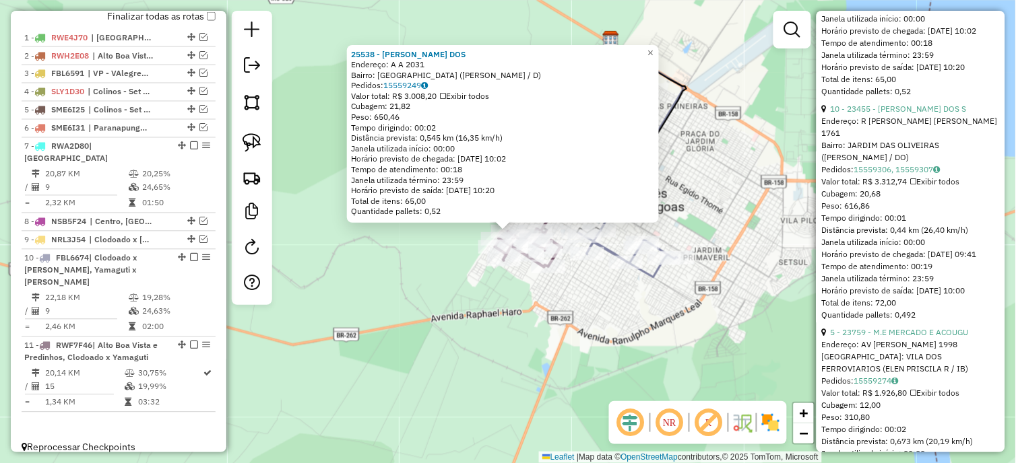
scroll to position [898, 0]
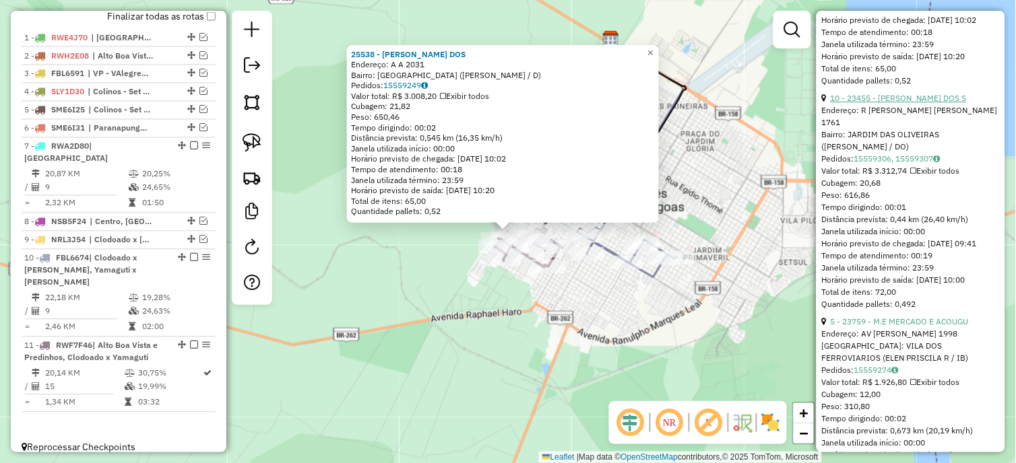
click at [911, 103] on link "10 - 23455 - [PERSON_NAME] DOS S" at bounding box center [899, 98] width 136 height 10
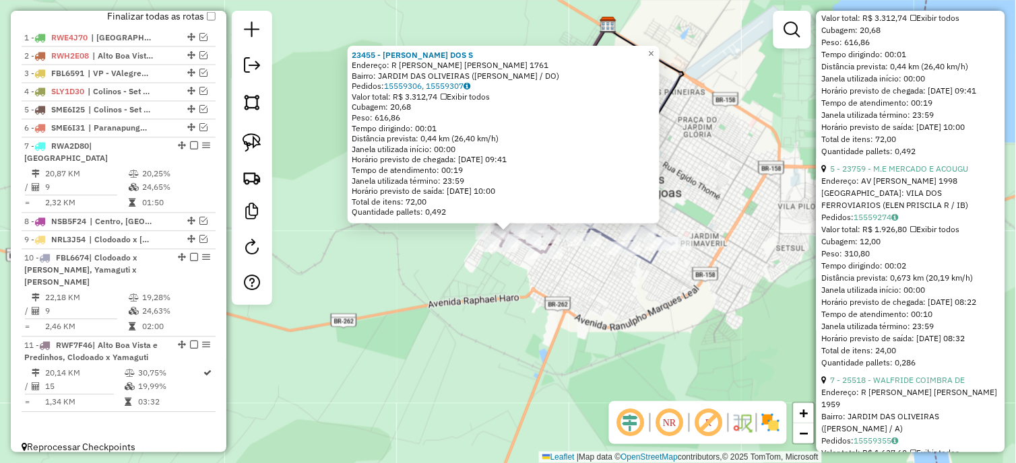
scroll to position [1122, 0]
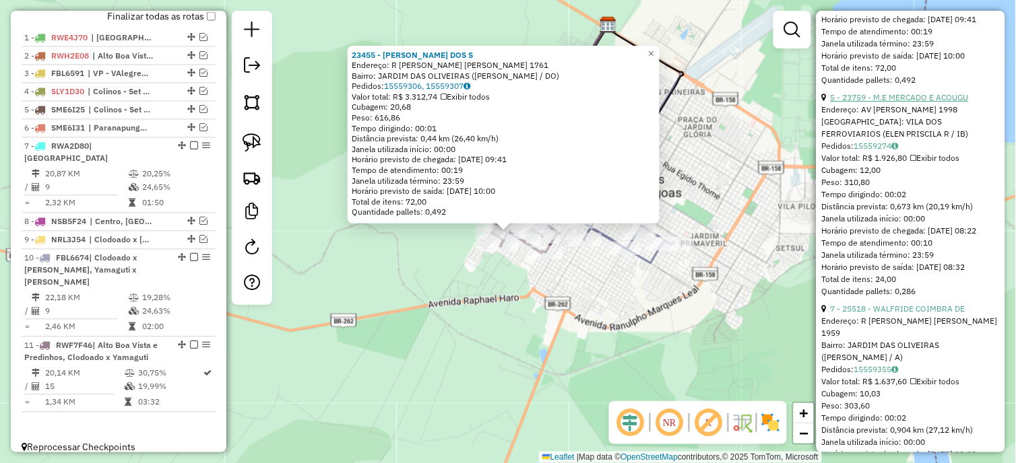
click at [908, 102] on link "5 - 23759 - M.E MERCADO E ACOUGU" at bounding box center [900, 97] width 138 height 10
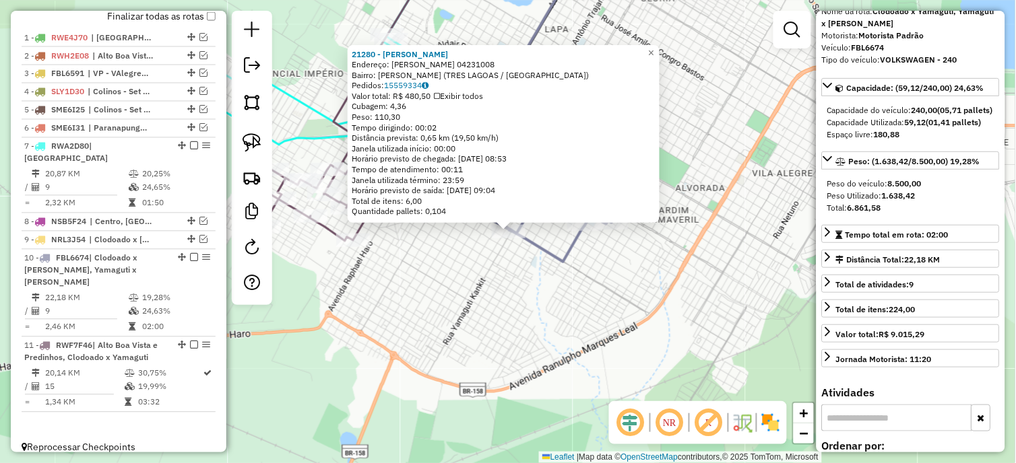
scroll to position [0, 0]
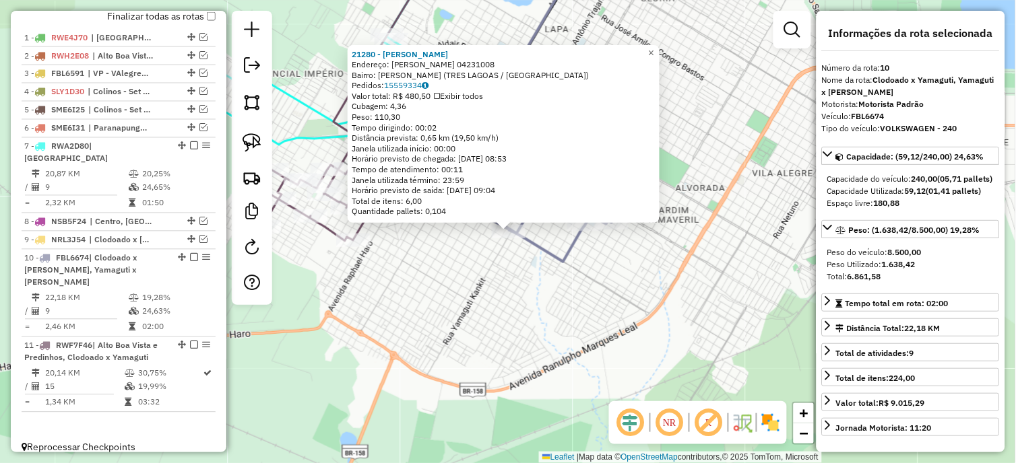
click at [665, 323] on div "21280 - [PERSON_NAME]: [PERSON_NAME] 04231008 Bairro: [PERSON_NAME] (TRES LAGOA…" at bounding box center [508, 231] width 1016 height 463
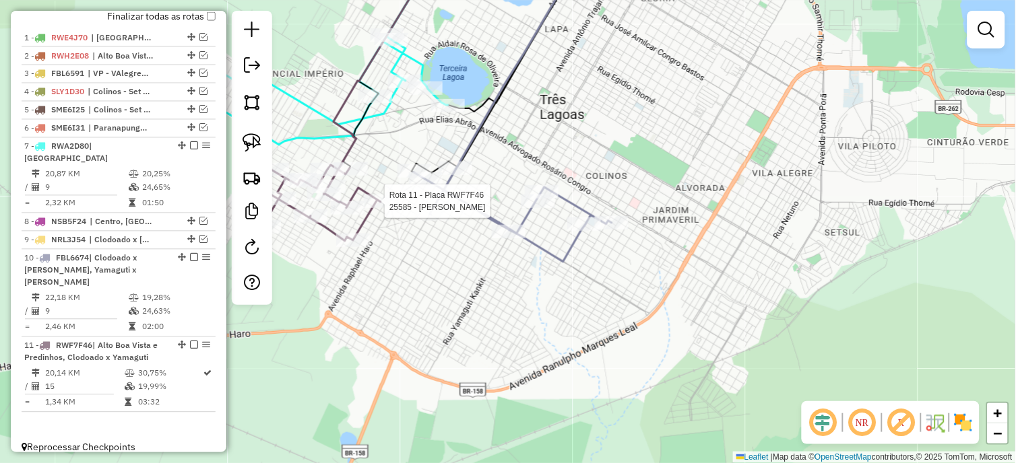
select select "*********"
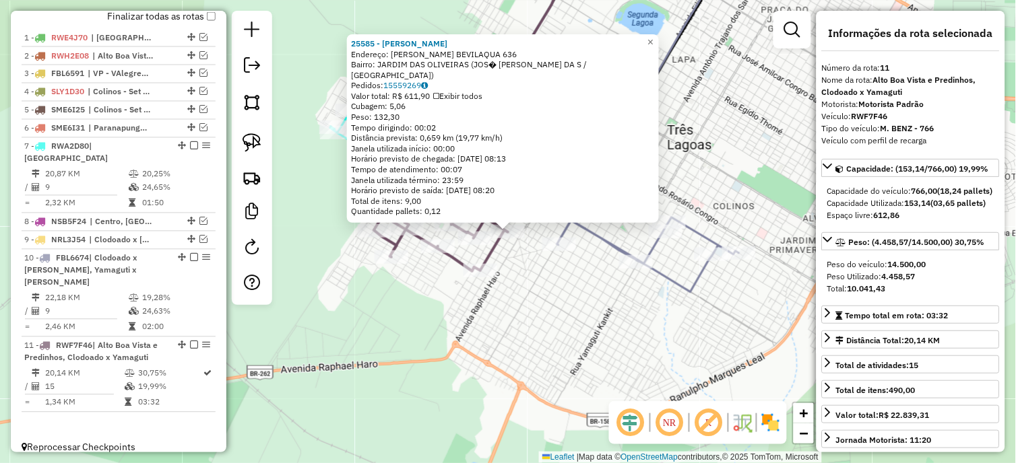
click at [519, 324] on div "25585 - [PERSON_NAME]: R CLOVIS BEVILAQUA 636 Bairro: [GEOGRAPHIC_DATA] (JOS� P…" at bounding box center [508, 231] width 1016 height 463
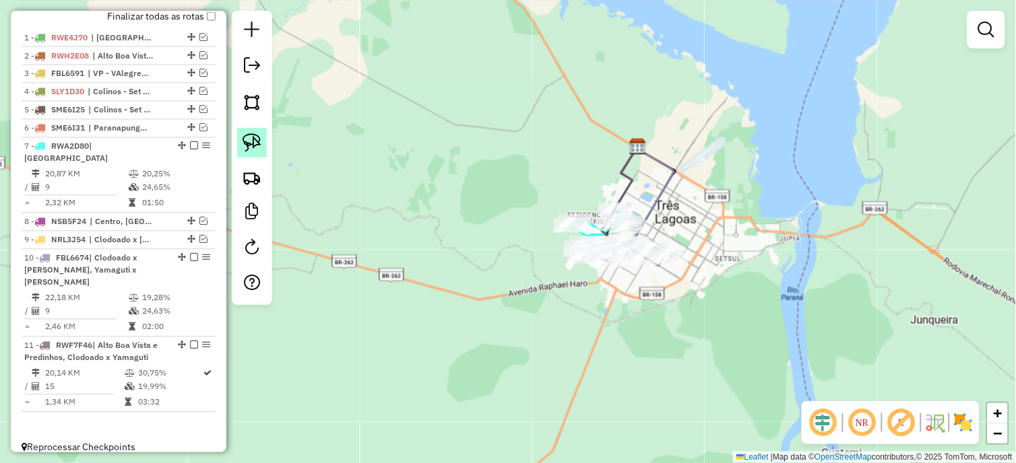
click at [242, 145] on img at bounding box center [251, 142] width 19 height 19
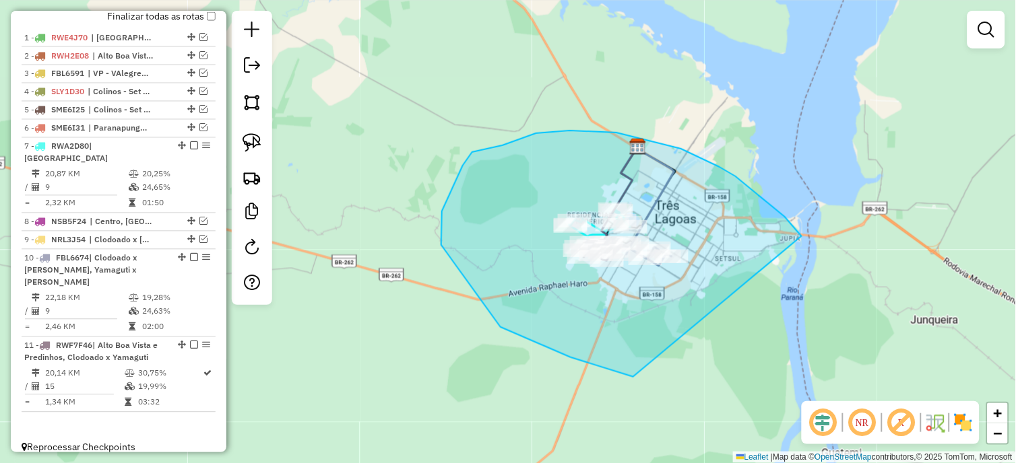
drag, startPoint x: 785, startPoint y: 217, endPoint x: 634, endPoint y: 378, distance: 220.6
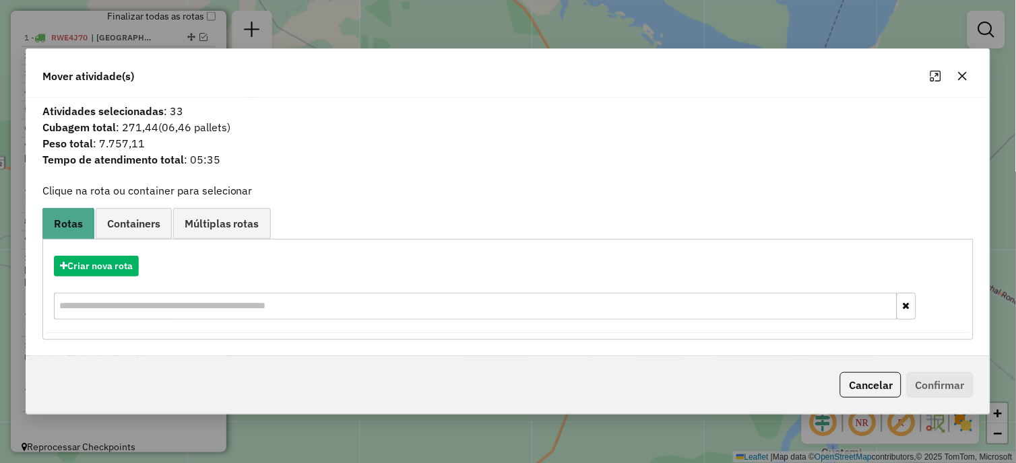
click at [961, 69] on button "button" at bounding box center [963, 76] width 22 height 22
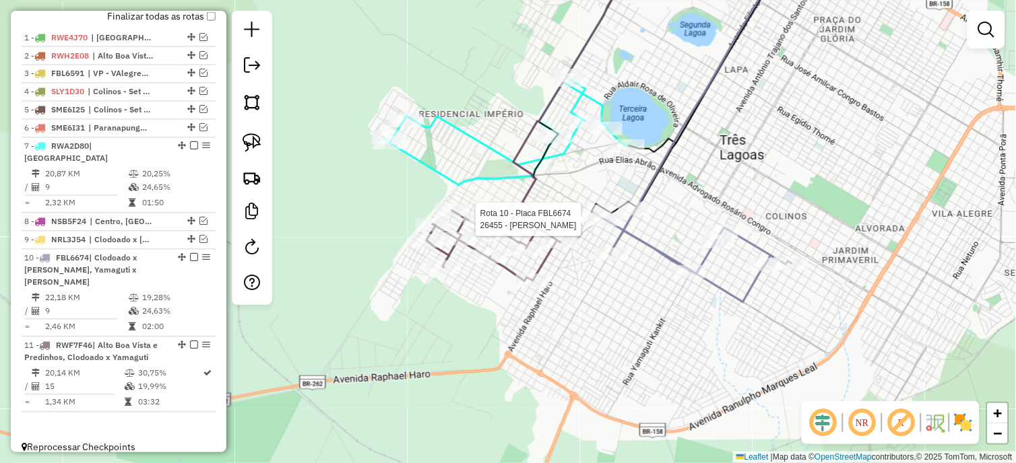
select select "*********"
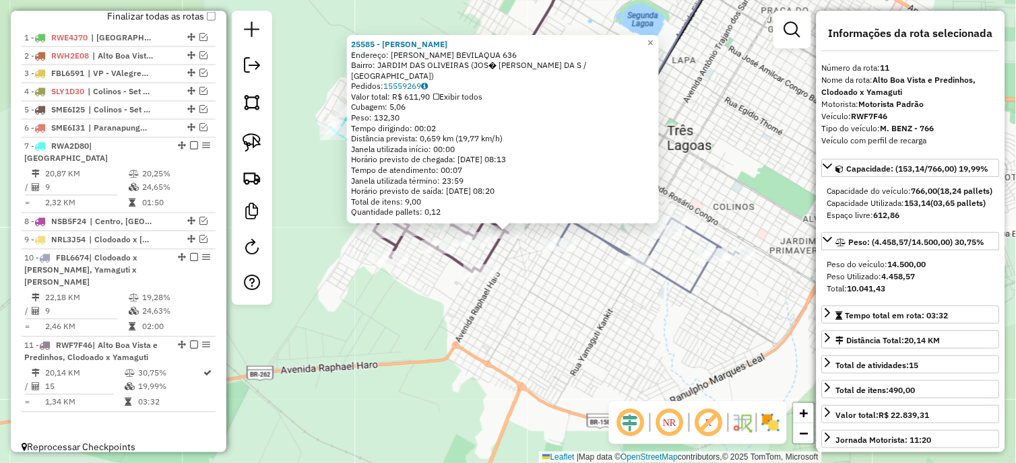
click at [542, 290] on div "25585 - [PERSON_NAME]: R CLOVIS BEVILAQUA 636 Bairro: [GEOGRAPHIC_DATA] (JOS� P…" at bounding box center [508, 231] width 1016 height 463
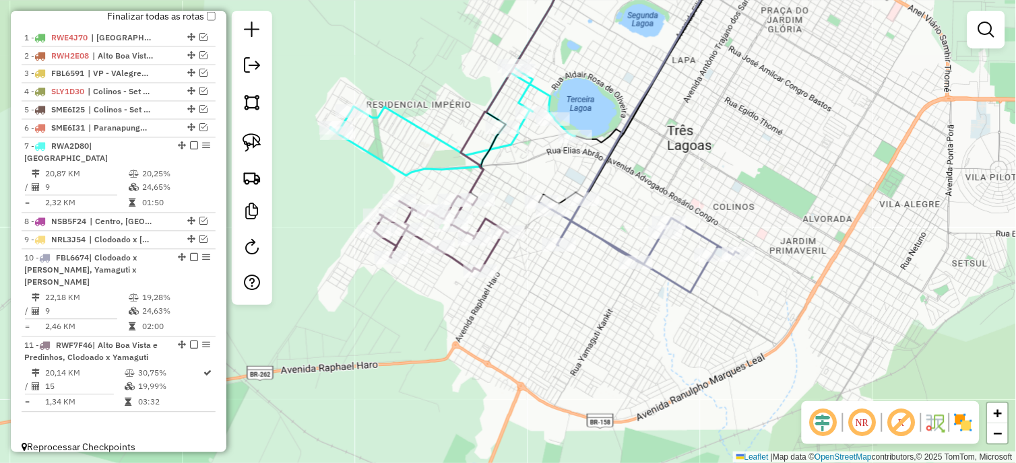
click at [471, 263] on icon at bounding box center [441, 234] width 134 height 76
select select "*********"
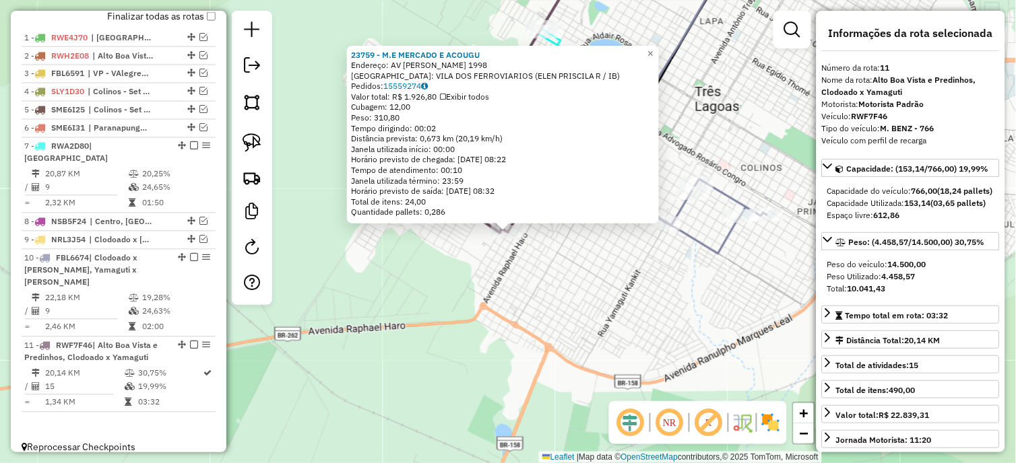
click at [561, 291] on div "23759 - M.E MERCADO E ACOUGU Endereço: AV [PERSON_NAME] 1998 Bairro: VILA DOS F…" at bounding box center [508, 231] width 1016 height 463
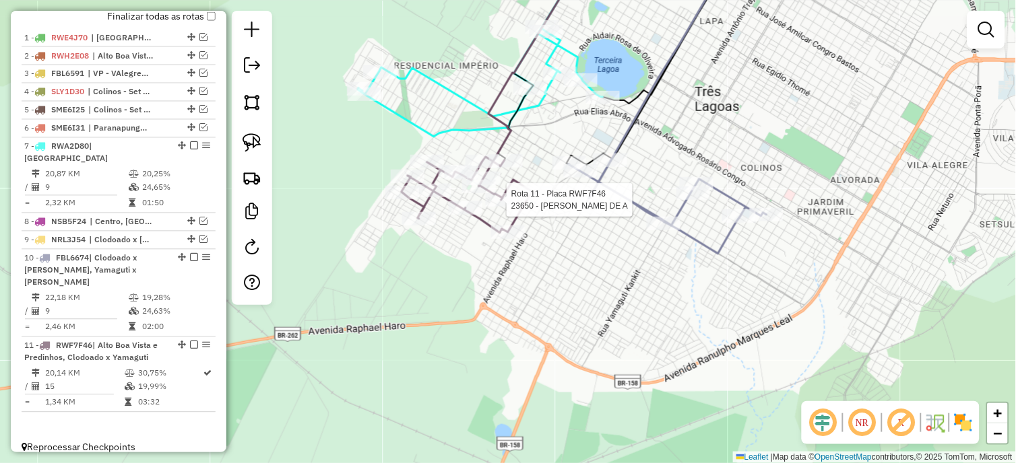
select select "*********"
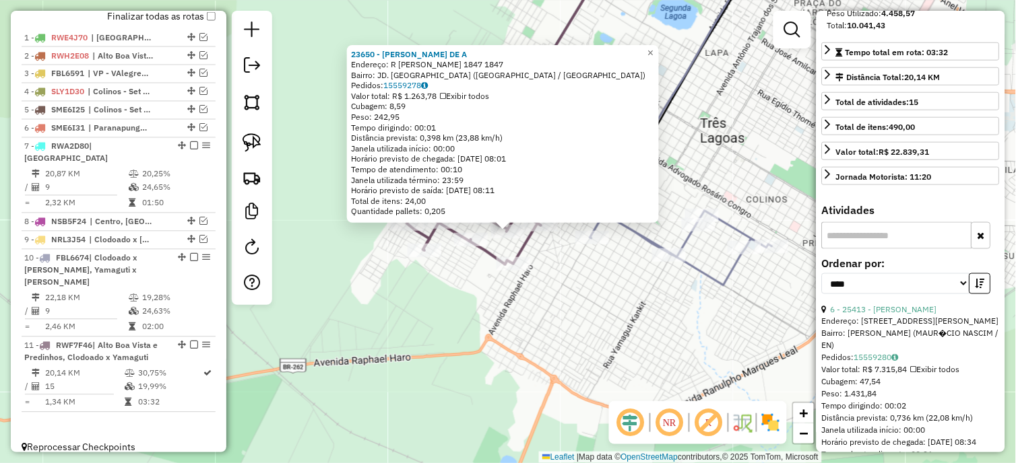
scroll to position [299, 0]
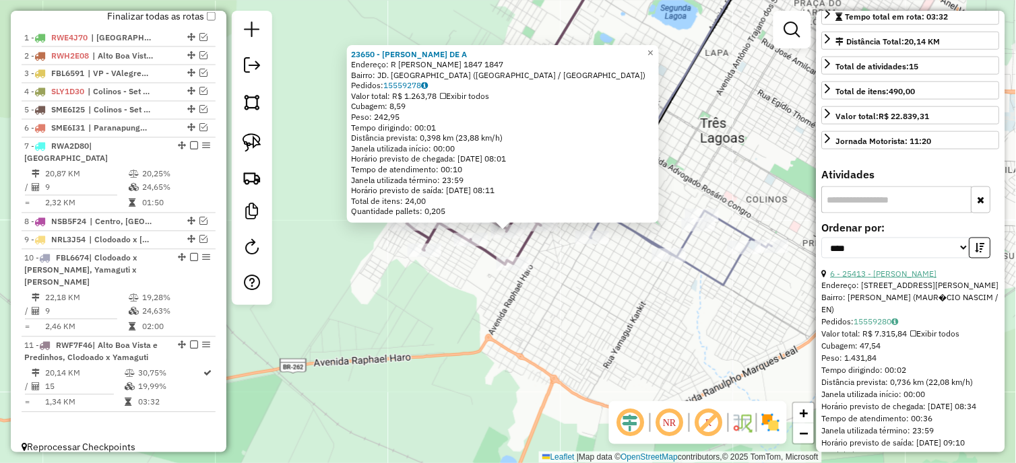
click at [906, 279] on link "6 - 25413 - [PERSON_NAME]" at bounding box center [884, 274] width 106 height 10
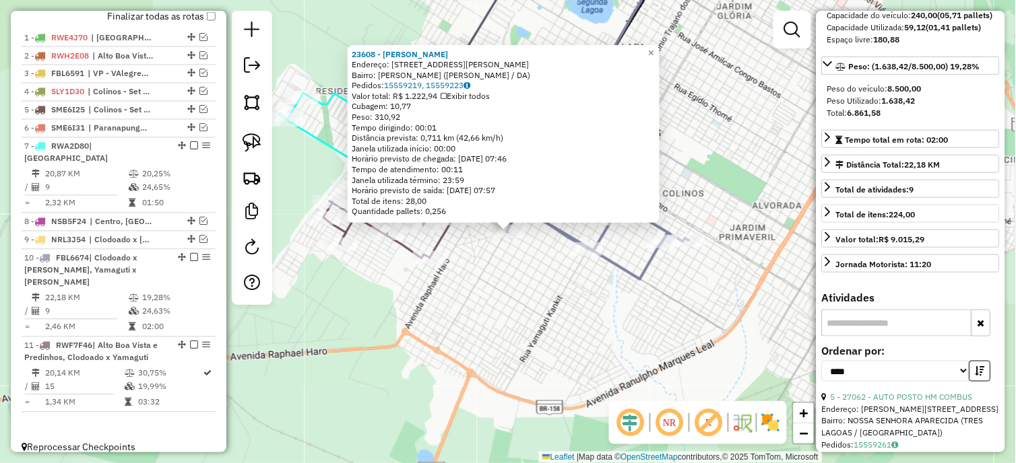
scroll to position [0, 0]
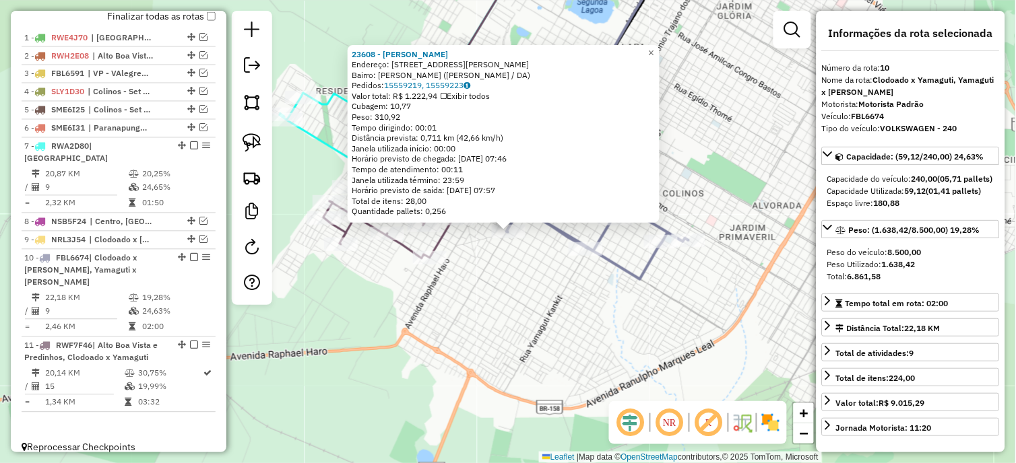
click at [633, 303] on div "23608 - [PERSON_NAME] DA SI Endereço: [STREET_ADDRESS][PERSON_NAME] Bairro: [PE…" at bounding box center [508, 231] width 1016 height 463
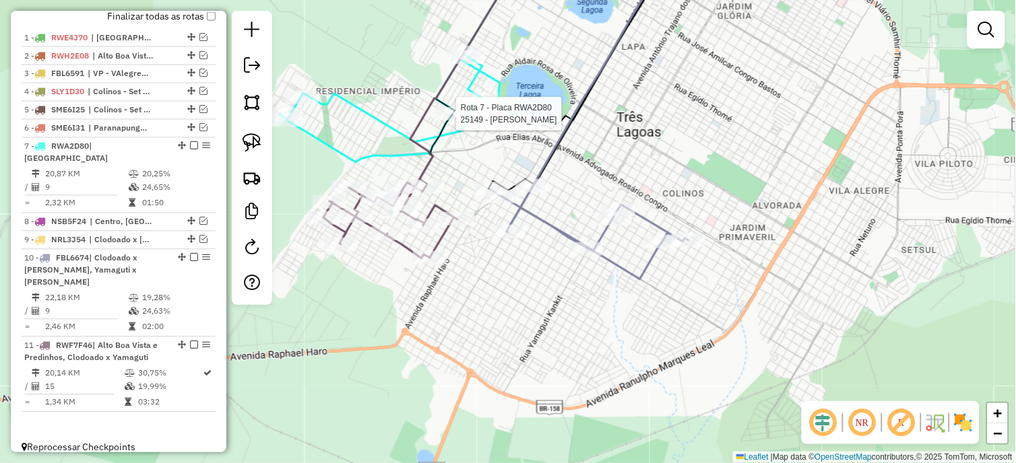
select select "*********"
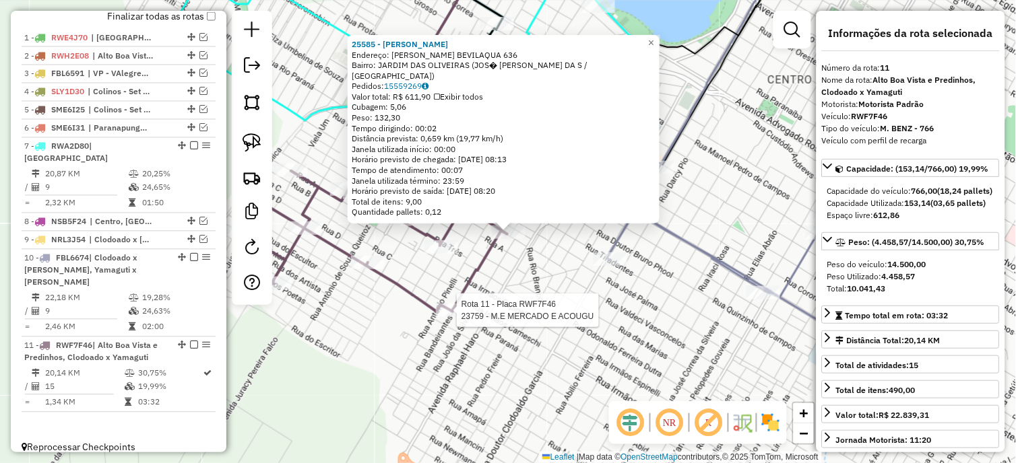
click at [447, 317] on div at bounding box center [453, 310] width 34 height 13
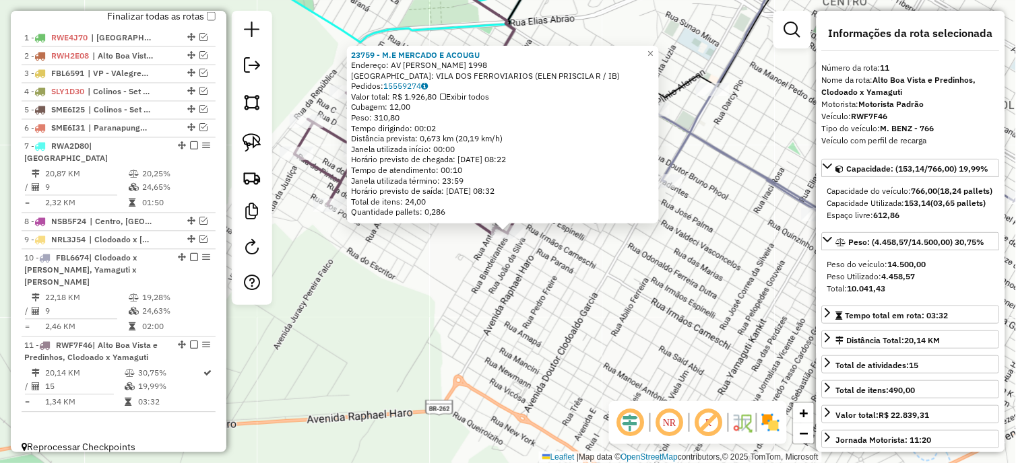
click at [587, 287] on div "23759 - M.E MERCADO E ACOUGU Endereço: AV [PERSON_NAME] 1998 Bairro: VILA DOS F…" at bounding box center [508, 231] width 1016 height 463
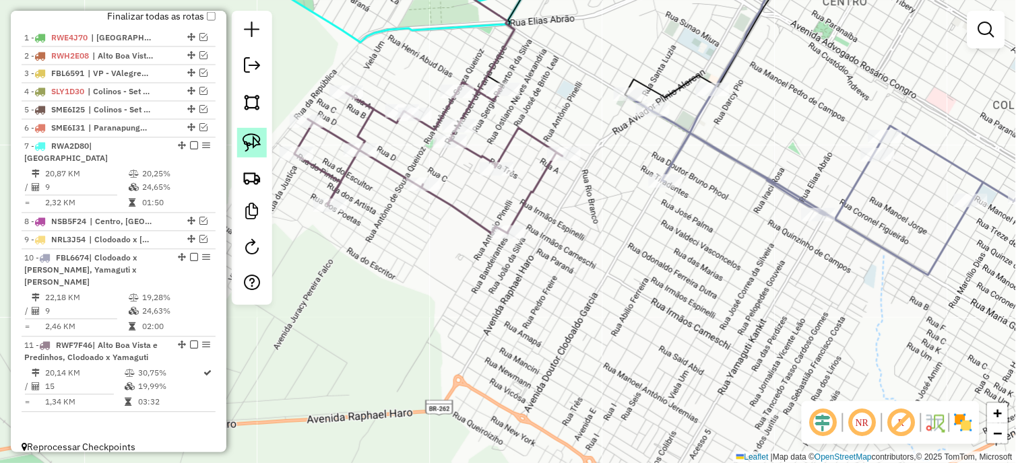
click at [252, 143] on img at bounding box center [251, 142] width 19 height 19
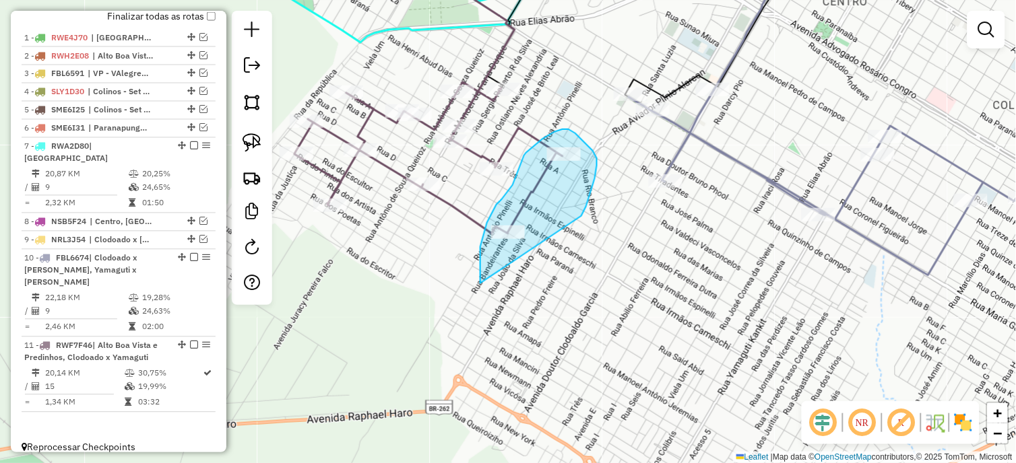
drag, startPoint x: 581, startPoint y: 216, endPoint x: 480, endPoint y: 284, distance: 121.4
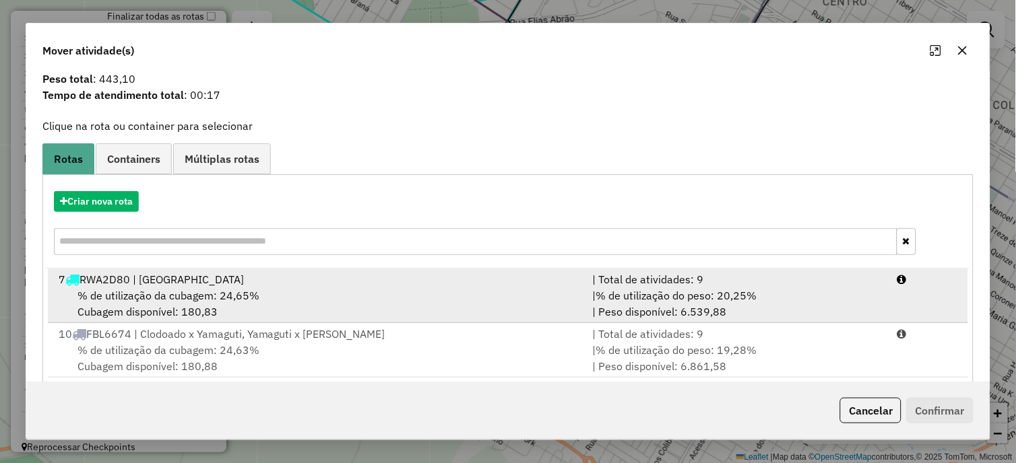
scroll to position [57, 0]
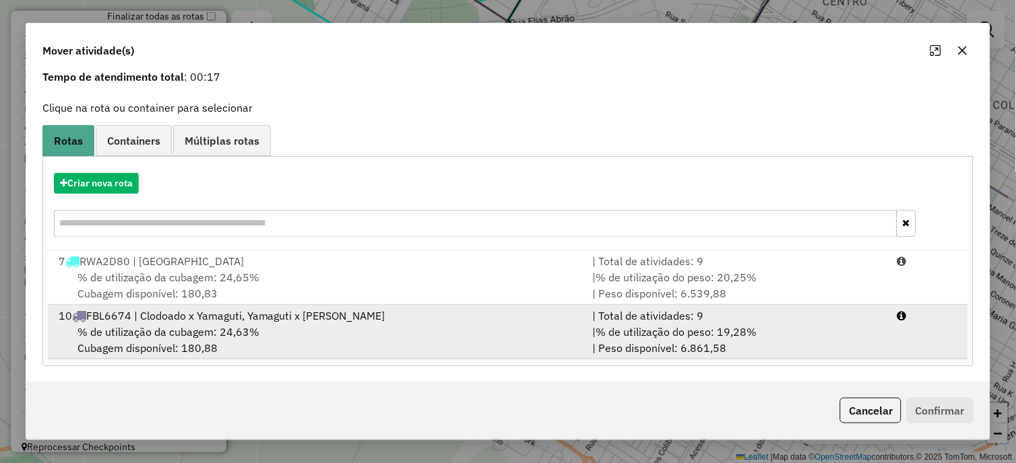
click at [436, 337] on div "% de utilização da cubagem: 24,63% Cubagem disponível: 180,88" at bounding box center [318, 340] width 534 height 32
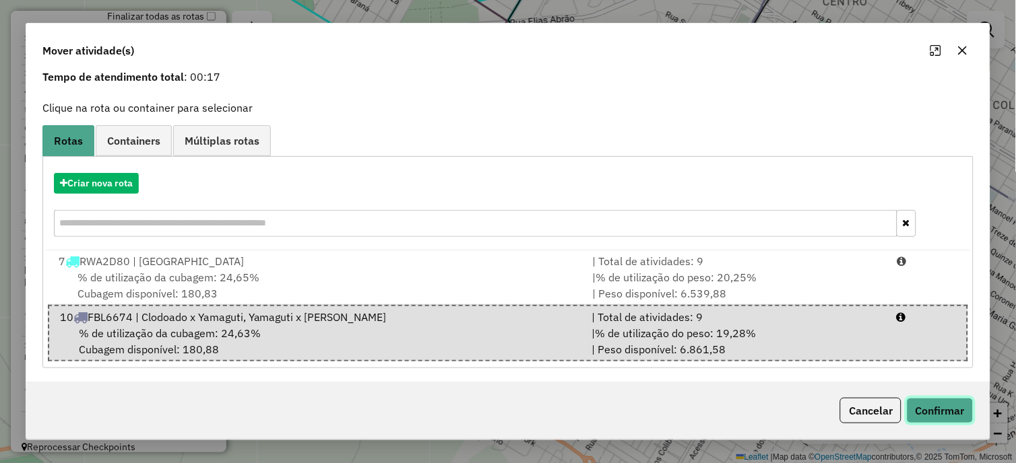
click at [934, 411] on button "Confirmar" at bounding box center [940, 411] width 67 height 26
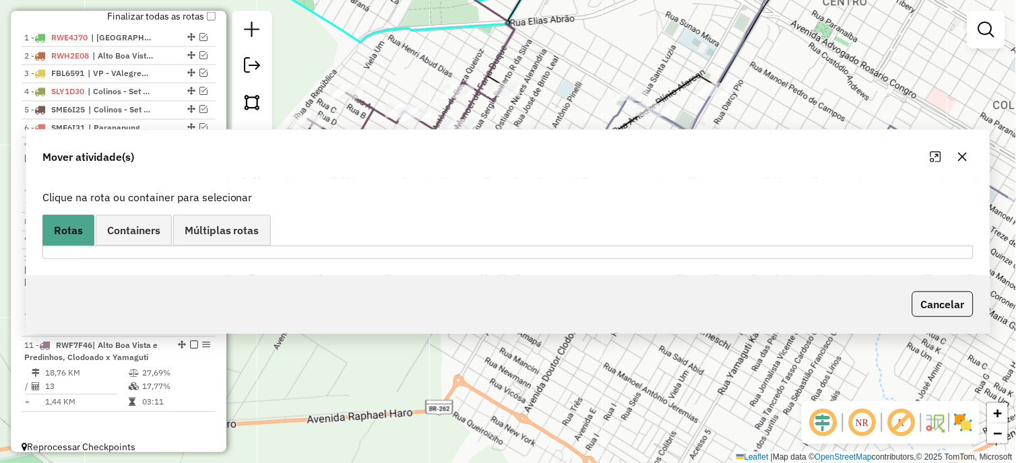
scroll to position [0, 0]
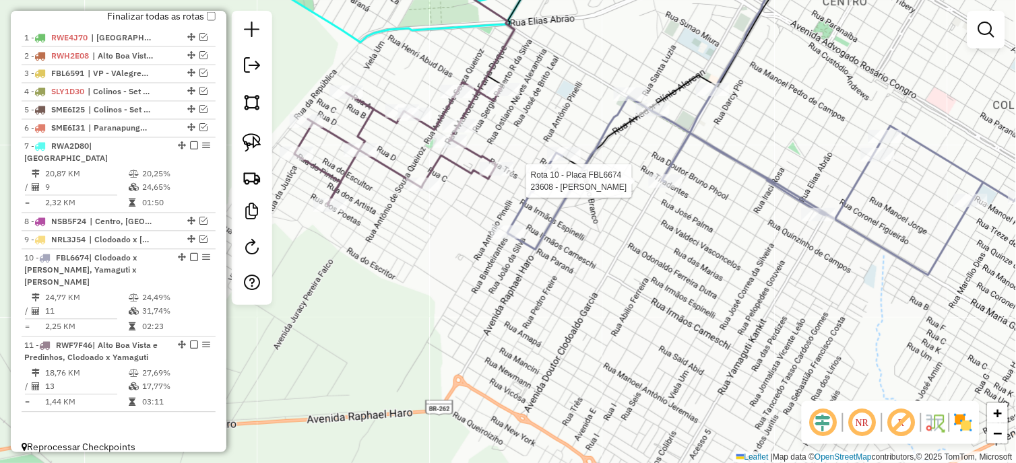
select select "*********"
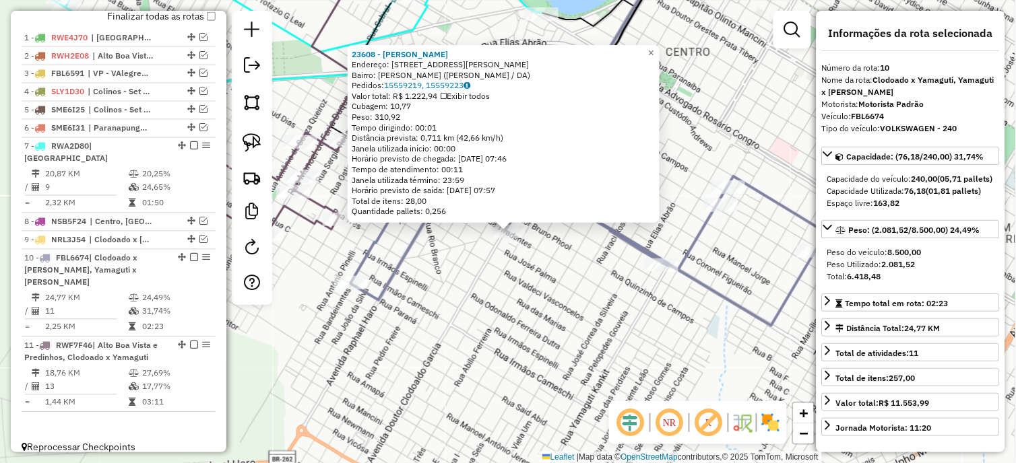
click at [570, 290] on div "23608 - [PERSON_NAME] DA SI Endereço: [STREET_ADDRESS][PERSON_NAME] Bairro: [PE…" at bounding box center [508, 231] width 1016 height 463
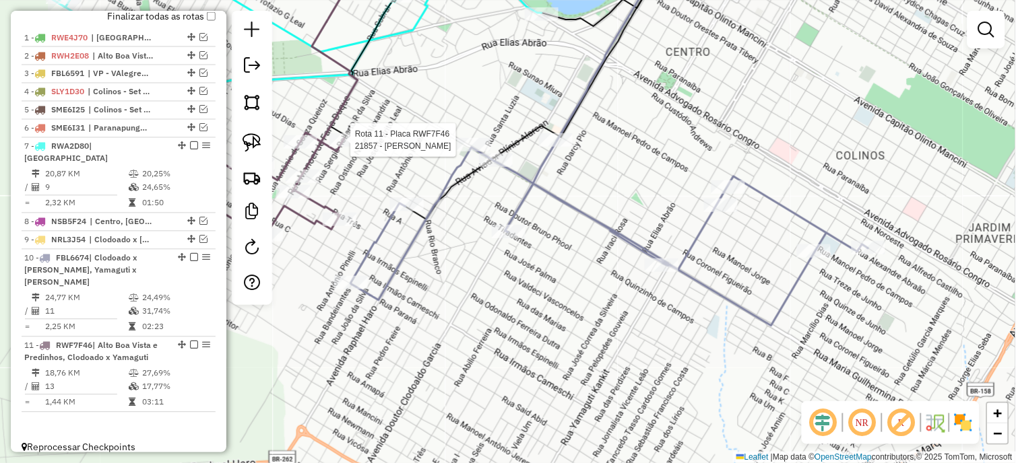
select select "*********"
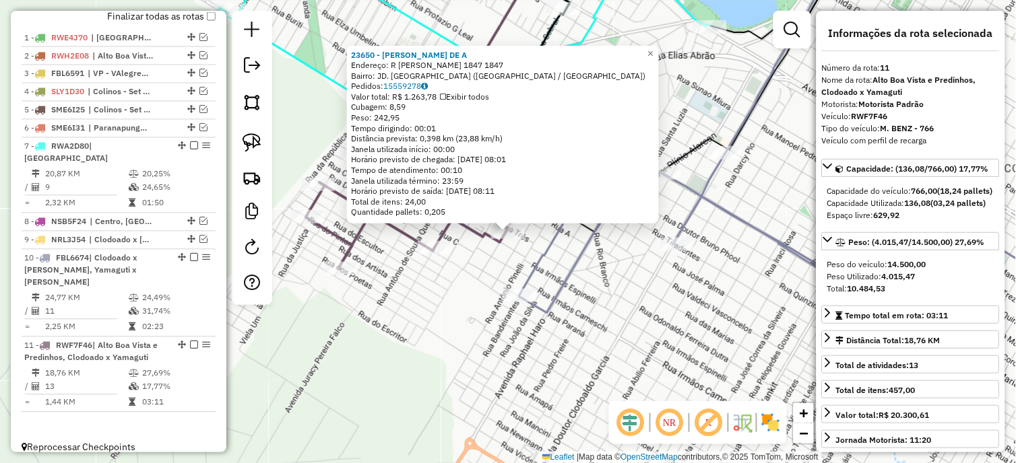
click at [551, 251] on icon at bounding box center [777, 246] width 517 height 185
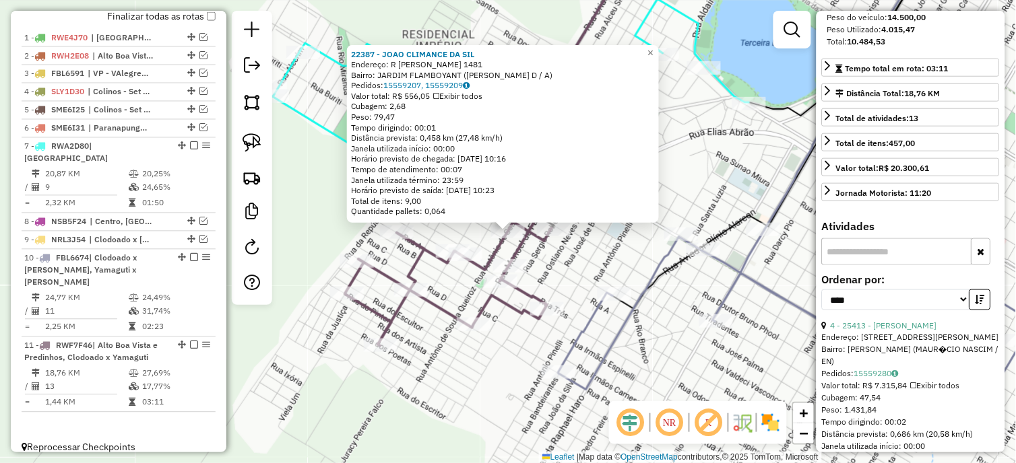
scroll to position [299, 0]
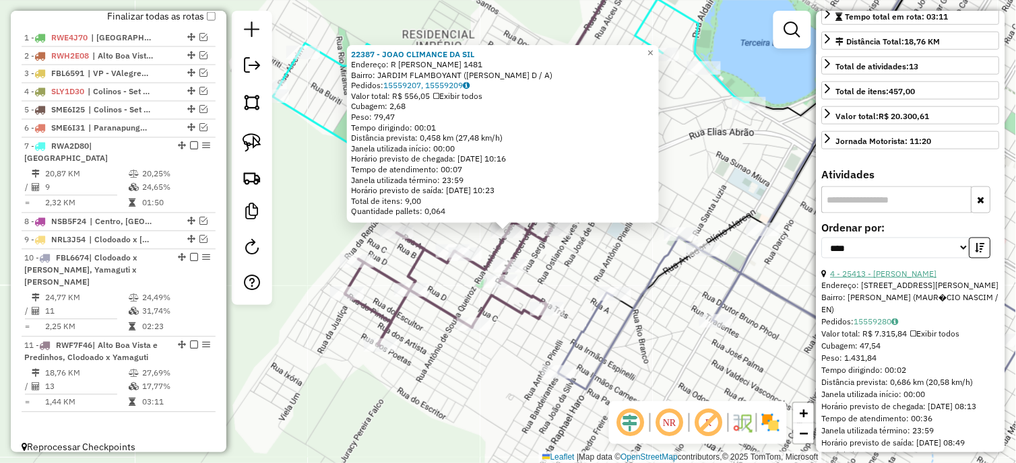
click at [933, 279] on link "4 - 25413 - [PERSON_NAME]" at bounding box center [884, 274] width 106 height 10
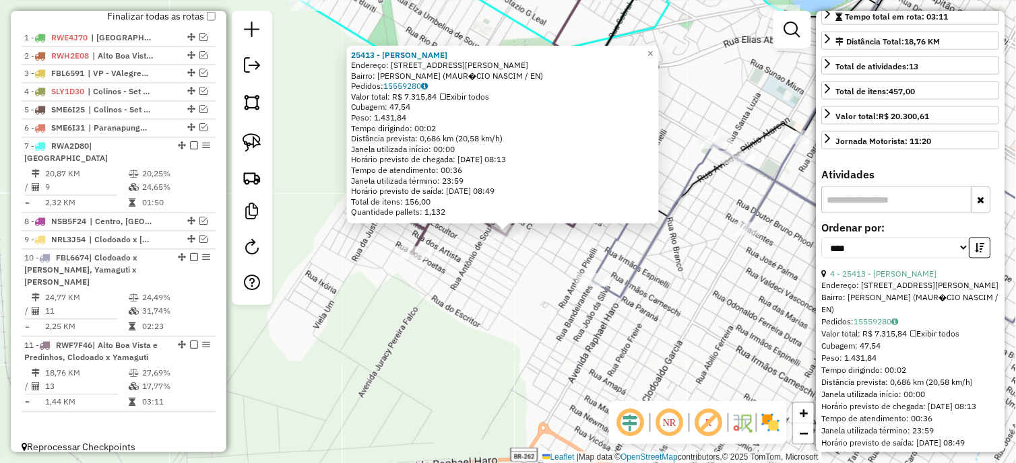
click at [557, 339] on div "25413 - [PERSON_NAME]: R DUQUE [PERSON_NAME] 2141 Bairro: [GEOGRAPHIC_DATA] (MA…" at bounding box center [508, 231] width 1016 height 463
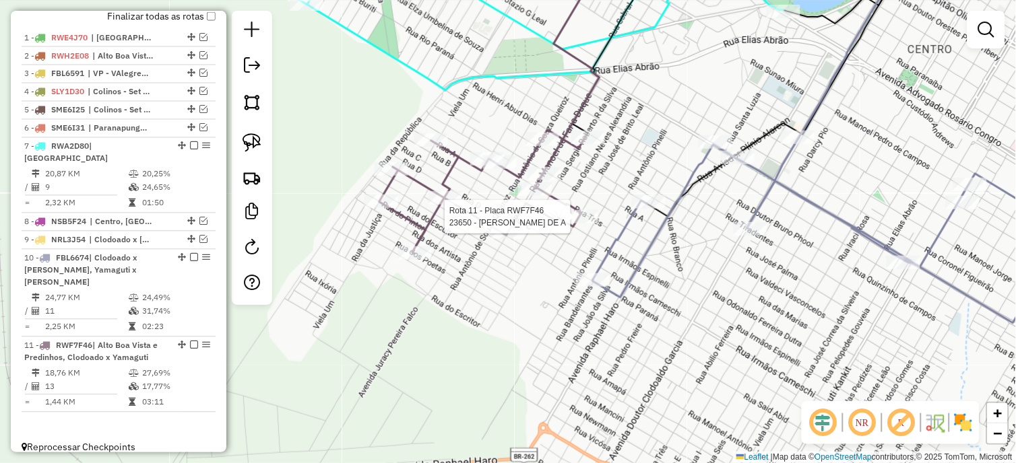
click at [577, 224] on div at bounding box center [581, 216] width 34 height 13
select select "*********"
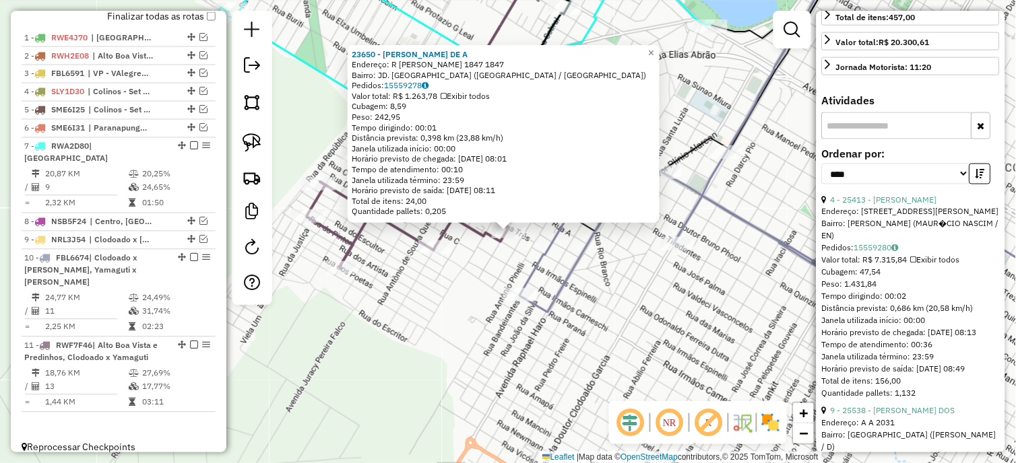
scroll to position [374, 0]
click at [548, 283] on div "23650 - [PERSON_NAME]: [PERSON_NAME] 1847 1847 Bairro: JD. ESPERANÇA (TRES LAGO…" at bounding box center [508, 231] width 1016 height 463
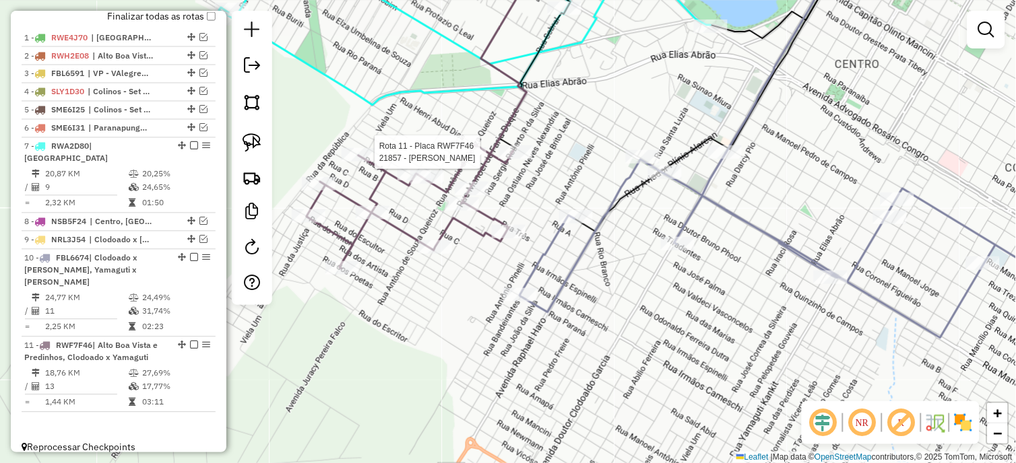
select select "*********"
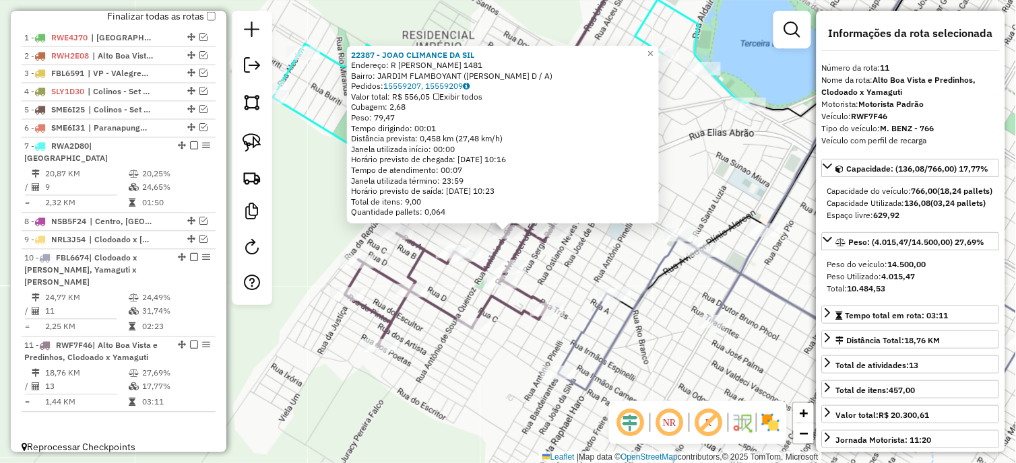
click at [553, 260] on div "22387 - JOAO CLIMANCE DA SIL Endereço: [PERSON_NAME] 1481 Bairro: [GEOGRAPHIC_D…" at bounding box center [508, 231] width 1016 height 463
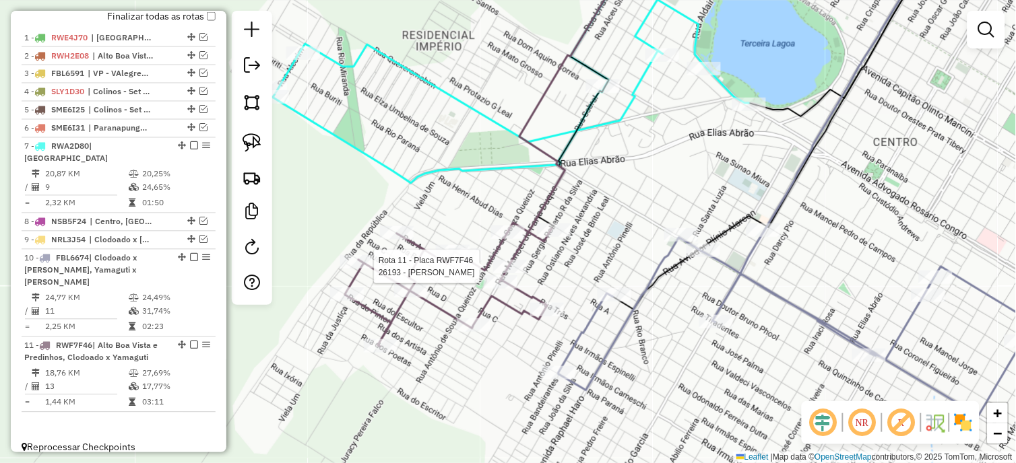
select select "*********"
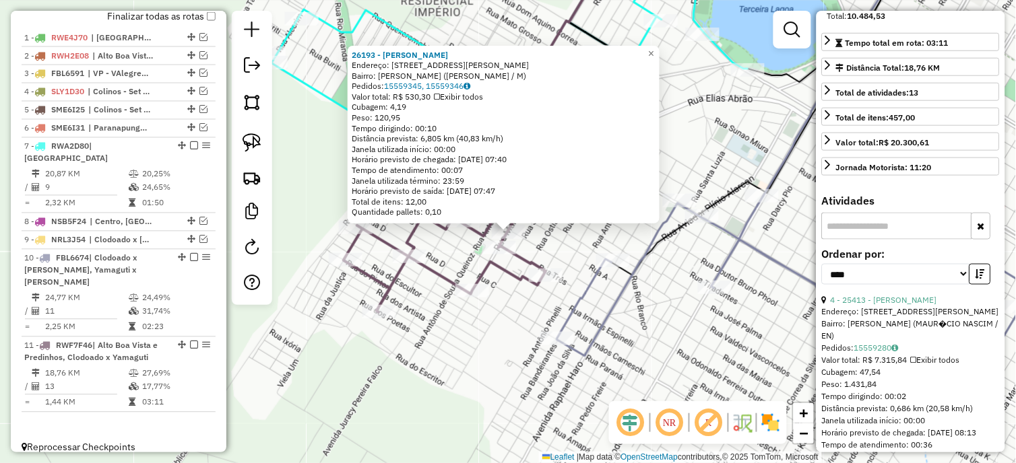
scroll to position [299, 0]
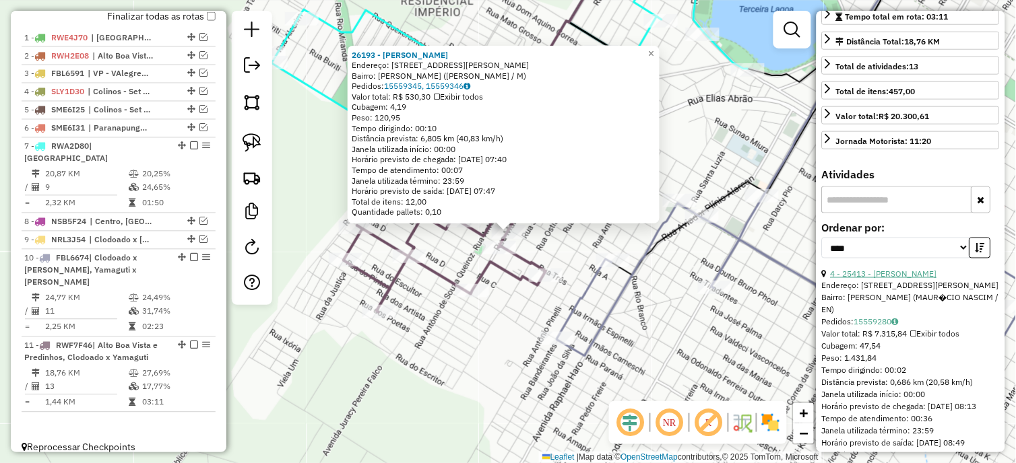
click at [892, 279] on link "4 - 25413 - [PERSON_NAME]" at bounding box center [884, 274] width 106 height 10
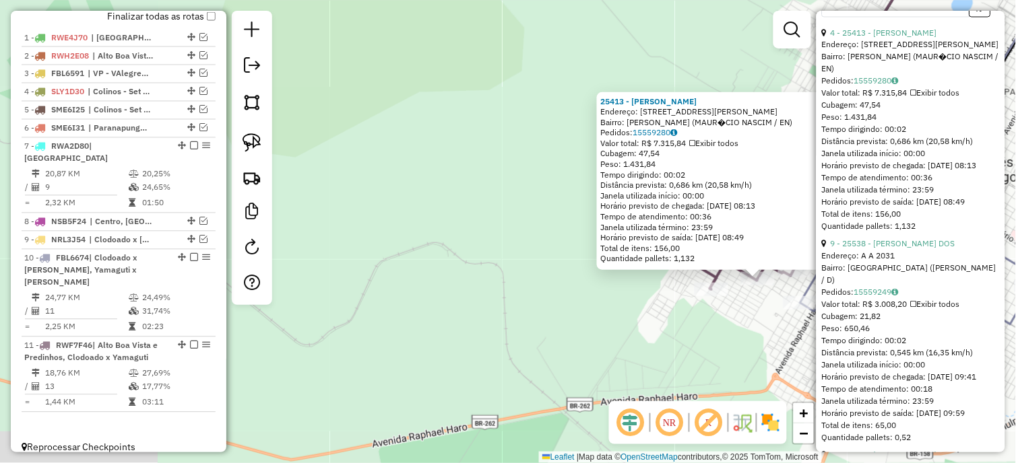
scroll to position [598, 0]
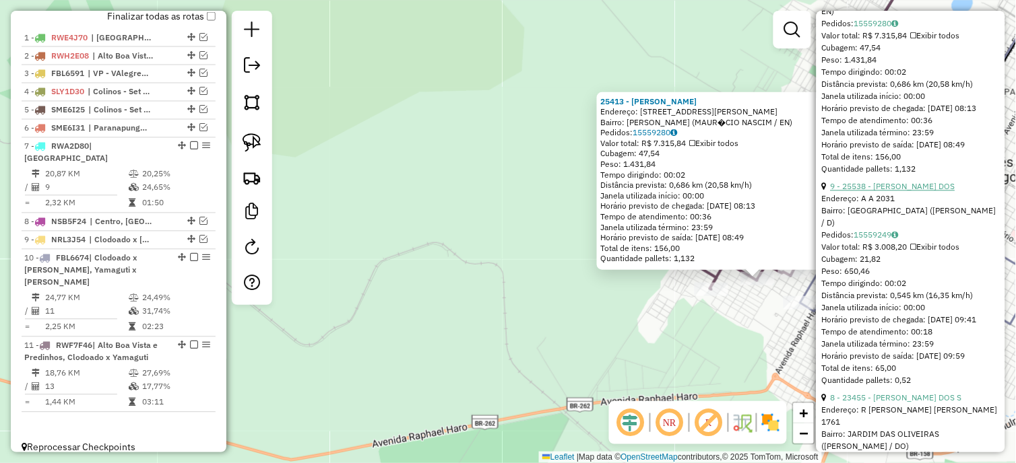
click at [899, 191] on link "9 - 25538 - [PERSON_NAME] DOS" at bounding box center [893, 186] width 125 height 10
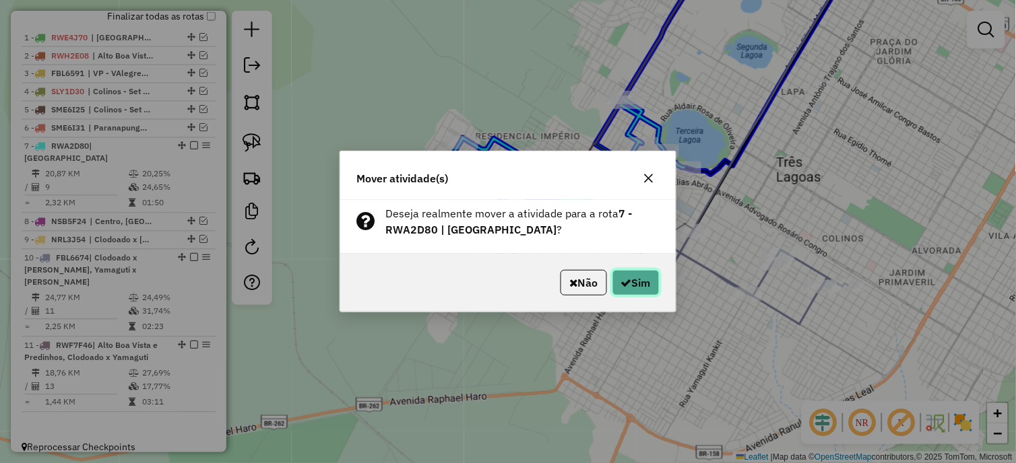
click at [626, 280] on icon "button" at bounding box center [626, 283] width 11 height 11
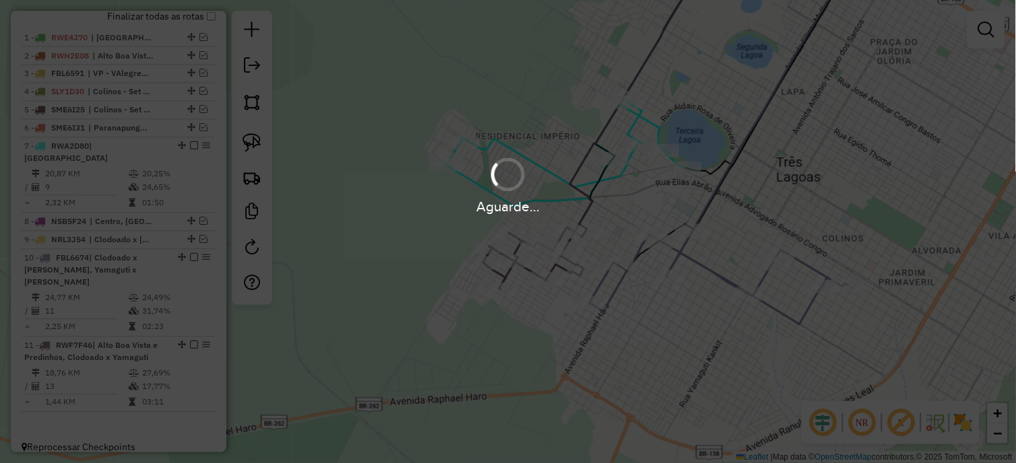
click at [626, 280] on div "Aguarde..." at bounding box center [508, 231] width 1016 height 463
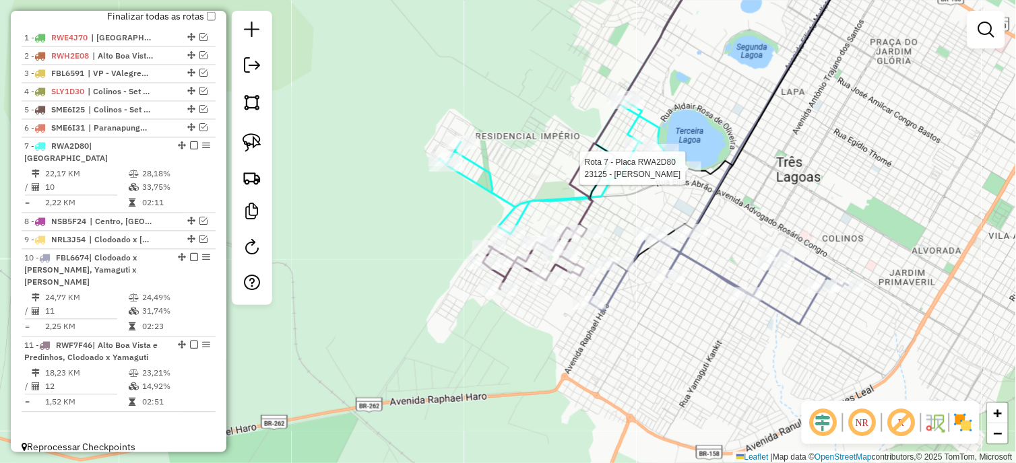
select select "*********"
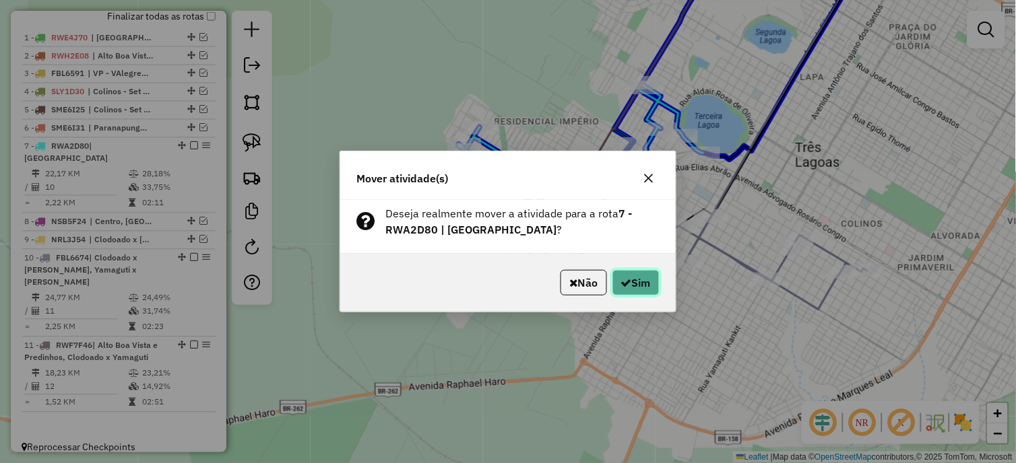
click at [621, 278] on icon "button" at bounding box center [626, 283] width 11 height 11
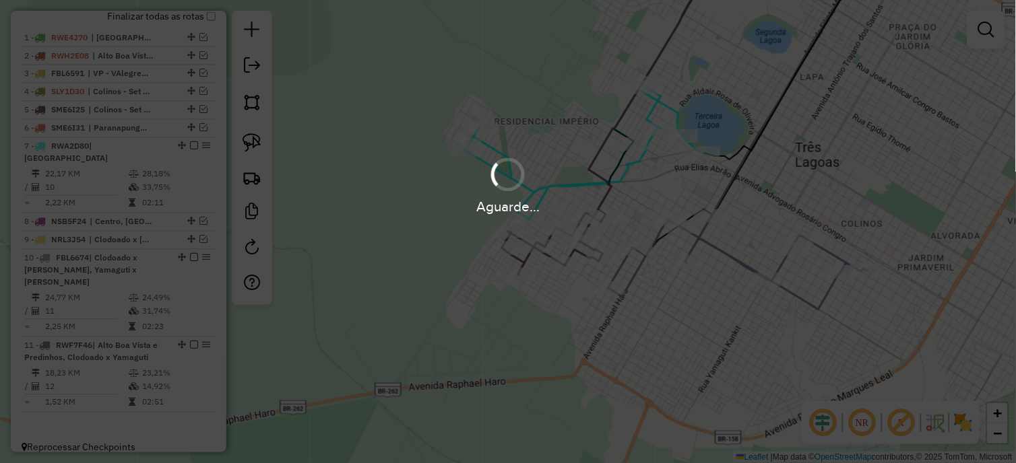
click at [621, 278] on div "Aguarde..." at bounding box center [508, 231] width 1016 height 463
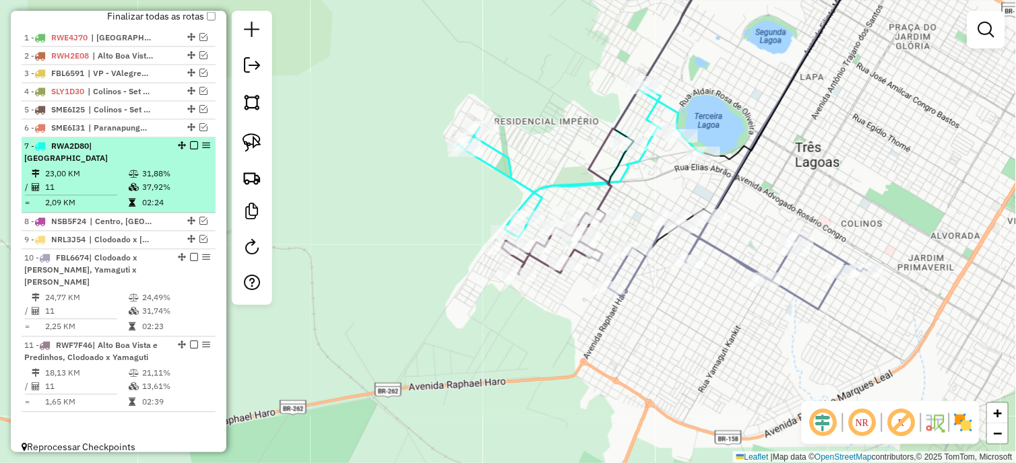
click at [135, 168] on td at bounding box center [134, 174] width 13 height 13
select select "*********"
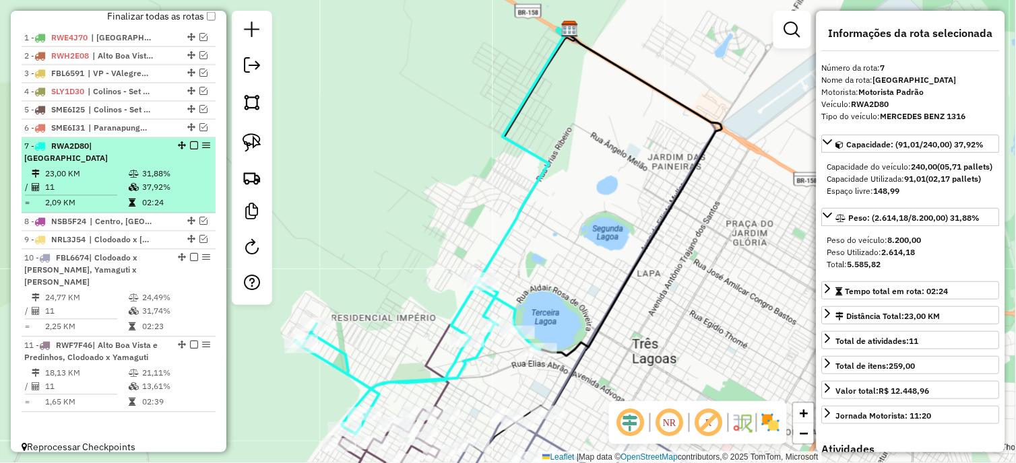
click at [193, 150] on em at bounding box center [194, 146] width 8 height 8
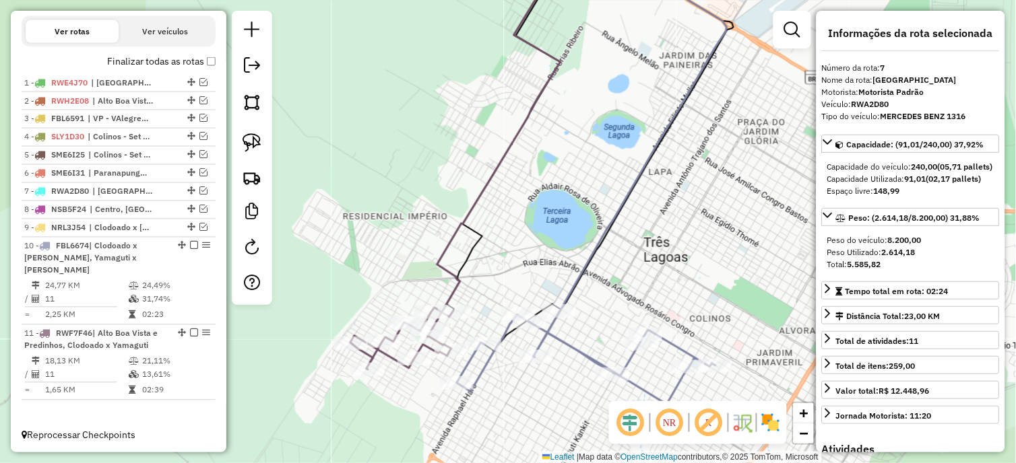
drag, startPoint x: 391, startPoint y: 264, endPoint x: 467, endPoint y: 234, distance: 81.9
click at [409, 151] on div "Janela de atendimento Grade de atendimento Capacidade Transportadoras Veículos …" at bounding box center [508, 231] width 1016 height 463
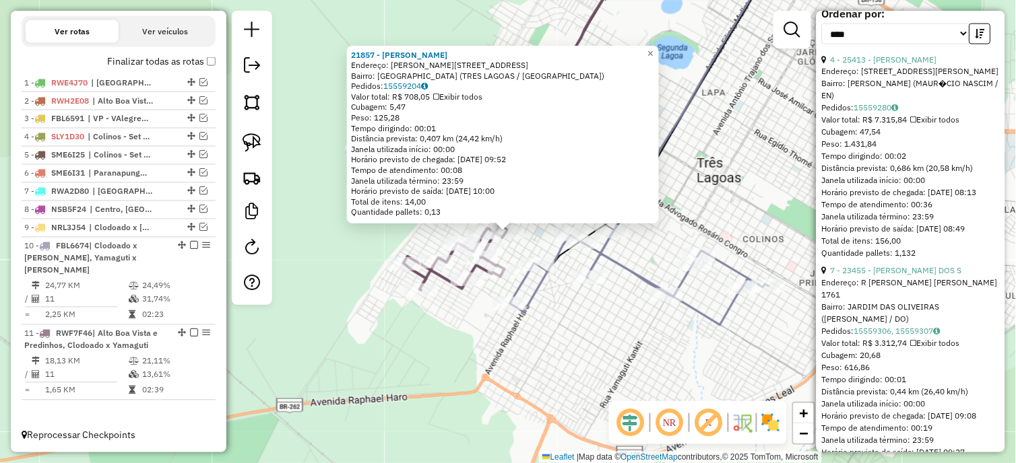
scroll to position [523, 0]
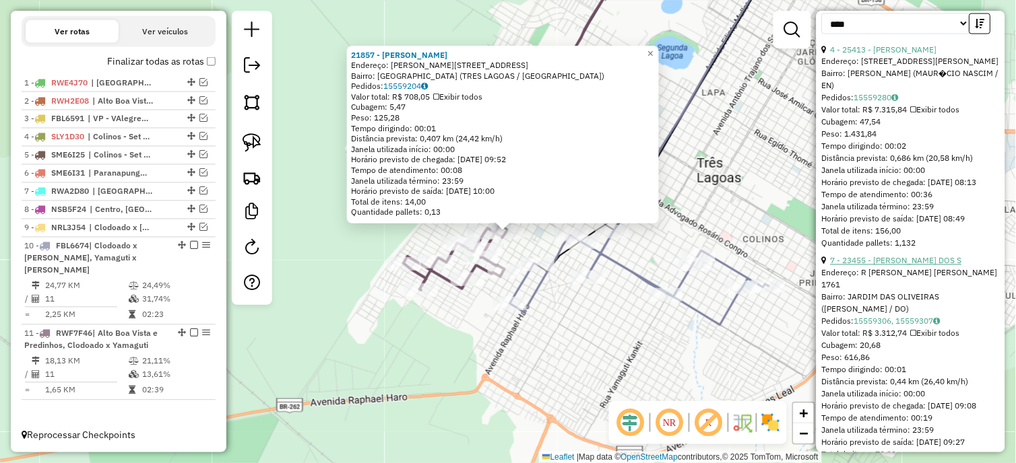
click at [885, 266] on link "7 - 23455 - [PERSON_NAME] DOS S" at bounding box center [896, 261] width 131 height 10
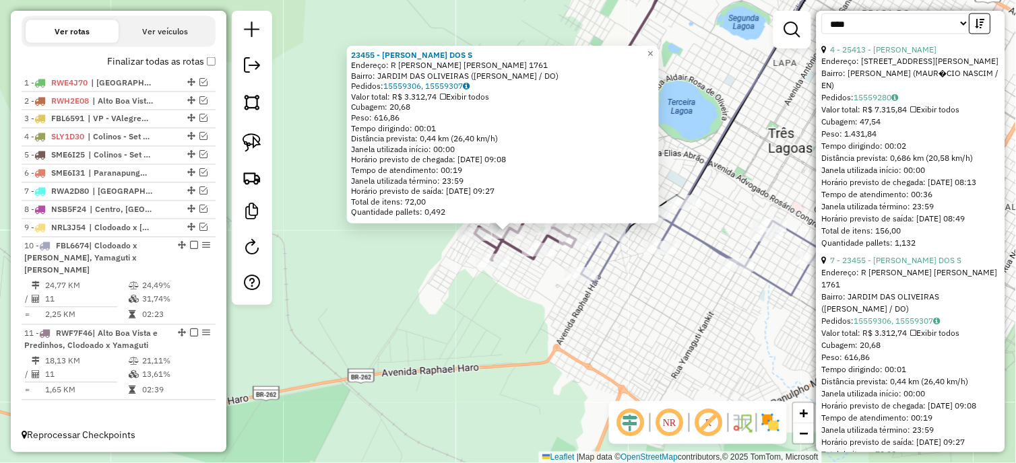
scroll to position [748, 0]
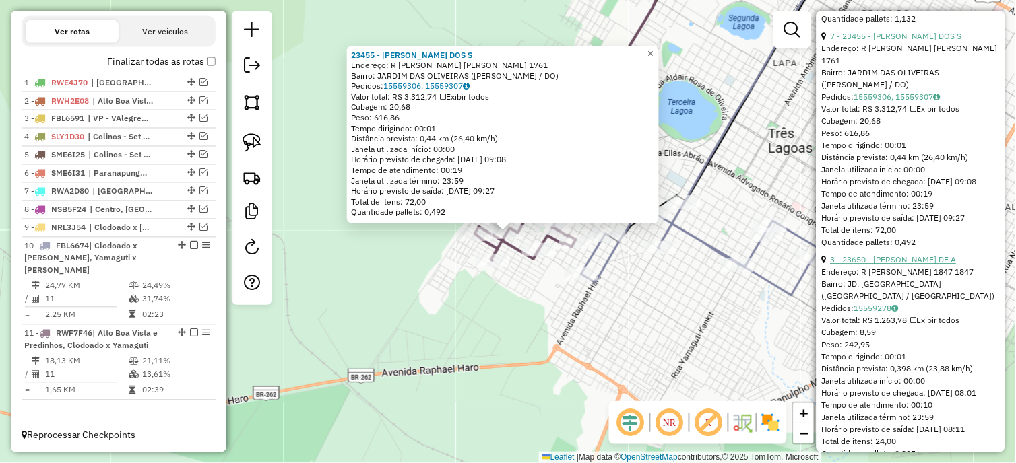
click at [921, 265] on link "3 - 23650 - [PERSON_NAME] DE A" at bounding box center [894, 260] width 126 height 10
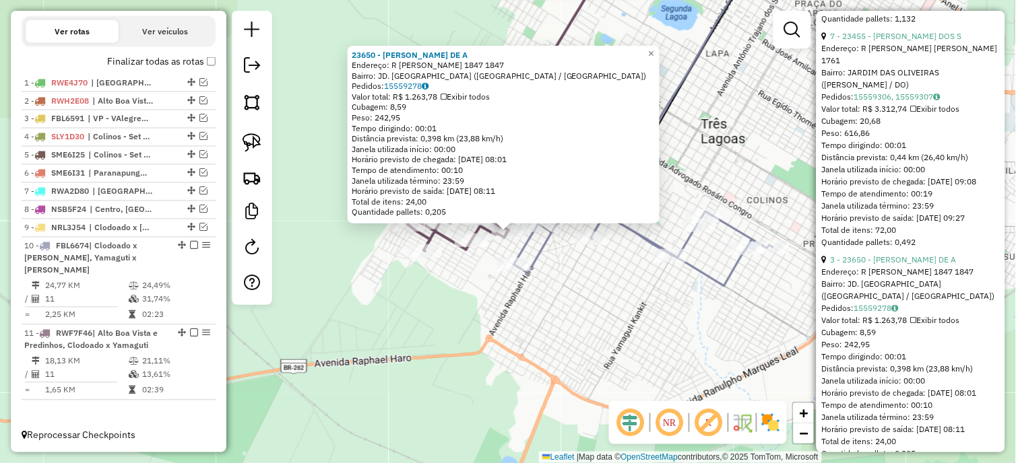
click at [429, 222] on div "23650 - [PERSON_NAME]: [PERSON_NAME] 1847 1847 Bairro: JD. ESPERANÇA (TRES LAGO…" at bounding box center [504, 135] width 312 height 178
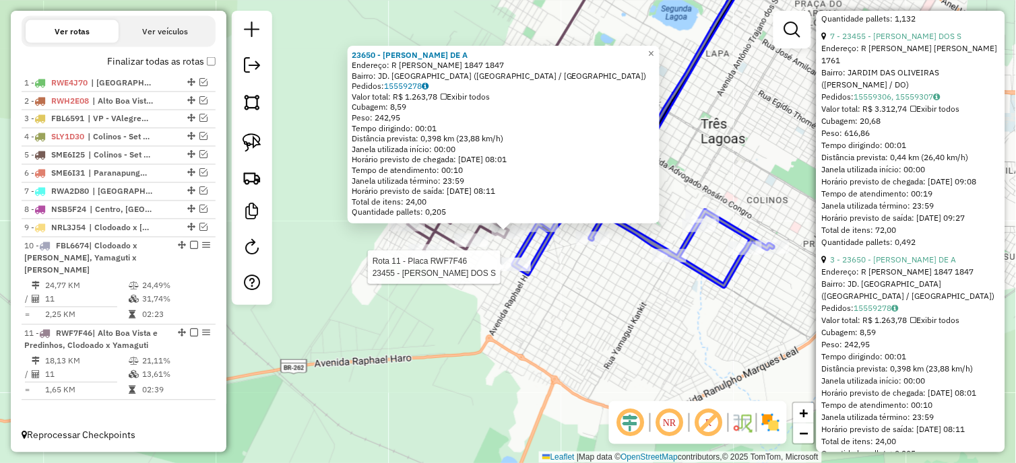
click at [507, 271] on div at bounding box center [514, 264] width 34 height 13
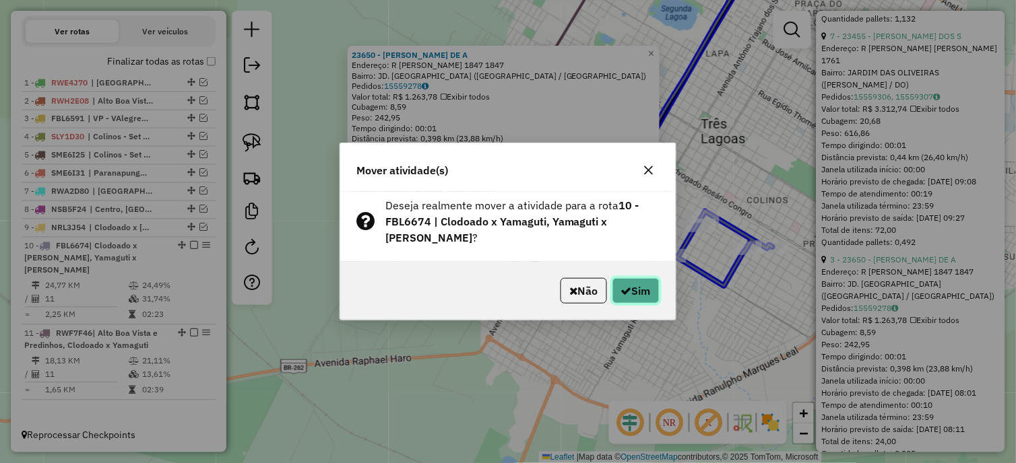
click at [632, 286] on button "Sim" at bounding box center [635, 291] width 47 height 26
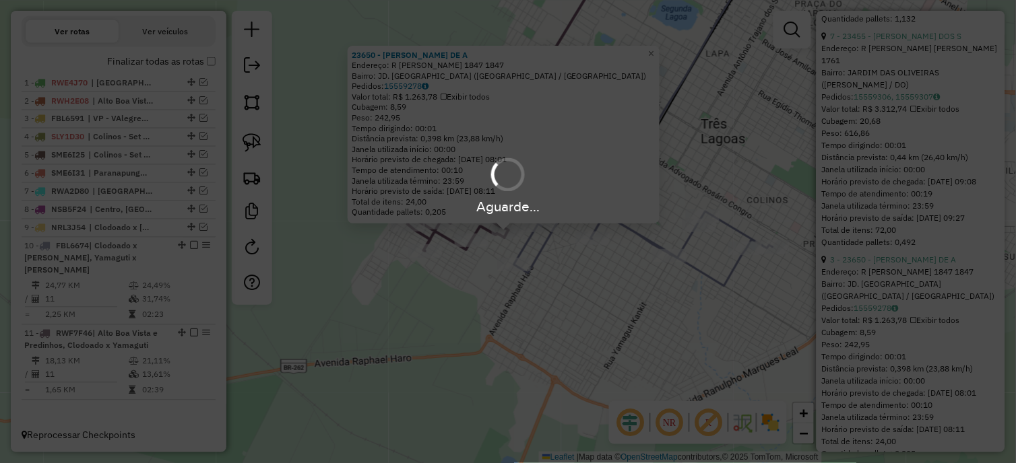
click at [632, 286] on div "Aguarde..." at bounding box center [508, 231] width 1016 height 463
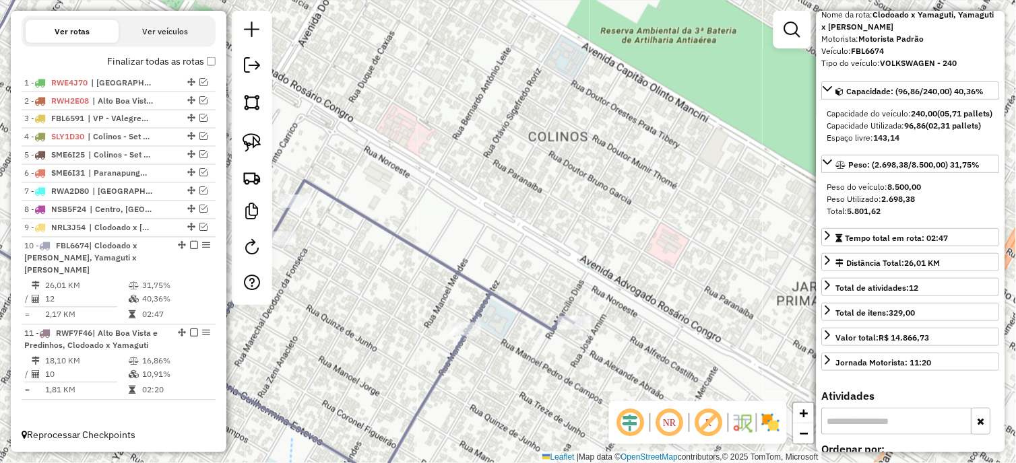
scroll to position [0, 0]
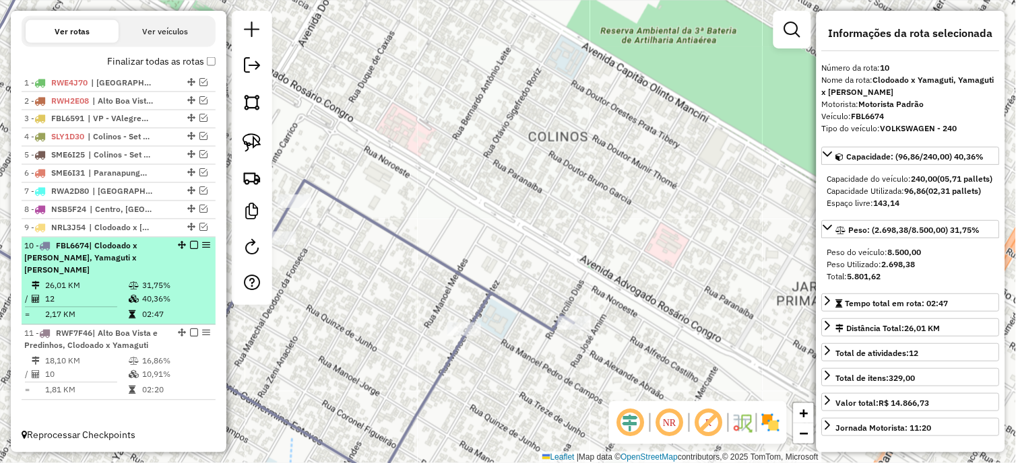
click at [73, 310] on td "2,17 KM" at bounding box center [86, 314] width 84 height 13
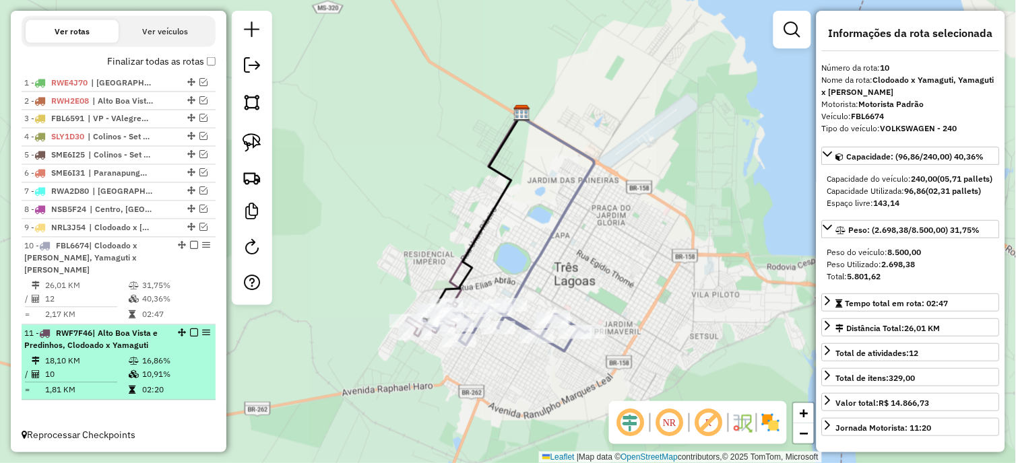
click at [94, 362] on td "18,10 KM" at bounding box center [86, 361] width 84 height 13
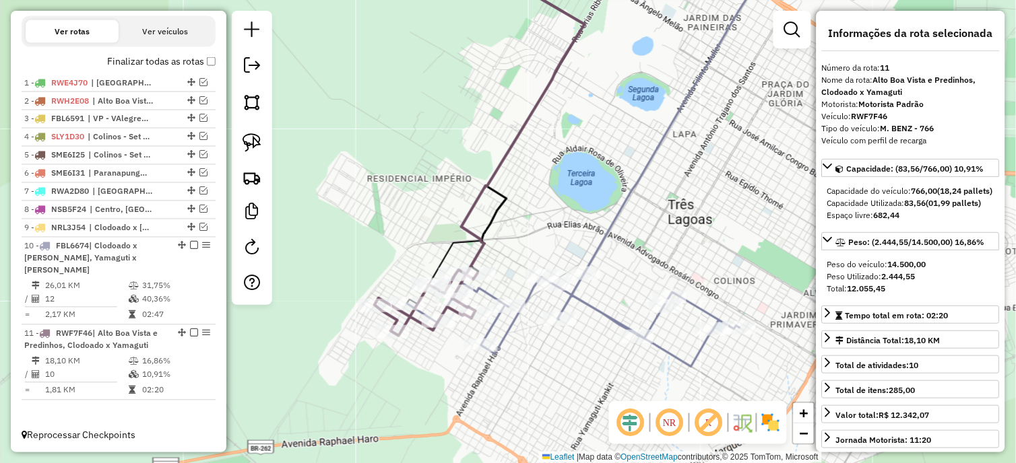
drag, startPoint x: 450, startPoint y: 232, endPoint x: 465, endPoint y: 236, distance: 15.9
click at [453, 207] on div "Janela de atendimento Grade de atendimento Capacidade Transportadoras Veículos …" at bounding box center [508, 231] width 1016 height 463
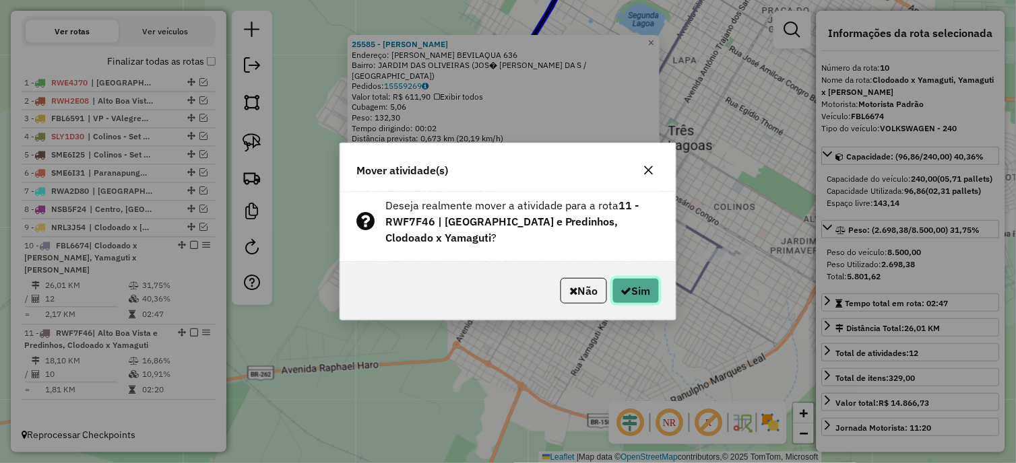
click at [622, 295] on icon "button" at bounding box center [626, 291] width 11 height 11
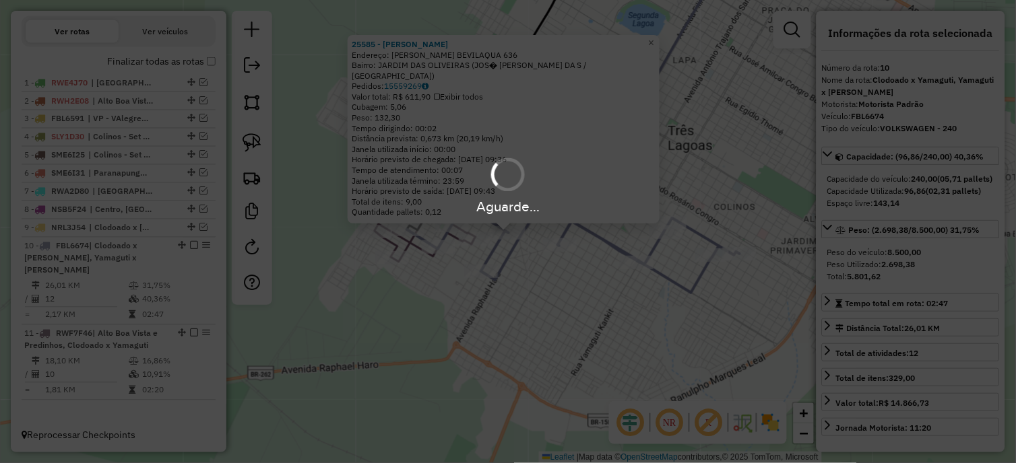
click at [622, 295] on div "Aguarde..." at bounding box center [508, 231] width 1016 height 463
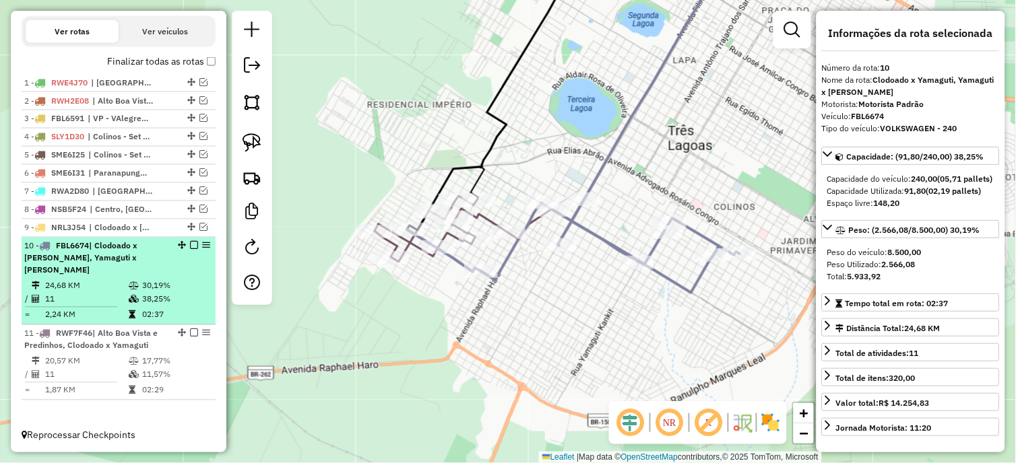
click at [61, 295] on td "11" at bounding box center [86, 299] width 84 height 13
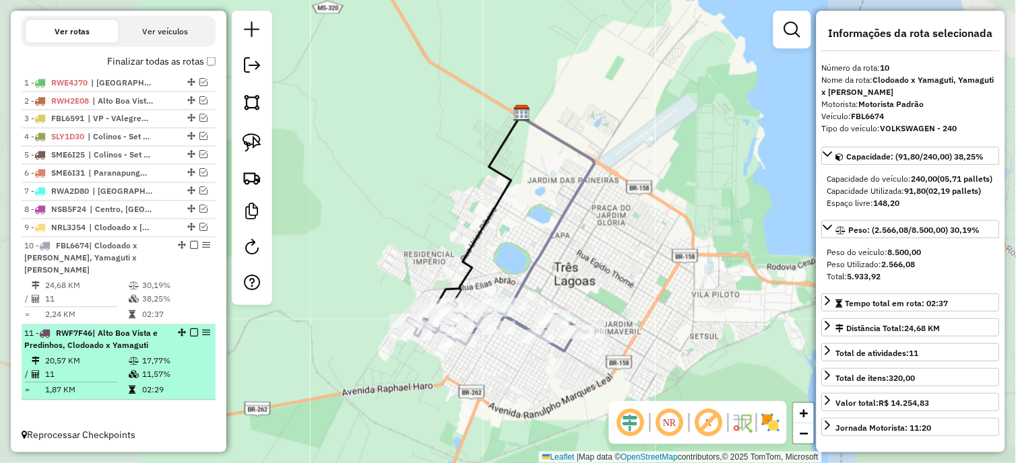
click at [90, 355] on td "20,57 KM" at bounding box center [86, 361] width 84 height 13
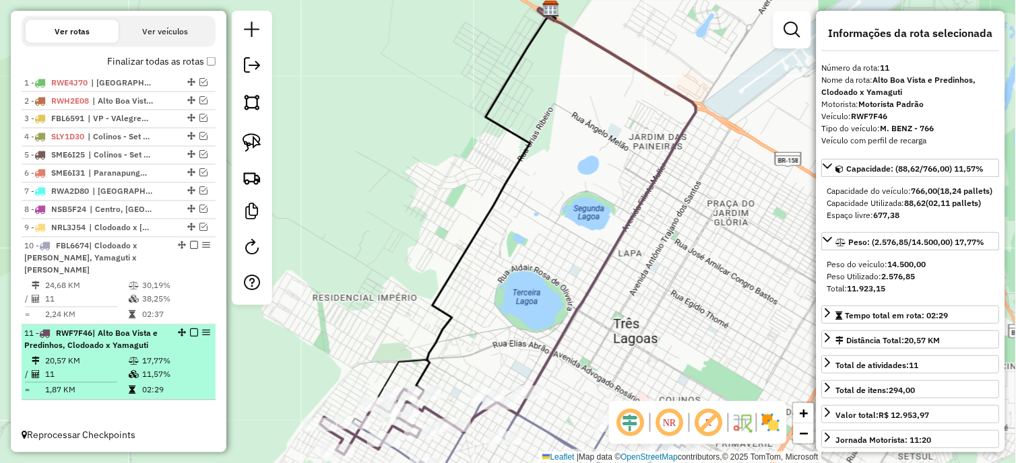
click at [190, 333] on em at bounding box center [194, 333] width 8 height 8
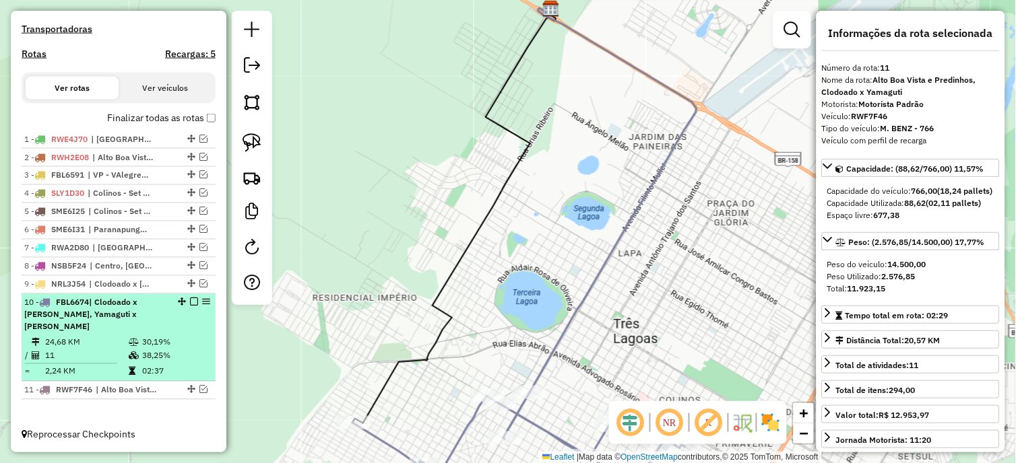
click at [190, 306] on em at bounding box center [194, 302] width 8 height 8
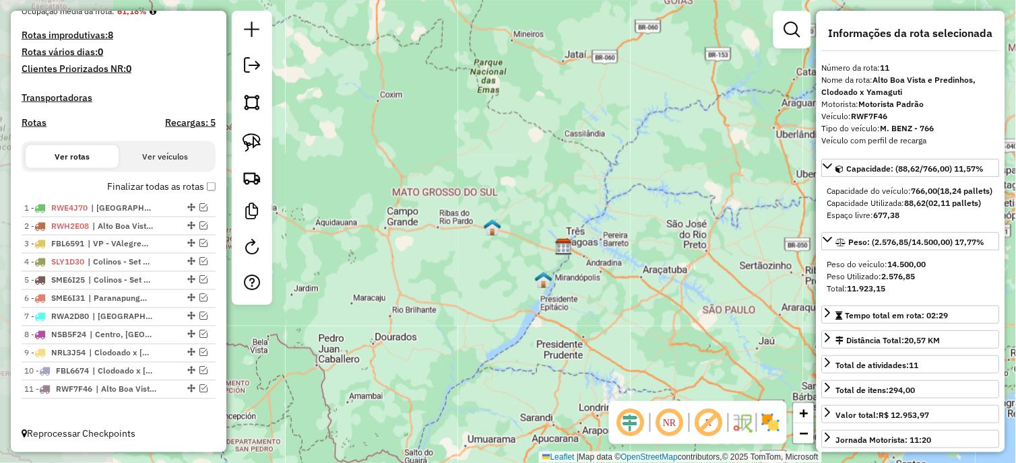
drag, startPoint x: 484, startPoint y: 354, endPoint x: 616, endPoint y: 267, distance: 158.0
click at [614, 267] on div "Janela de atendimento Grade de atendimento Capacidade Transportadoras Veículos …" at bounding box center [508, 231] width 1016 height 463
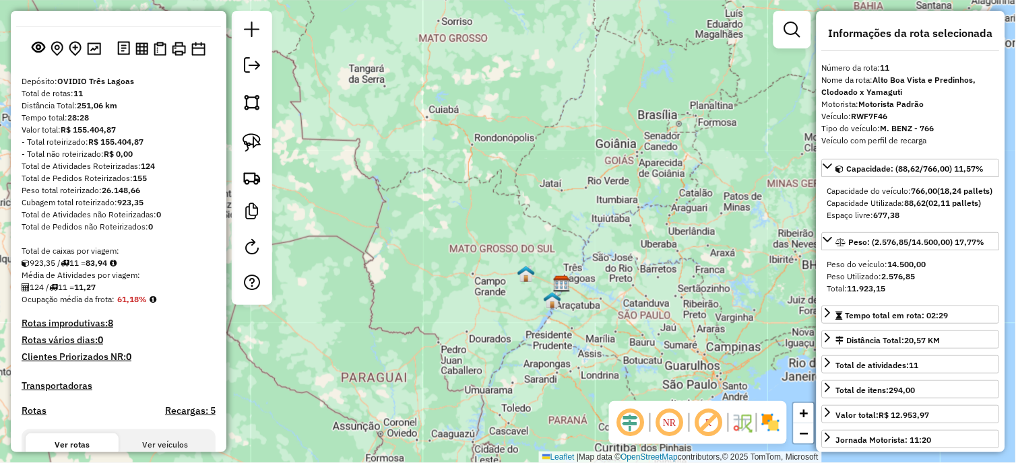
scroll to position [0, 0]
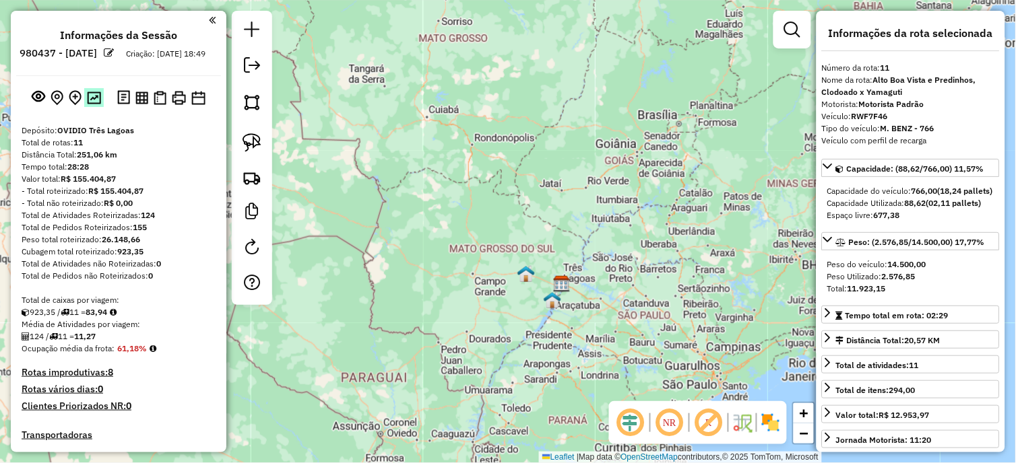
click at [96, 104] on img at bounding box center [94, 98] width 14 height 13
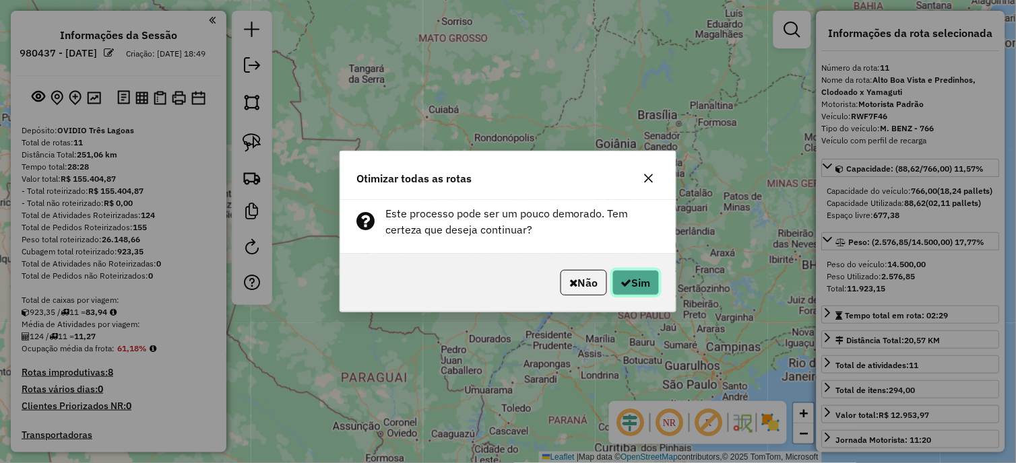
click at [622, 285] on icon "button" at bounding box center [626, 283] width 11 height 11
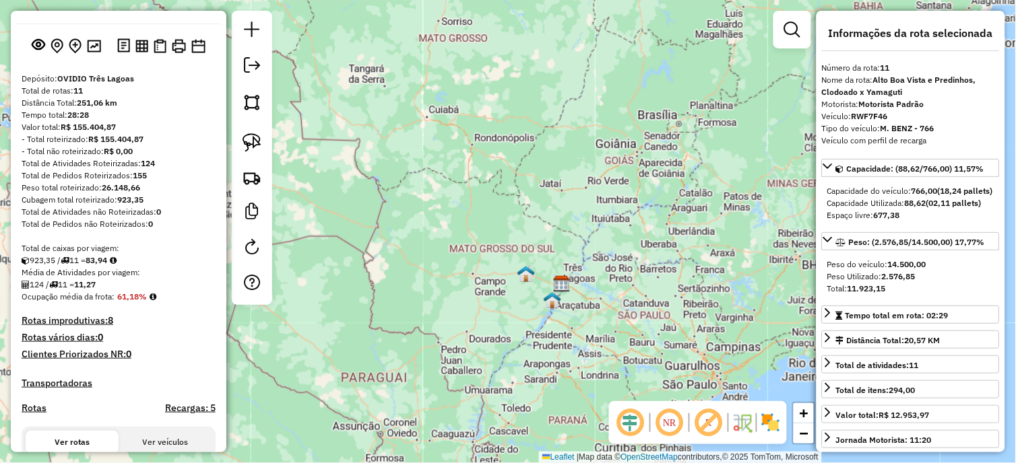
scroll to position [49, 0]
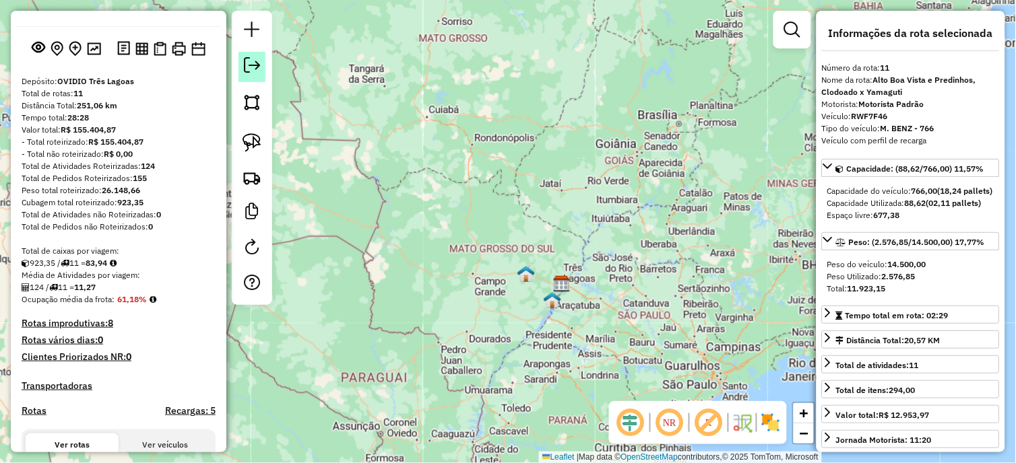
click at [255, 66] on em at bounding box center [252, 65] width 16 height 16
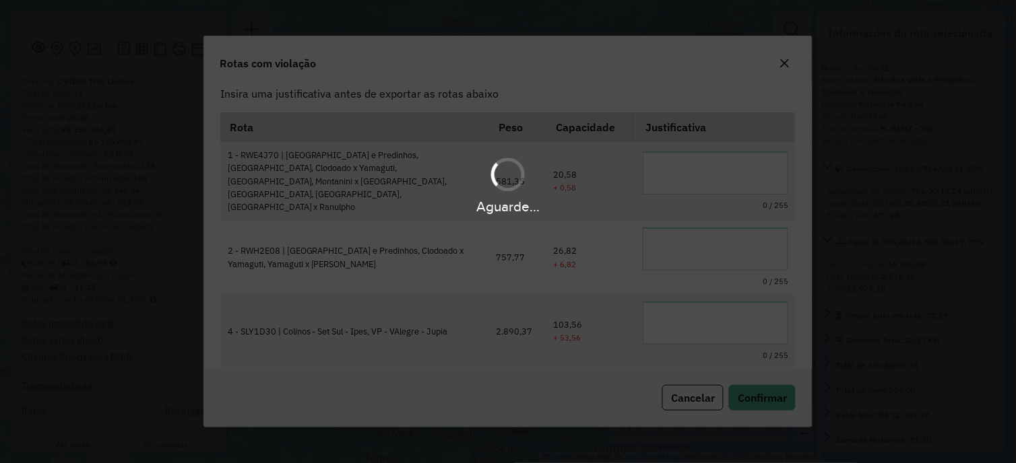
scroll to position [0, 0]
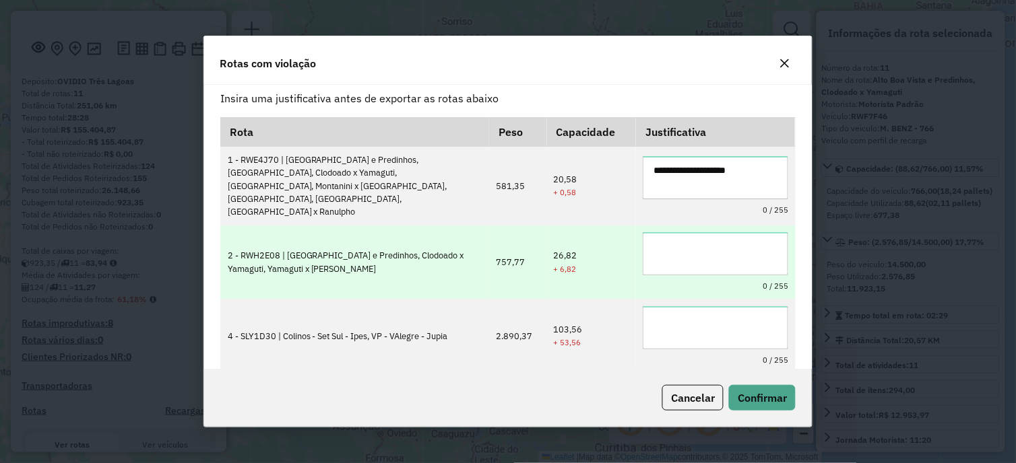
type textarea "**********"
click at [688, 246] on textarea "***" at bounding box center [715, 253] width 145 height 43
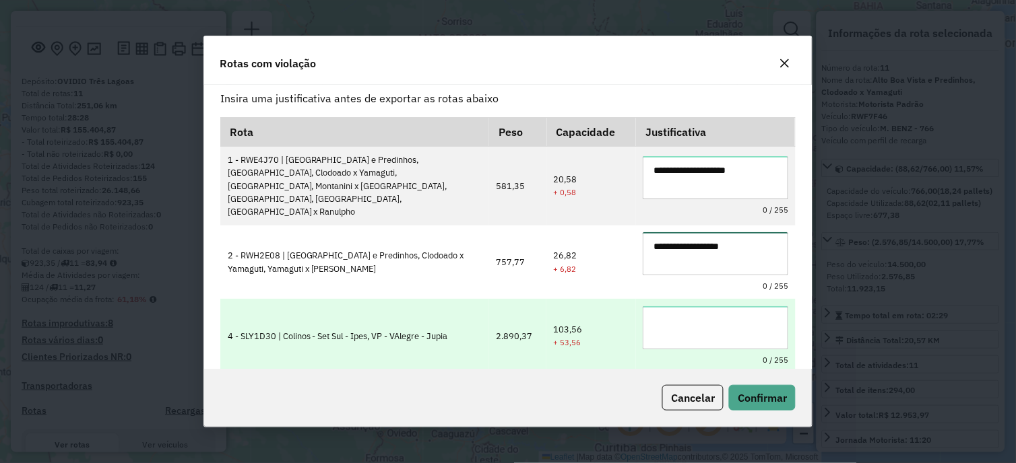
type textarea "**********"
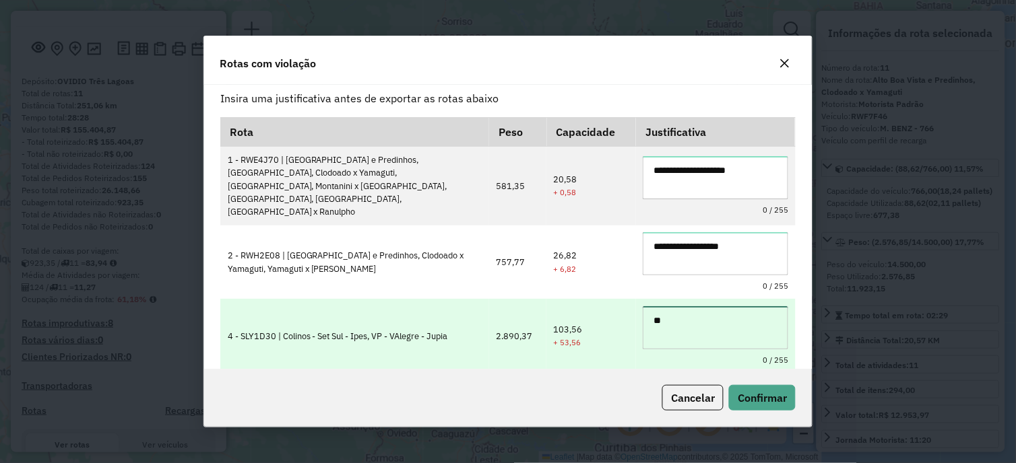
click at [703, 326] on textarea "**" at bounding box center [715, 327] width 145 height 43
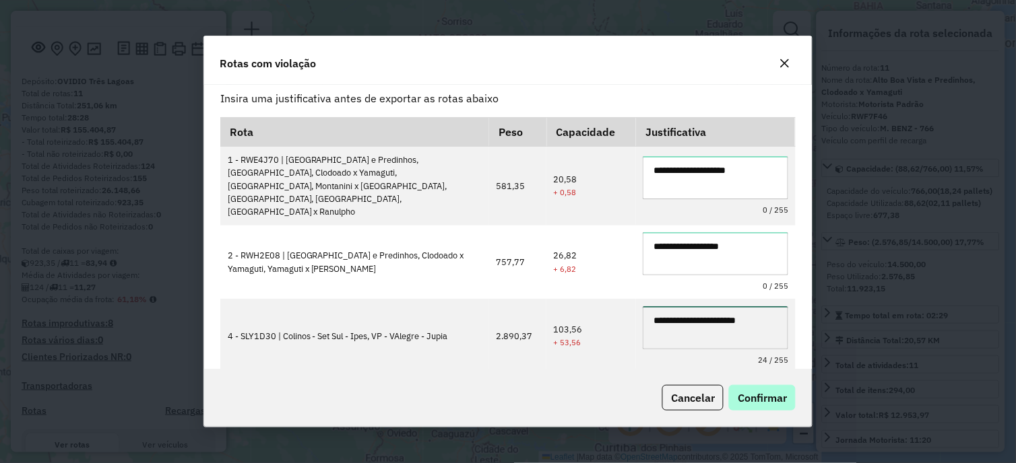
type textarea "**********"
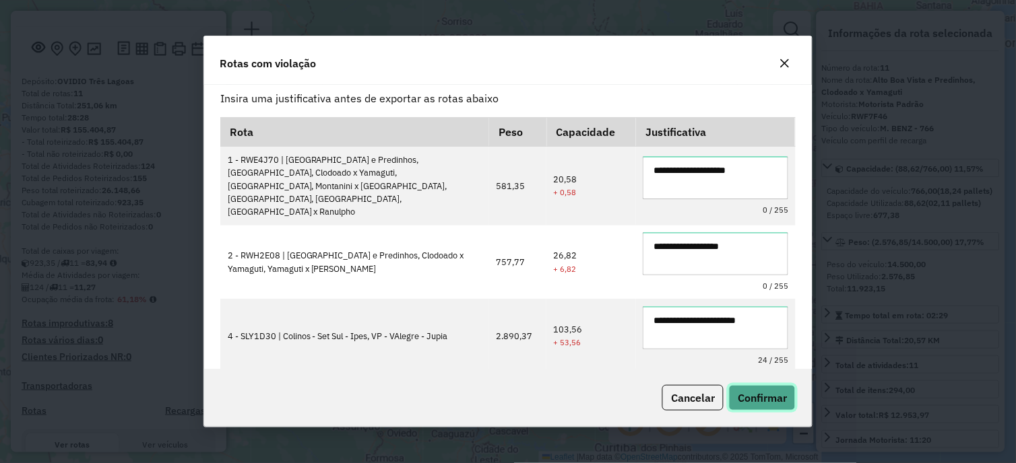
click at [757, 393] on span "Confirmar" at bounding box center [762, 397] width 49 height 13
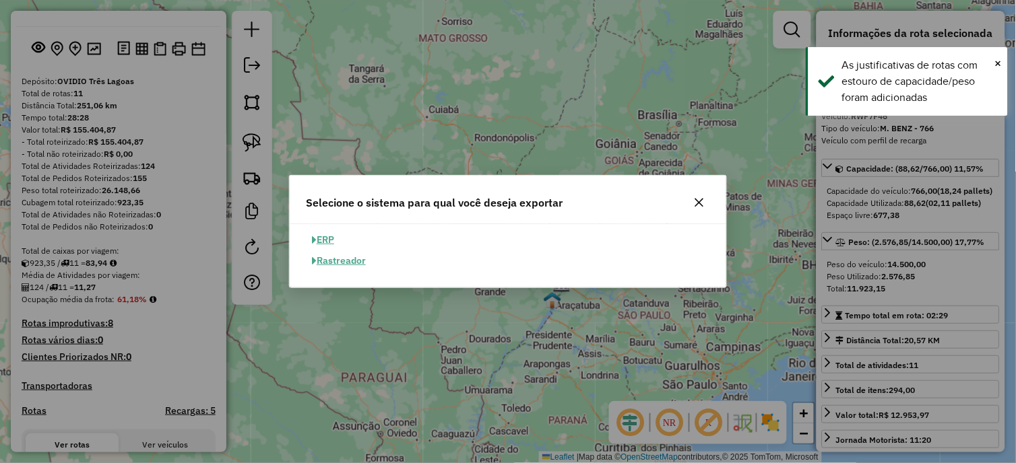
click at [325, 240] on button "ERP" at bounding box center [323, 240] width 34 height 21
select select "**"
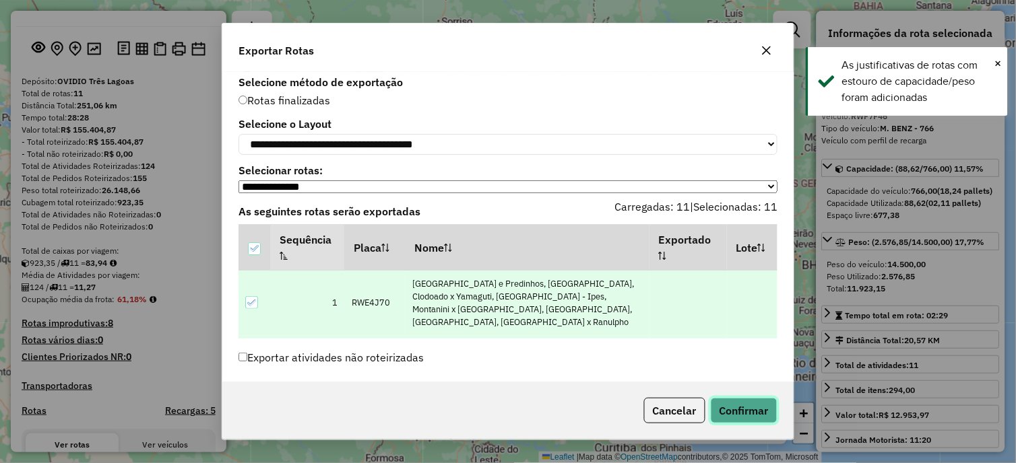
click at [755, 407] on button "Confirmar" at bounding box center [744, 411] width 67 height 26
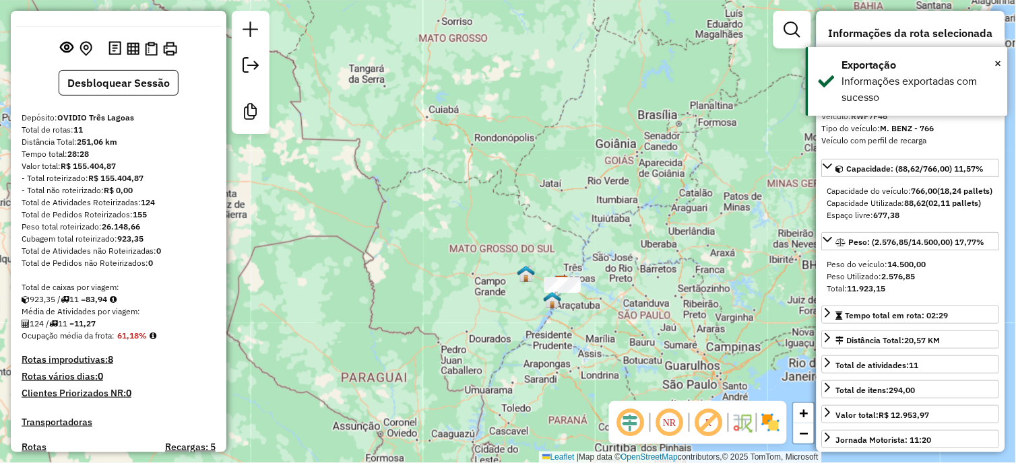
scroll to position [1029, 0]
